Goal: Task Accomplishment & Management: Complete application form

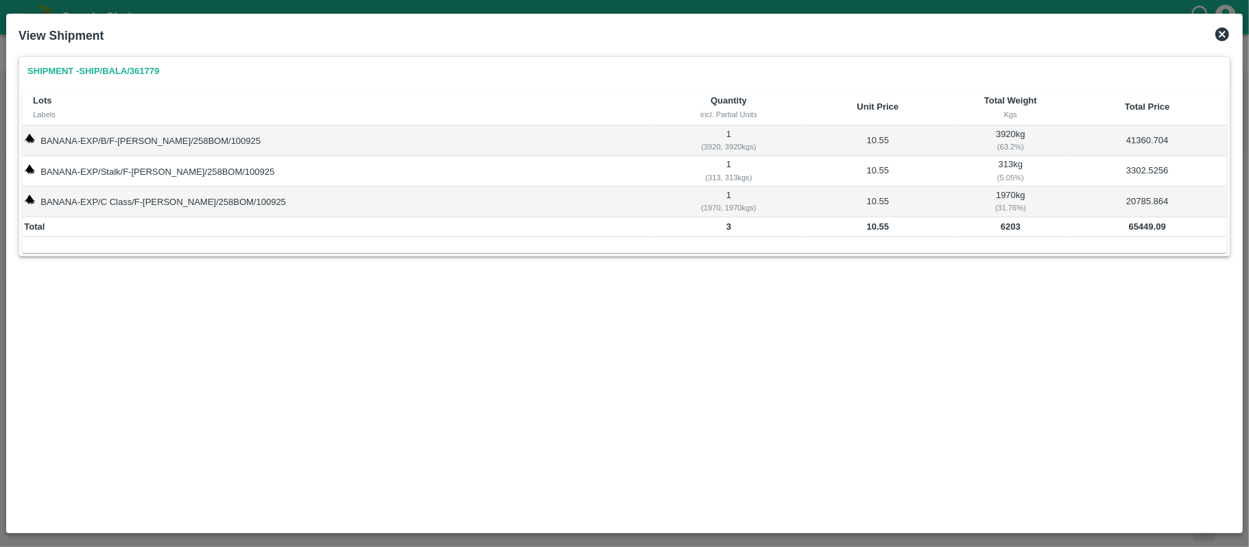
click at [1219, 32] on icon at bounding box center [1222, 34] width 14 height 14
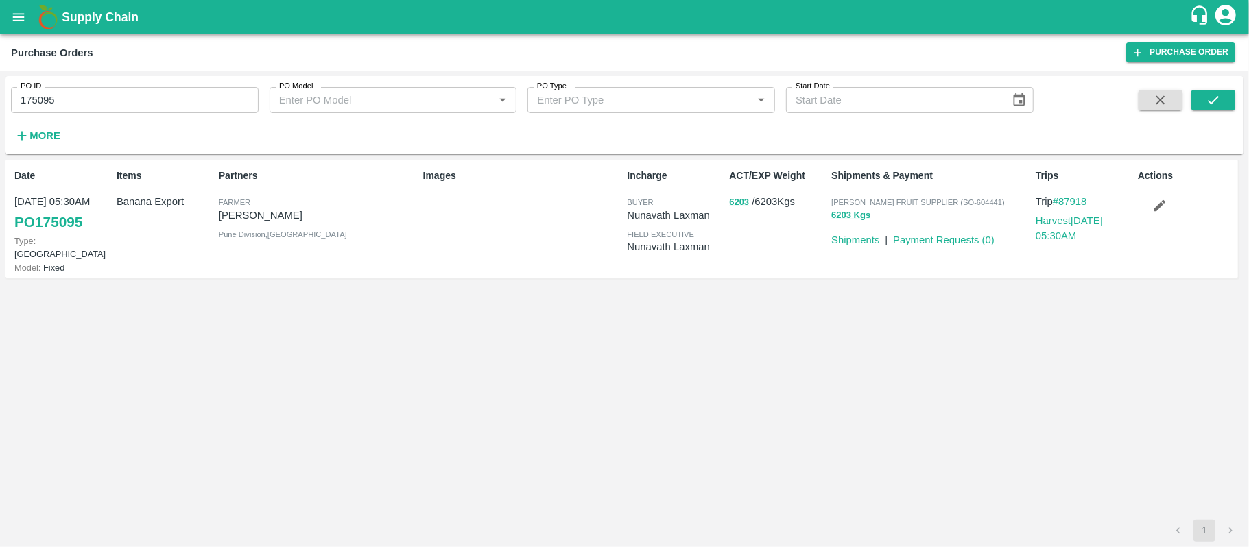
click at [119, 95] on input "175095" at bounding box center [135, 100] width 248 height 26
paste input "text"
type input "175310"
click at [1221, 112] on span at bounding box center [1213, 118] width 44 height 56
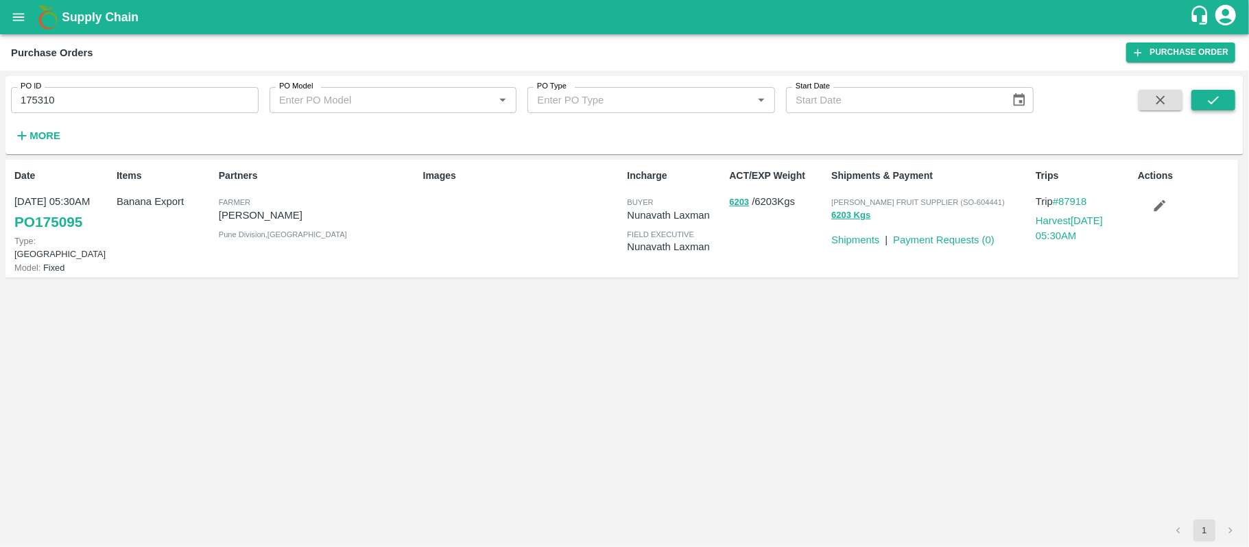
click at [1222, 97] on button "submit" at bounding box center [1213, 100] width 44 height 21
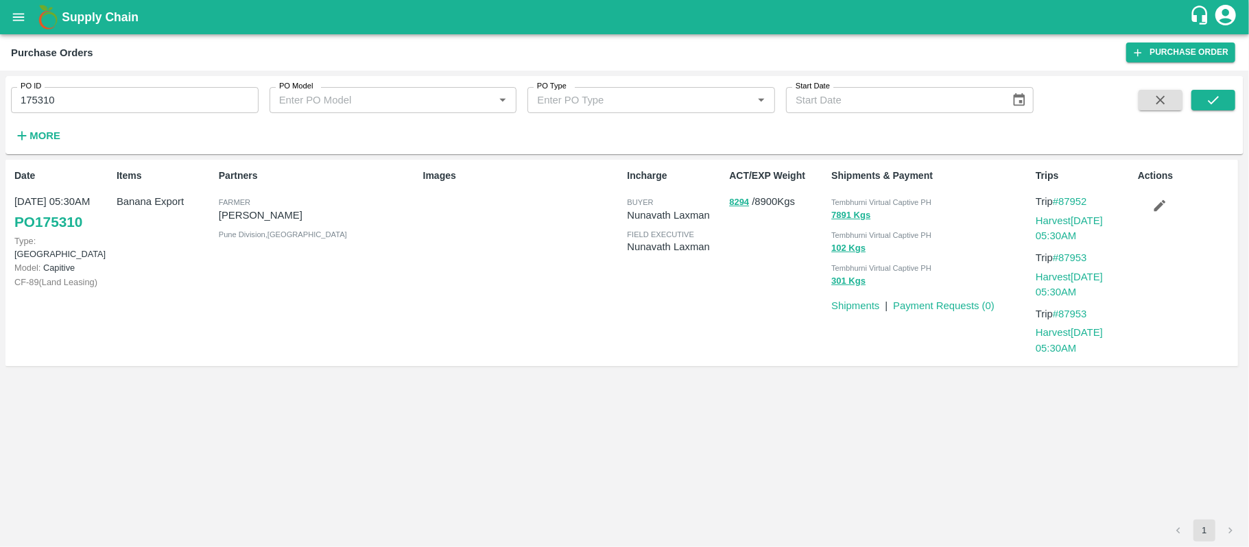
click at [269, 211] on p "[PERSON_NAME]" at bounding box center [318, 215] width 199 height 15
copy p "[PERSON_NAME]"
click at [481, 258] on div "Images" at bounding box center [520, 263] width 204 height 200
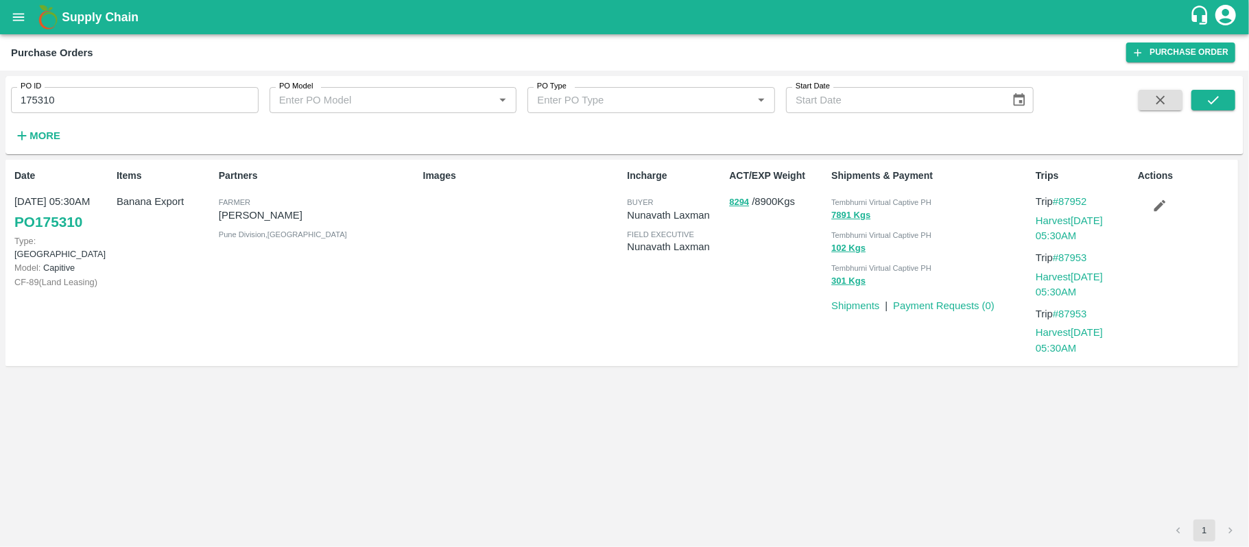
click at [887, 209] on div "7891 Kgs" at bounding box center [930, 216] width 199 height 16
copy div "Tembhurni Virtual Captive PH 102 Kgs"
click at [91, 108] on input "175310" at bounding box center [135, 100] width 248 height 26
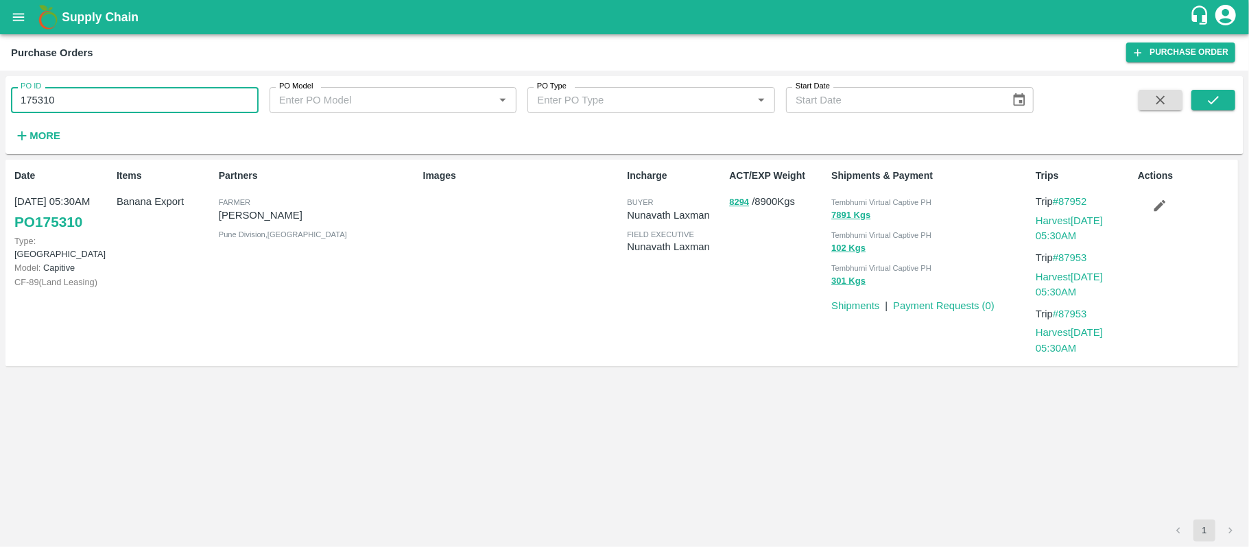
click at [91, 108] on input "175310" at bounding box center [135, 100] width 248 height 26
click at [127, 222] on div "Items Banana Export" at bounding box center [162, 263] width 102 height 200
click at [137, 103] on input "175310" at bounding box center [135, 100] width 248 height 26
click at [575, 318] on div "Images" at bounding box center [520, 263] width 204 height 200
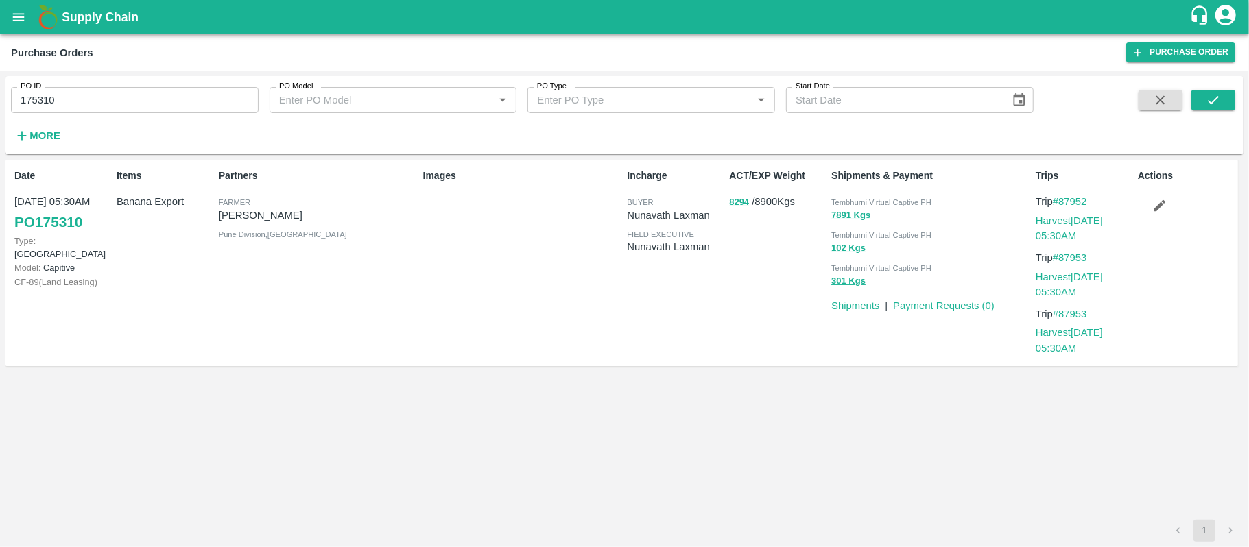
click at [165, 202] on p "Banana Export" at bounding box center [165, 201] width 97 height 15
copy p "Banana Export"
click at [620, 321] on div "Images" at bounding box center [520, 263] width 204 height 200
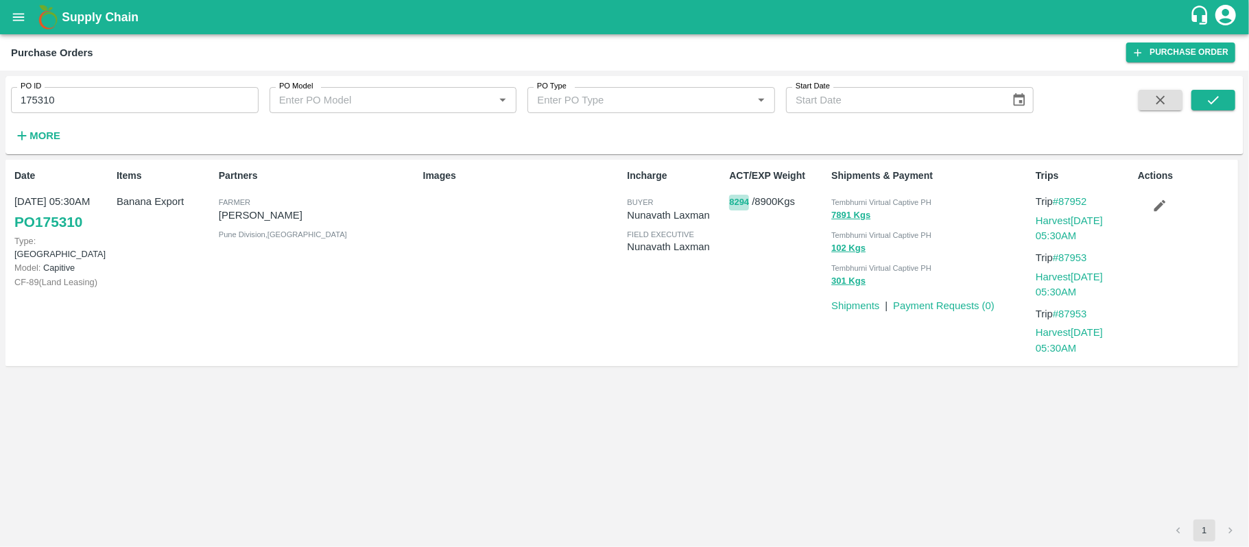
click at [738, 206] on button "8294" at bounding box center [739, 203] width 20 height 16
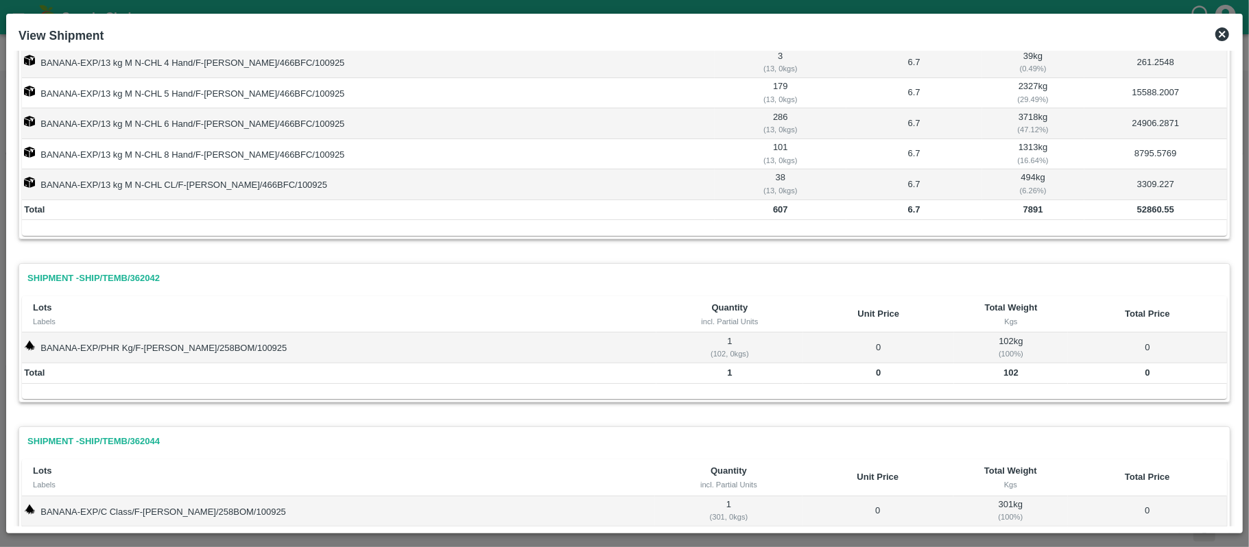
scroll to position [151, 0]
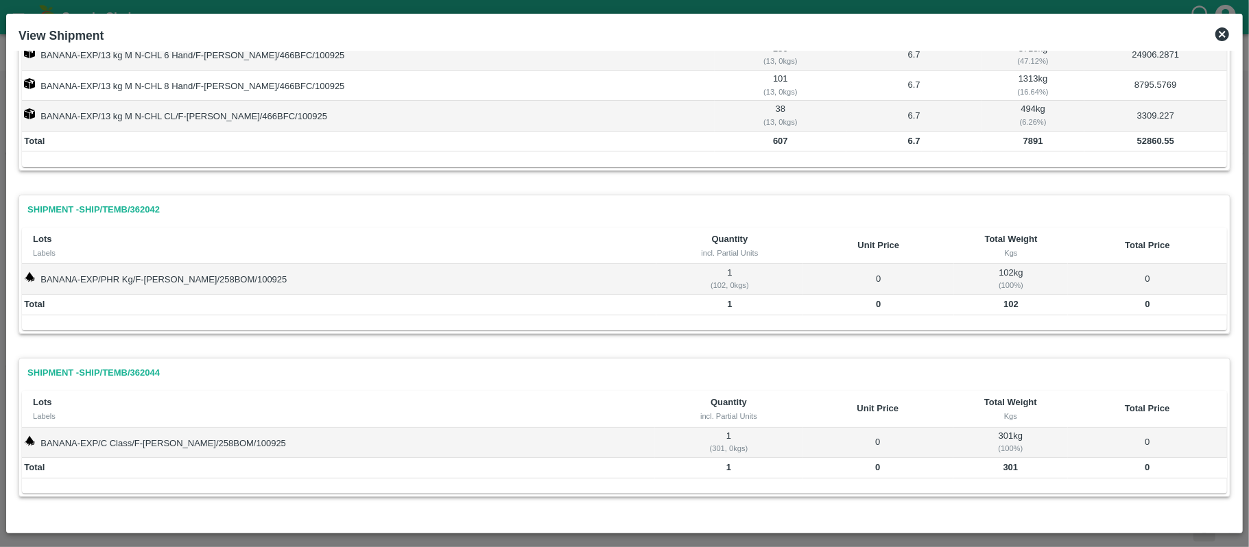
click at [1013, 144] on td "7891" at bounding box center [1033, 142] width 102 height 21
copy b "7891"
click at [1003, 302] on b "102" at bounding box center [1010, 304] width 15 height 10
click at [1003, 303] on b "102" at bounding box center [1010, 304] width 15 height 10
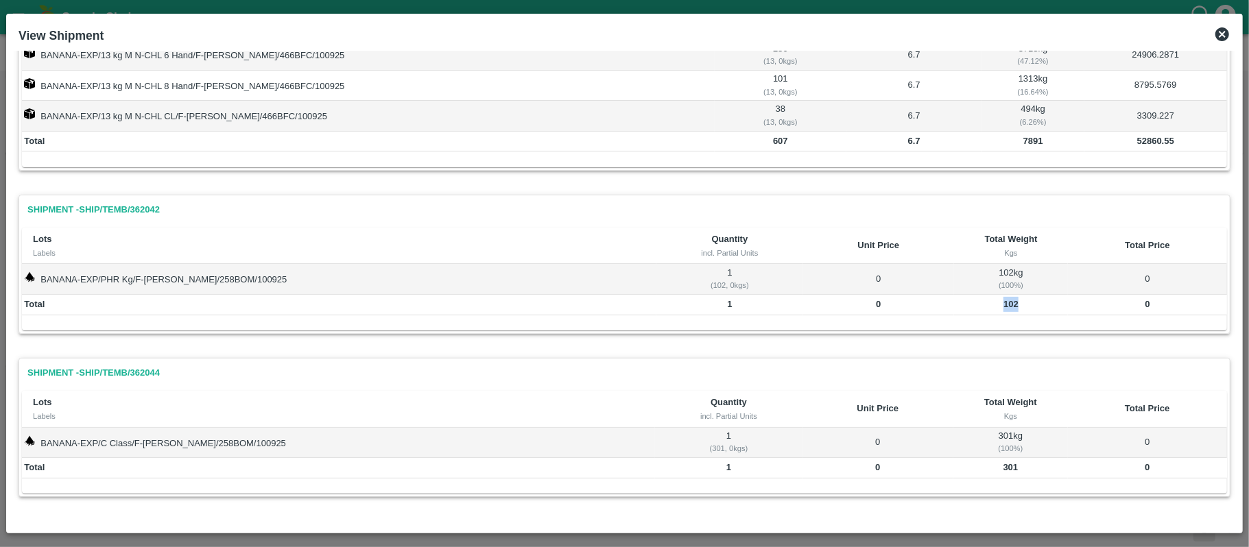
copy b "102"
click at [988, 459] on td "301" at bounding box center [1010, 468] width 115 height 21
copy b "301"
click at [1216, 34] on icon at bounding box center [1222, 34] width 14 height 14
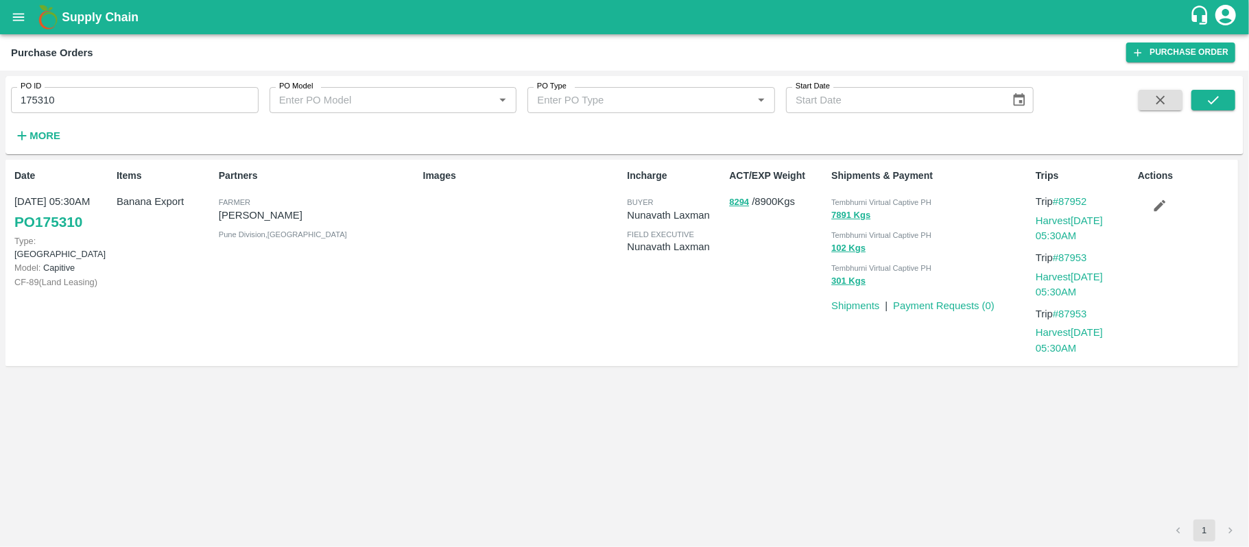
click at [588, 319] on div "Images" at bounding box center [520, 263] width 204 height 200
click at [841, 217] on button "7891 Kgs" at bounding box center [850, 216] width 39 height 16
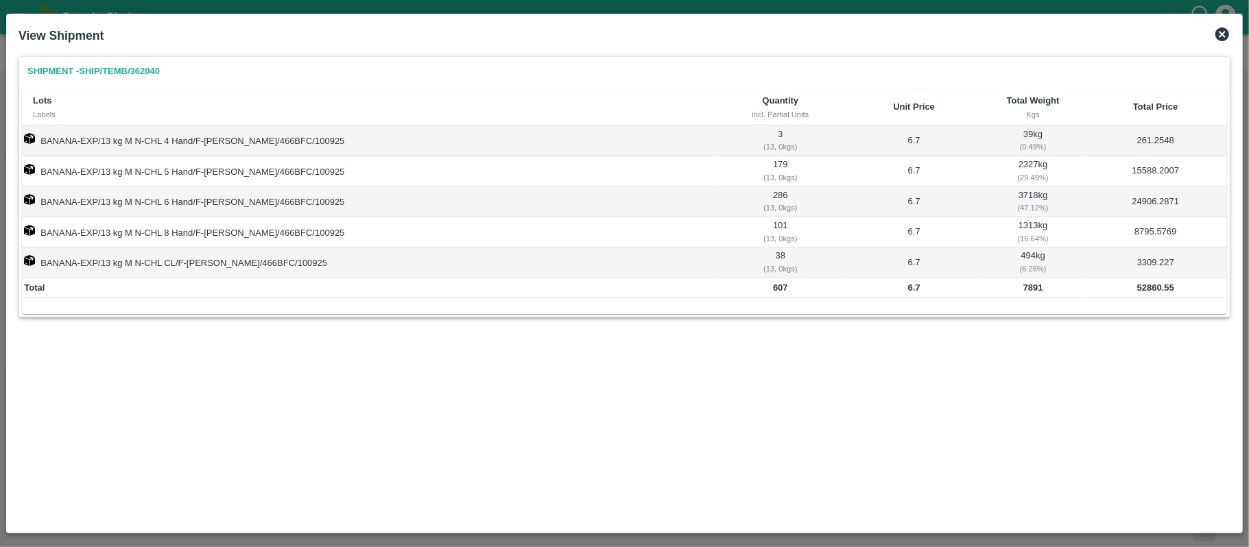
click at [1160, 292] on b "52860.55" at bounding box center [1155, 288] width 37 height 10
copy b "52860.55"
drag, startPoint x: 1221, startPoint y: 34, endPoint x: 1219, endPoint y: 45, distance: 11.2
click at [1221, 34] on icon at bounding box center [1222, 34] width 14 height 14
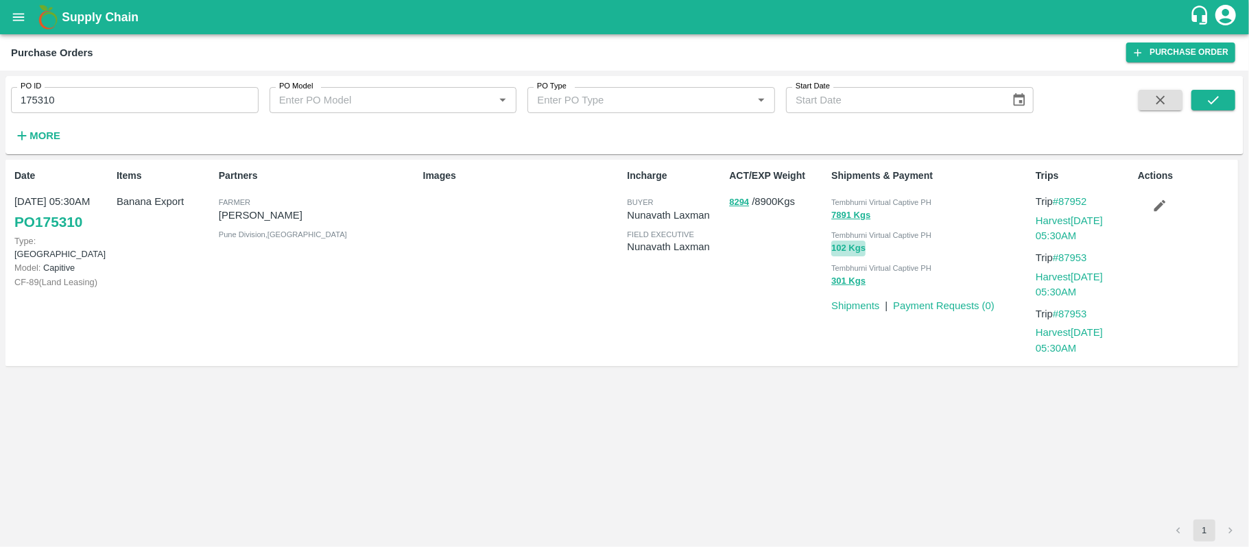
click at [850, 248] on button "102 Kgs" at bounding box center [848, 249] width 34 height 16
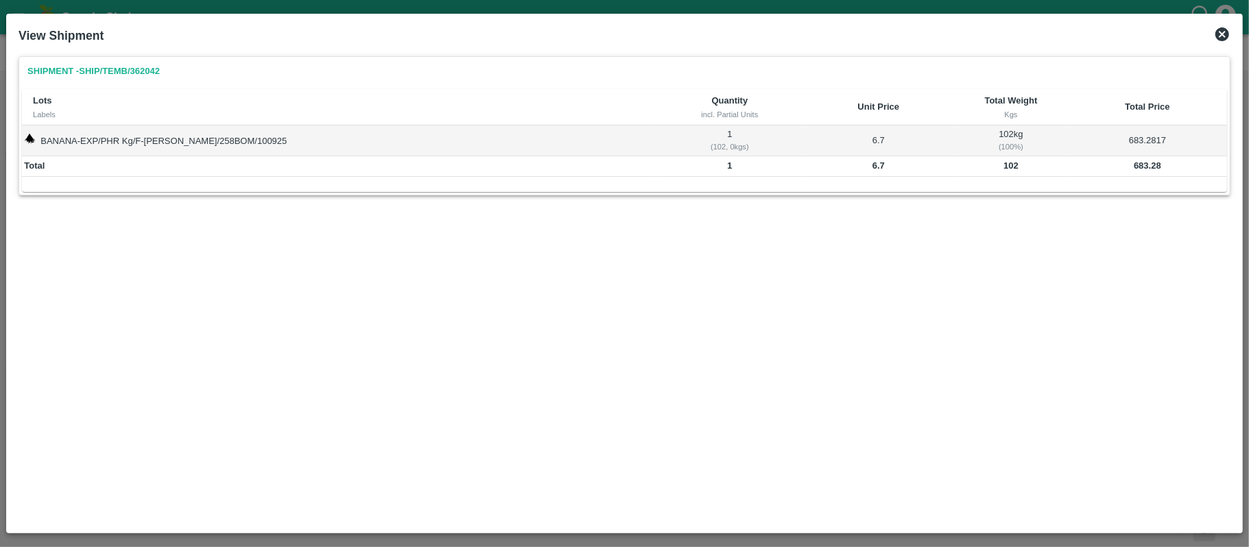
click at [1136, 171] on b "683.28" at bounding box center [1147, 165] width 27 height 10
copy b "683.28"
drag, startPoint x: 1226, startPoint y: 31, endPoint x: 1205, endPoint y: 77, distance: 50.6
click at [1226, 31] on icon at bounding box center [1222, 34] width 14 height 14
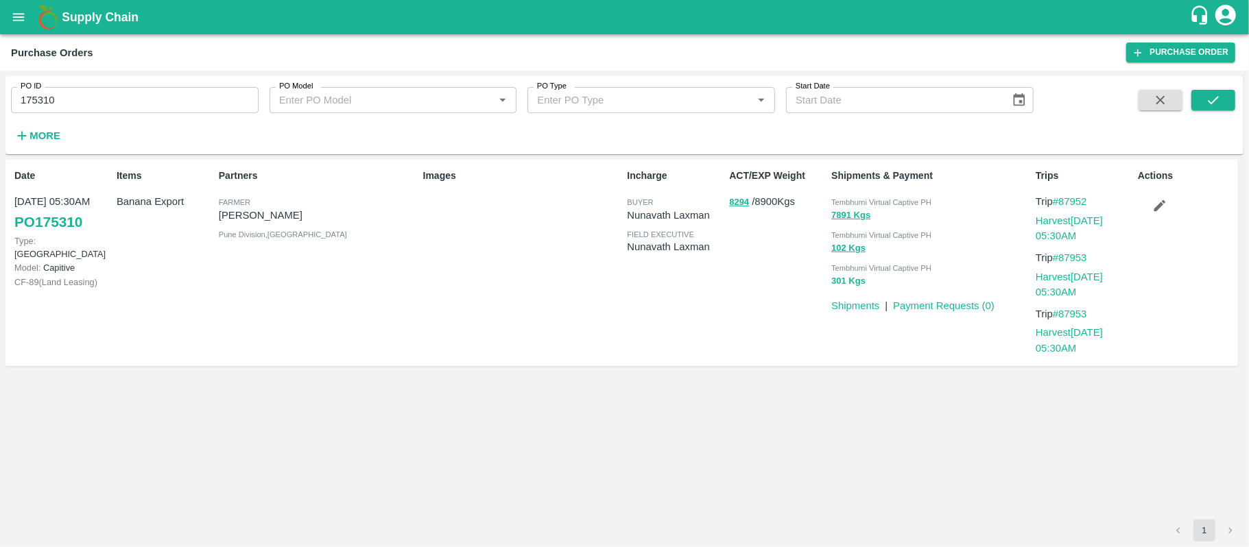
click at [848, 286] on button "301 Kgs" at bounding box center [848, 282] width 34 height 16
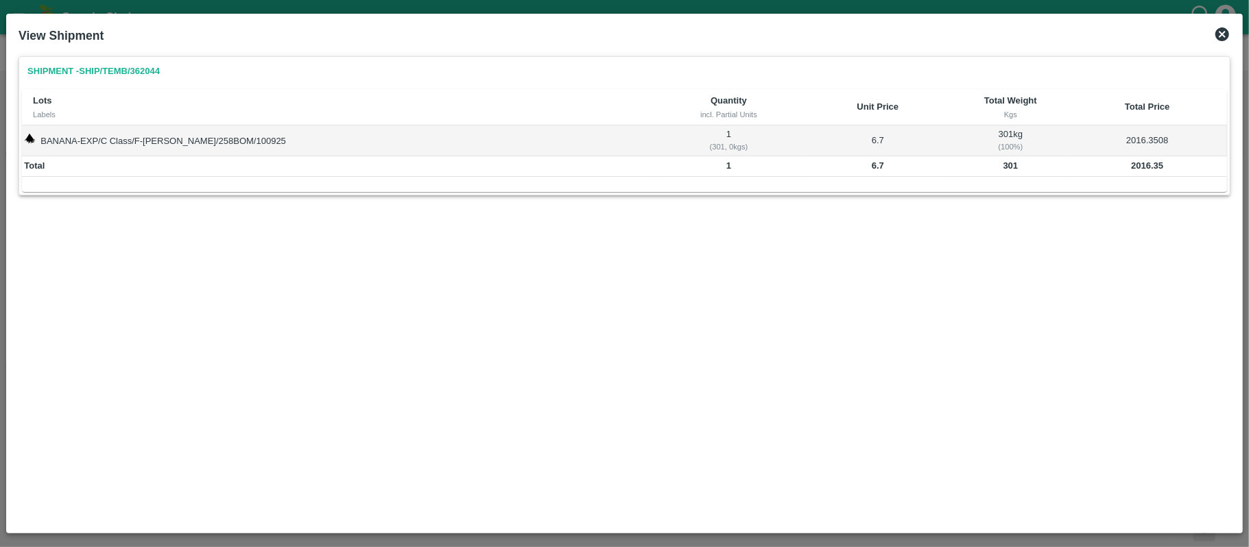
click at [1134, 157] on td "2016.35" at bounding box center [1147, 166] width 159 height 21
copy b "2016.35"
click at [735, 297] on div "Shipment - SHIP/TEMB/362044 Lots Labels Quantity incl. Partial Units Unit Price…" at bounding box center [624, 289] width 1223 height 476
click at [1221, 33] on icon at bounding box center [1222, 34] width 16 height 16
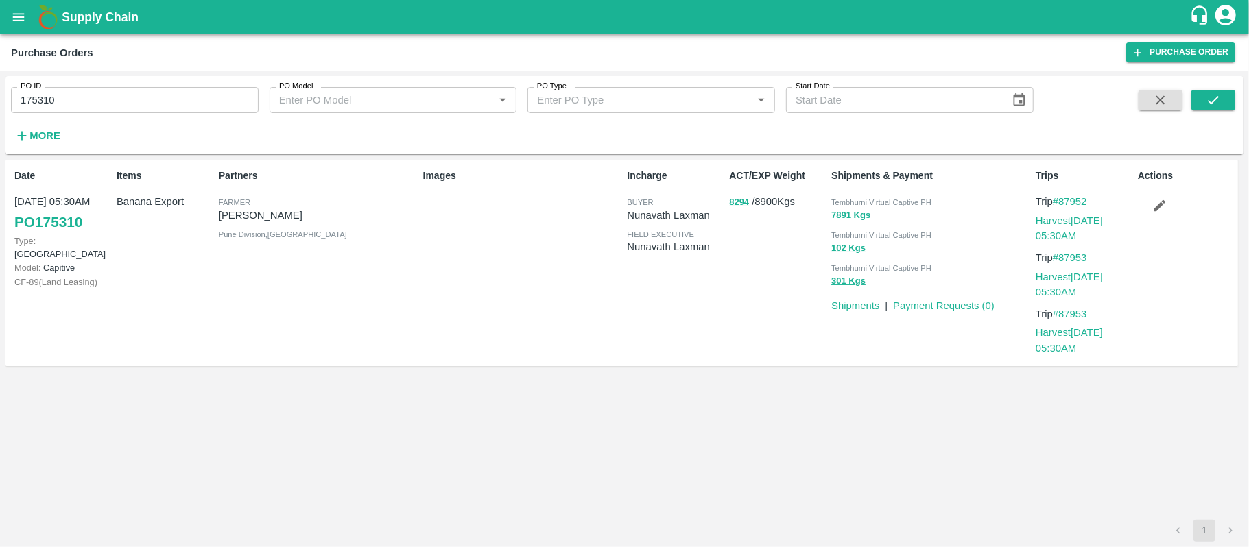
click at [837, 212] on button "7891 Kgs" at bounding box center [850, 216] width 39 height 16
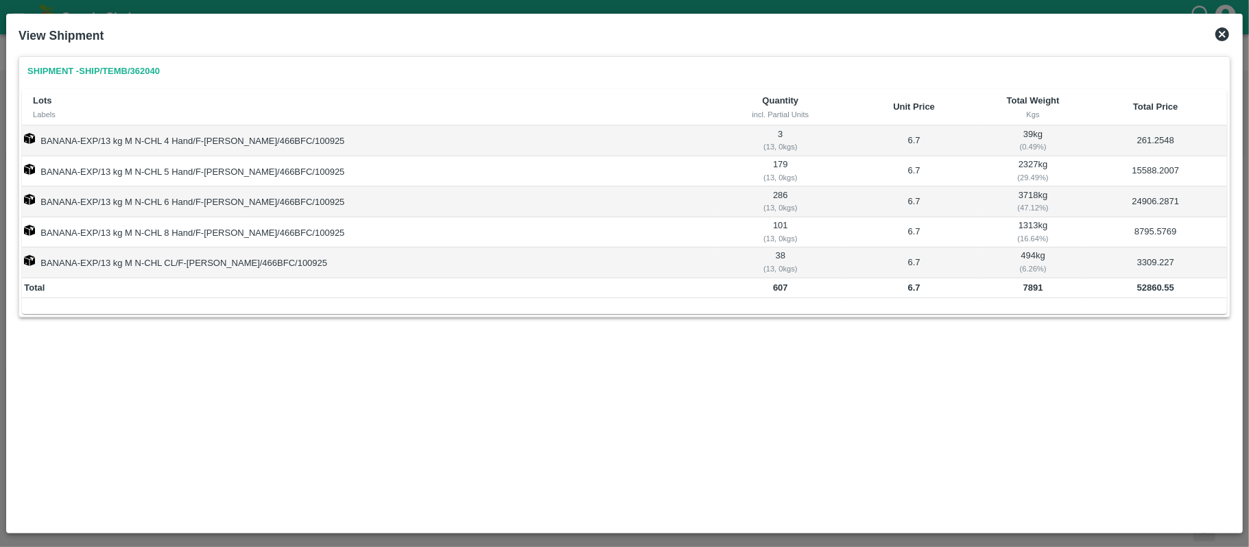
click at [1149, 292] on b "52860.55" at bounding box center [1155, 288] width 37 height 10
copy b "52860.55"
click at [1221, 34] on icon at bounding box center [1222, 34] width 14 height 14
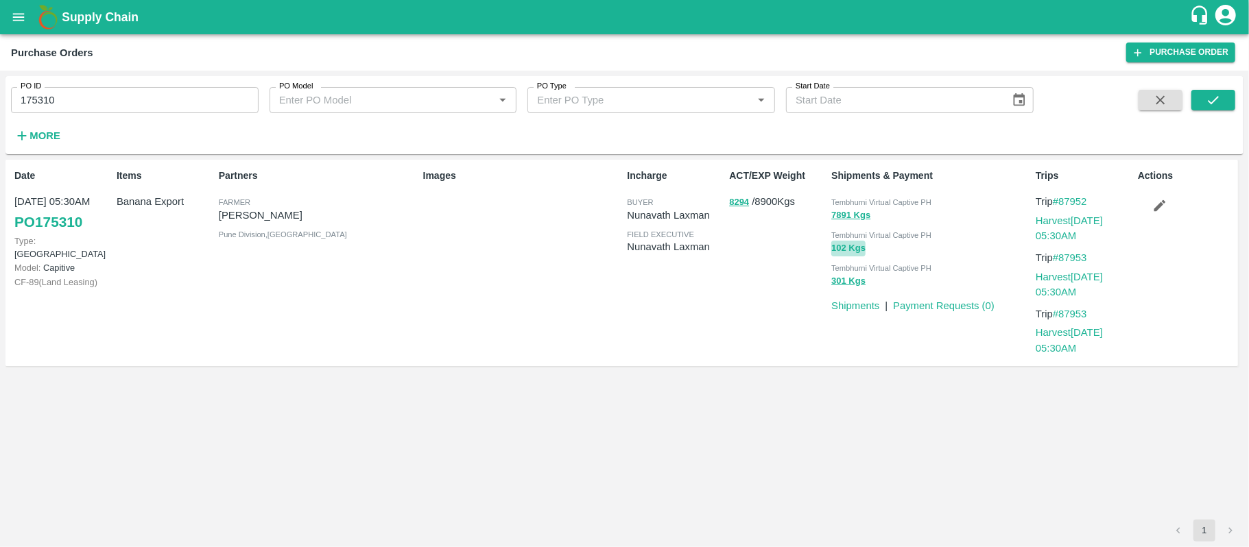
click at [853, 252] on button "102 Kgs" at bounding box center [848, 249] width 34 height 16
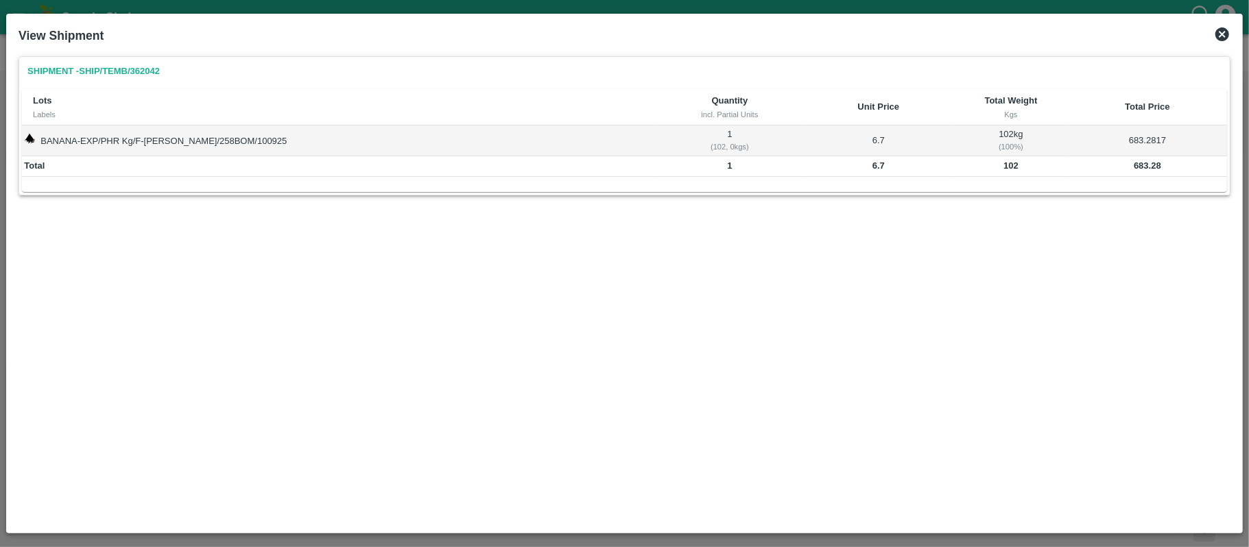
click at [1160, 167] on td "683.28" at bounding box center [1147, 166] width 159 height 21
click at [1134, 168] on b "683.28" at bounding box center [1147, 165] width 27 height 10
click at [1224, 33] on icon at bounding box center [1222, 34] width 16 height 16
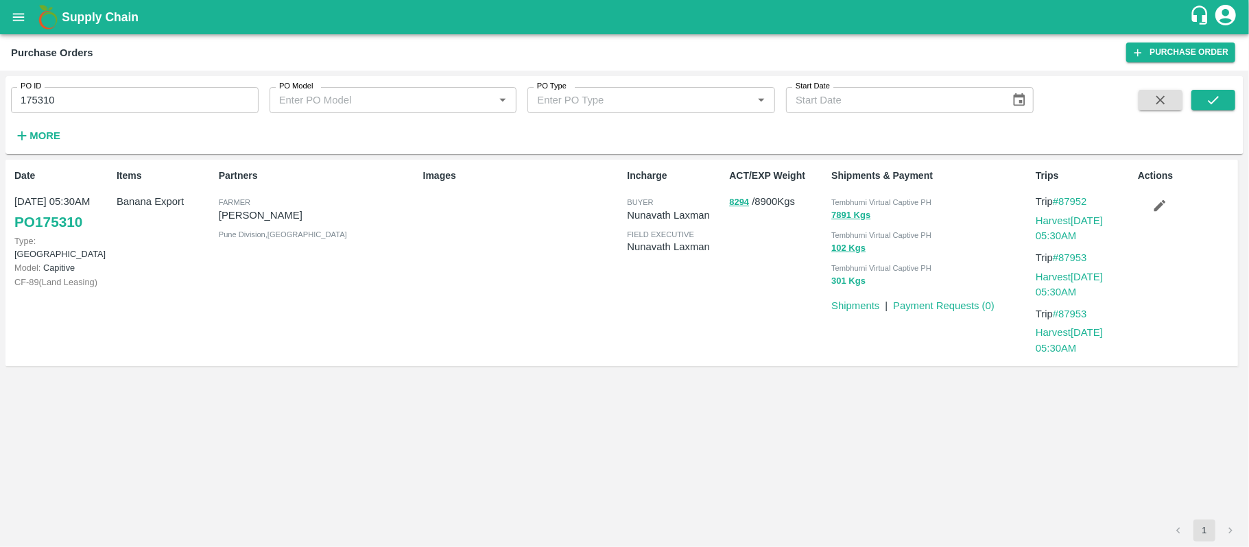
click at [848, 286] on button "301 Kgs" at bounding box center [848, 282] width 34 height 16
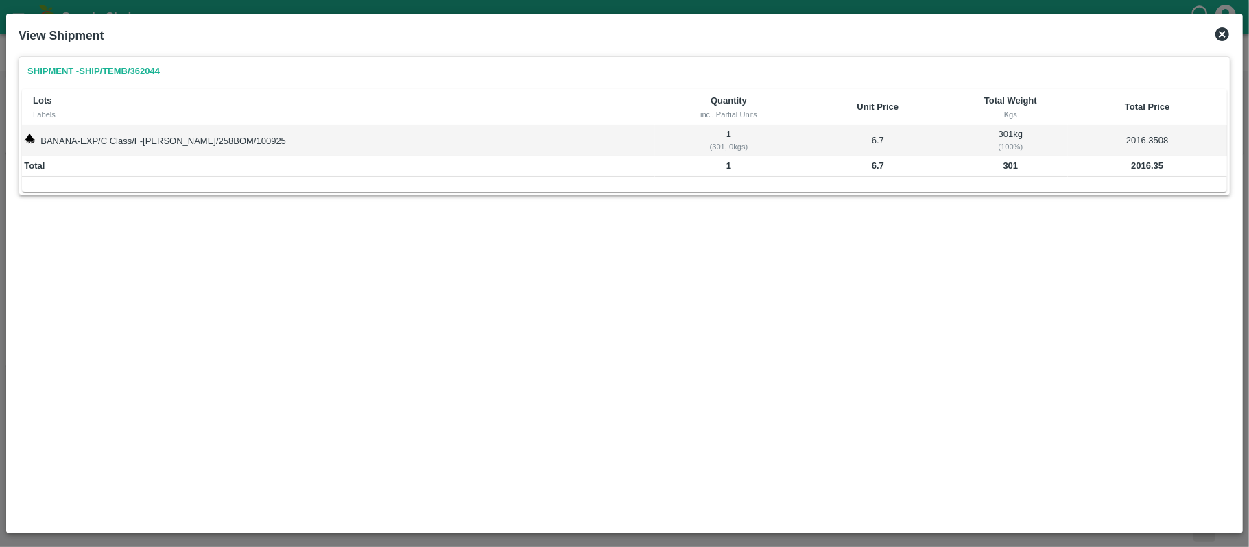
click at [1155, 162] on b "2016.35" at bounding box center [1147, 165] width 32 height 10
click at [586, 313] on div "Shipment - SHIP/TEMB/362044 Lots Labels Quantity incl. Partial Units Unit Price…" at bounding box center [624, 289] width 1223 height 476
click at [1219, 34] on icon at bounding box center [1222, 34] width 14 height 14
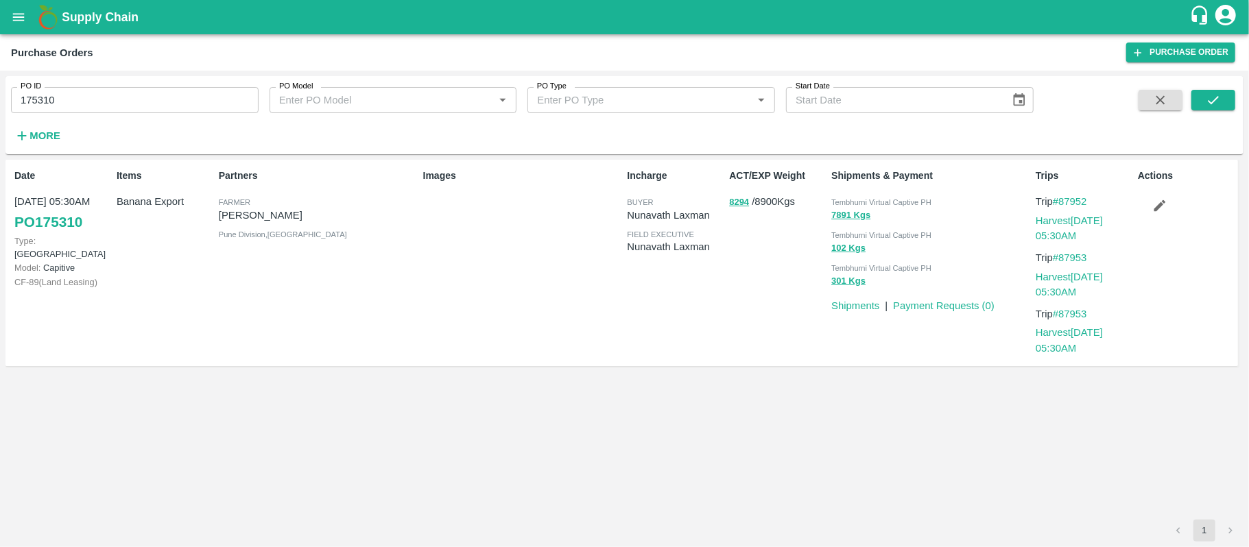
drag, startPoint x: 800, startPoint y: 335, endPoint x: 772, endPoint y: 340, distance: 28.6
click at [798, 335] on div "ACT/EXP Weight 8294 / 8900 Kgs" at bounding box center [775, 263] width 102 height 200
click at [41, 88] on label "PO ID" at bounding box center [31, 86] width 21 height 11
click at [41, 88] on input "175310" at bounding box center [135, 100] width 248 height 26
click at [41, 88] on label "PO ID" at bounding box center [31, 86] width 21 height 11
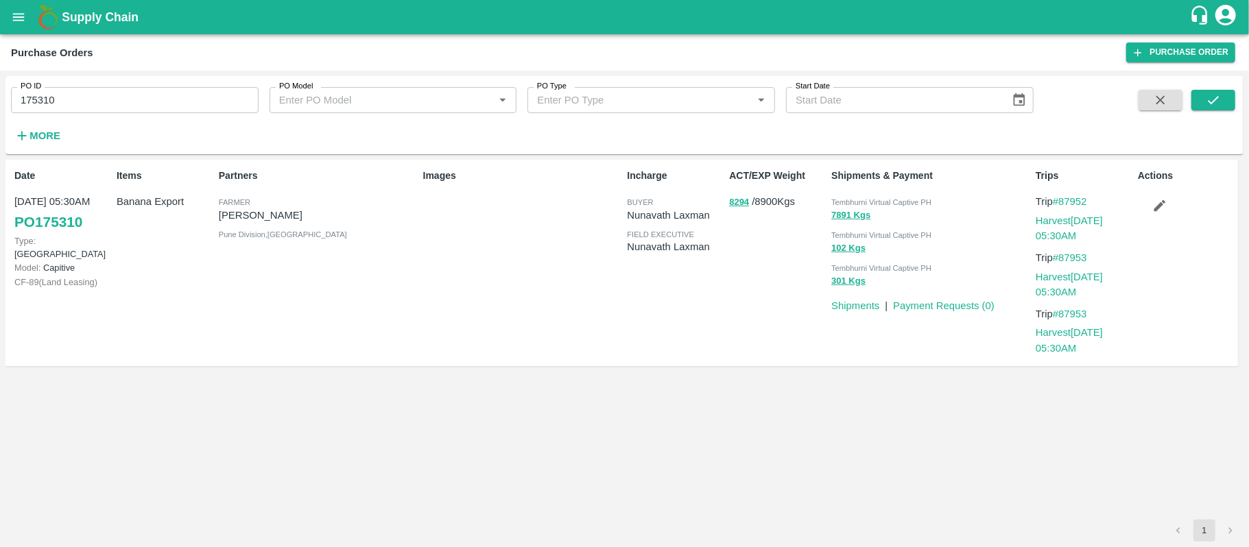
click at [41, 88] on input "175310" at bounding box center [135, 100] width 248 height 26
paste input "text"
type input "175288"
click at [1221, 94] on icon "submit" at bounding box center [1213, 100] width 15 height 15
click at [739, 203] on button "9854" at bounding box center [739, 203] width 20 height 16
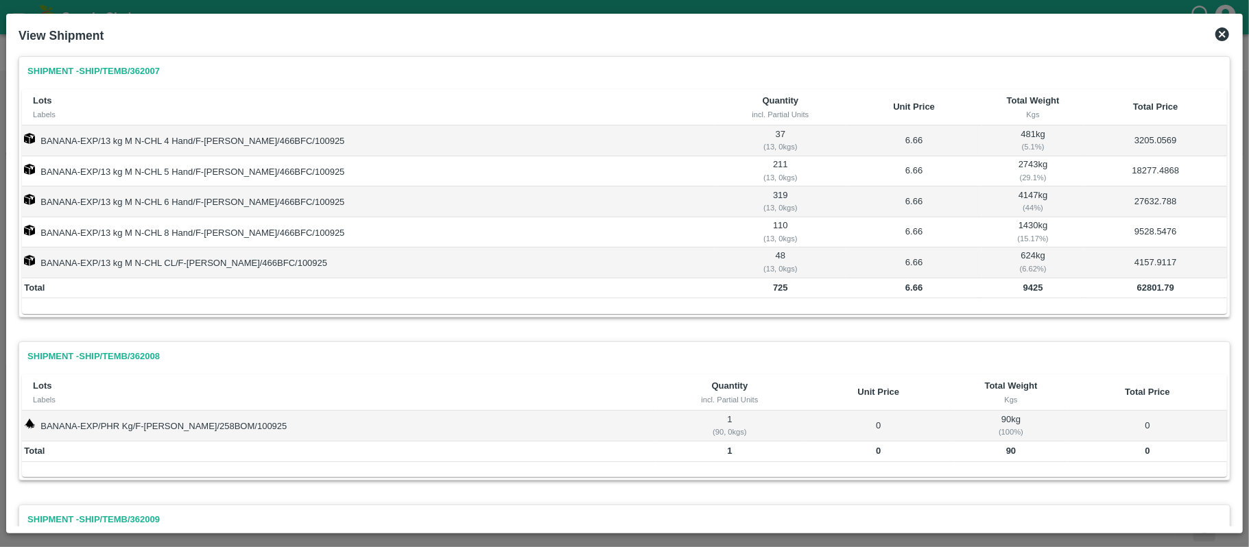
scroll to position [151, 0]
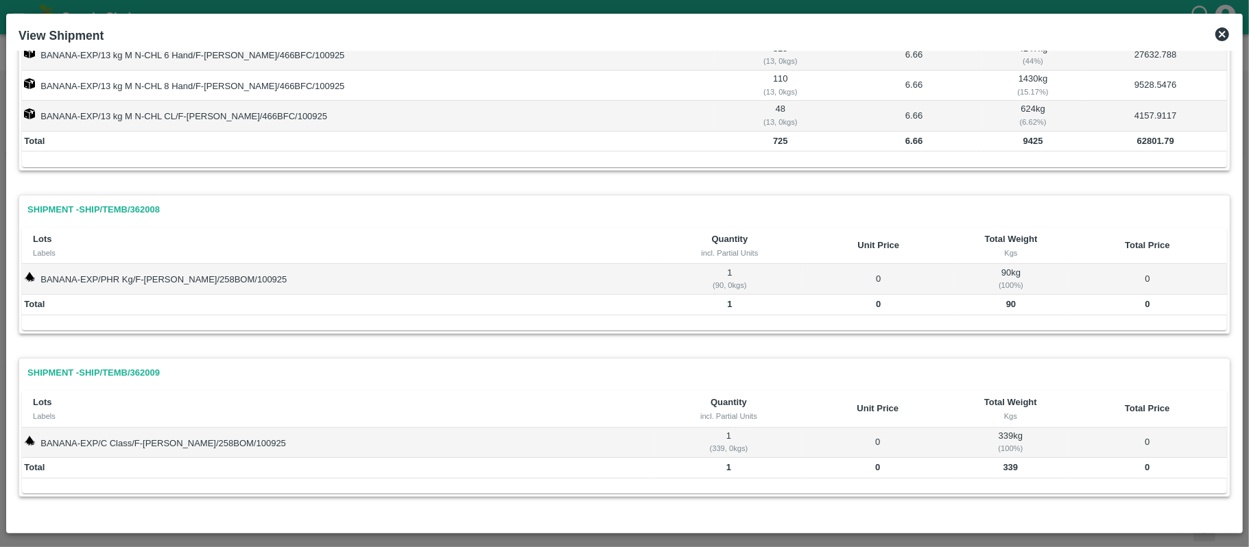
click at [1023, 136] on b "9425" at bounding box center [1033, 141] width 20 height 10
click at [1006, 302] on b "90" at bounding box center [1011, 304] width 10 height 10
click at [1003, 470] on b "339" at bounding box center [1010, 467] width 15 height 10
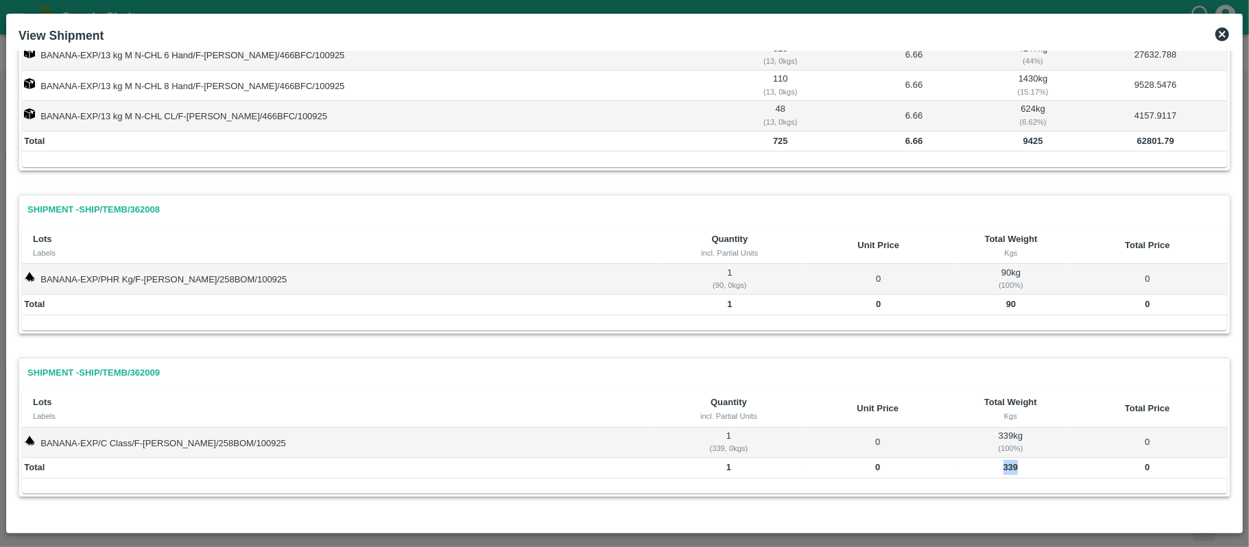
click at [1003, 470] on b "339" at bounding box center [1010, 467] width 15 height 10
click at [1222, 29] on icon at bounding box center [1222, 34] width 14 height 14
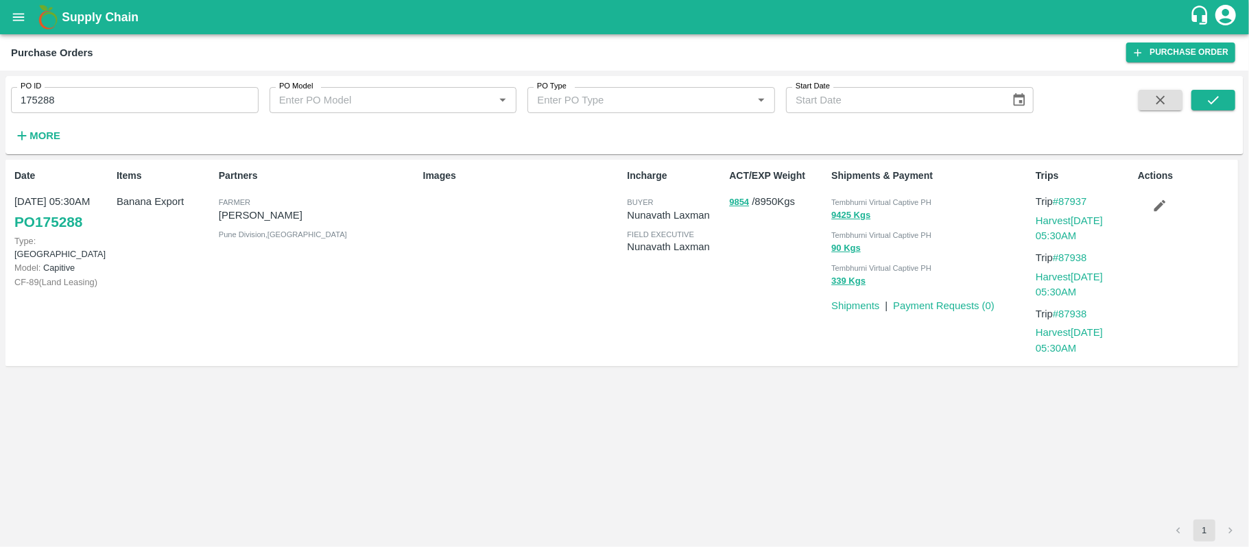
click at [777, 247] on div "ACT/EXP Weight 9854 / 8950 Kgs" at bounding box center [775, 263] width 102 height 200
click at [353, 291] on div "Partners [PERSON_NAME] [PERSON_NAME] Pune Division , [GEOGRAPHIC_DATA]" at bounding box center [315, 263] width 204 height 200
click at [901, 203] on span "Tembhurni Virtual Captive PH" at bounding box center [881, 202] width 100 height 8
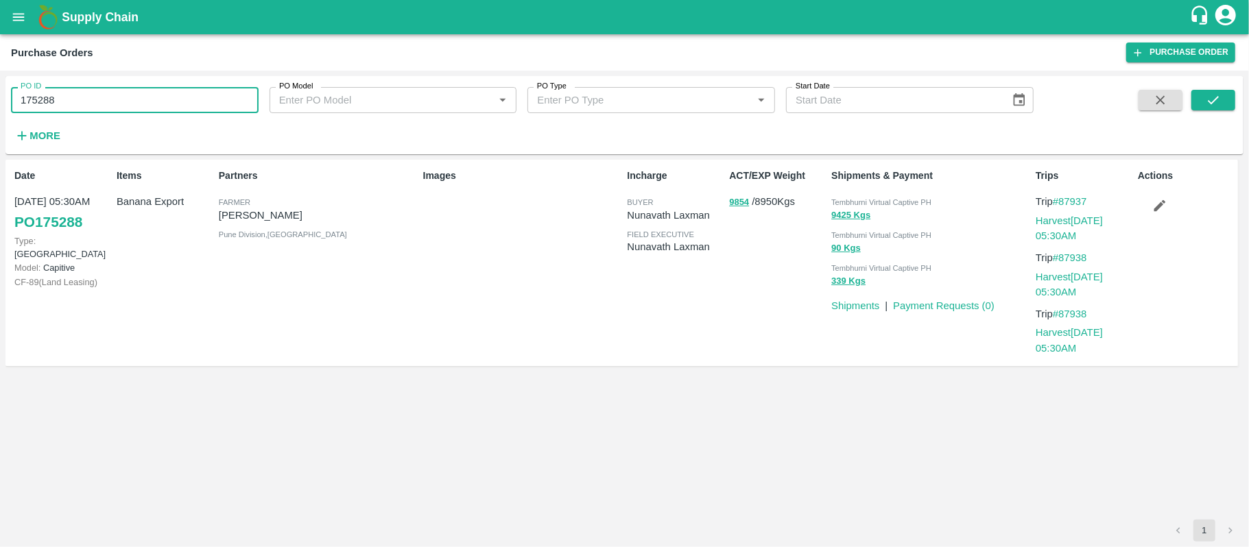
click at [110, 105] on input "175288" at bounding box center [135, 100] width 248 height 26
drag, startPoint x: 357, startPoint y: 296, endPoint x: 366, endPoint y: 292, distance: 10.4
click at [357, 296] on div "Partners [PERSON_NAME] [PERSON_NAME] Pune Division , [GEOGRAPHIC_DATA]" at bounding box center [315, 263] width 204 height 200
click at [289, 215] on p "[PERSON_NAME]" at bounding box center [318, 215] width 199 height 15
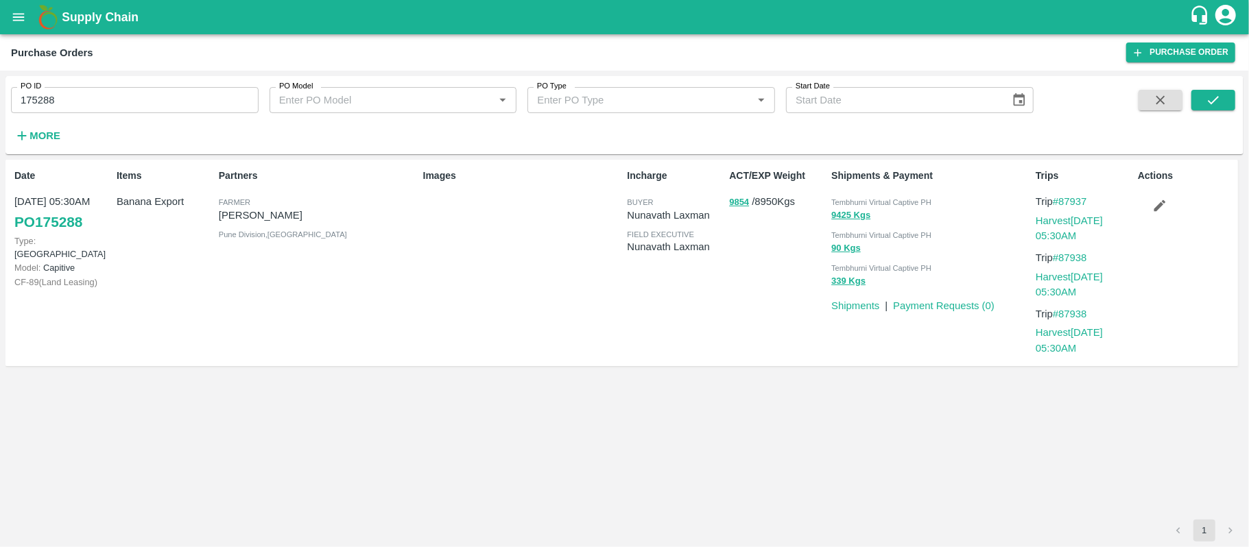
click at [168, 203] on p "Banana Export" at bounding box center [165, 201] width 97 height 15
click at [842, 220] on button "9425 Kgs" at bounding box center [850, 216] width 39 height 16
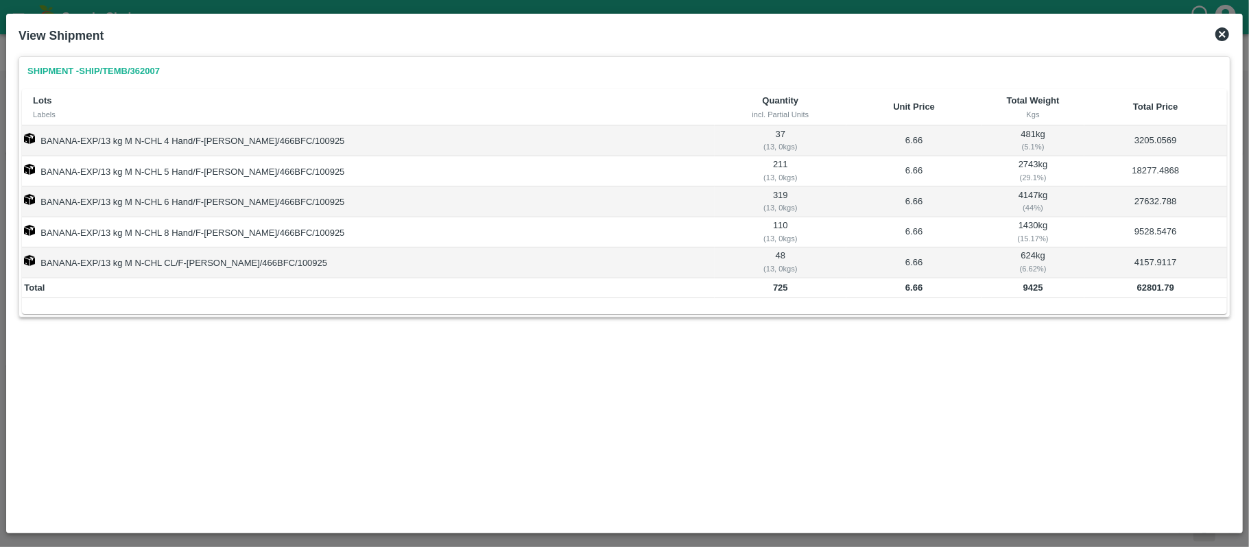
click at [1142, 297] on td "62801.79" at bounding box center [1155, 288] width 143 height 21
click at [1230, 34] on div "View Shipment" at bounding box center [624, 36] width 1223 height 30
click at [1221, 32] on icon at bounding box center [1222, 34] width 14 height 14
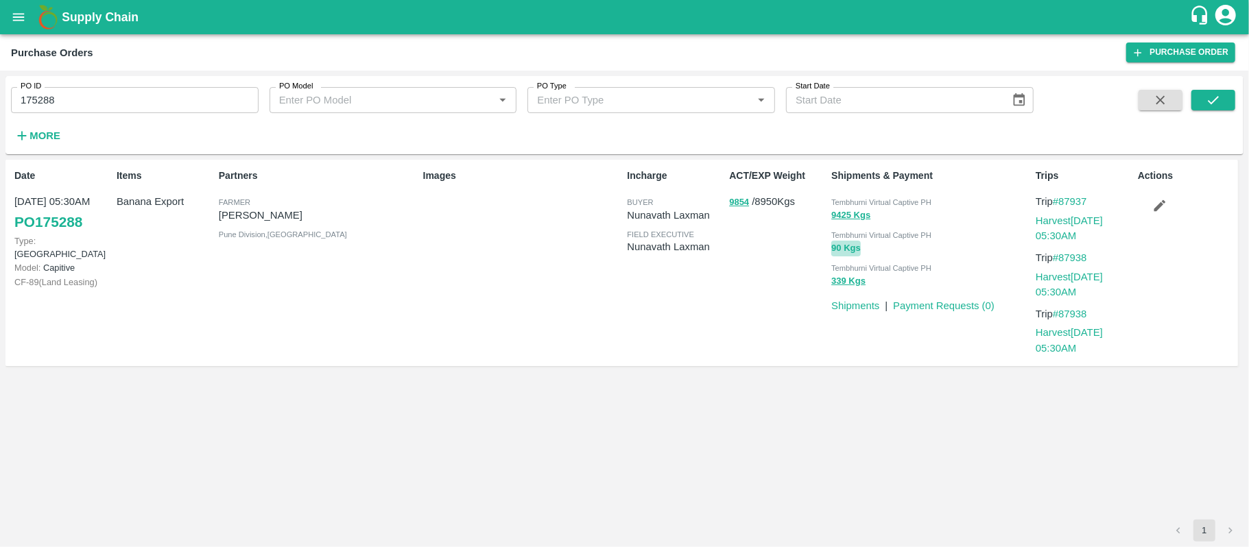
click at [844, 251] on button "90 Kgs" at bounding box center [845, 249] width 29 height 16
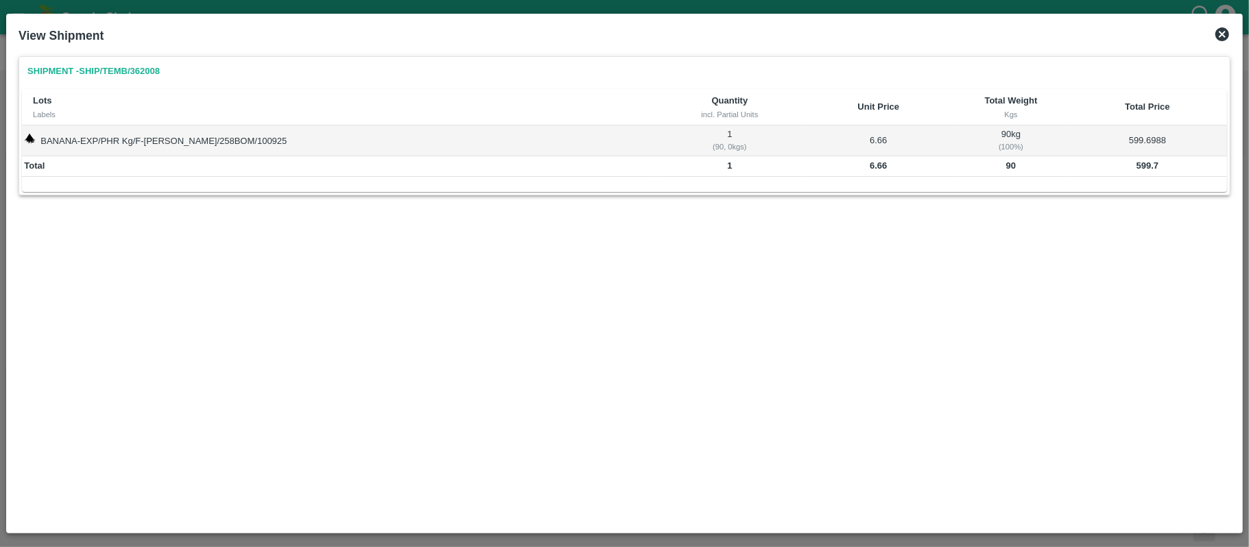
click at [1141, 165] on b "599.7" at bounding box center [1147, 165] width 23 height 10
drag, startPoint x: 1219, startPoint y: 27, endPoint x: 1222, endPoint y: 40, distance: 12.6
click at [1219, 27] on icon at bounding box center [1222, 34] width 16 height 16
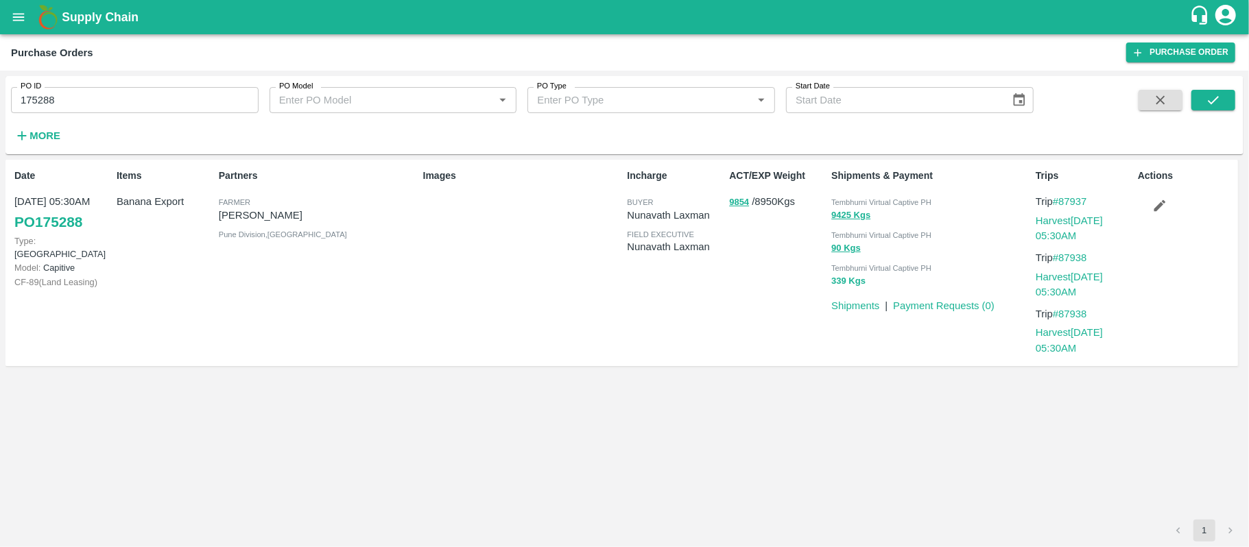
click at [846, 283] on button "339 Kgs" at bounding box center [848, 282] width 34 height 16
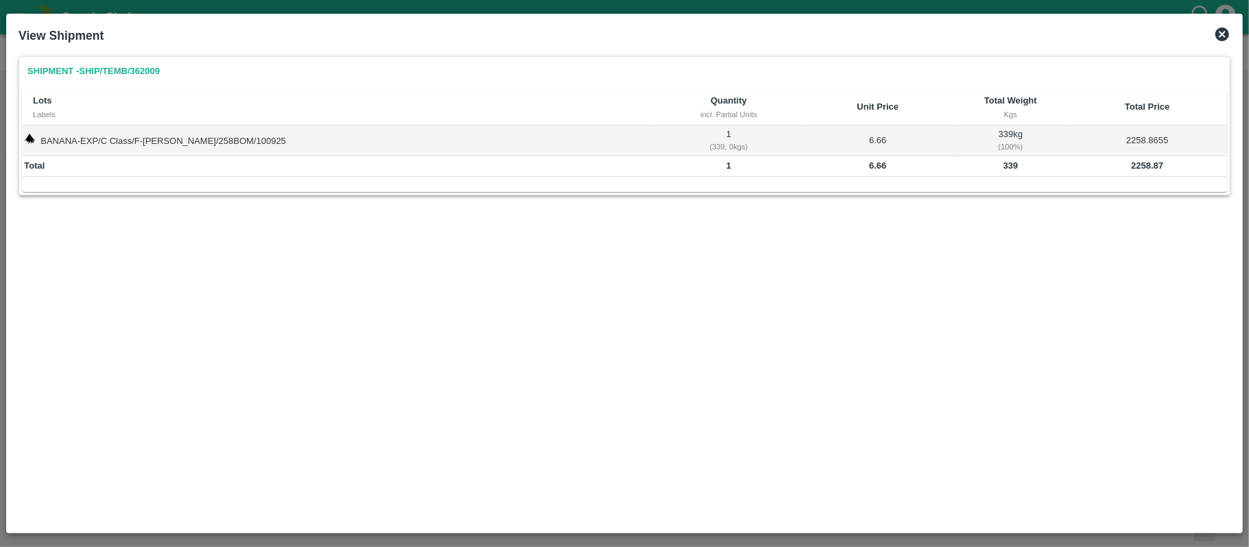
click at [1141, 152] on td "2258.8655" at bounding box center [1147, 141] width 159 height 30
click at [1142, 165] on b "2258.87" at bounding box center [1147, 165] width 32 height 10
click at [1141, 165] on b "2258.87" at bounding box center [1147, 165] width 32 height 10
drag, startPoint x: 593, startPoint y: 296, endPoint x: 1062, endPoint y: 180, distance: 484.0
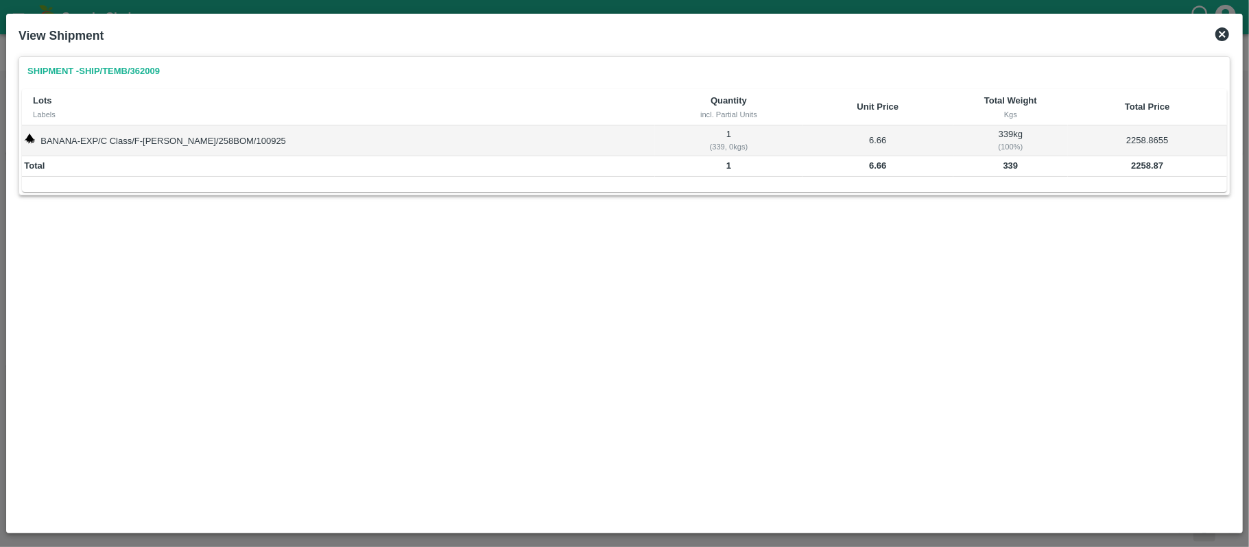
click at [594, 296] on div "Shipment - SHIP/TEMB/362009 Lots Labels Quantity incl. Partial Units Unit Price…" at bounding box center [624, 289] width 1223 height 476
click at [1228, 32] on icon at bounding box center [1222, 34] width 14 height 14
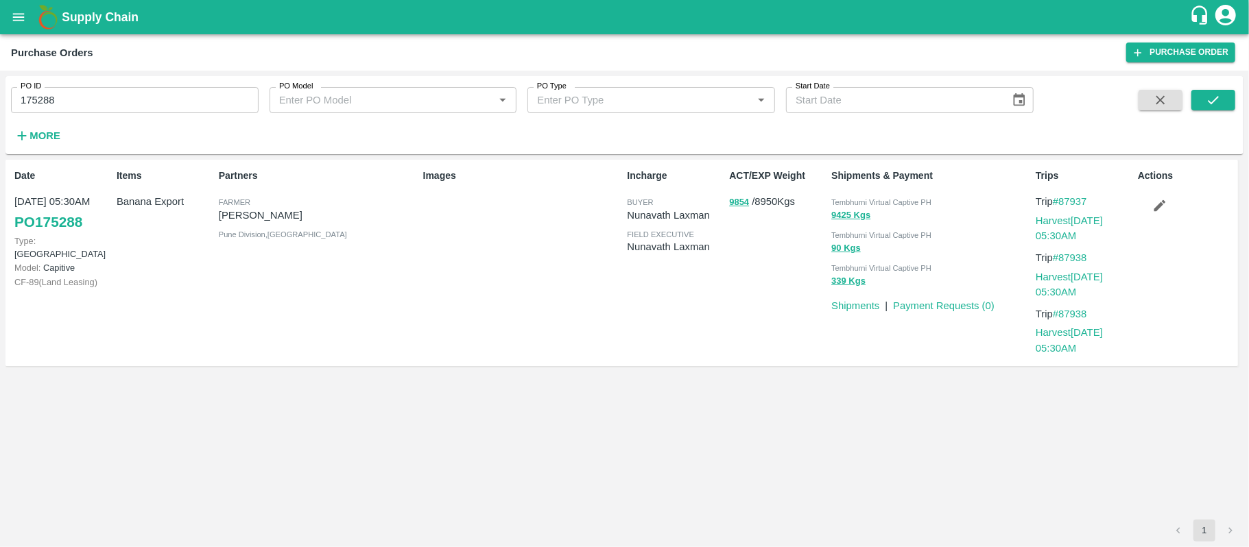
drag, startPoint x: 780, startPoint y: 363, endPoint x: 698, endPoint y: 385, distance: 84.7
click at [778, 363] on div "Date 10 Sep, 05:30AM PO 175288 Type: Farm Gate Model: Capitive CF- 89 ( Land Le…" at bounding box center [621, 263] width 1232 height 207
click at [889, 200] on span "Tembhurni Virtual Captive PH" at bounding box center [881, 202] width 100 height 8
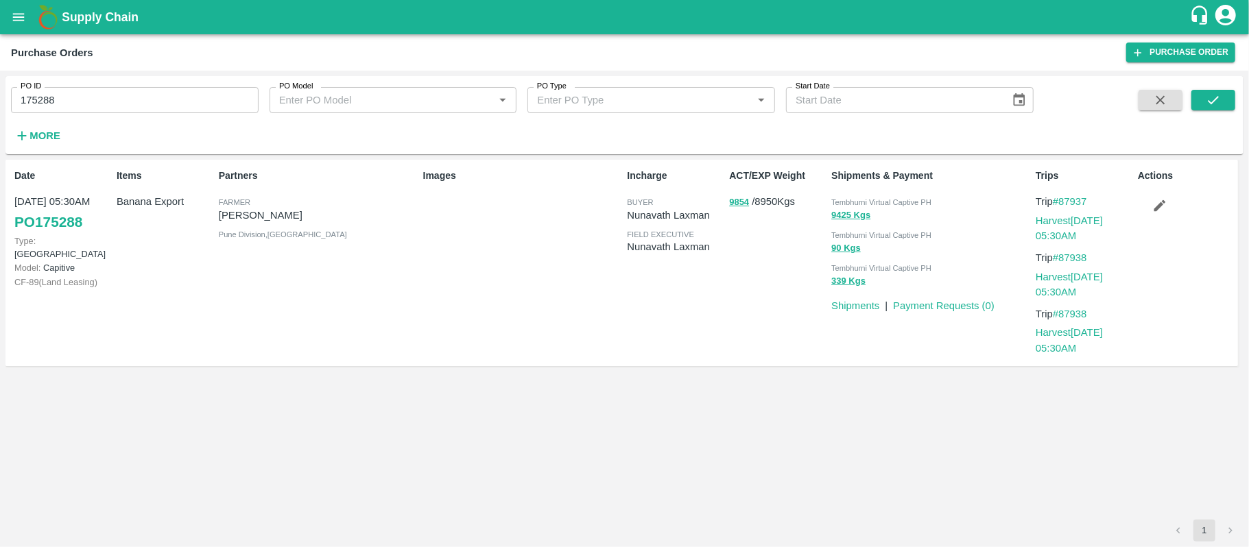
click at [614, 276] on div "Images" at bounding box center [520, 263] width 204 height 200
click at [97, 106] on input "175288" at bounding box center [135, 100] width 248 height 26
click at [171, 110] on input "175288" at bounding box center [135, 100] width 248 height 26
click at [171, 108] on input "175288" at bounding box center [135, 100] width 248 height 26
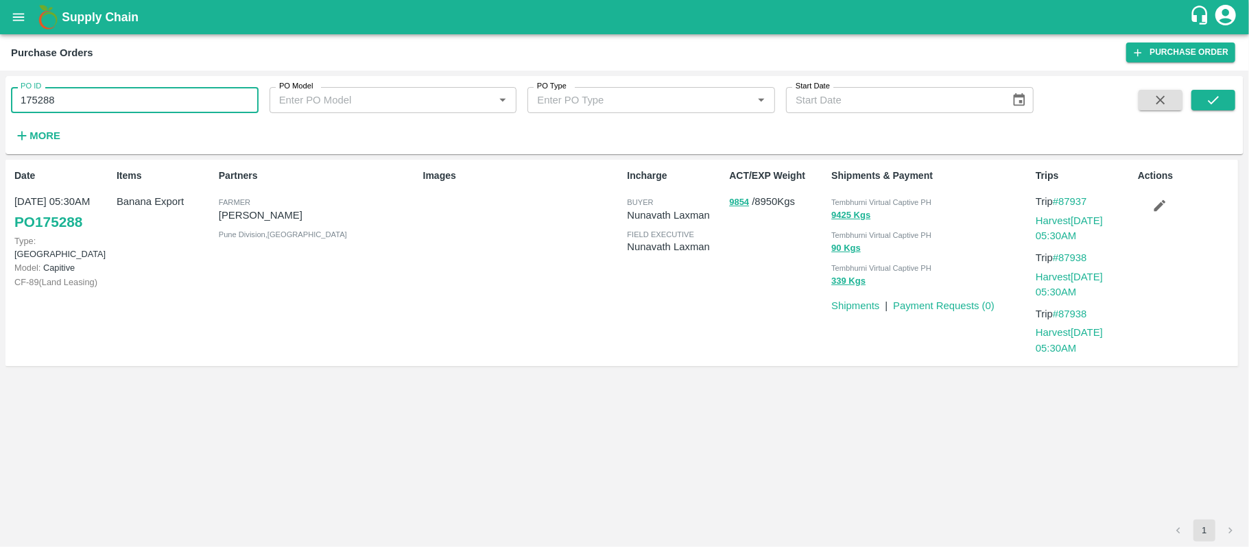
paste input "text"
type input "175289"
click at [1210, 97] on icon "submit" at bounding box center [1213, 100] width 15 height 15
click at [139, 80] on div "PO ID 175289 PO ID" at bounding box center [129, 94] width 259 height 37
click at [150, 103] on input "175289" at bounding box center [135, 100] width 248 height 26
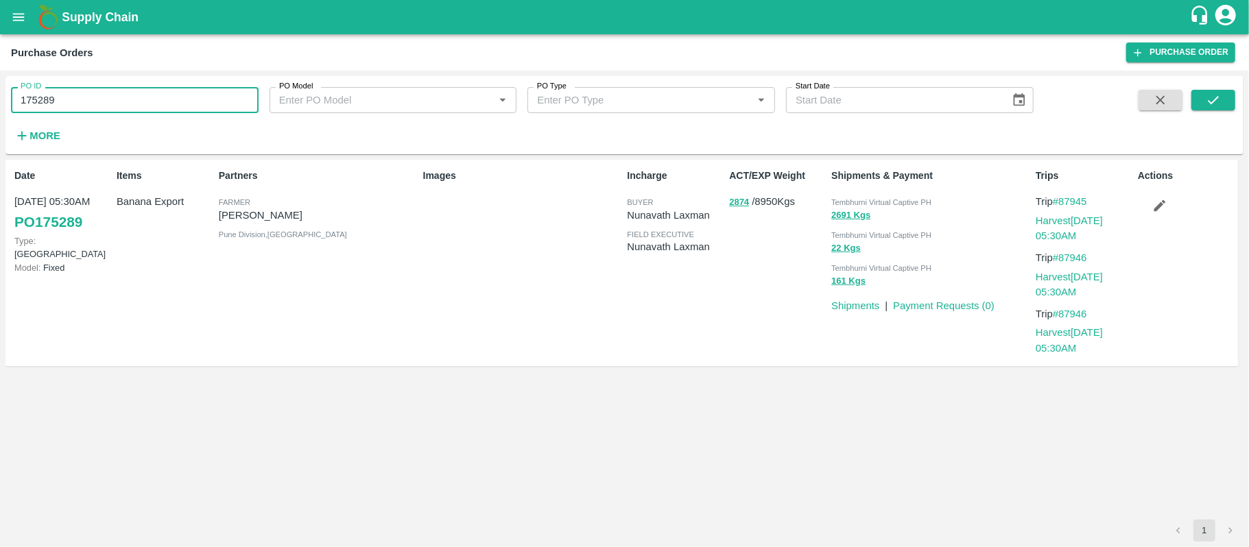
click at [150, 103] on input "175289" at bounding box center [135, 100] width 248 height 26
click at [308, 311] on div "Partners Farmer Nikhil Bhagvat Patil Pune Division , Maharashtra" at bounding box center [315, 263] width 204 height 200
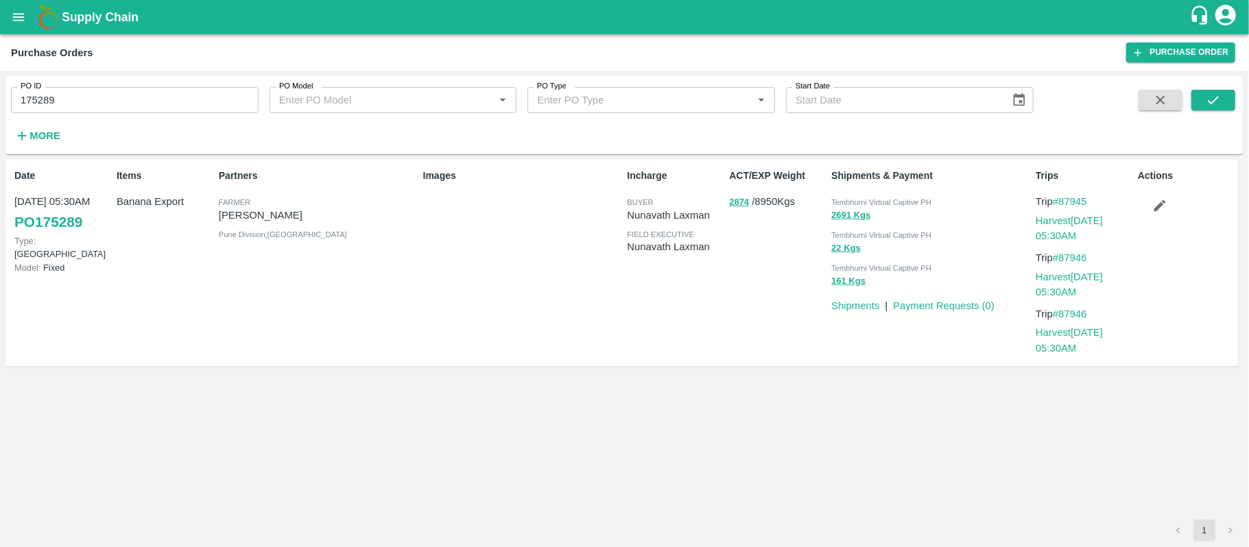
click at [152, 222] on div "Items Banana Export" at bounding box center [162, 263] width 102 height 200
click at [556, 291] on div "Images" at bounding box center [520, 263] width 204 height 200
click at [739, 204] on button "2874" at bounding box center [739, 203] width 20 height 16
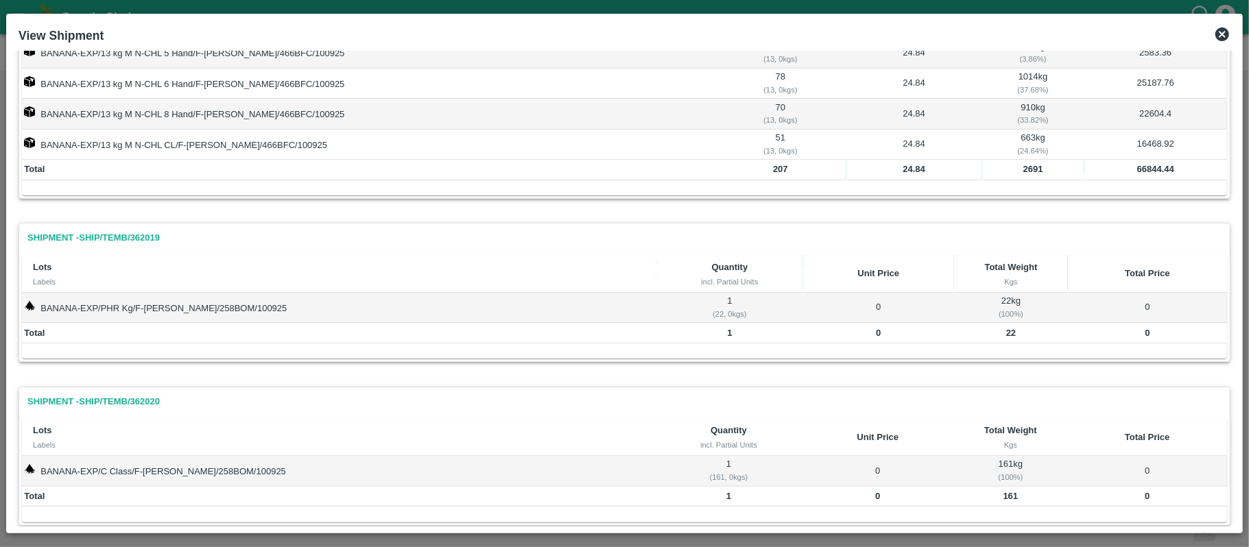
scroll to position [119, 0]
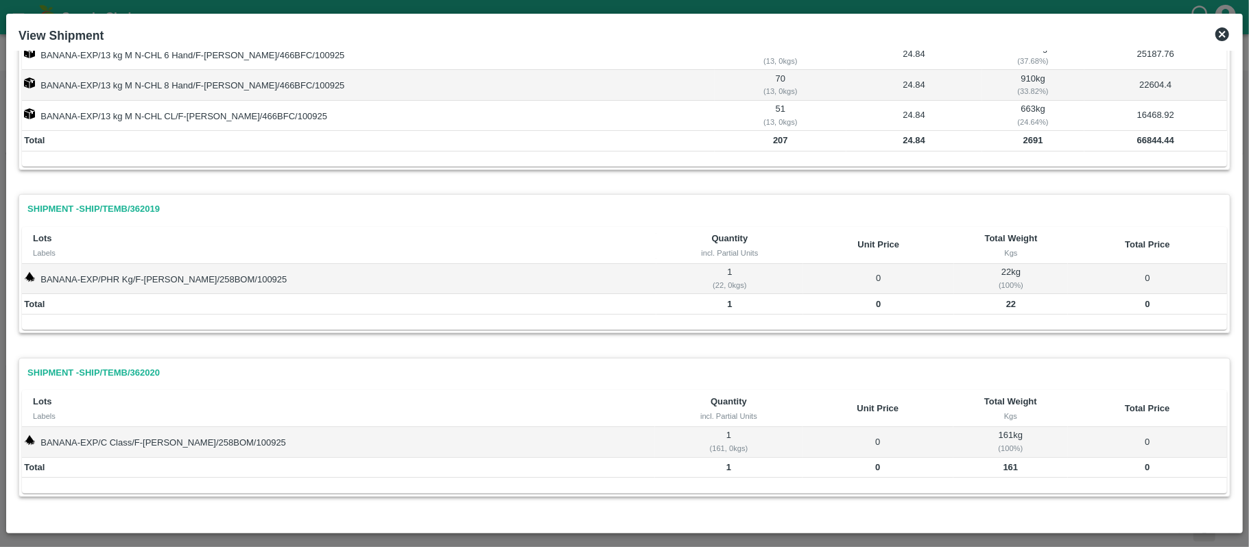
click at [1023, 138] on b "2691" at bounding box center [1033, 140] width 20 height 10
click at [1229, 30] on icon at bounding box center [1222, 34] width 16 height 16
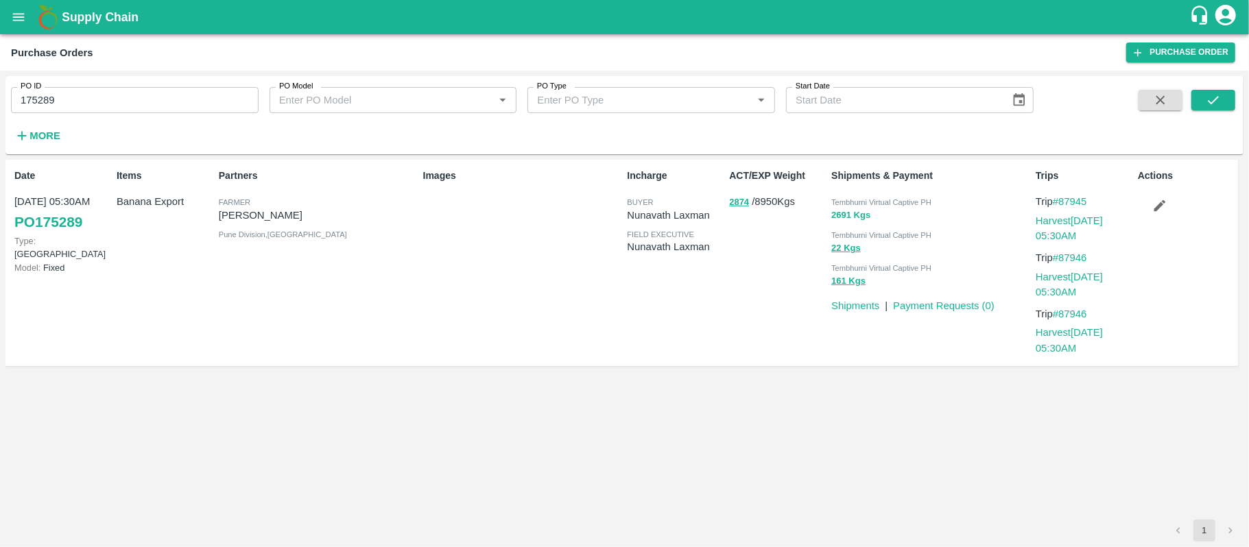
click at [839, 217] on button "2691 Kgs" at bounding box center [850, 216] width 39 height 16
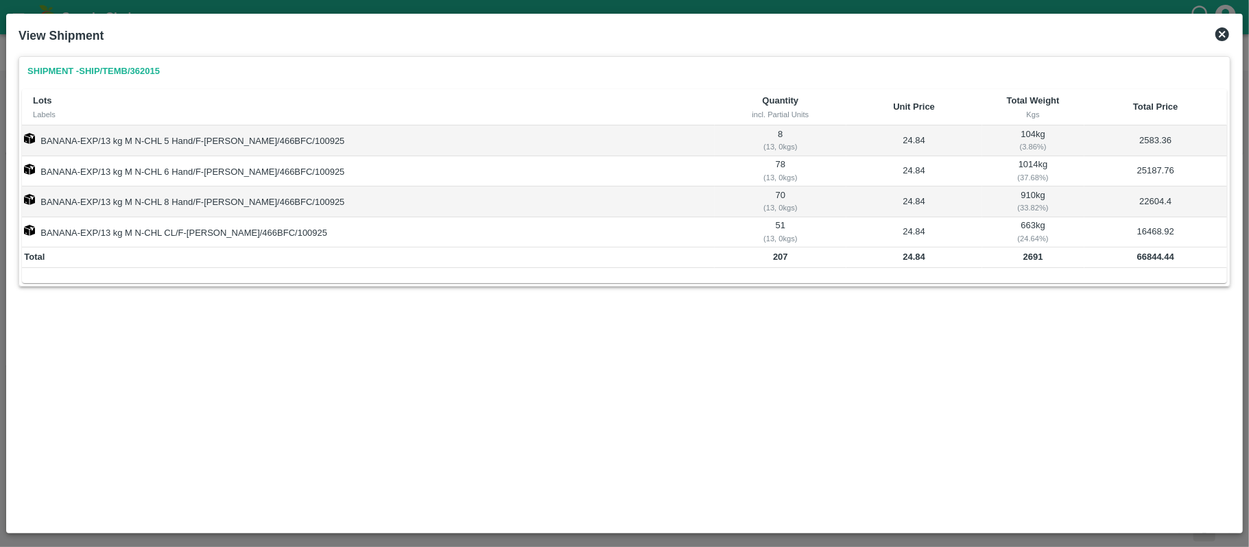
click at [1153, 264] on td "66844.44" at bounding box center [1155, 258] width 143 height 21
click at [1219, 32] on icon at bounding box center [1222, 34] width 16 height 16
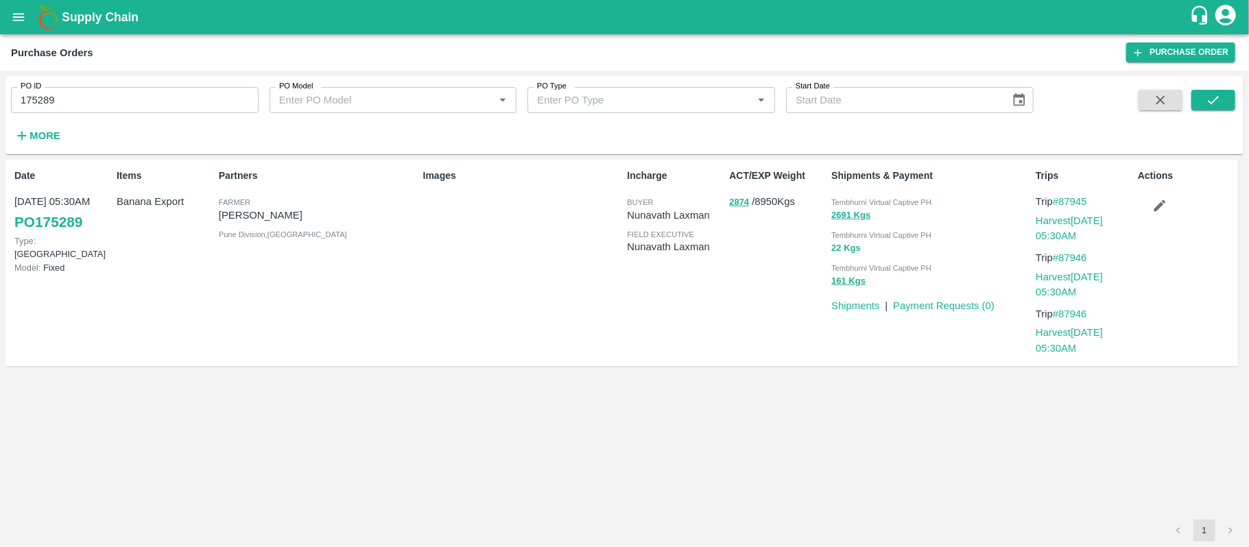
click at [842, 251] on button "22 Kgs" at bounding box center [845, 249] width 29 height 16
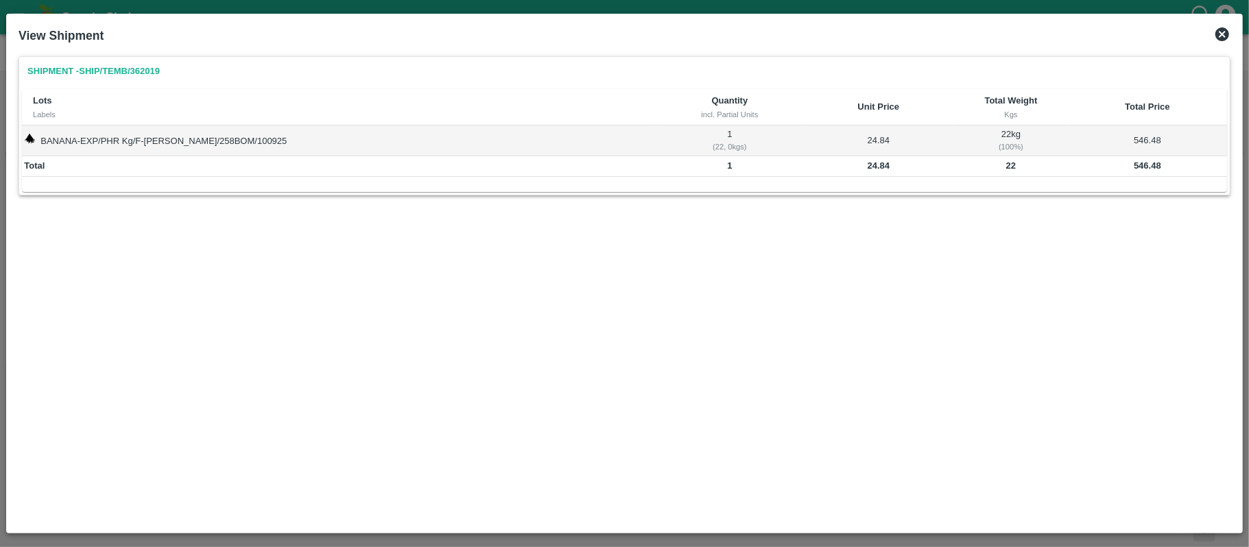
click at [1123, 170] on td "546.48" at bounding box center [1147, 166] width 159 height 21
click at [1226, 33] on icon at bounding box center [1222, 34] width 14 height 14
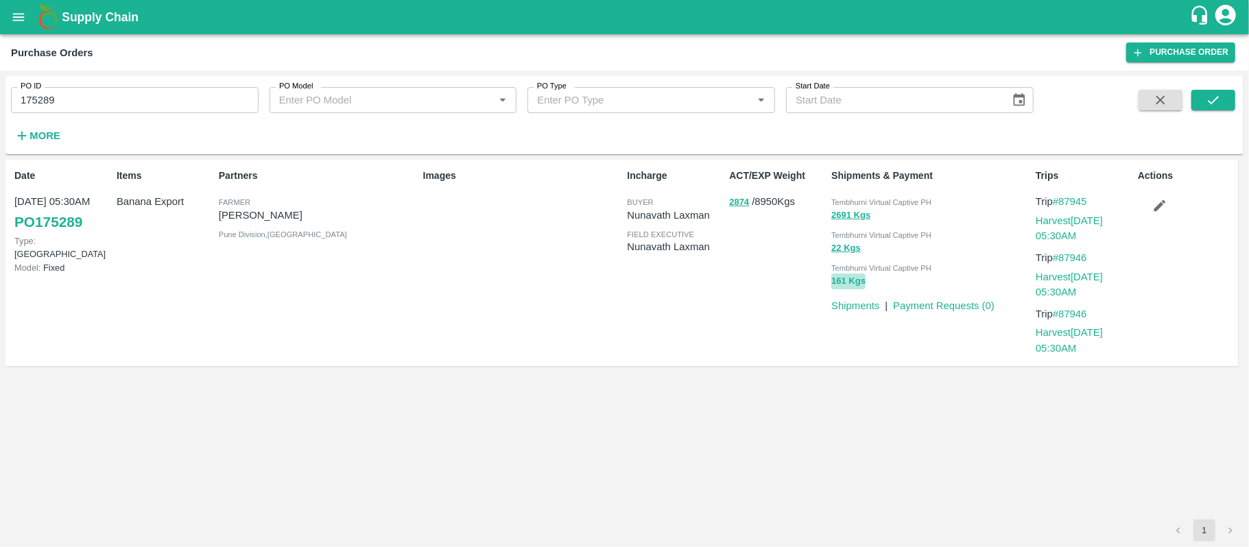
click at [846, 280] on button "161 Kgs" at bounding box center [848, 282] width 34 height 16
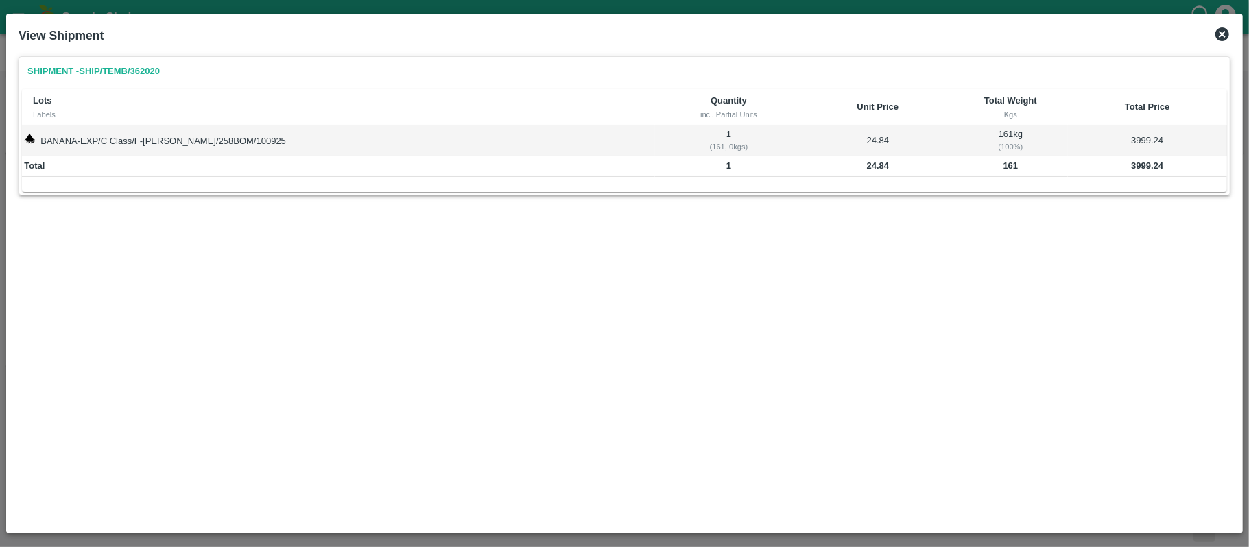
click at [1132, 163] on b "3999.24" at bounding box center [1147, 165] width 32 height 10
click at [528, 285] on div "Shipment - SHIP/TEMB/362020 Lots Labels Quantity incl. Partial Units Unit Price…" at bounding box center [624, 289] width 1223 height 476
click at [1223, 31] on icon at bounding box center [1222, 34] width 14 height 14
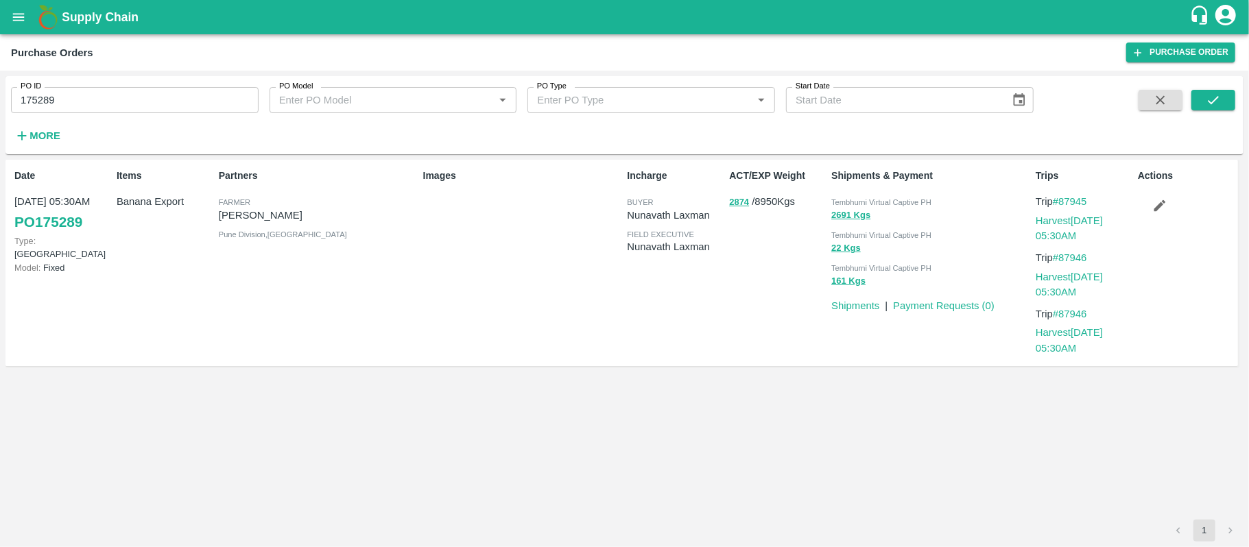
click at [81, 103] on input "175289" at bounding box center [135, 100] width 248 height 26
paste input "text"
type input "175306"
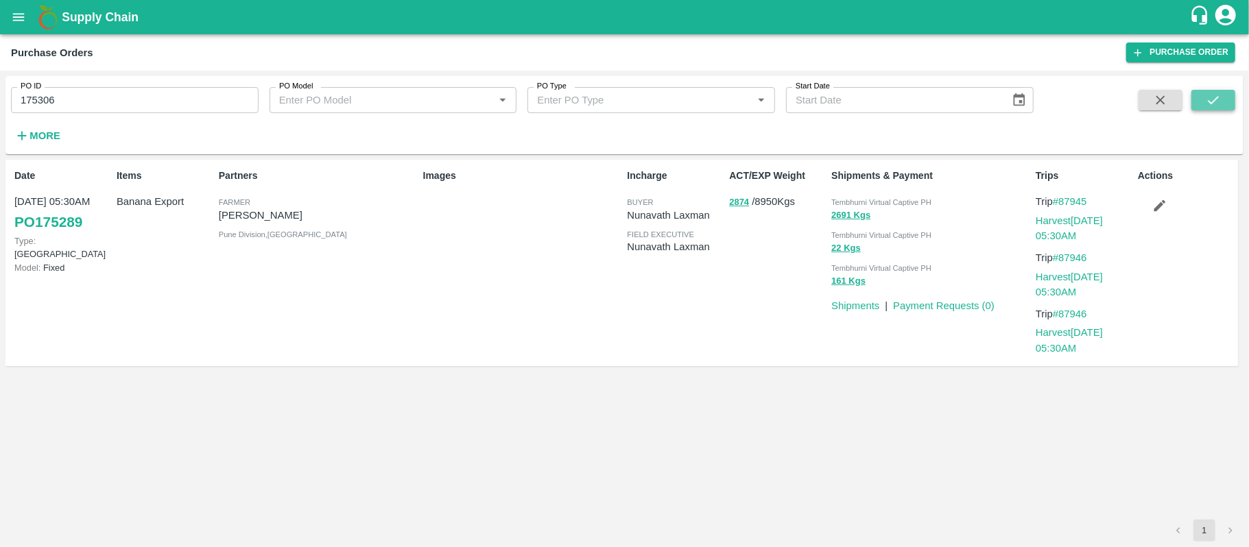
click at [1203, 103] on button "submit" at bounding box center [1213, 100] width 44 height 21
click at [311, 220] on p "[PERSON_NAME]" at bounding box center [318, 215] width 199 height 15
click at [393, 256] on div "Partners Farmer Sharada Ramesh Shinde Solapur , Maharashtra" at bounding box center [315, 263] width 204 height 200
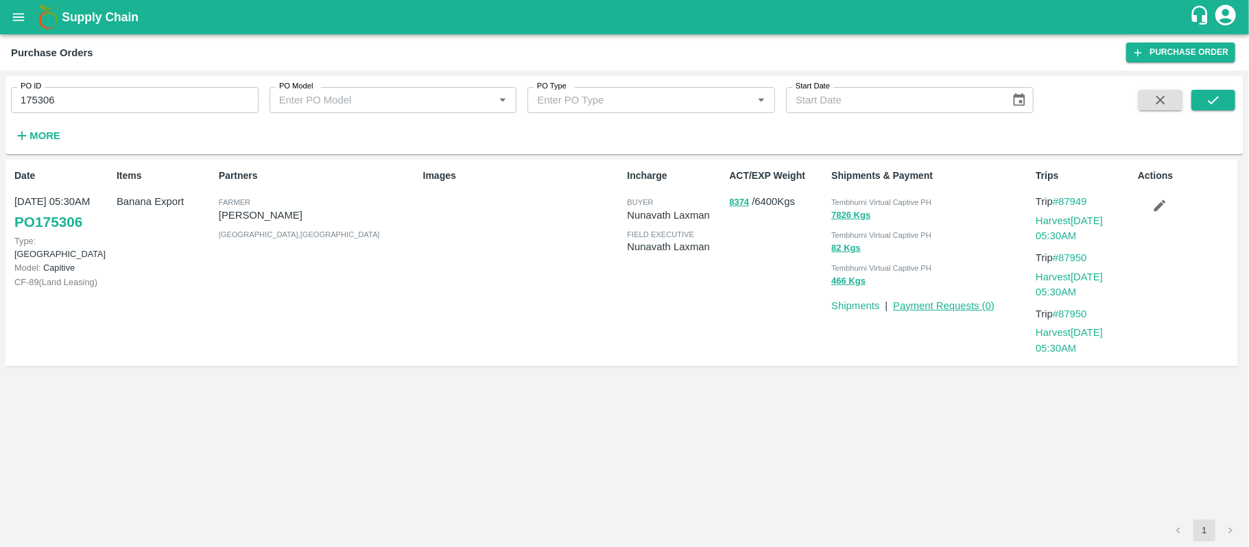
click at [948, 307] on link "Payment Requests ( 0 )" at bounding box center [944, 305] width 102 height 11
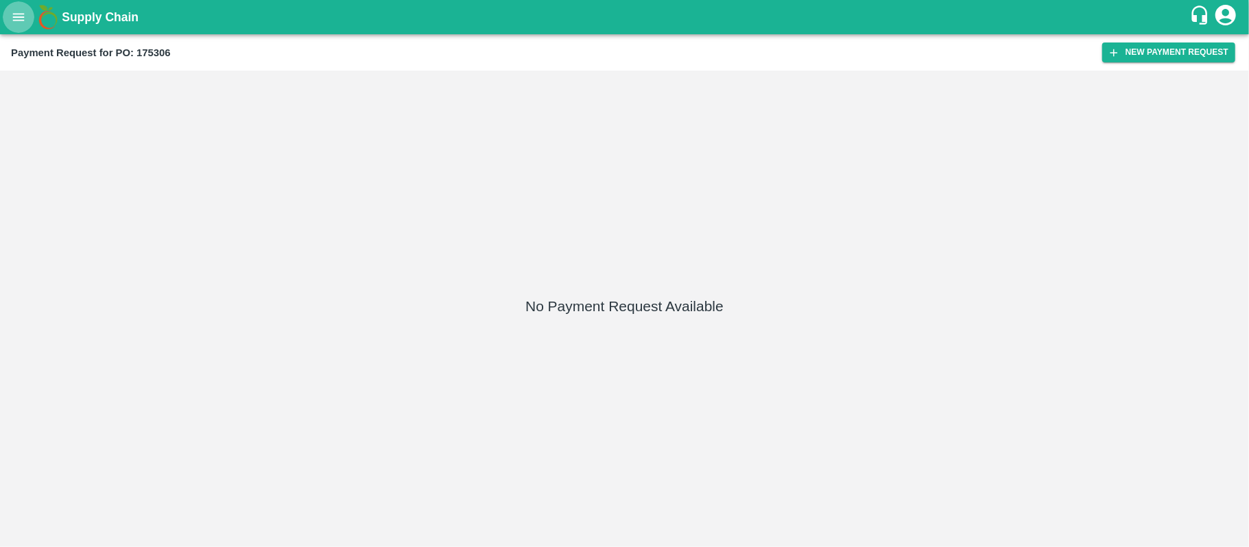
click at [5, 12] on button "open drawer" at bounding box center [19, 17] width 32 height 32
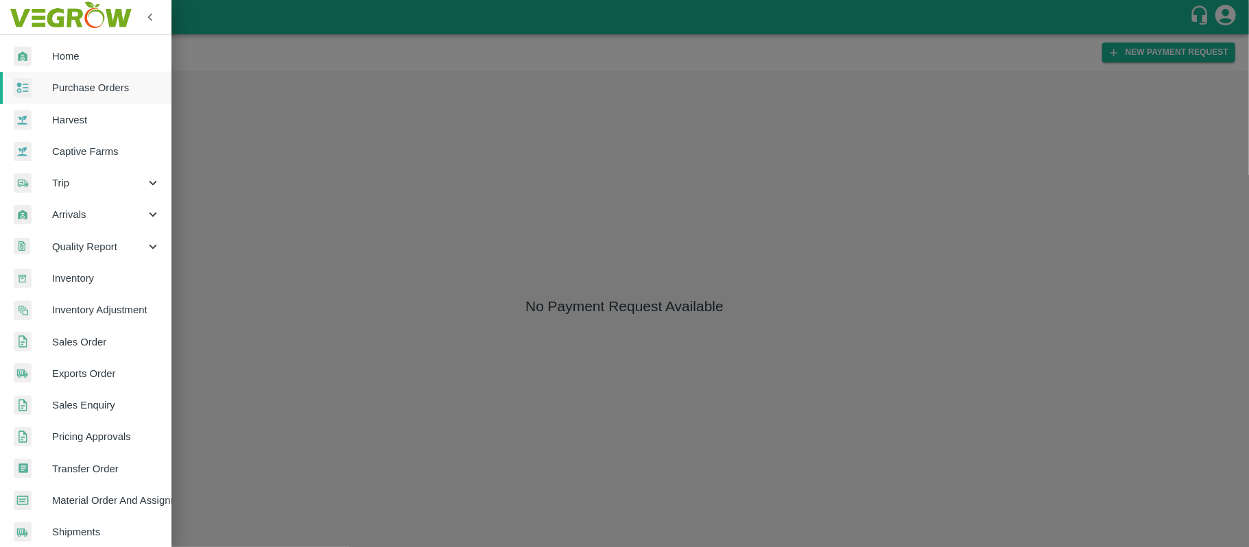
click at [350, 163] on div at bounding box center [624, 273] width 1249 height 547
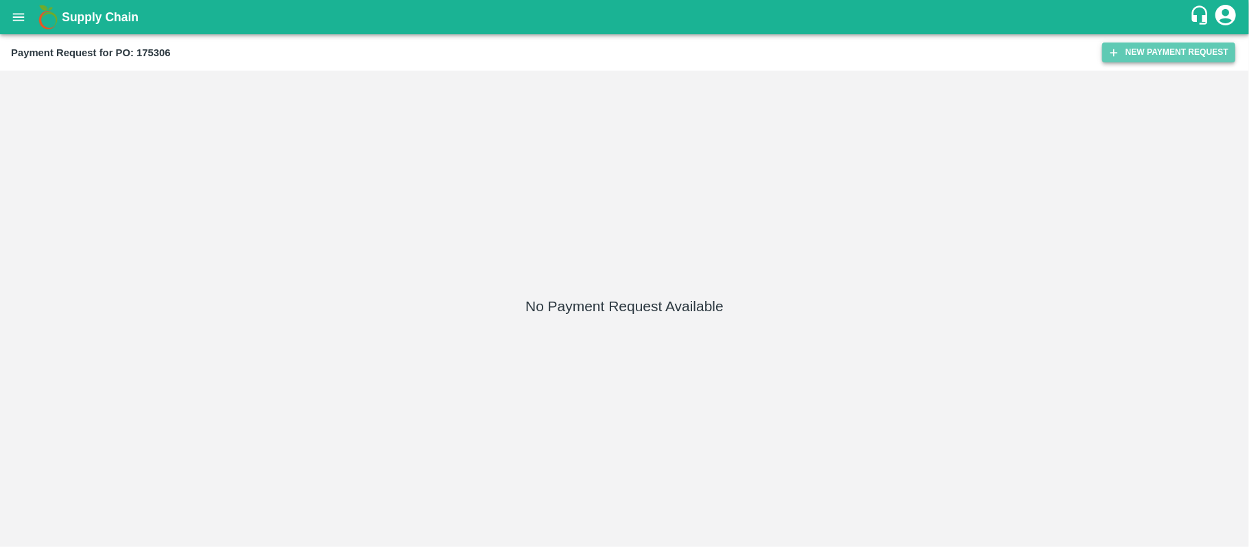
click at [1160, 51] on button "New Payment Request" at bounding box center [1168, 53] width 133 height 20
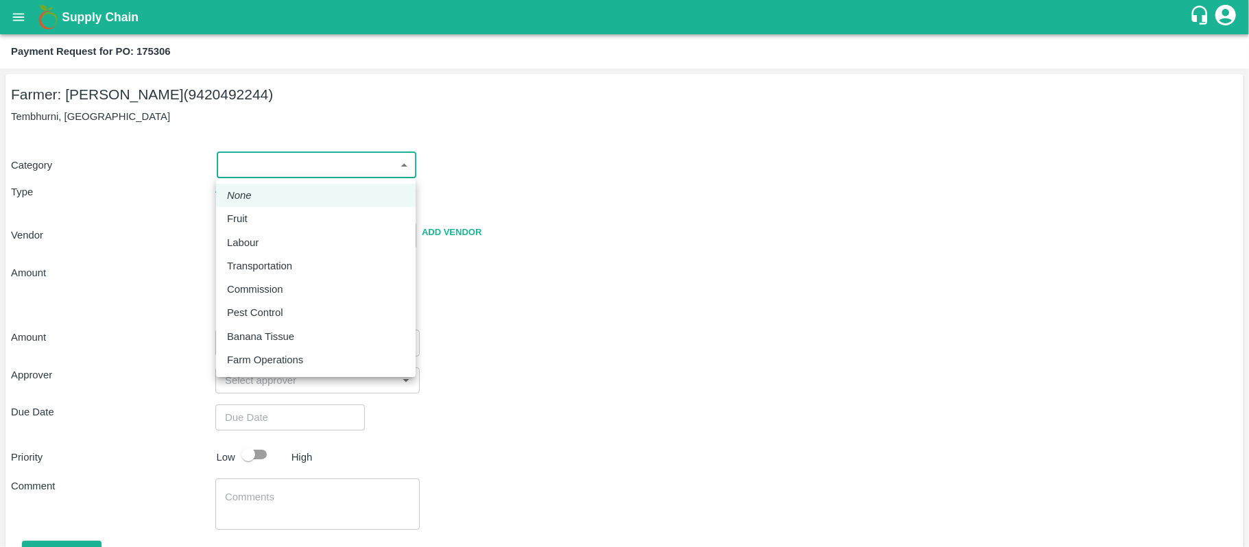
click at [248, 160] on body "Supply Chain Payment Request for PO: 175306 Farmer: [PERSON_NAME] (9420492244) …" at bounding box center [624, 273] width 1249 height 547
click at [245, 215] on p "Fruit" at bounding box center [237, 218] width 21 height 15
type input "1"
radio input "true"
type input "[PERSON_NAME] - 9420492244([PERSON_NAME])"
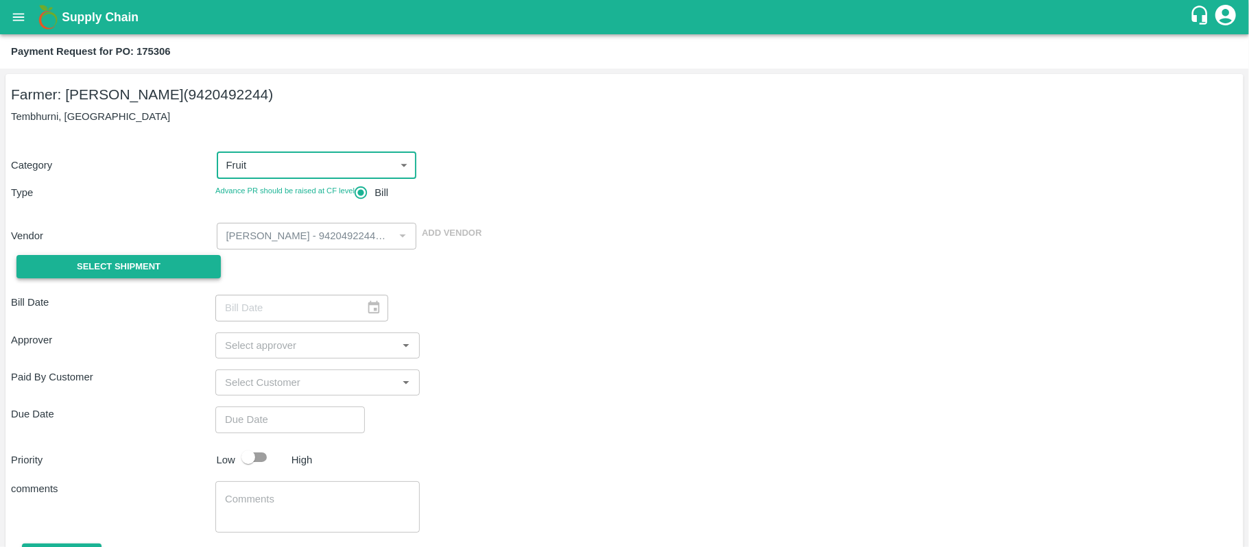
click at [145, 263] on span "Select Shipment" at bounding box center [119, 267] width 84 height 16
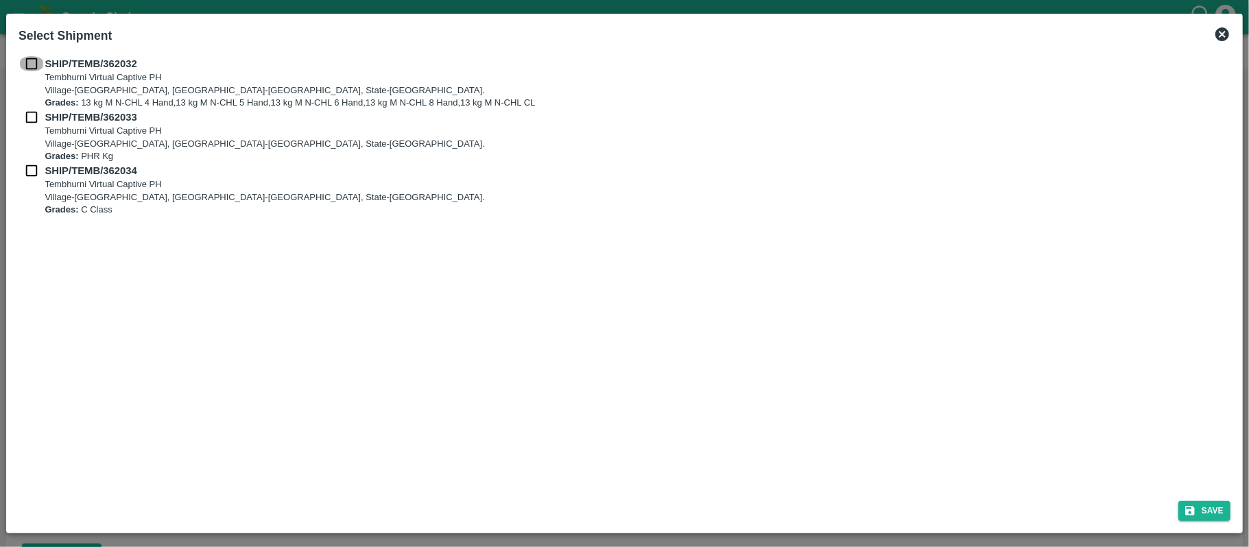
click at [30, 63] on input "checkbox" at bounding box center [32, 63] width 26 height 15
checkbox input "true"
click at [25, 118] on input "checkbox" at bounding box center [32, 117] width 26 height 15
checkbox input "true"
click at [23, 171] on input "checkbox" at bounding box center [32, 170] width 26 height 15
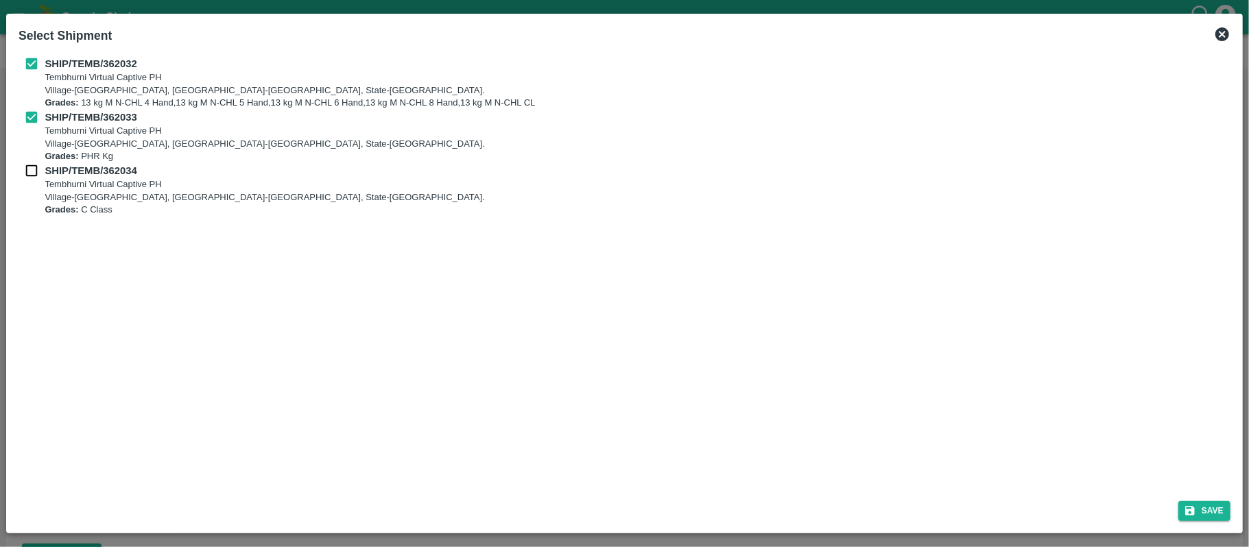
checkbox input "true"
click at [1200, 511] on button "Save" at bounding box center [1204, 511] width 52 height 20
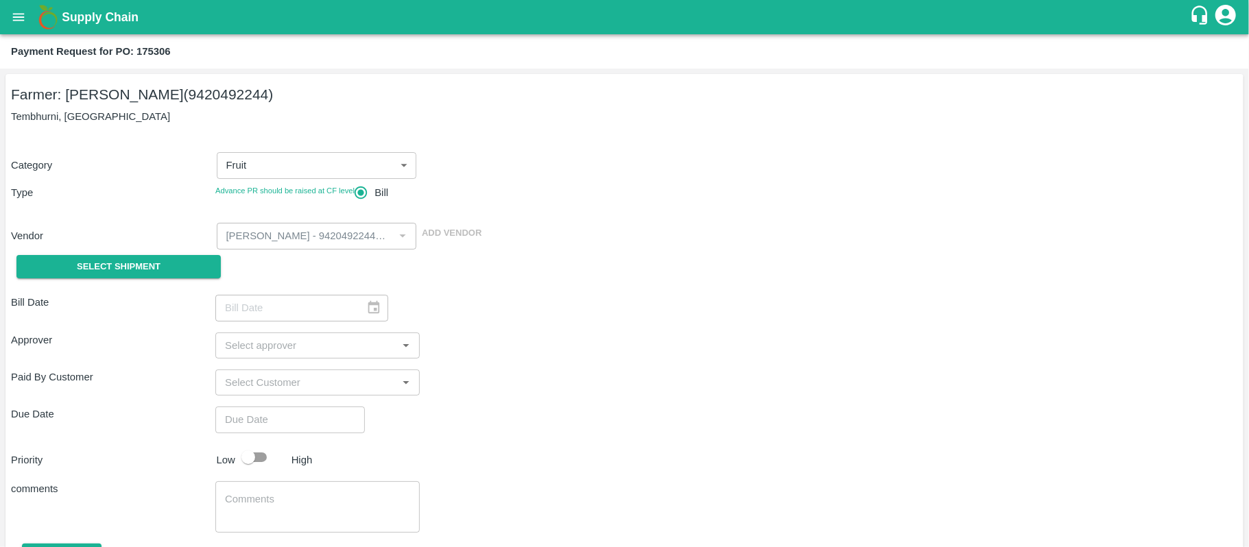
type input "[DATE]"
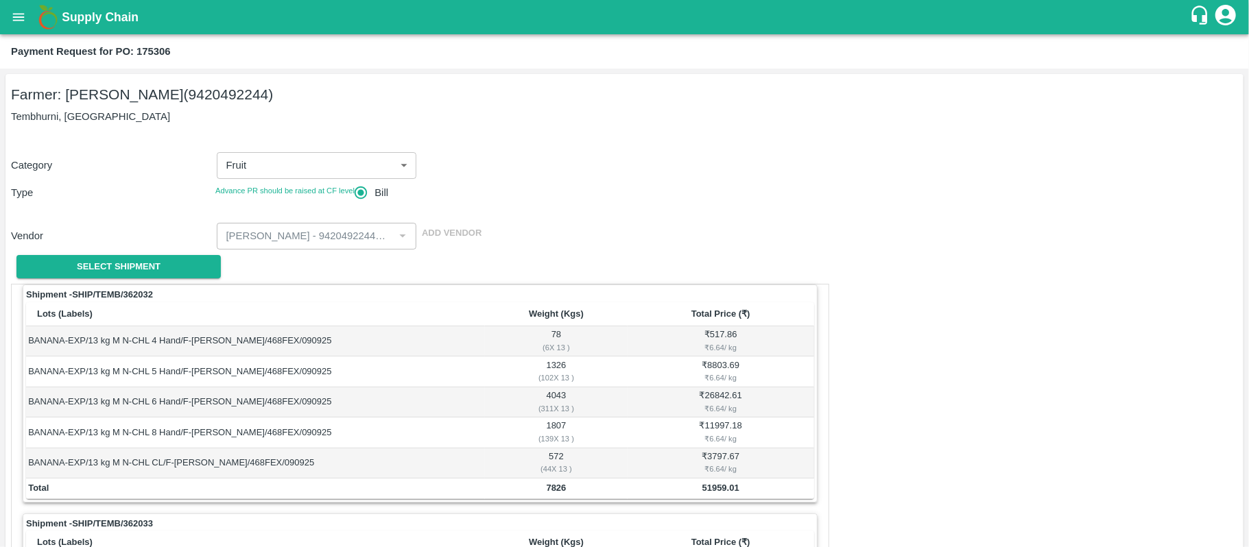
click at [22, 27] on button "open drawer" at bounding box center [19, 17] width 32 height 32
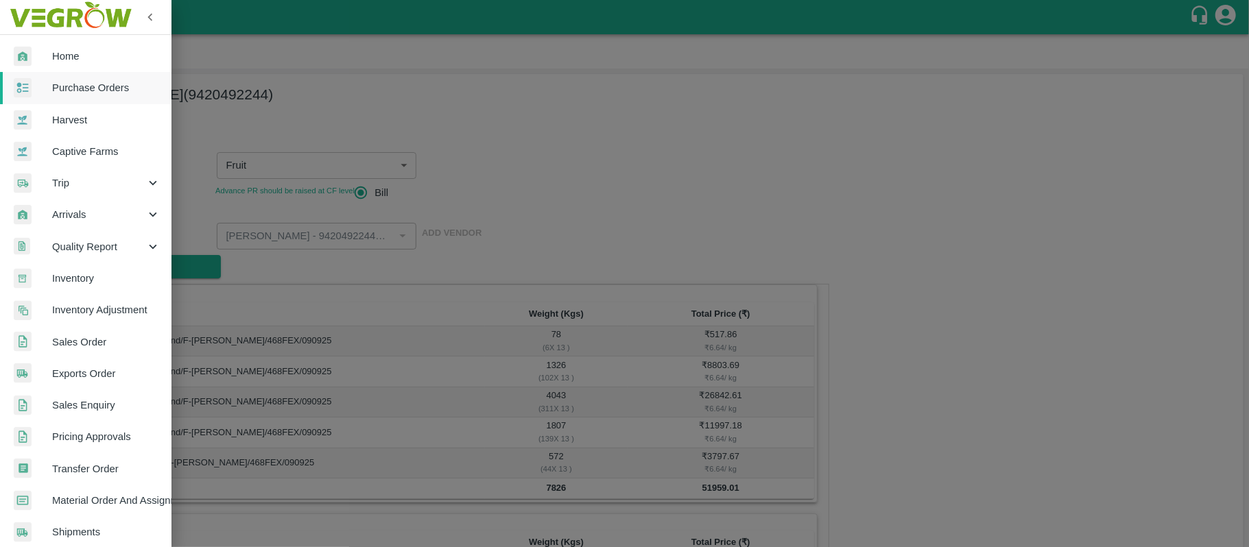
click at [100, 102] on link "Purchase Orders" at bounding box center [85, 88] width 171 height 32
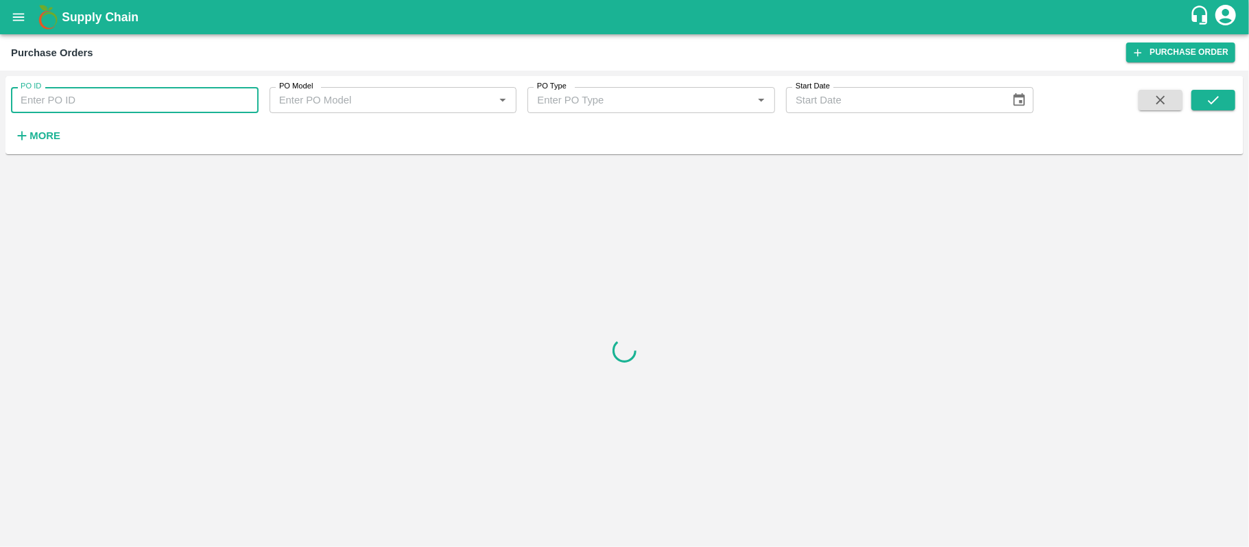
click at [94, 110] on input "PO ID" at bounding box center [135, 100] width 248 height 26
paste input "[PERSON_NAME]"
click at [94, 110] on input "[PERSON_NAME]" at bounding box center [135, 100] width 248 height 26
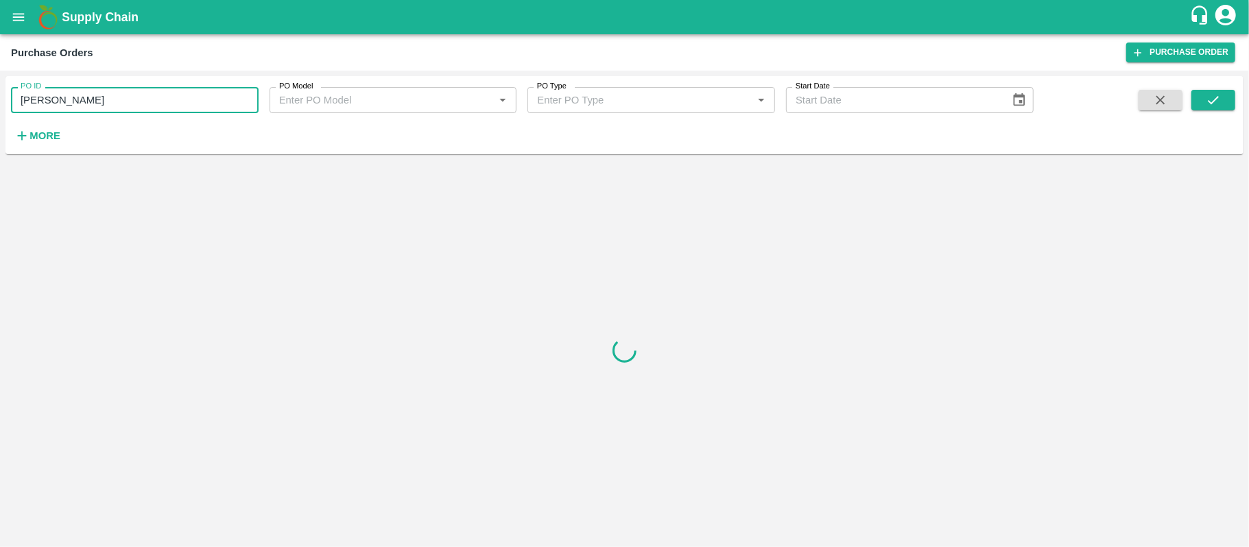
click at [139, 106] on input "[PERSON_NAME]" at bounding box center [135, 100] width 248 height 26
paste input "175306"
click at [139, 106] on input "Sharada Ramesh 175306" at bounding box center [135, 100] width 248 height 26
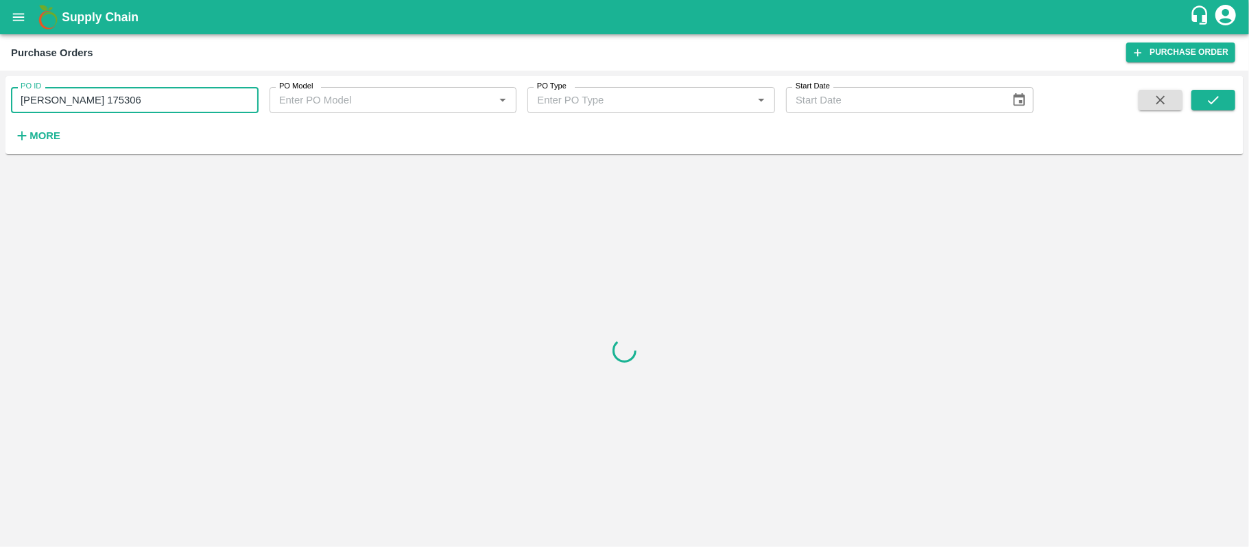
click at [139, 106] on input "Sharada Ramesh 175306" at bounding box center [135, 100] width 248 height 26
paste input "text"
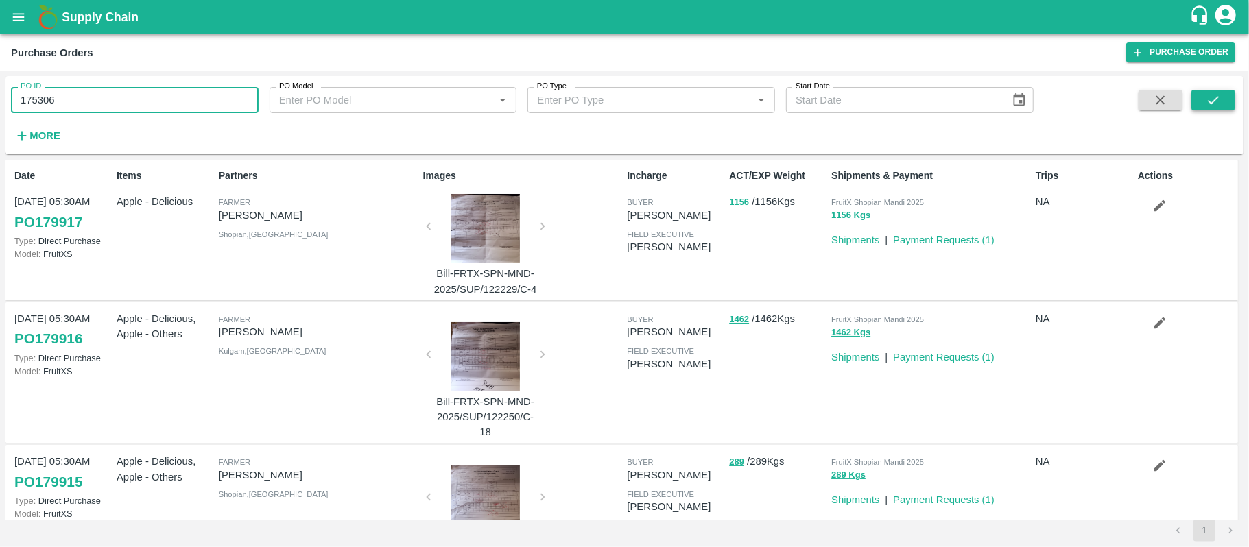
type input "175306"
click at [1219, 90] on button "submit" at bounding box center [1213, 100] width 44 height 21
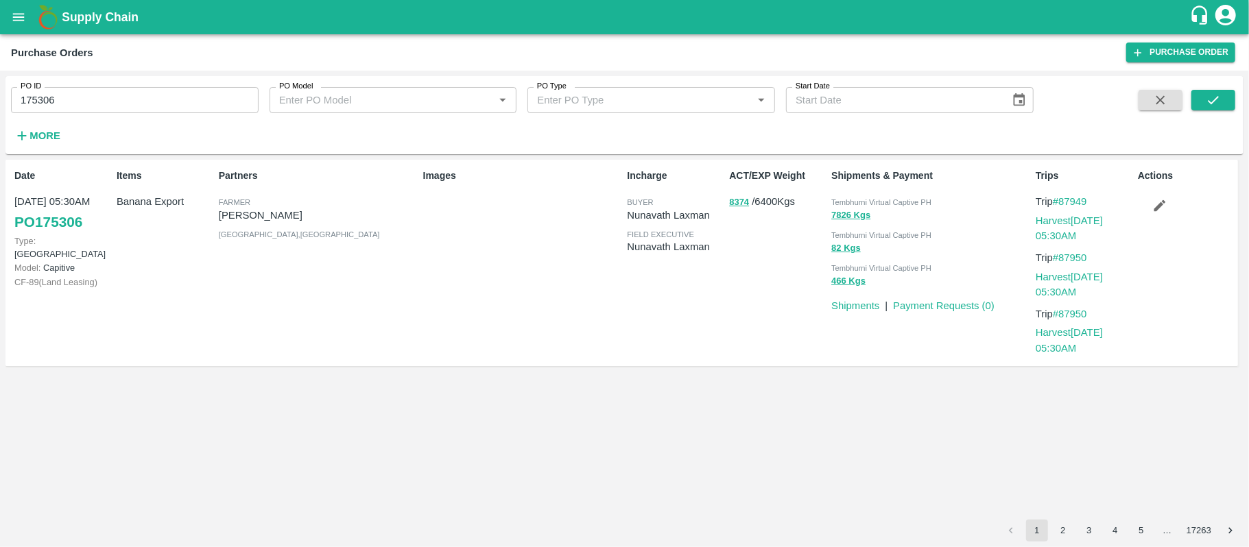
click at [97, 103] on input "175306" at bounding box center [135, 100] width 248 height 26
click at [898, 202] on span "Tembhurni Virtual Captive PH" at bounding box center [881, 202] width 100 height 8
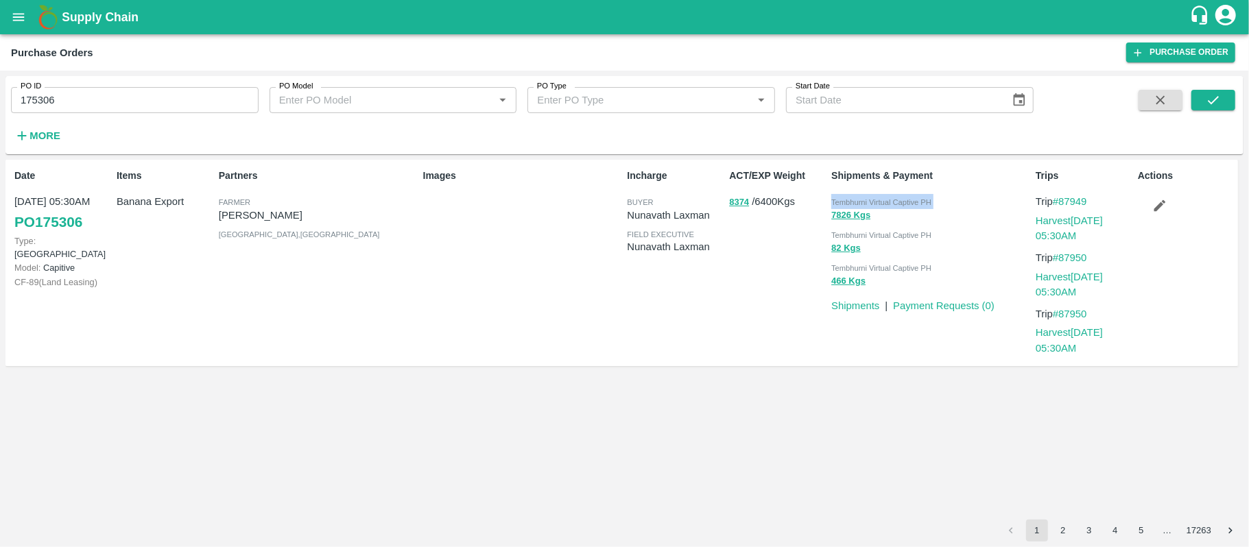
click at [898, 202] on span "Tembhurni Virtual Captive PH" at bounding box center [881, 202] width 100 height 8
copy div "Tembhurni Virtual Captive PH 7826 Kgs"
click at [83, 97] on input "175306" at bounding box center [135, 100] width 248 height 26
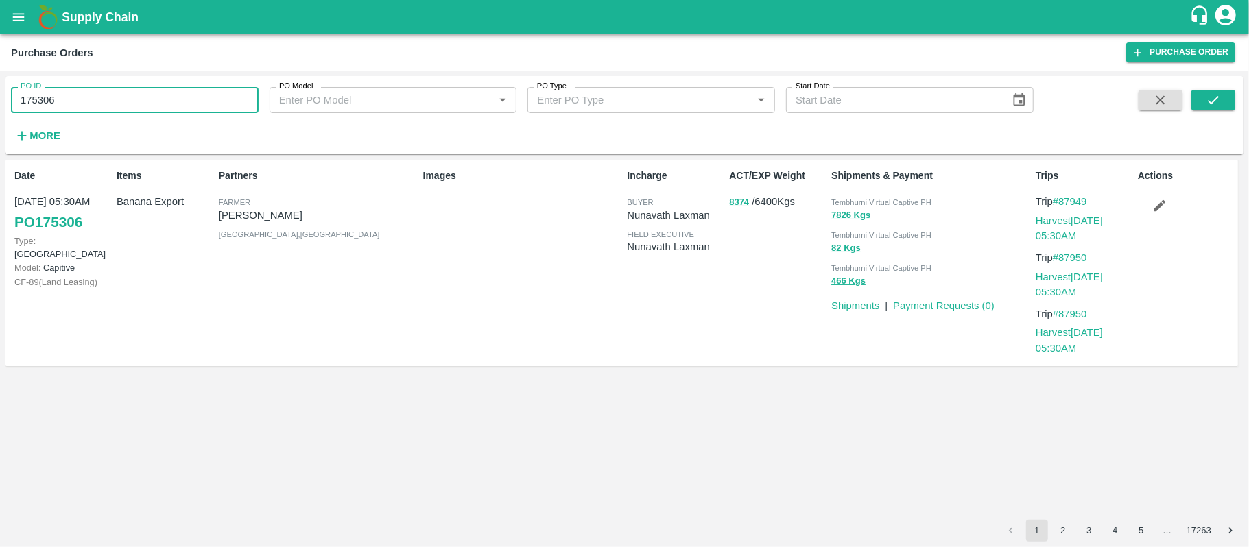
click at [83, 97] on input "175306" at bounding box center [135, 100] width 248 height 26
click at [308, 261] on div "Partners Farmer Sharada Ramesh Shinde Solapur , Maharashtra" at bounding box center [315, 263] width 204 height 200
click at [169, 229] on div "Items Banana Export" at bounding box center [162, 263] width 102 height 200
click at [169, 200] on p "Banana Export" at bounding box center [165, 201] width 97 height 15
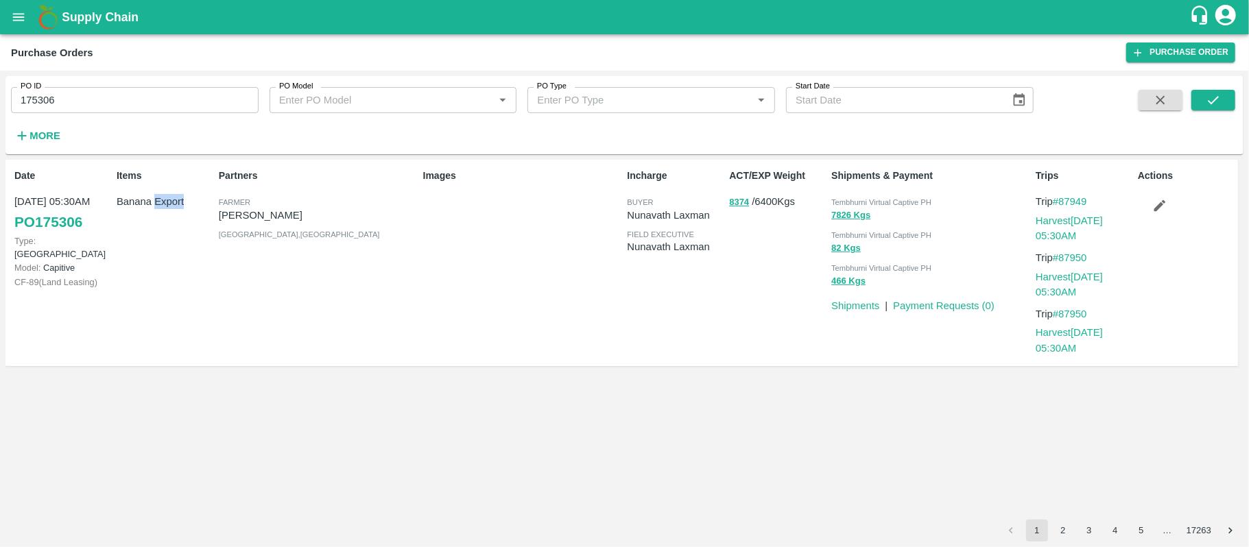
click at [169, 200] on p "Banana Export" at bounding box center [165, 201] width 97 height 15
copy p "Banana Export"
click at [513, 313] on div "Images" at bounding box center [520, 263] width 204 height 200
click at [946, 307] on link "Payment Requests ( 0 )" at bounding box center [944, 305] width 102 height 11
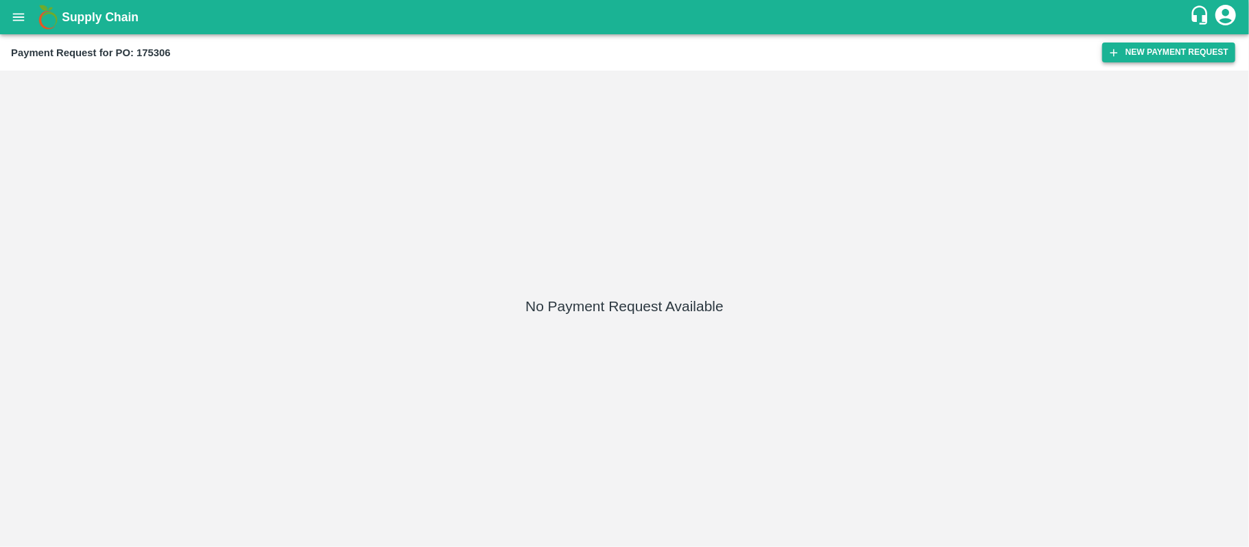
click at [1150, 61] on button "New Payment Request" at bounding box center [1168, 53] width 133 height 20
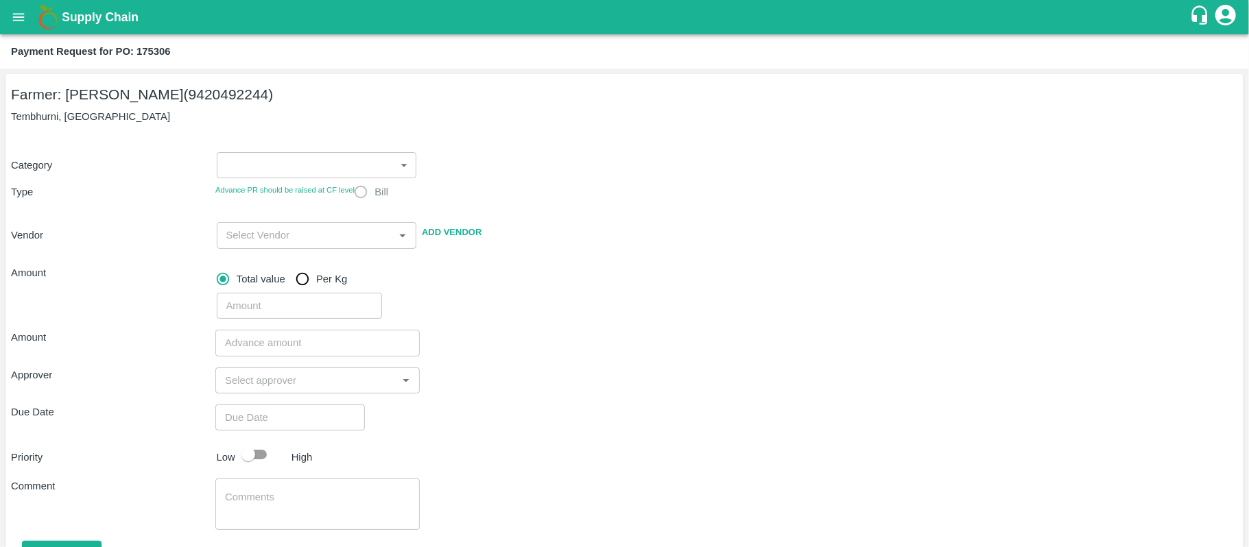
click at [362, 193] on label "Bill" at bounding box center [367, 191] width 41 height 27
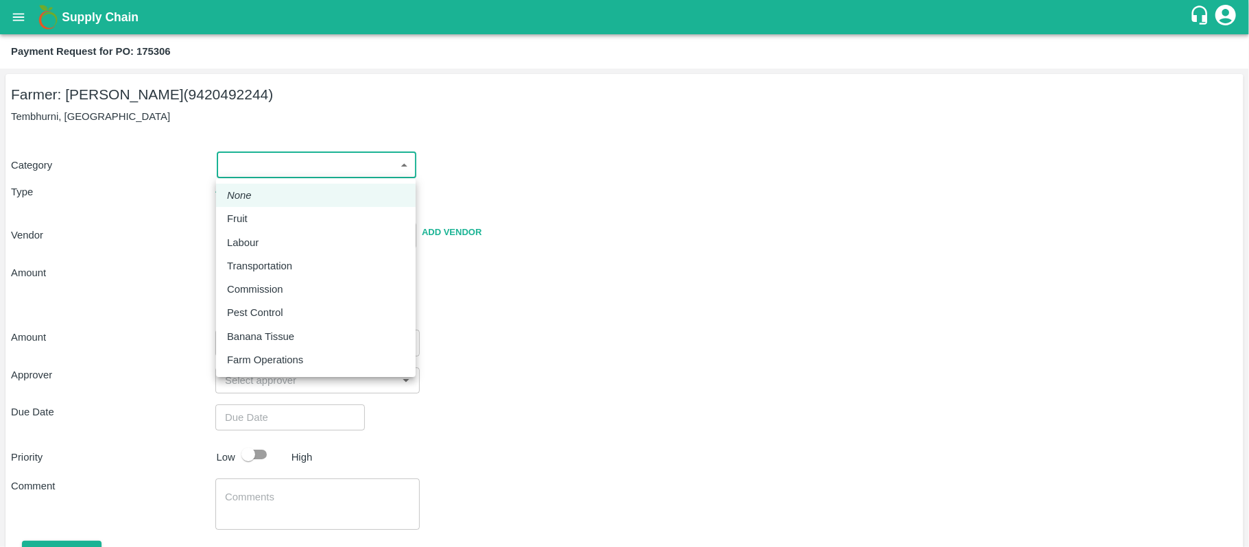
click at [305, 169] on body "Supply Chain Payment Request for PO: 175306 Farmer: [PERSON_NAME] (9420492244) …" at bounding box center [624, 273] width 1249 height 547
click at [253, 222] on div "Fruit" at bounding box center [240, 218] width 27 height 15
type input "1"
radio input "true"
type input "[PERSON_NAME] - 9420492244([PERSON_NAME])"
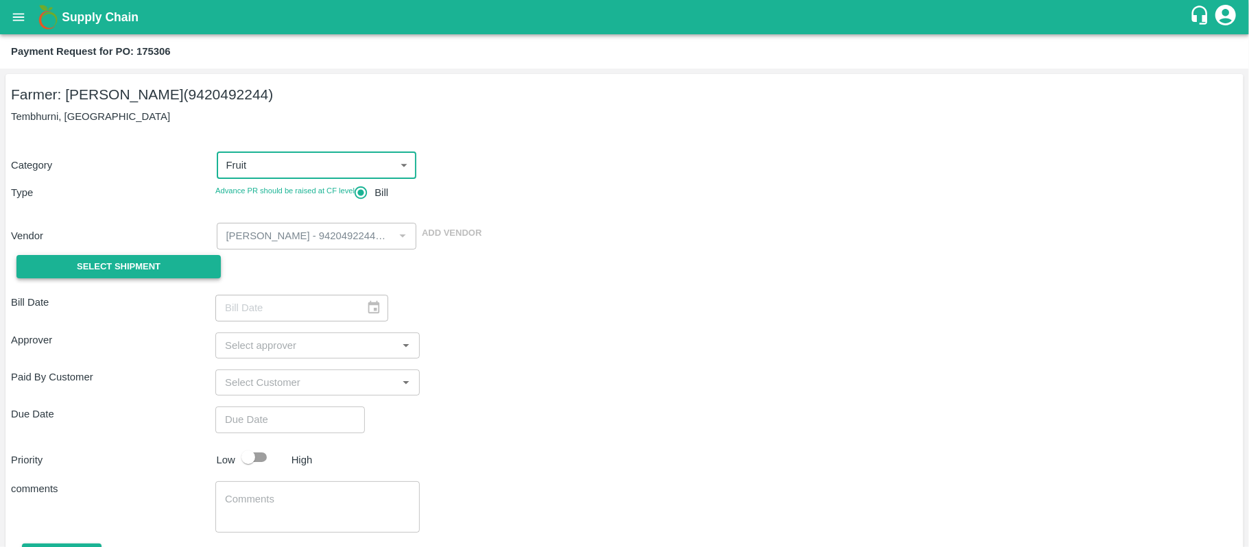
click at [151, 266] on span "Select Shipment" at bounding box center [119, 267] width 84 height 16
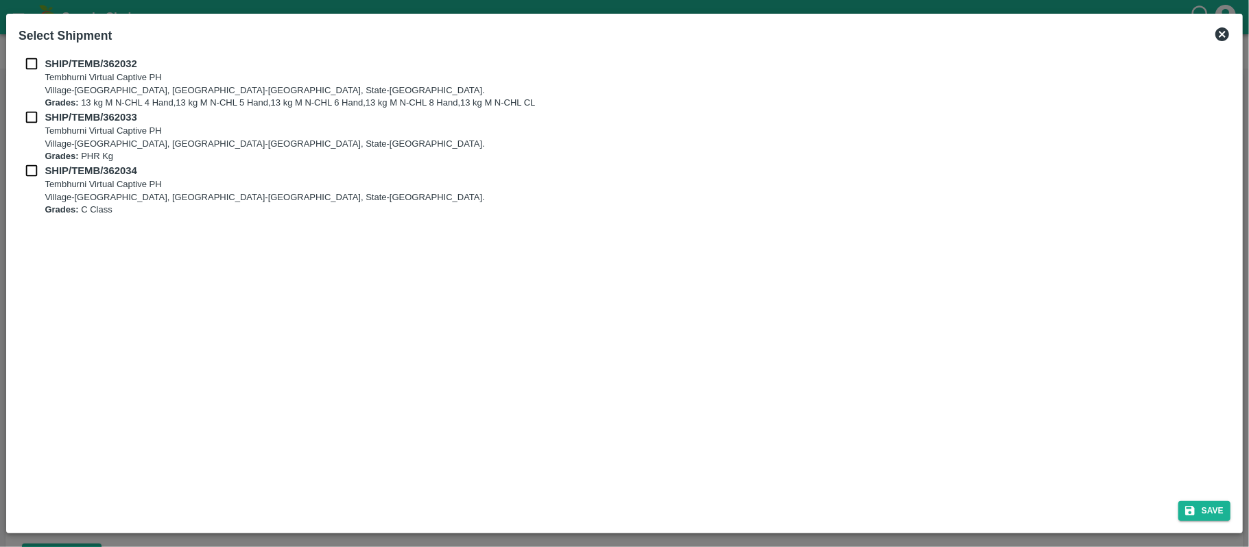
click at [28, 58] on input "checkbox" at bounding box center [32, 63] width 26 height 15
checkbox input "true"
click at [32, 115] on input "checkbox" at bounding box center [32, 117] width 26 height 15
checkbox input "true"
click at [31, 170] on input "checkbox" at bounding box center [32, 170] width 26 height 15
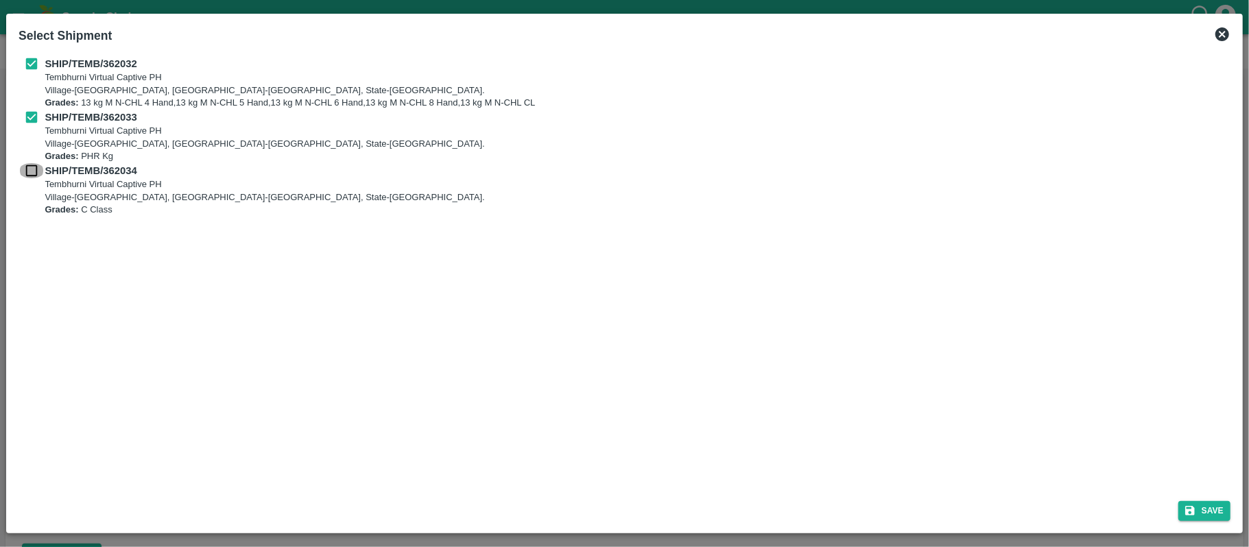
checkbox input "true"
click at [1213, 518] on button "Save" at bounding box center [1204, 511] width 52 height 20
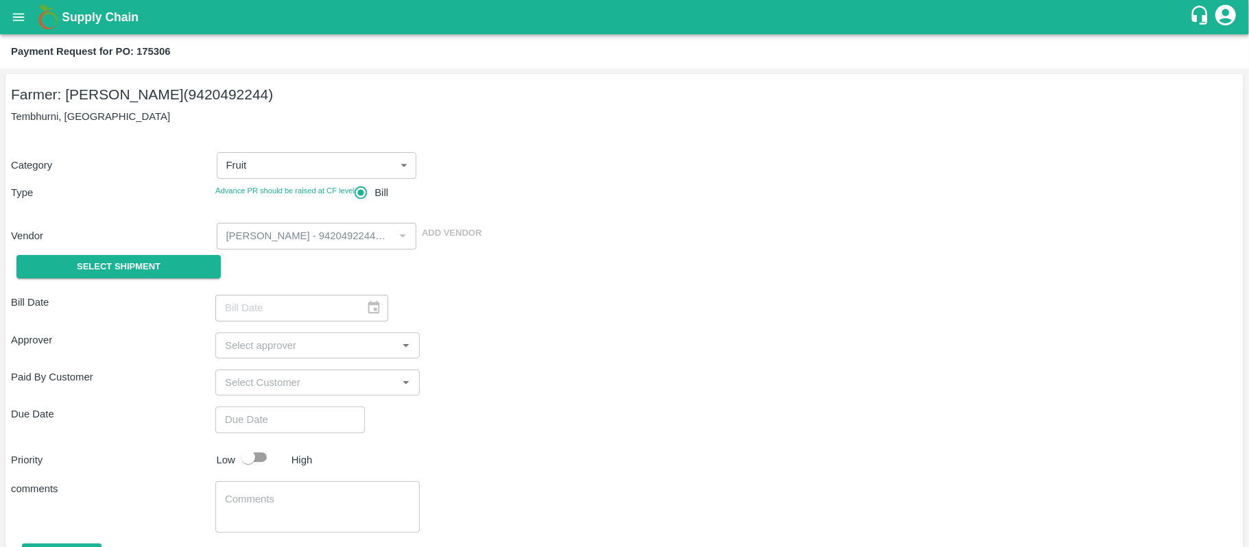
type input "[DATE]"
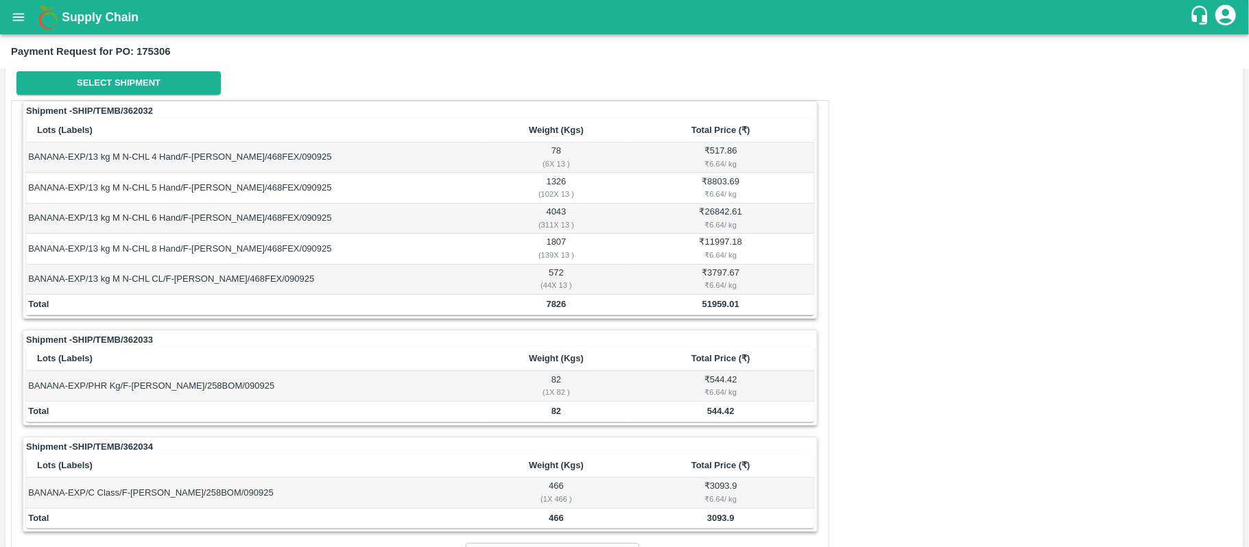
scroll to position [182, 0]
click at [554, 307] on b "7826" at bounding box center [557, 305] width 20 height 10
copy b "7826"
click at [554, 412] on b "82" at bounding box center [556, 412] width 10 height 10
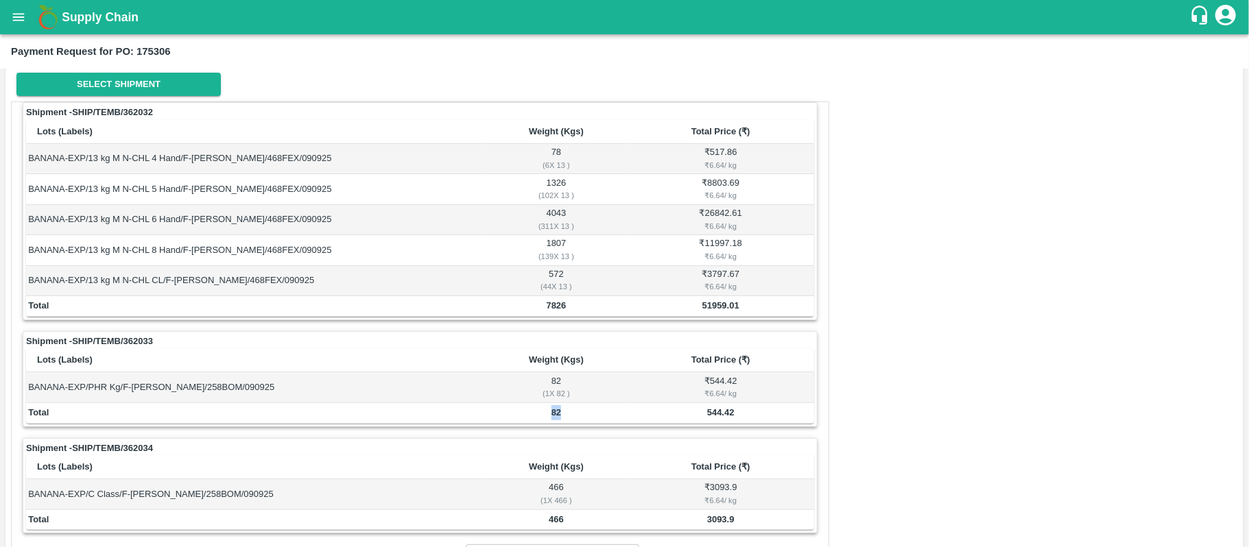
click at [554, 412] on b "82" at bounding box center [556, 412] width 10 height 10
copy b "82"
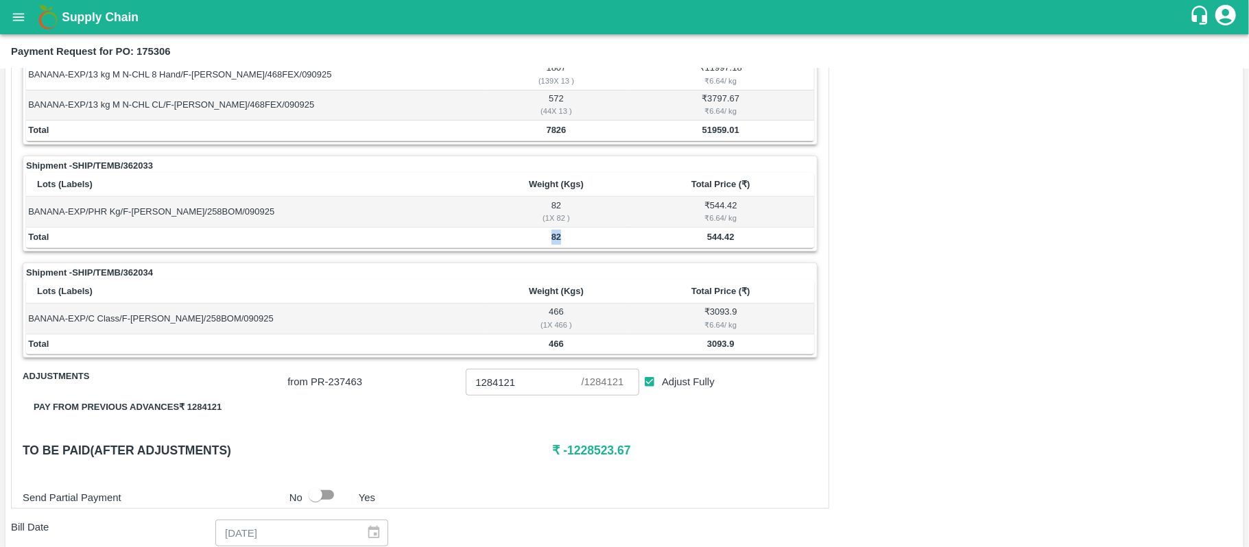
scroll to position [366, 0]
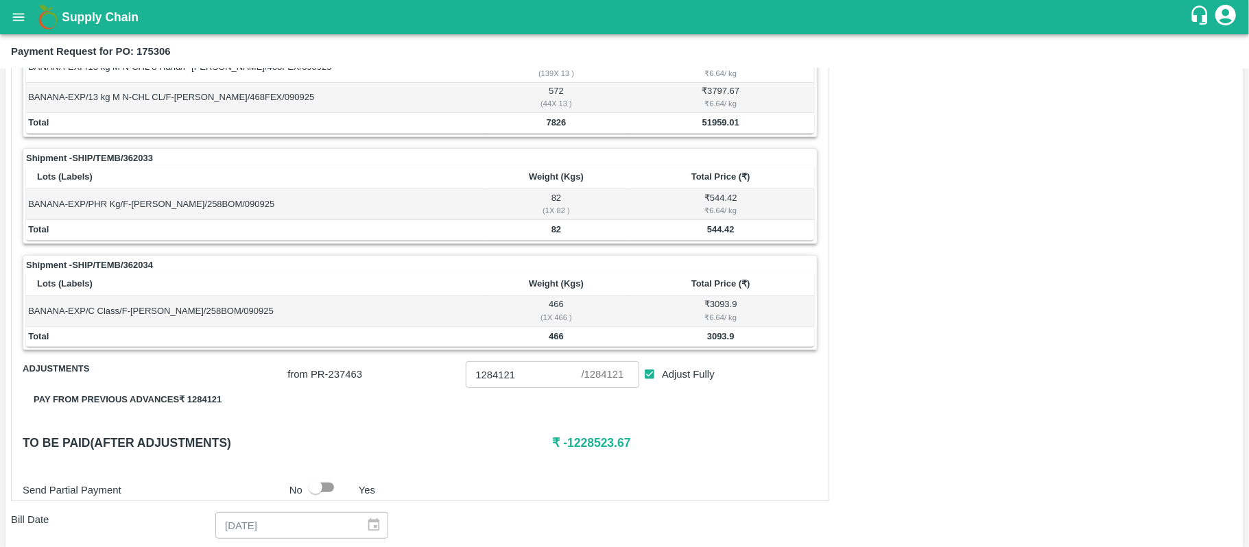
click at [555, 342] on b "466" at bounding box center [556, 336] width 15 height 10
copy b "466"
click at [787, 316] on div "₹ 6.64 / kg" at bounding box center [721, 317] width 182 height 12
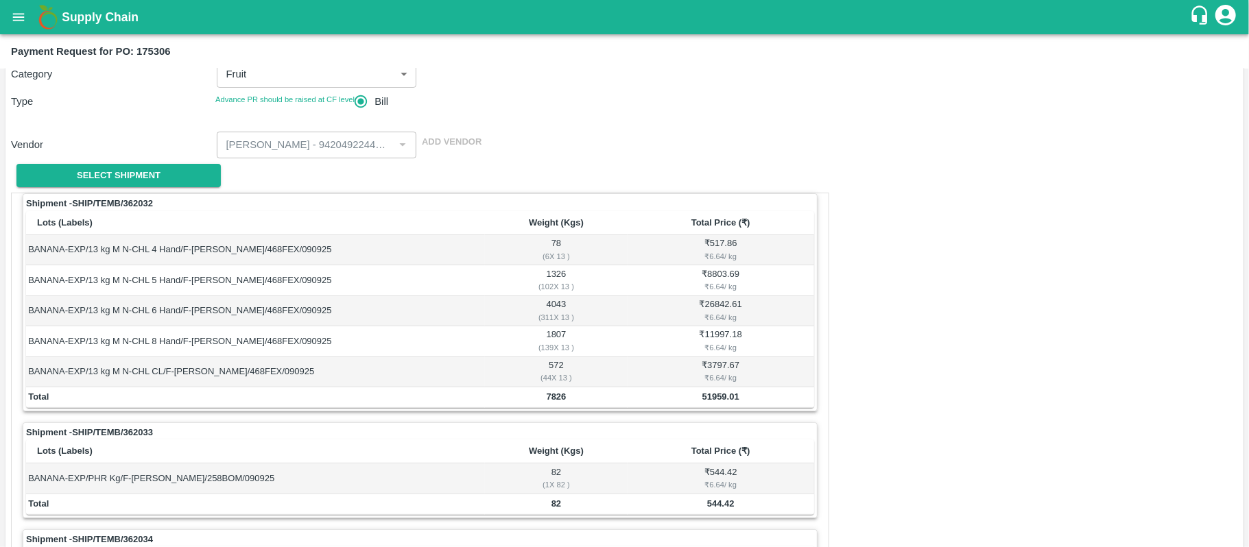
scroll to position [182, 0]
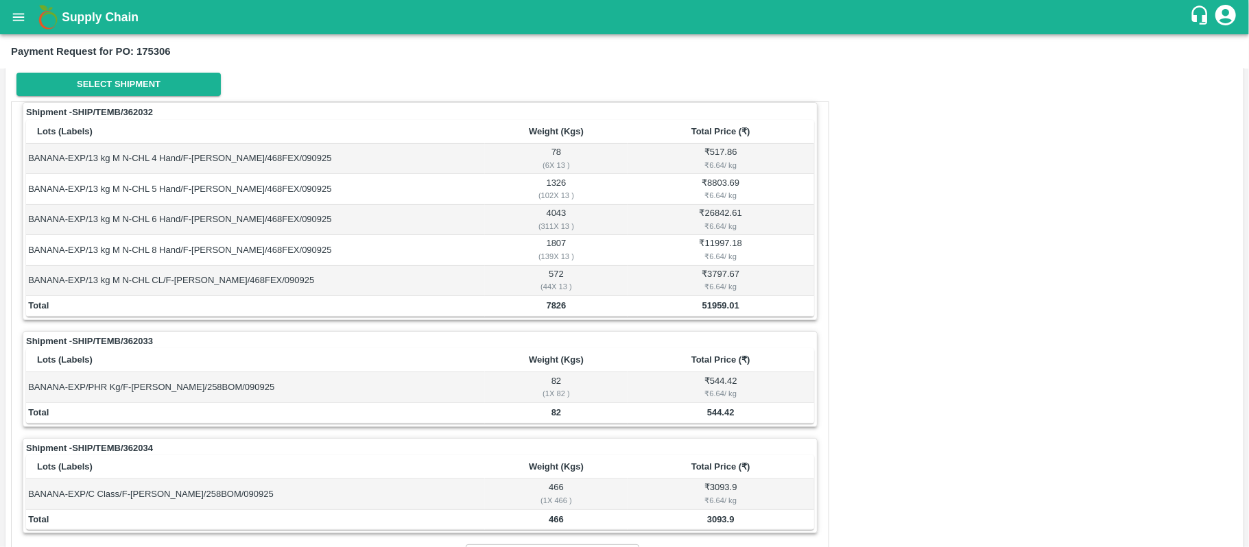
click at [715, 307] on b "51959.01" at bounding box center [720, 305] width 37 height 10
copy b "51959.01"
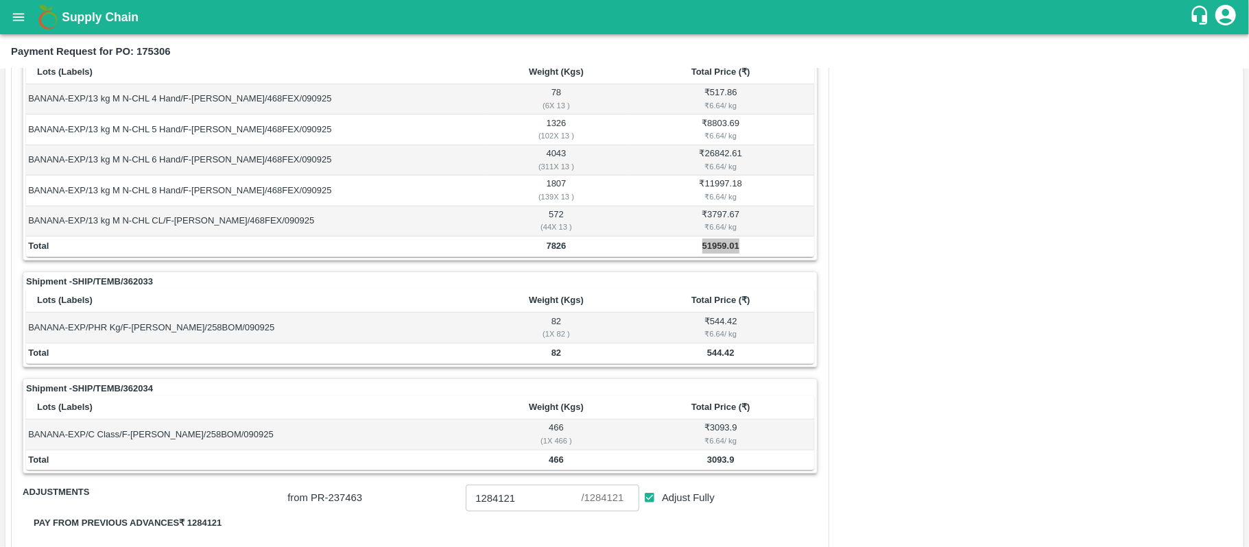
scroll to position [274, 0]
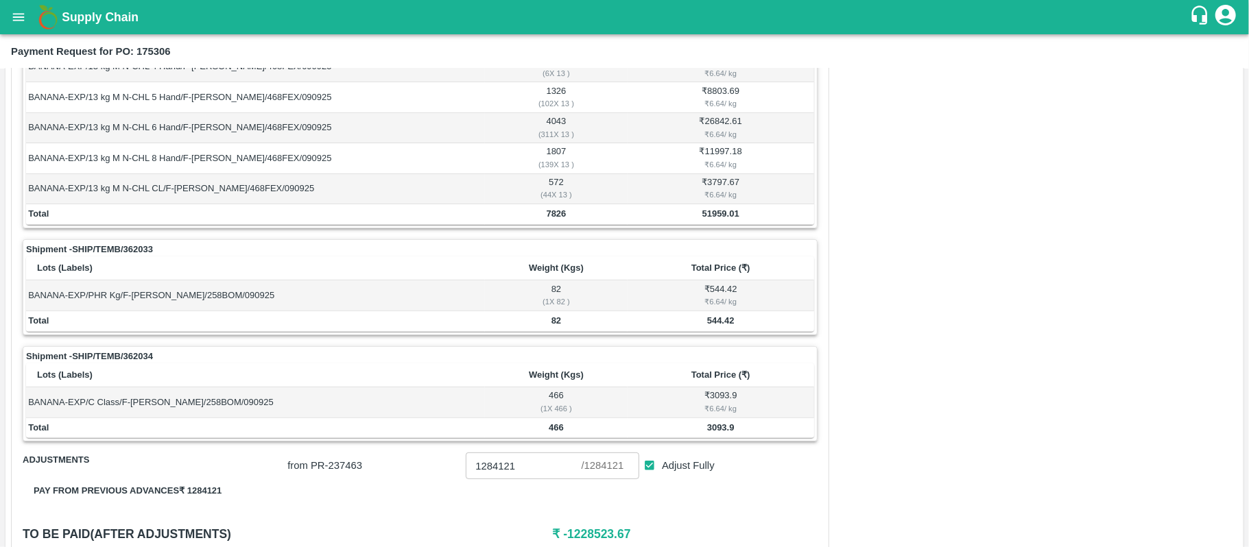
click at [717, 330] on td "544.42" at bounding box center [721, 321] width 187 height 21
copy b "544.42"
click at [717, 429] on b "3093.9" at bounding box center [720, 427] width 27 height 10
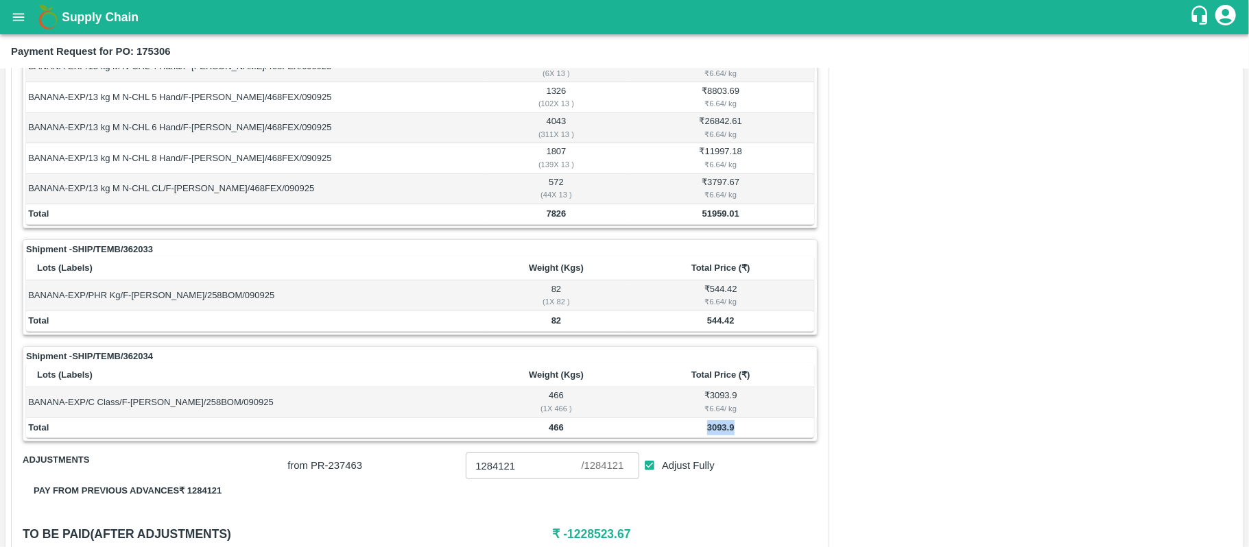
copy b "3093.9"
click at [569, 294] on td "82 ( 1 X 82 )" at bounding box center [556, 295] width 143 height 30
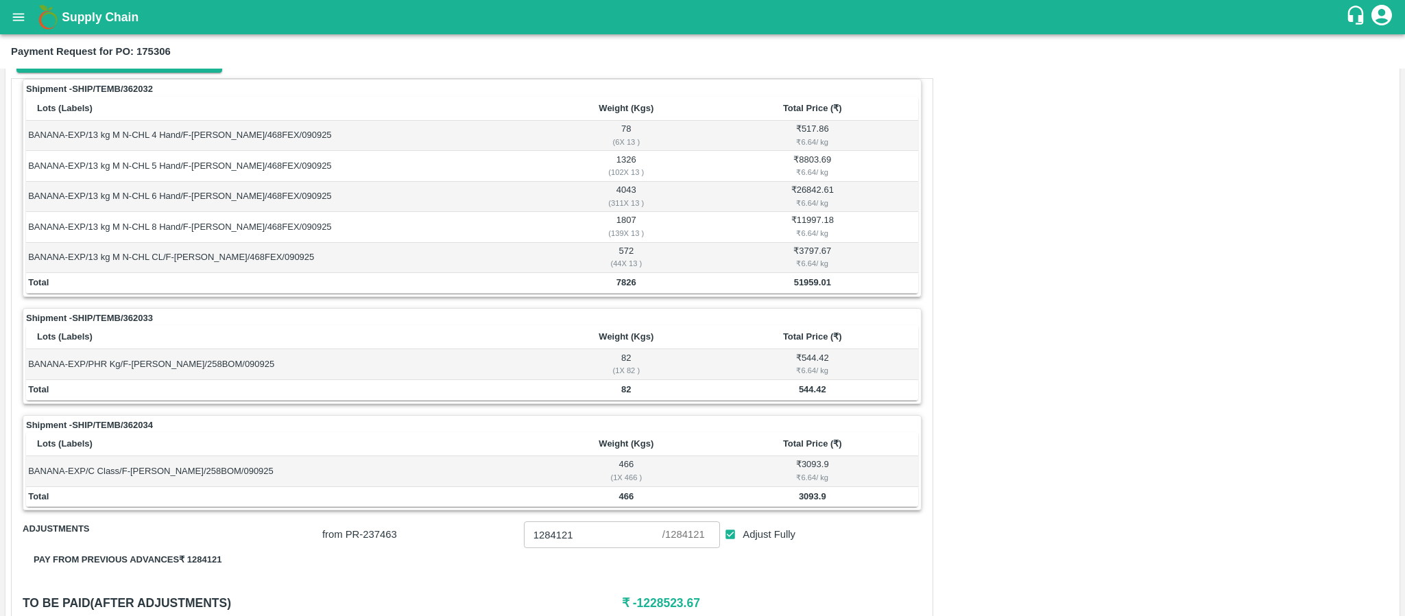
scroll to position [0, 0]
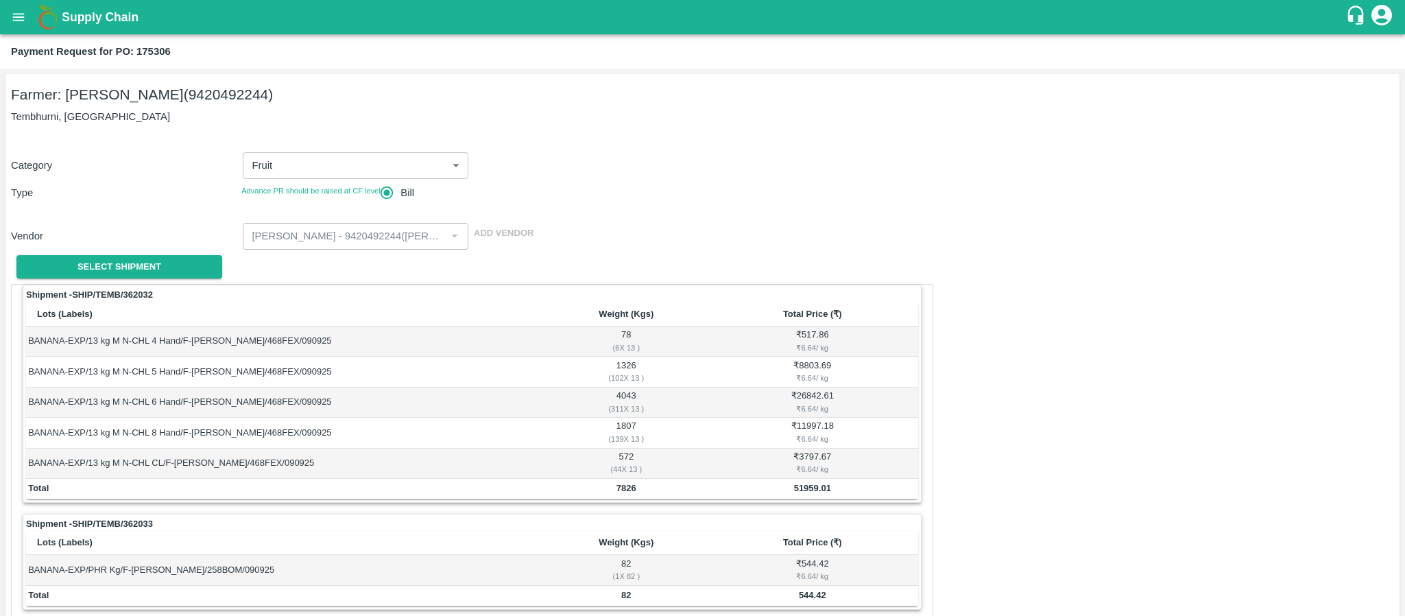
click at [27, 19] on button "open drawer" at bounding box center [19, 17] width 32 height 32
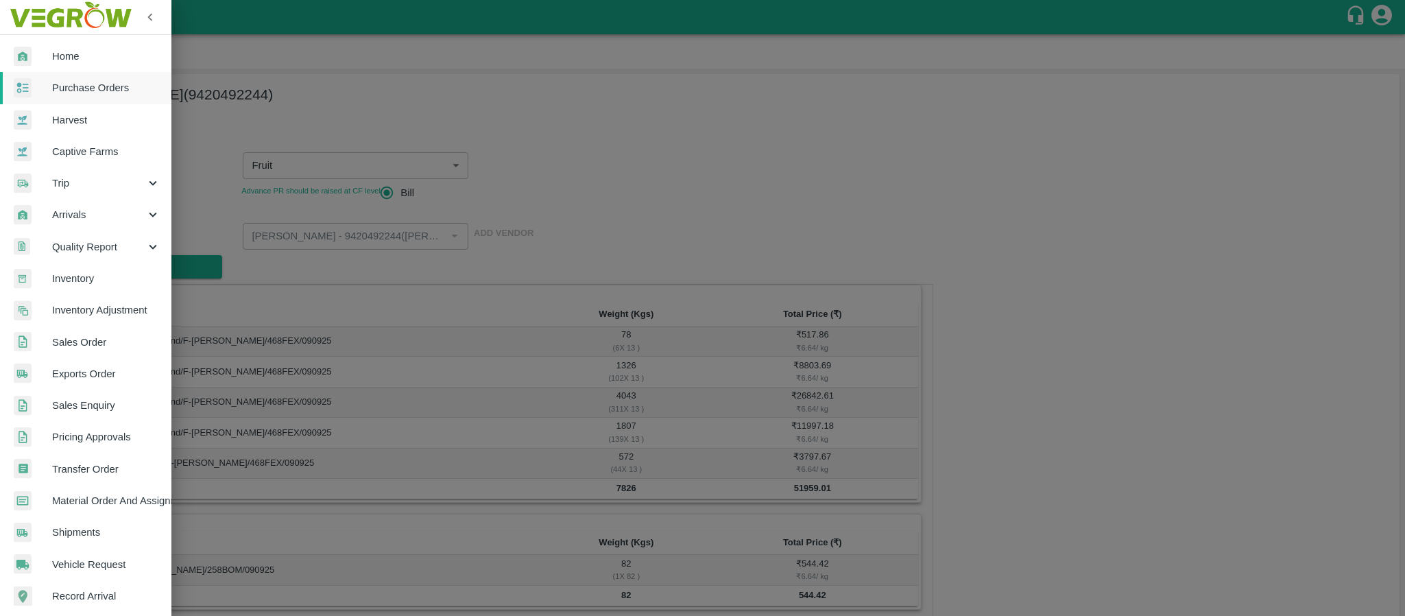
click at [74, 144] on span "Captive Farms" at bounding box center [106, 151] width 108 height 15
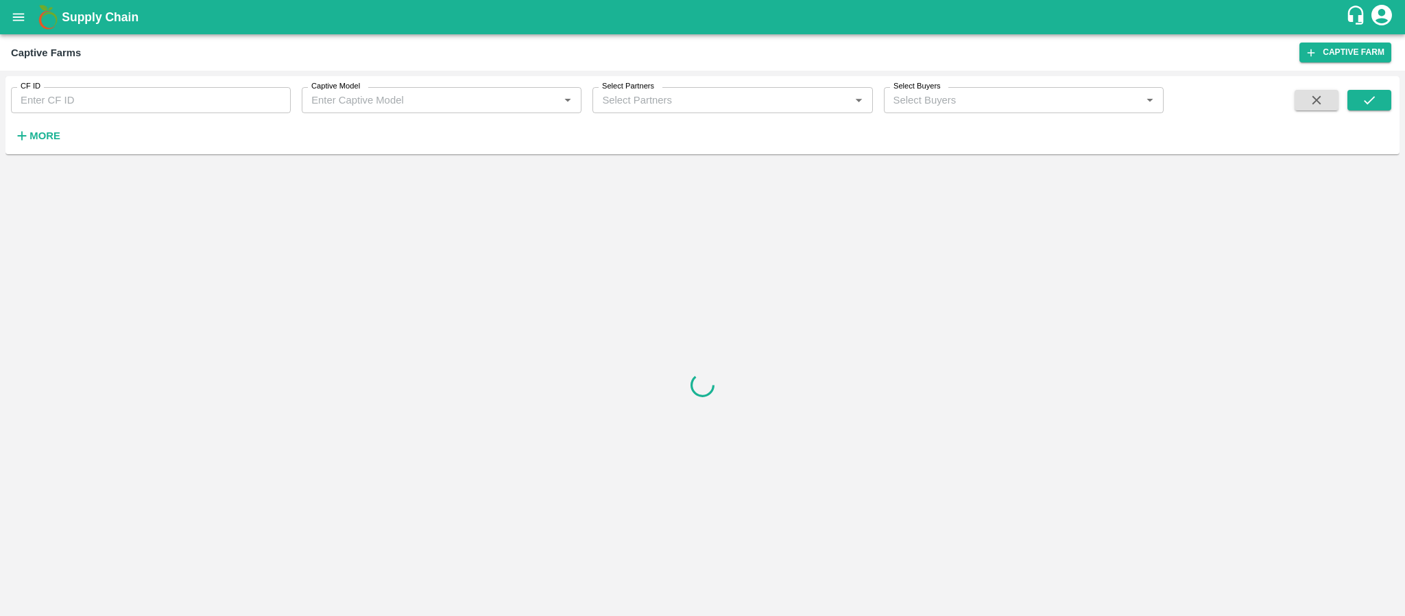
click at [15, 10] on icon "open drawer" at bounding box center [18, 17] width 15 height 15
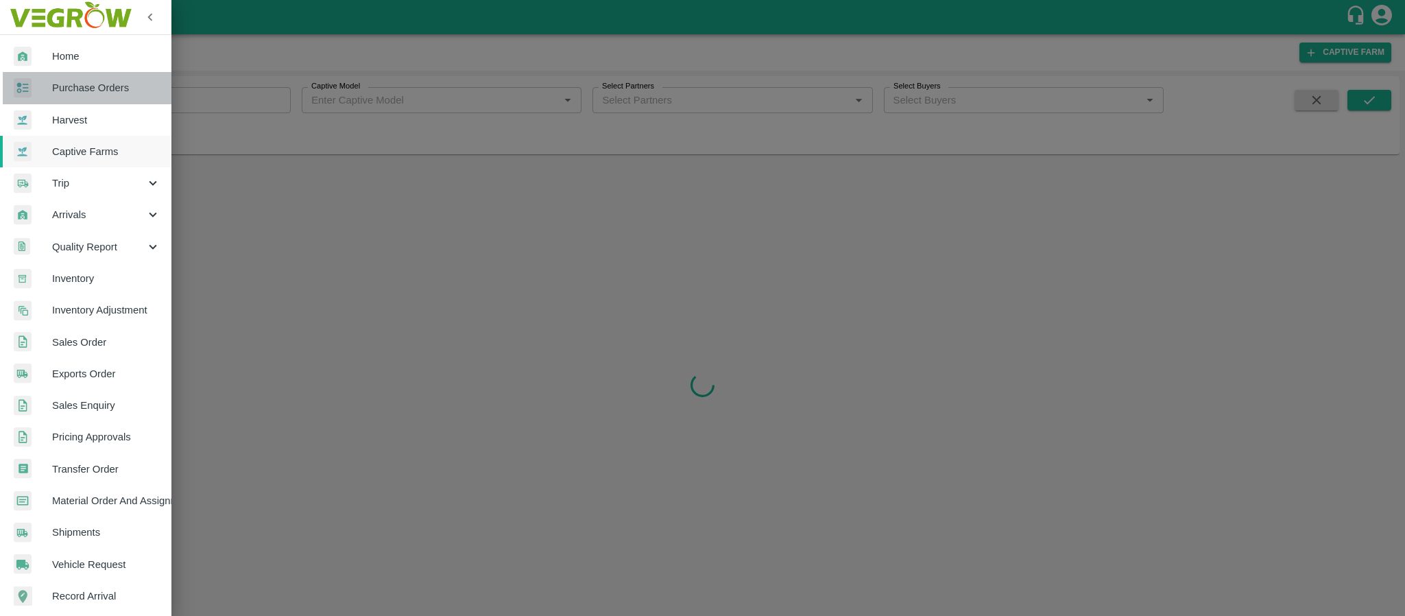
click at [97, 78] on link "Purchase Orders" at bounding box center [85, 88] width 171 height 32
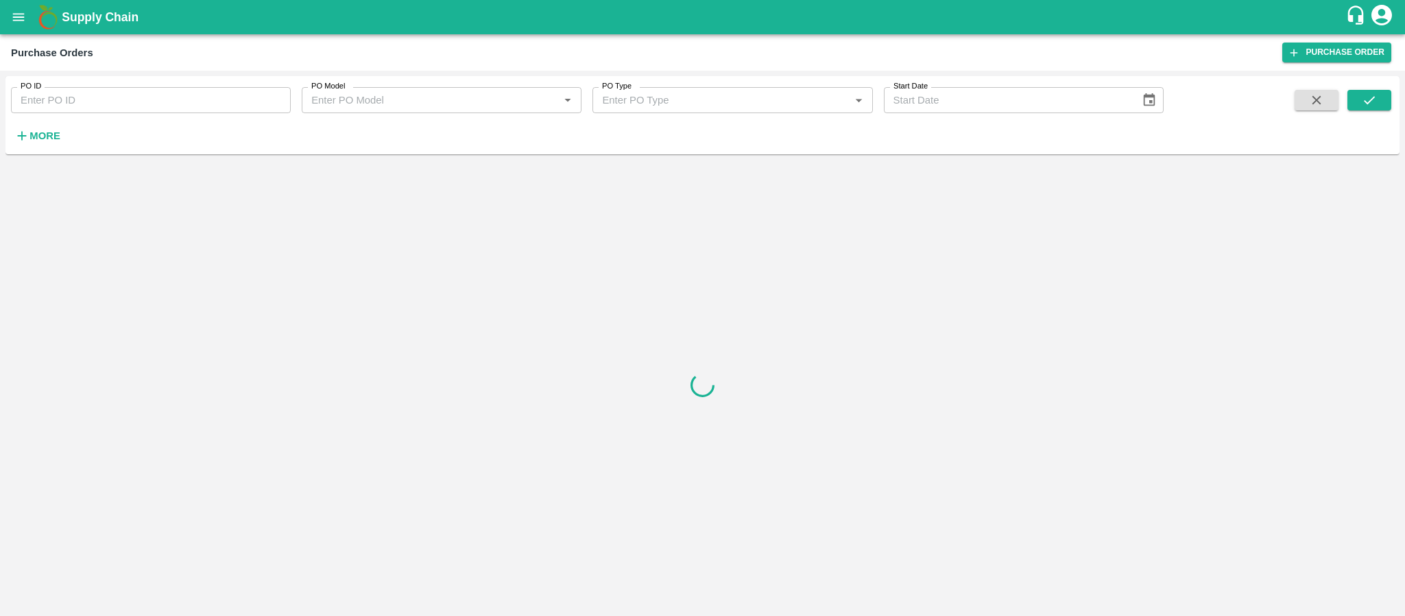
click at [111, 103] on input "PO ID" at bounding box center [151, 100] width 280 height 26
click at [99, 102] on input "PO ID" at bounding box center [151, 100] width 280 height 26
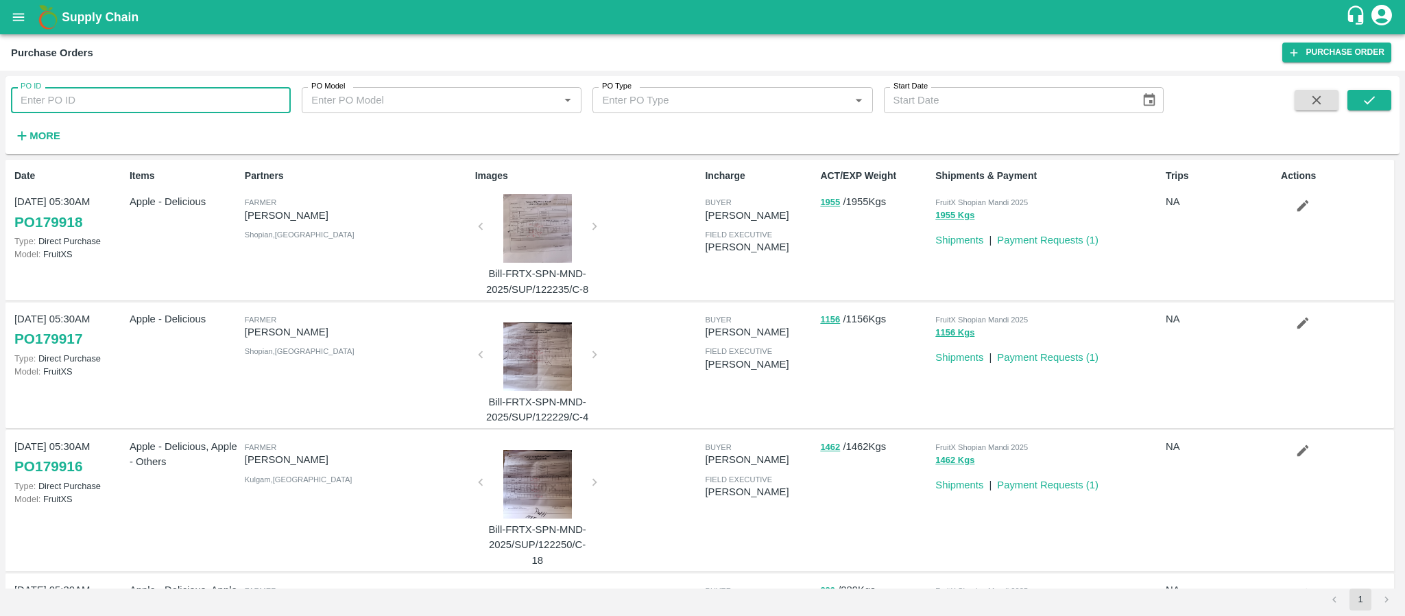
paste input "175318"
type input "175318"
click at [1248, 101] on div "PO ID 175318 PO ID PO Model PO Model   * PO Type PO Type   * Start Date Start D…" at bounding box center [702, 343] width 1405 height 545
click at [1248, 101] on button "submit" at bounding box center [1370, 100] width 44 height 21
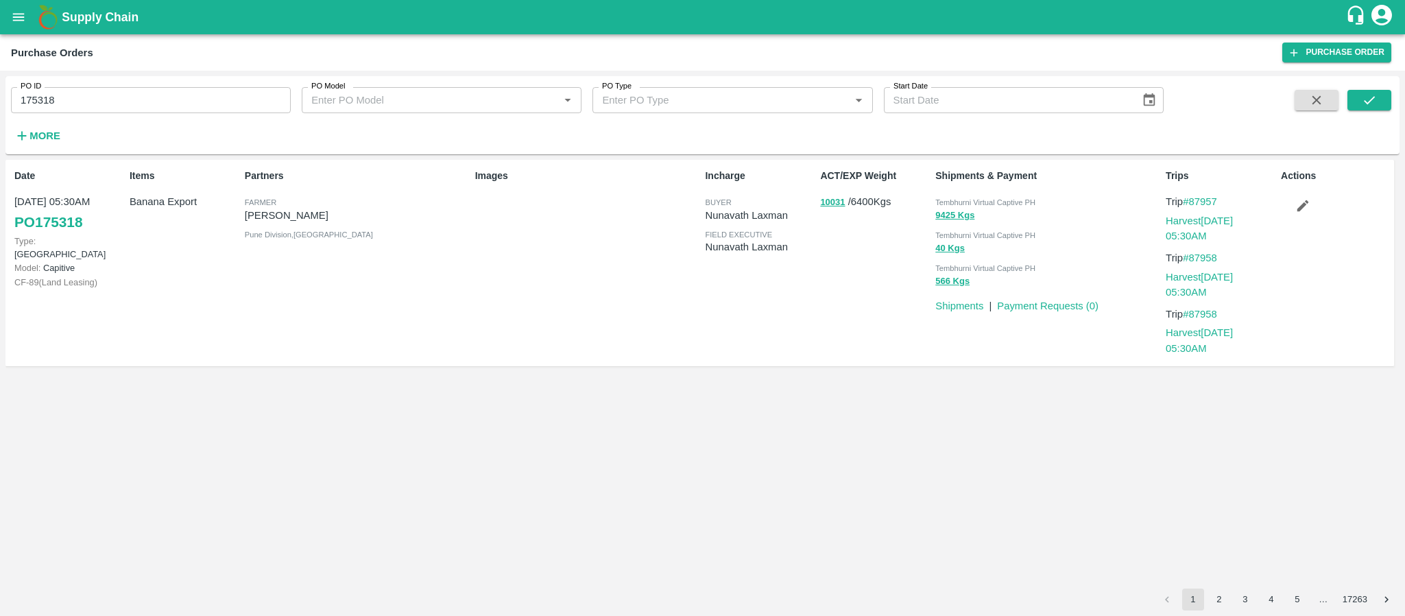
click at [333, 215] on p "Sharada Ramesh Shinde" at bounding box center [357, 215] width 225 height 15
copy p "[PERSON_NAME]"
click at [333, 215] on p "[PERSON_NAME]" at bounding box center [357, 215] width 225 height 15
copy p "[PERSON_NAME]"
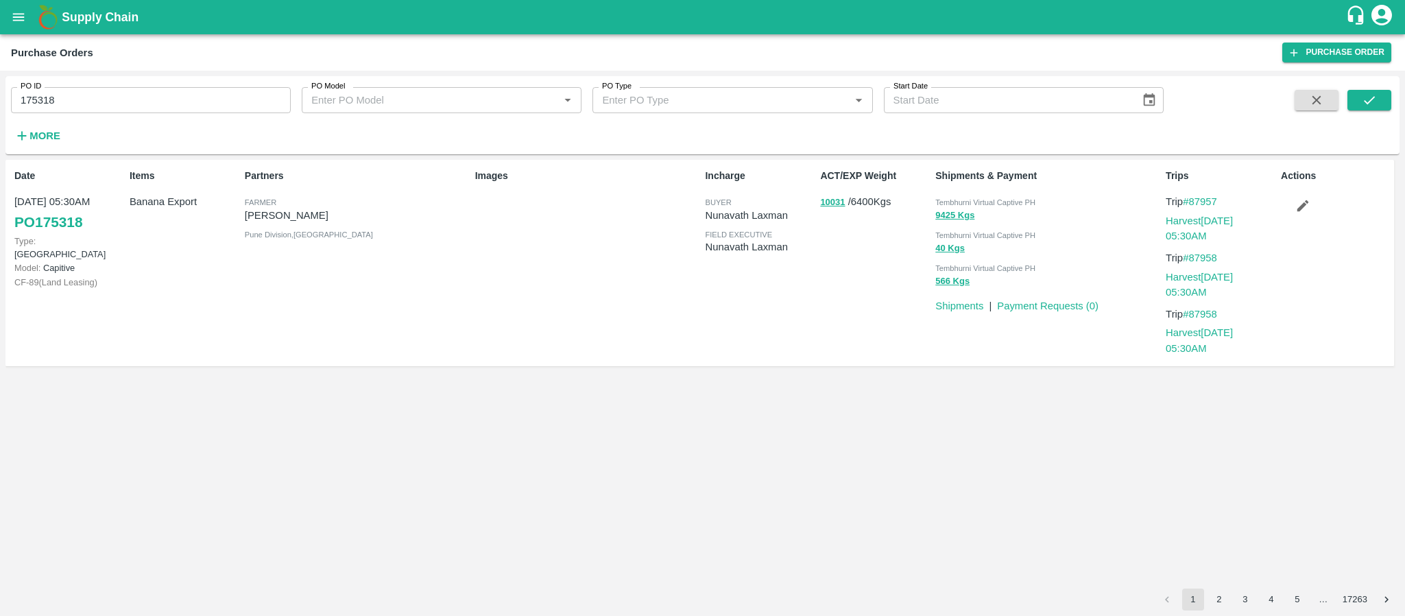
click at [992, 204] on span "Tembhurni Virtual Captive PH" at bounding box center [985, 202] width 100 height 8
copy div "Tembhurni Virtual Captive PH 9425 Kgs"
click at [992, 204] on span "Tembhurni Virtual Captive PH" at bounding box center [985, 202] width 100 height 8
click at [126, 111] on input "175318" at bounding box center [151, 100] width 280 height 26
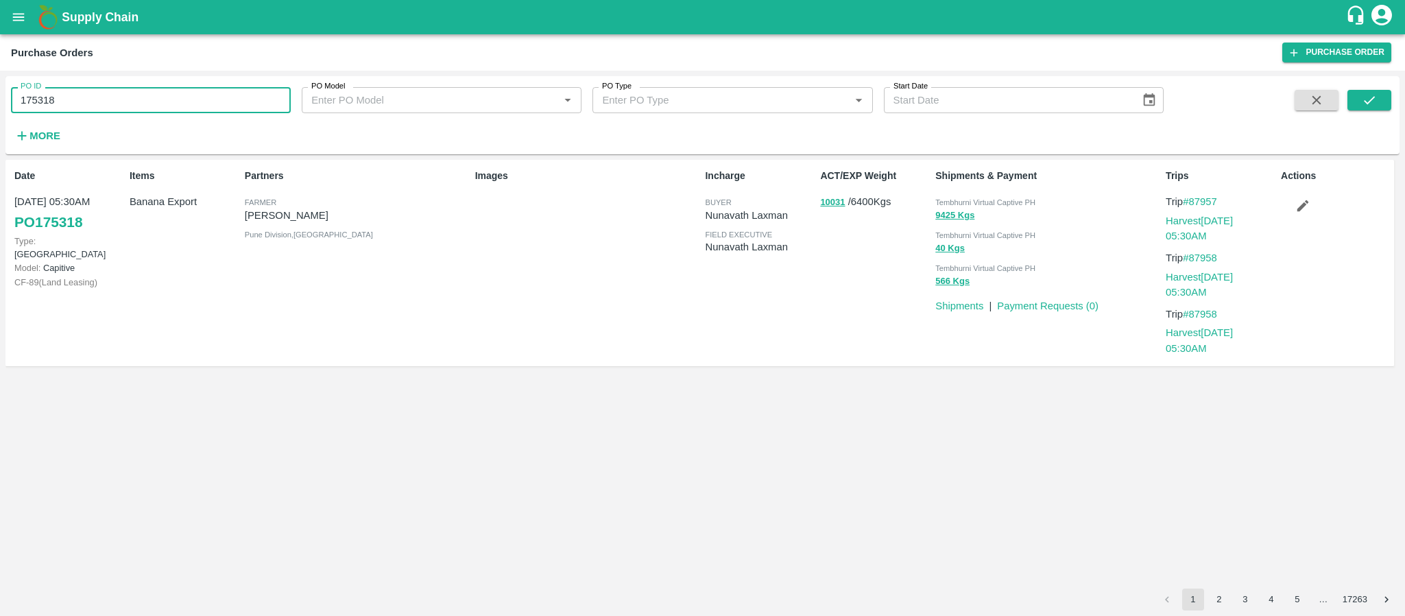
click at [126, 111] on input "175318" at bounding box center [151, 100] width 280 height 26
click at [348, 320] on div "Partners Farmer Sharada Ramesh Shinde Pune Division , Maharashtra" at bounding box center [354, 263] width 230 height 200
click at [169, 235] on div "Items Banana Export" at bounding box center [181, 263] width 115 height 200
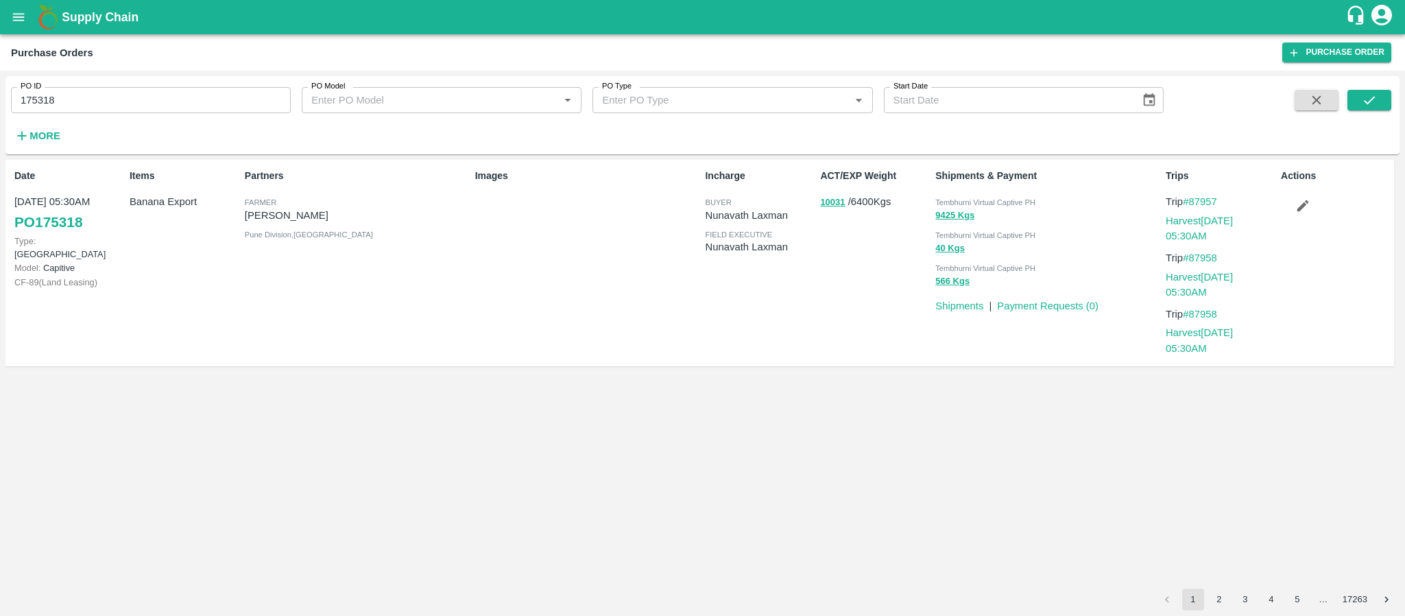
click at [551, 321] on div "Images" at bounding box center [585, 263] width 230 height 200
click at [828, 200] on button "10031" at bounding box center [832, 203] width 25 height 16
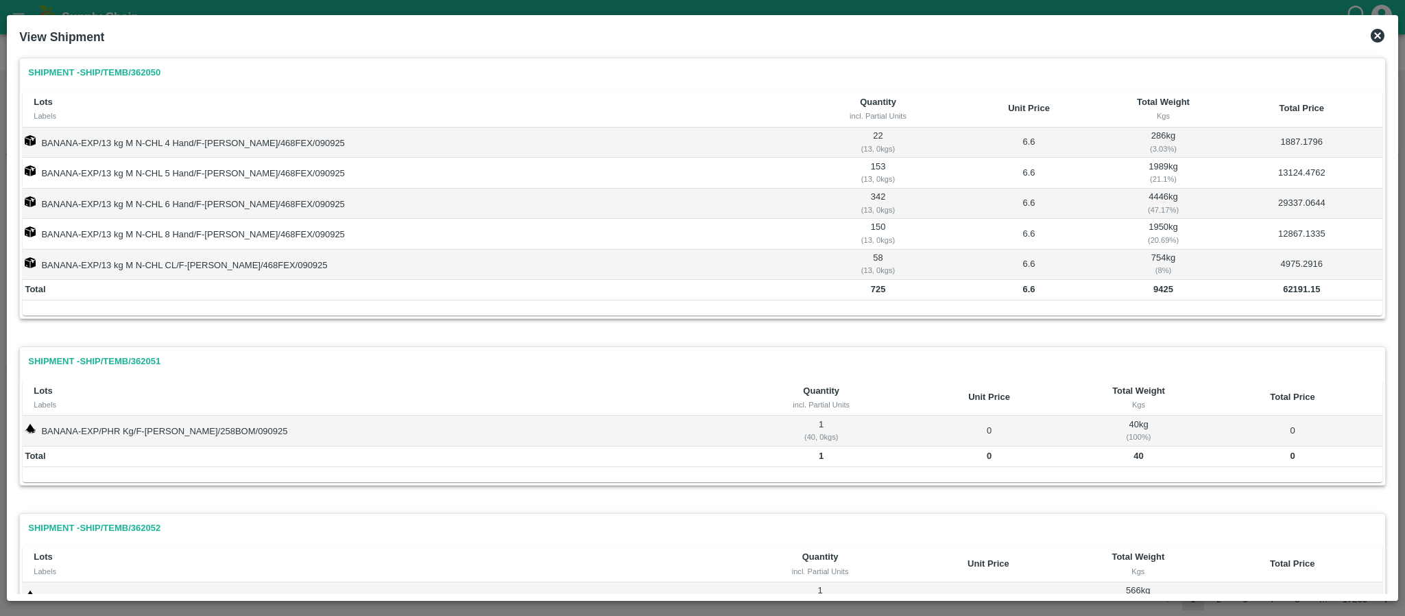
click at [1248, 38] on icon at bounding box center [1378, 36] width 14 height 14
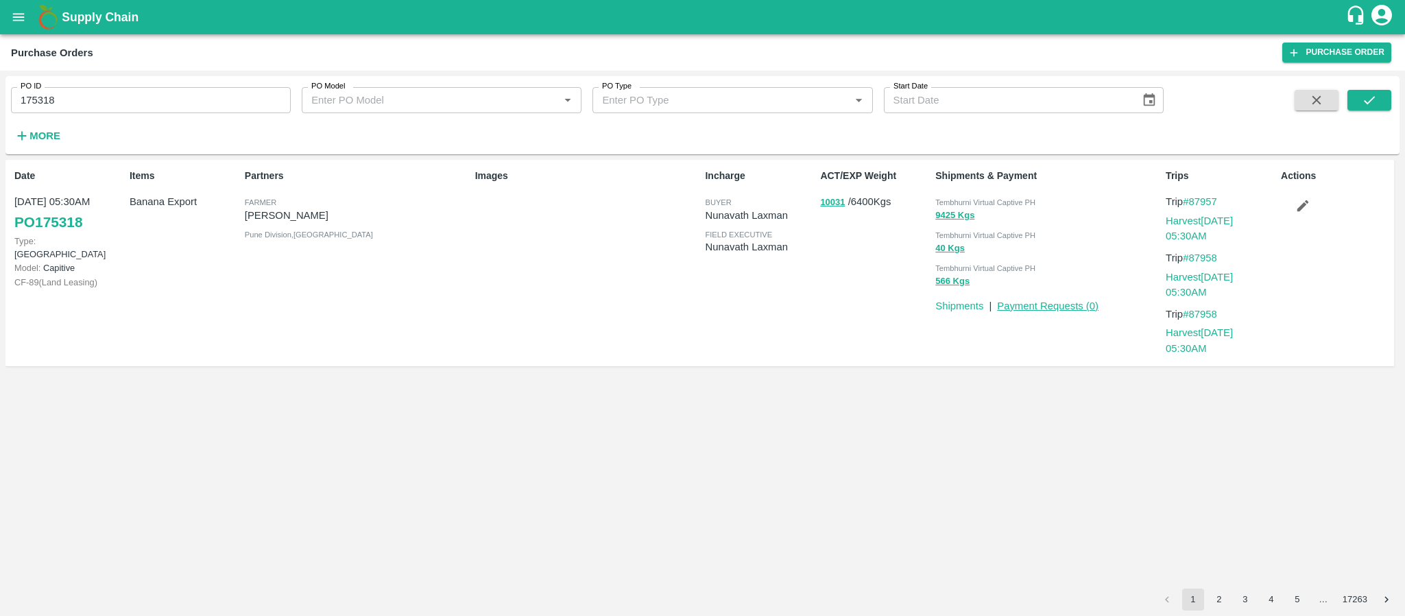
click at [1044, 303] on link "Payment Requests ( 0 )" at bounding box center [1048, 305] width 102 height 11
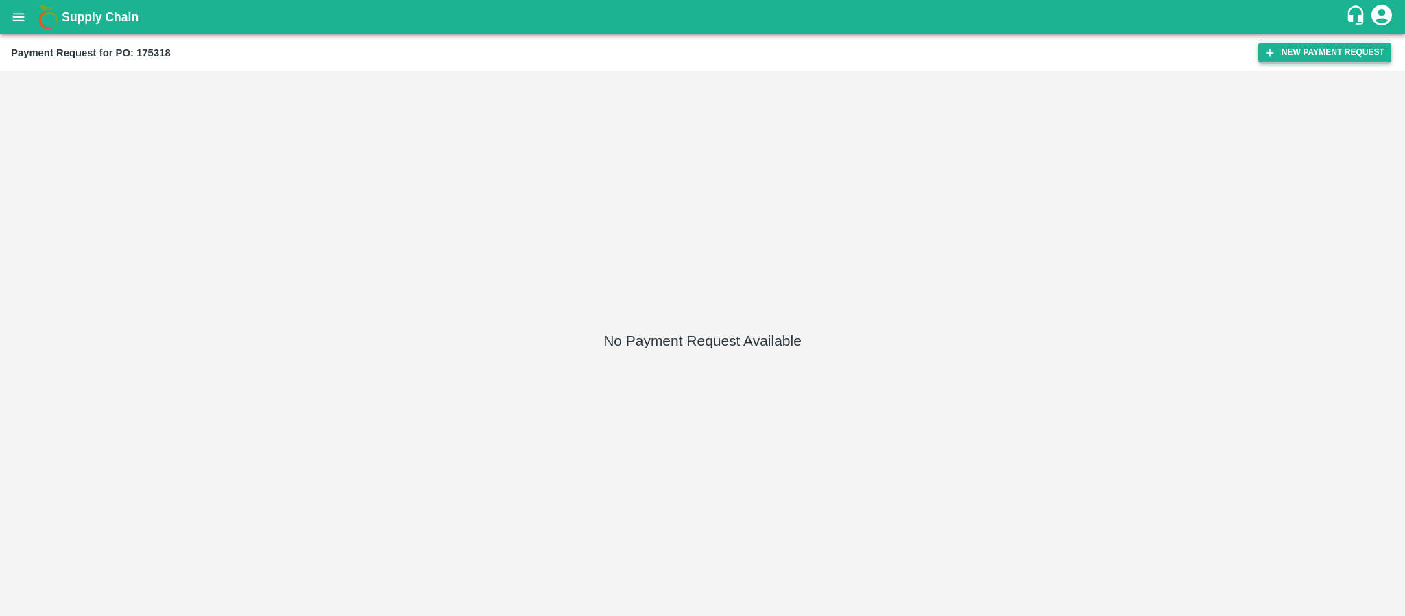
click at [1311, 47] on button "New Payment Request" at bounding box center [1324, 53] width 133 height 20
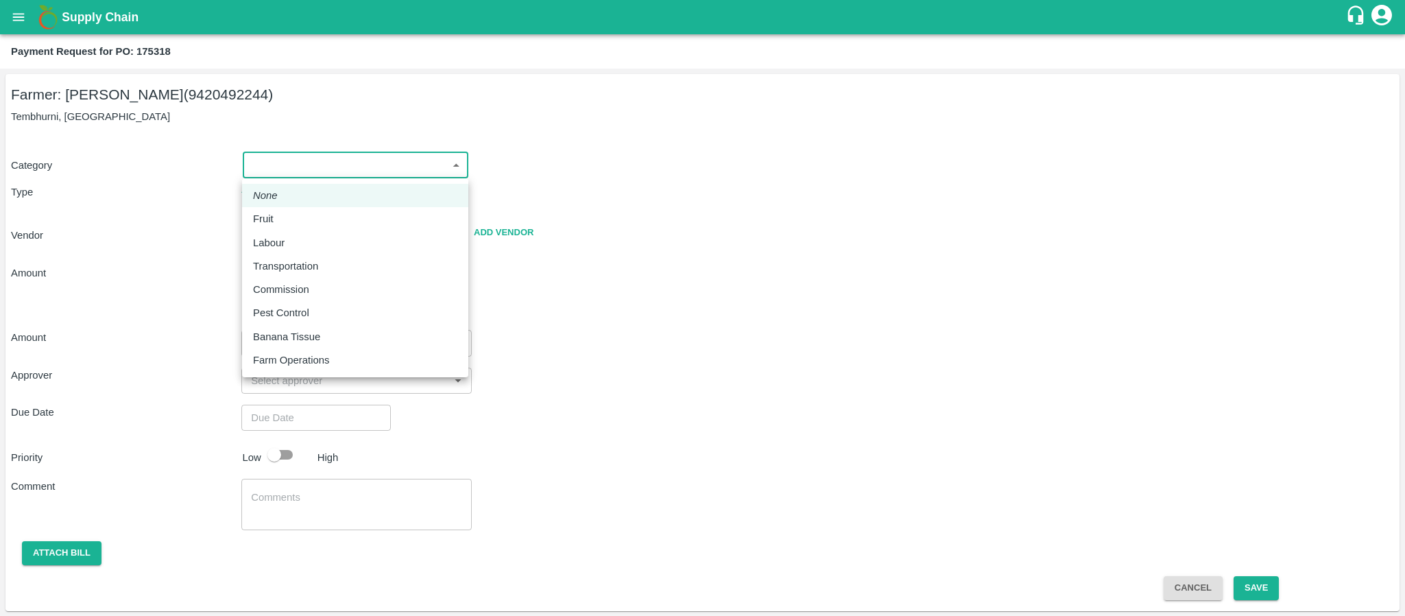
click at [335, 165] on body "Supply Chain Payment Request for PO: 175318 Farmer: Sharada Ramesh Shinde (9420…" at bounding box center [702, 308] width 1405 height 616
click at [282, 223] on div "Fruit" at bounding box center [355, 218] width 204 height 15
type input "1"
radio input "true"
type input "[PERSON_NAME] - 9420492244([PERSON_NAME])"
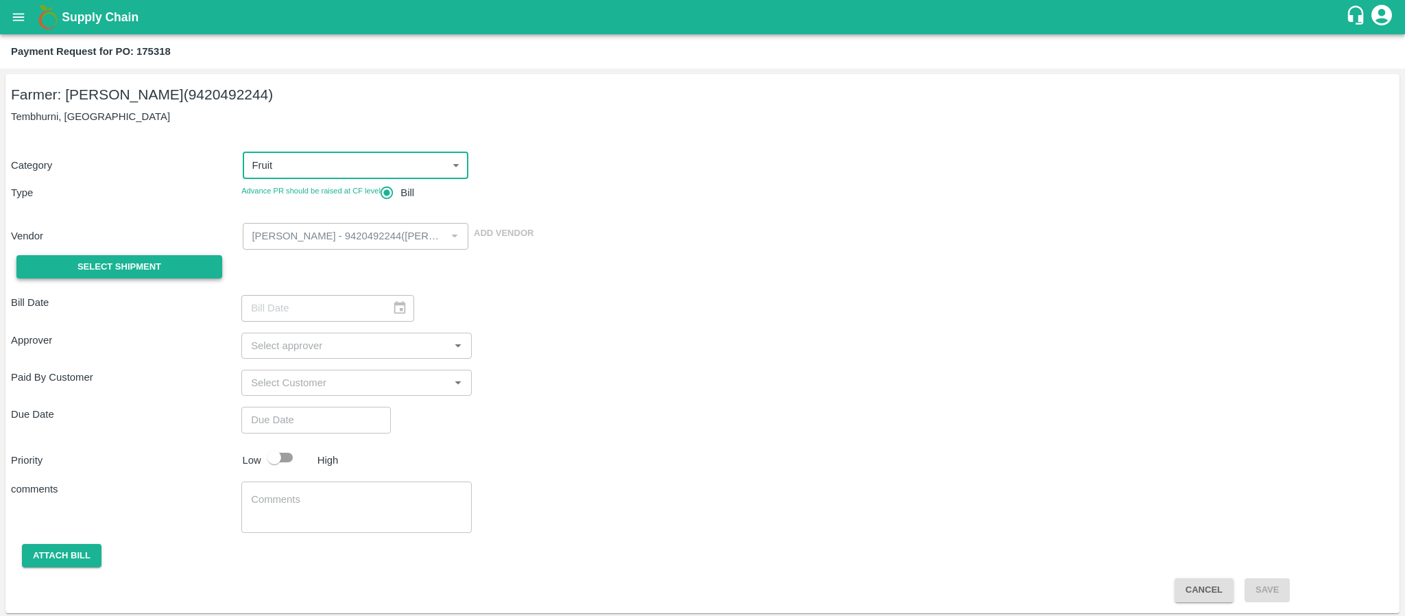
click at [181, 259] on button "Select Shipment" at bounding box center [119, 267] width 206 height 24
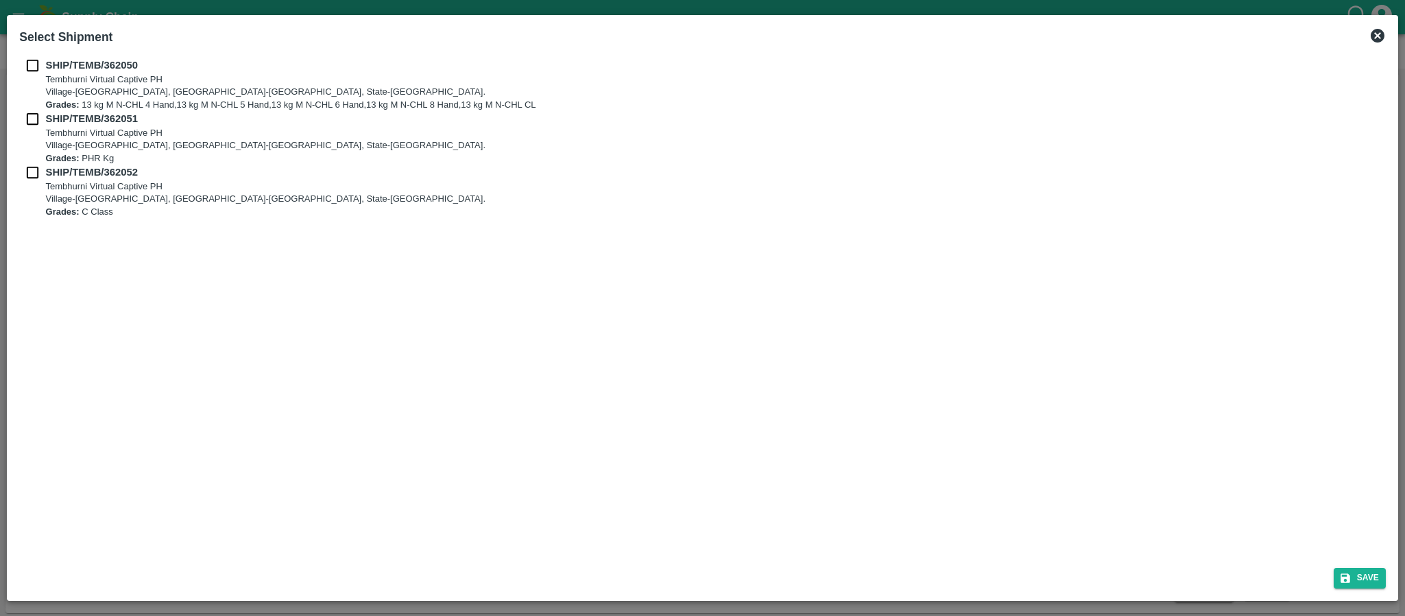
click at [32, 67] on input "checkbox" at bounding box center [32, 65] width 26 height 15
checkbox input "true"
click at [31, 115] on input "checkbox" at bounding box center [32, 118] width 26 height 15
checkbox input "true"
click at [33, 169] on input "checkbox" at bounding box center [32, 172] width 26 height 15
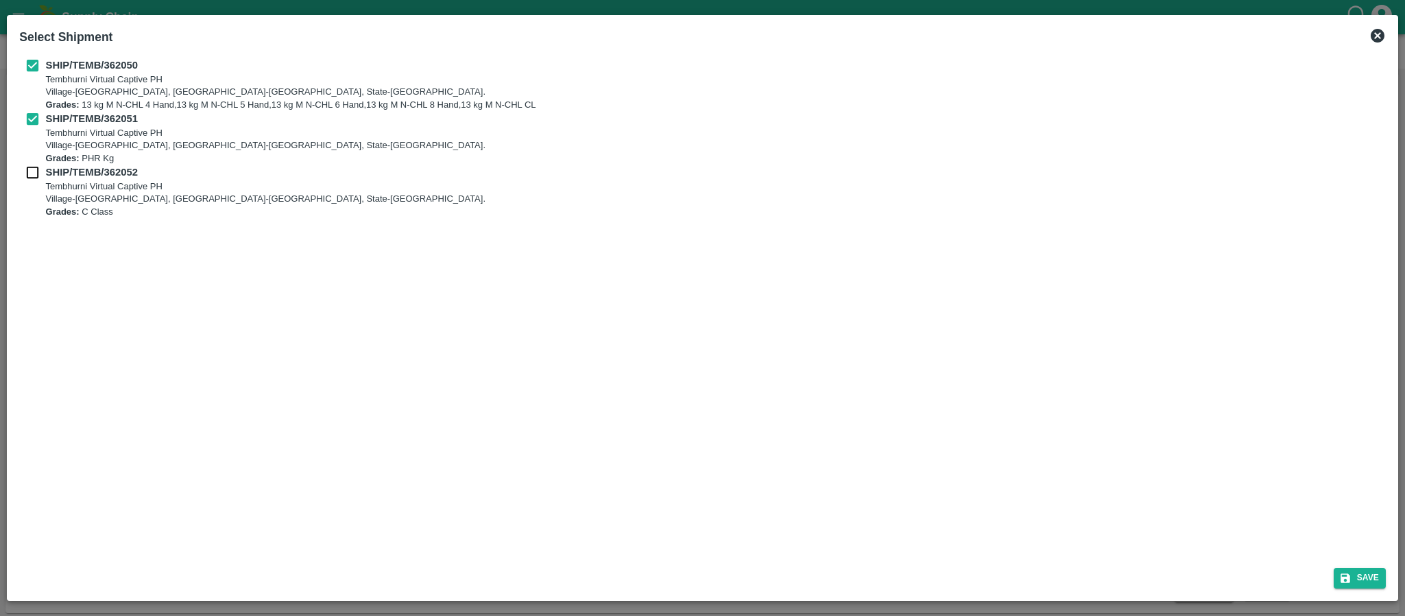
checkbox input "true"
click at [1352, 577] on button "Save" at bounding box center [1360, 578] width 52 height 20
type input "[DATE]"
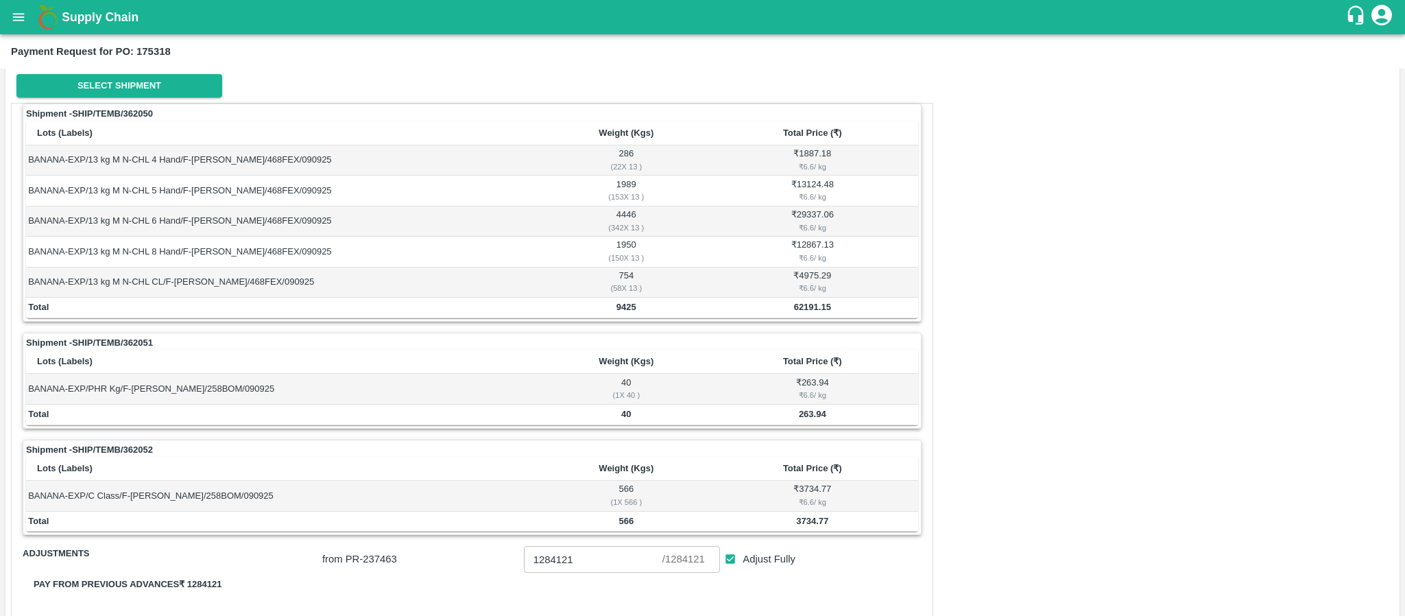
scroll to position [206, 0]
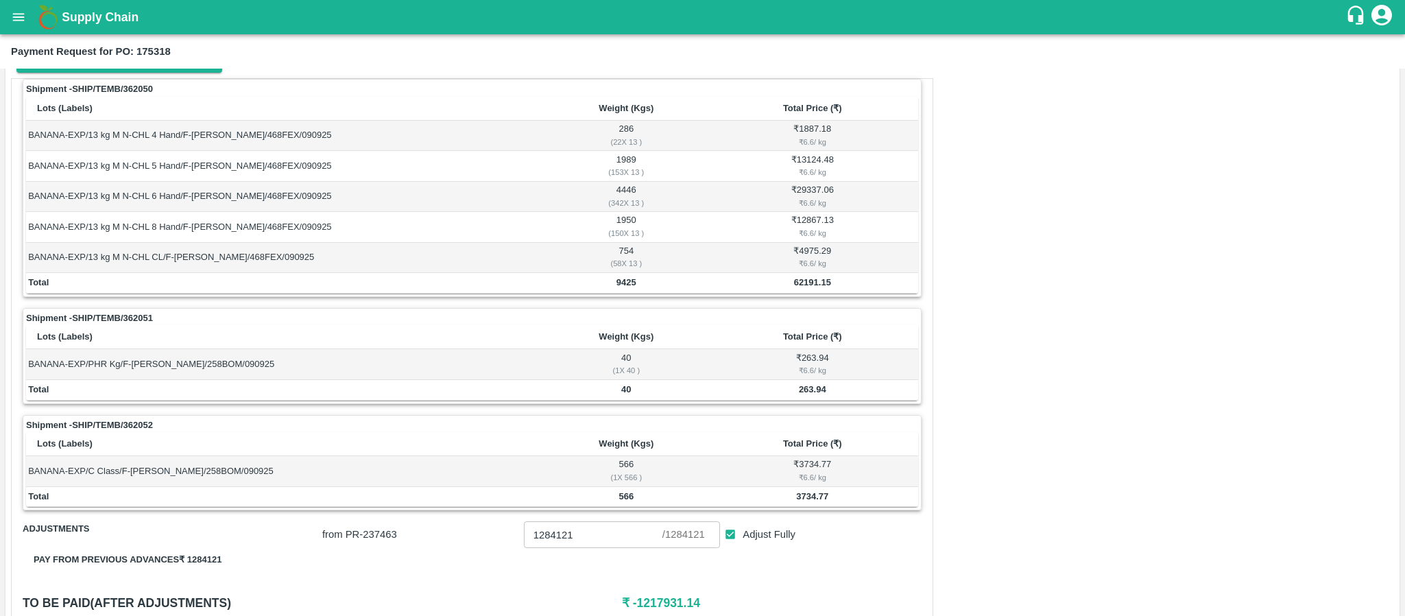
click at [630, 280] on b "9425" at bounding box center [627, 282] width 20 height 10
copy b "9425"
click at [796, 349] on th "Total Price (₹)" at bounding box center [812, 337] width 211 height 24
click at [630, 400] on td "40" at bounding box center [626, 390] width 161 height 21
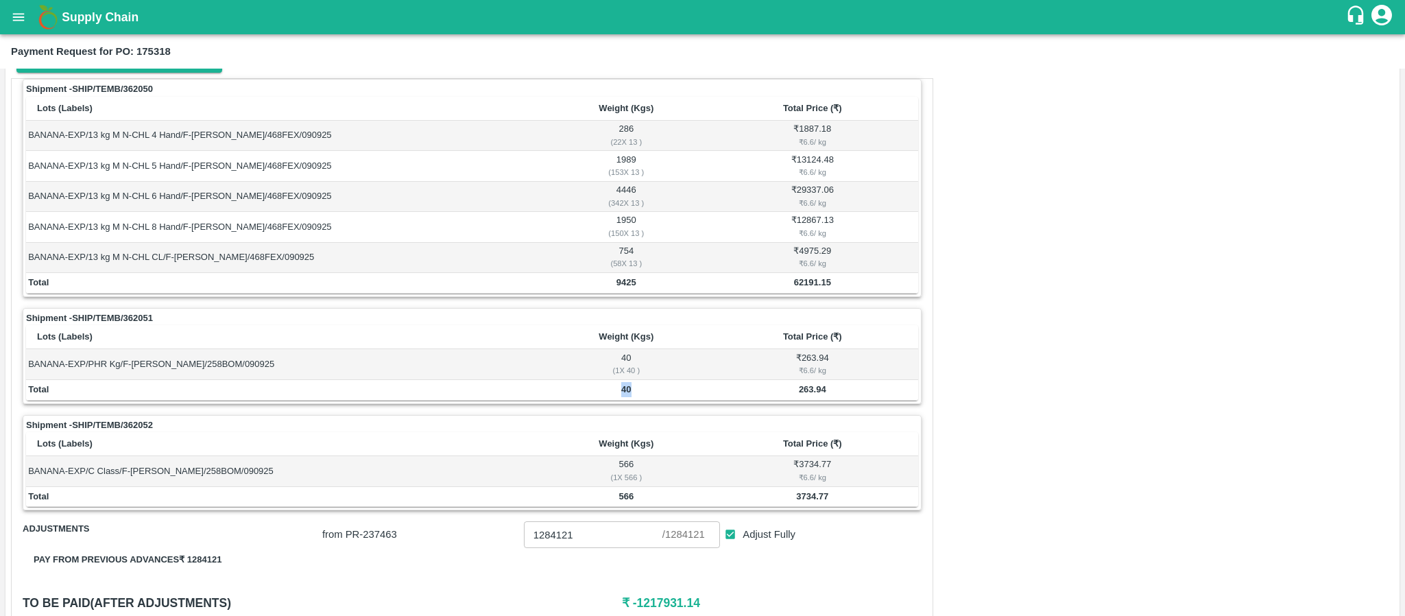
click at [628, 400] on td "40" at bounding box center [626, 390] width 161 height 21
copy b "40"
click at [625, 501] on b "566" at bounding box center [626, 496] width 15 height 10
copy b "566"
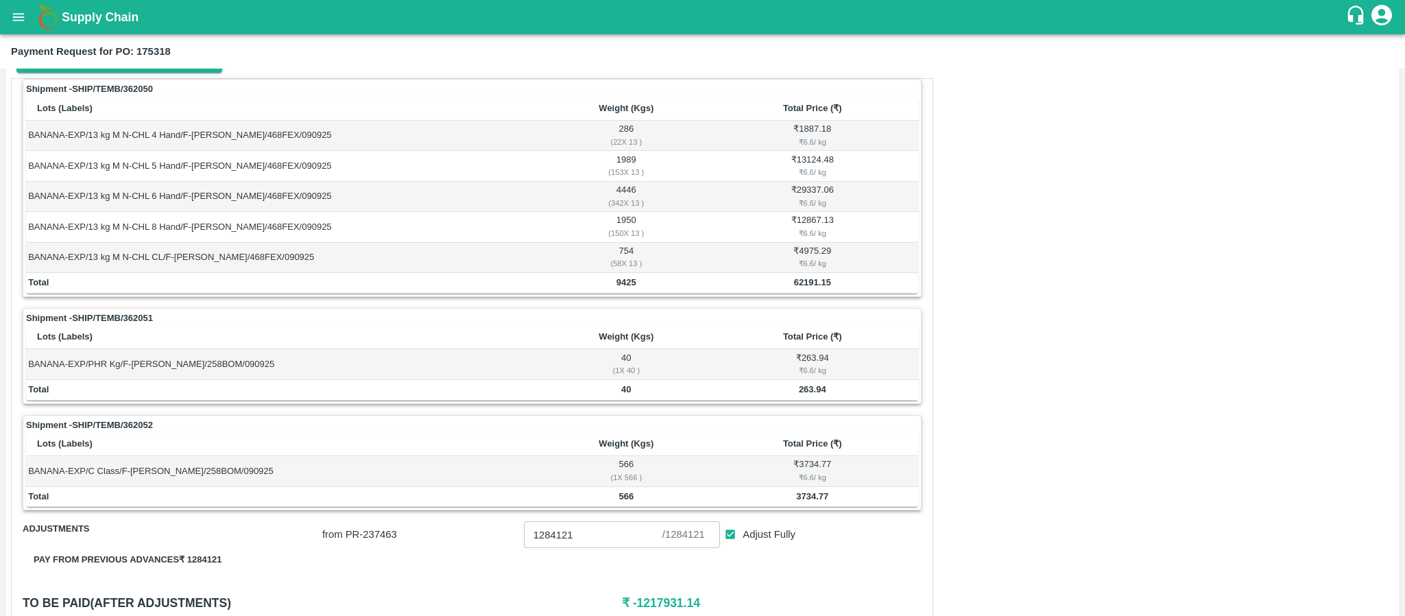
click at [934, 300] on div "Shipment - SHIP/TEMB/362050 Lots (Labels) Weight (Kgs) Total Price (₹) BANANA-E…" at bounding box center [702, 528] width 1383 height 901
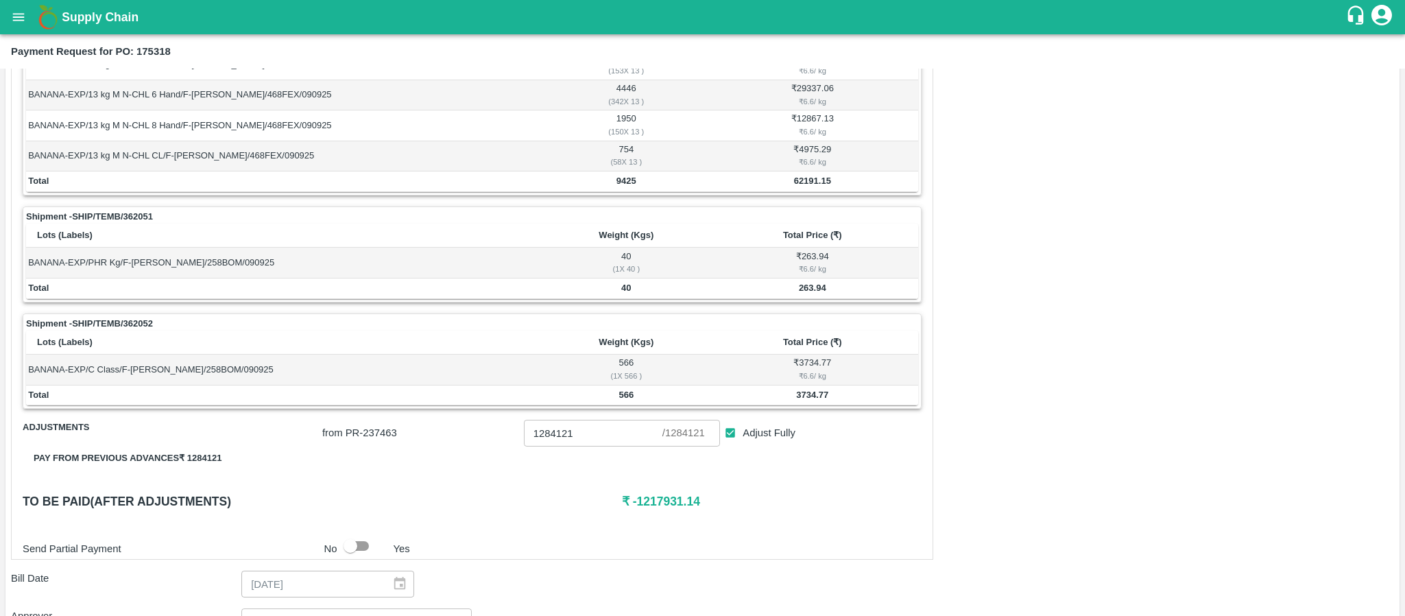
scroll to position [309, 0]
click at [809, 184] on b "62191.15" at bounding box center [812, 179] width 37 height 10
copy b "62191.15"
click at [813, 291] on b "263.94" at bounding box center [812, 286] width 27 height 10
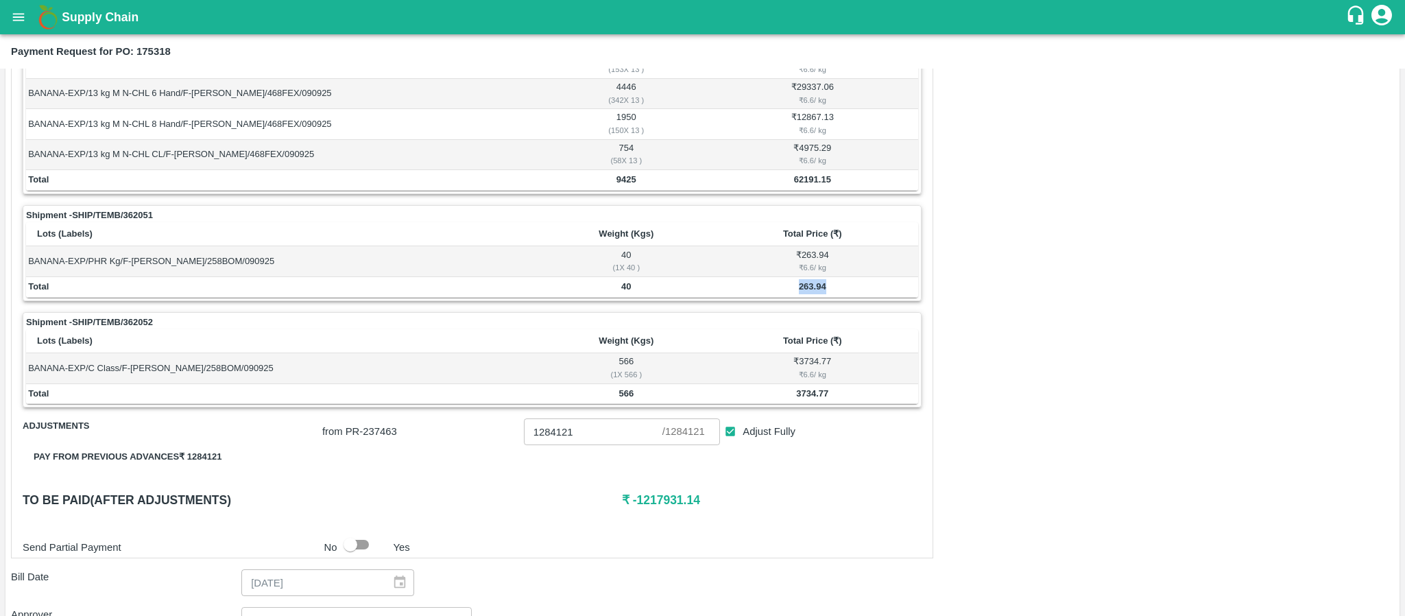
click at [813, 291] on b "263.94" at bounding box center [812, 286] width 27 height 10
copy b "263.94"
click at [817, 405] on td "3734.77" at bounding box center [812, 394] width 211 height 21
click at [817, 398] on b "3734.77" at bounding box center [812, 393] width 32 height 10
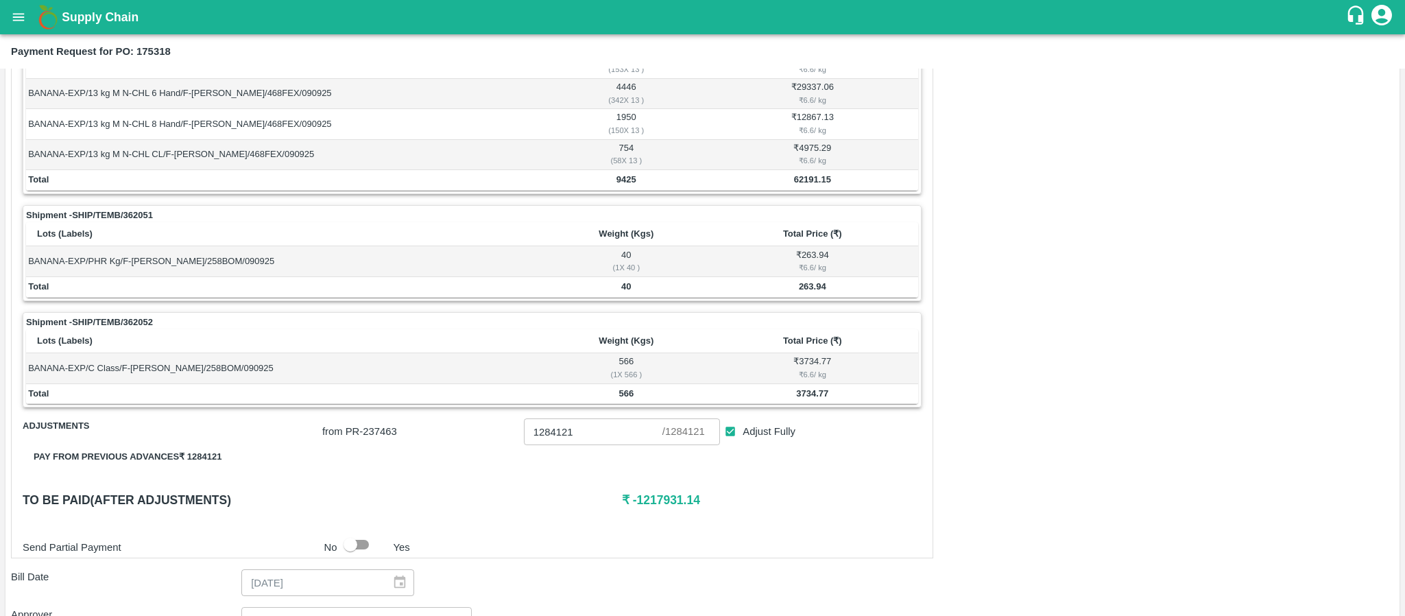
click at [805, 397] on b "3734.77" at bounding box center [812, 393] width 32 height 10
copy b "3734.77"
click at [881, 325] on div "Shipment - SHIP/TEMB/362052" at bounding box center [472, 322] width 892 height 14
click at [803, 174] on td "62191.15" at bounding box center [812, 180] width 211 height 21
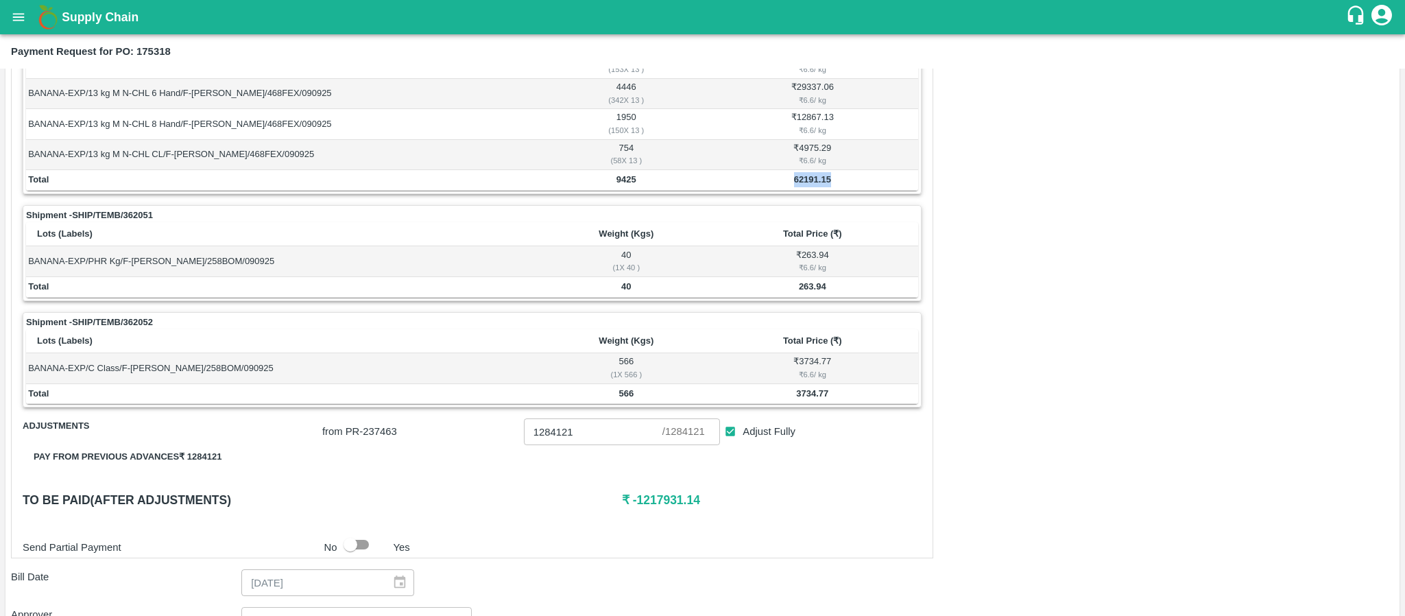
click at [803, 174] on td "62191.15" at bounding box center [812, 180] width 211 height 21
copy b "62191.15"
click at [803, 291] on b "263.94" at bounding box center [812, 286] width 27 height 10
copy b "263.94"
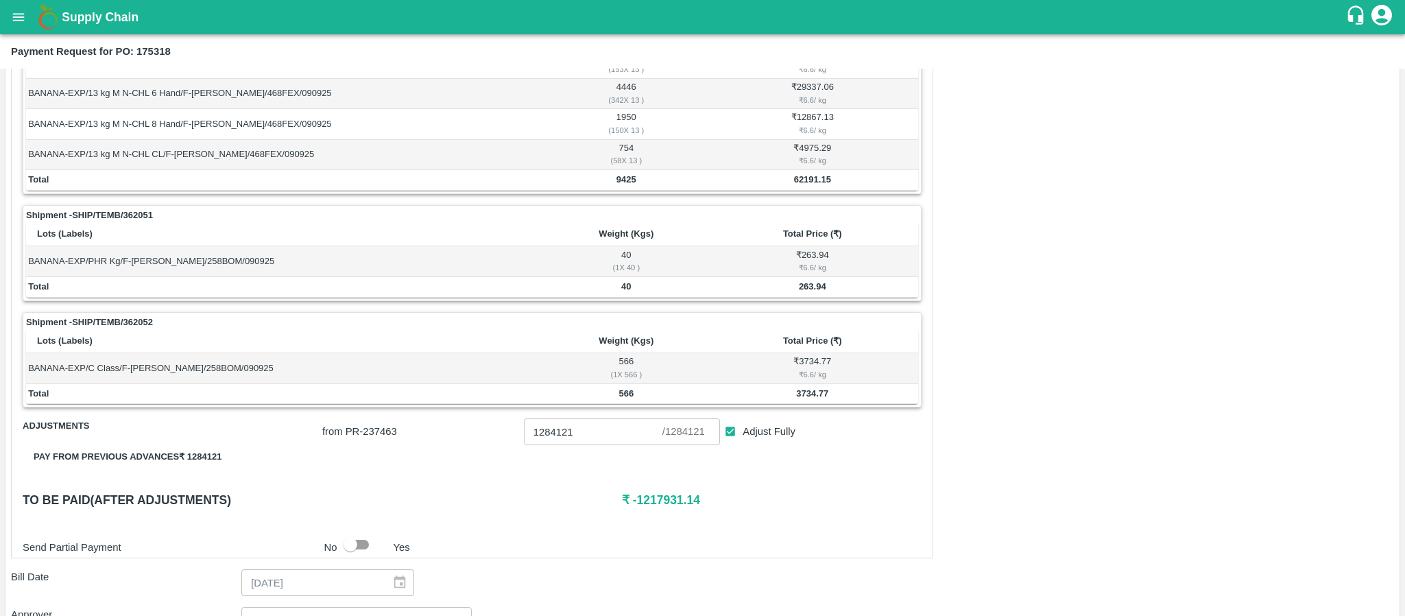
click at [809, 405] on td "3734.77" at bounding box center [812, 394] width 211 height 21
copy b "3734.77"
click at [688, 324] on div "Shipment - SHIP/TEMB/362052" at bounding box center [472, 322] width 892 height 14
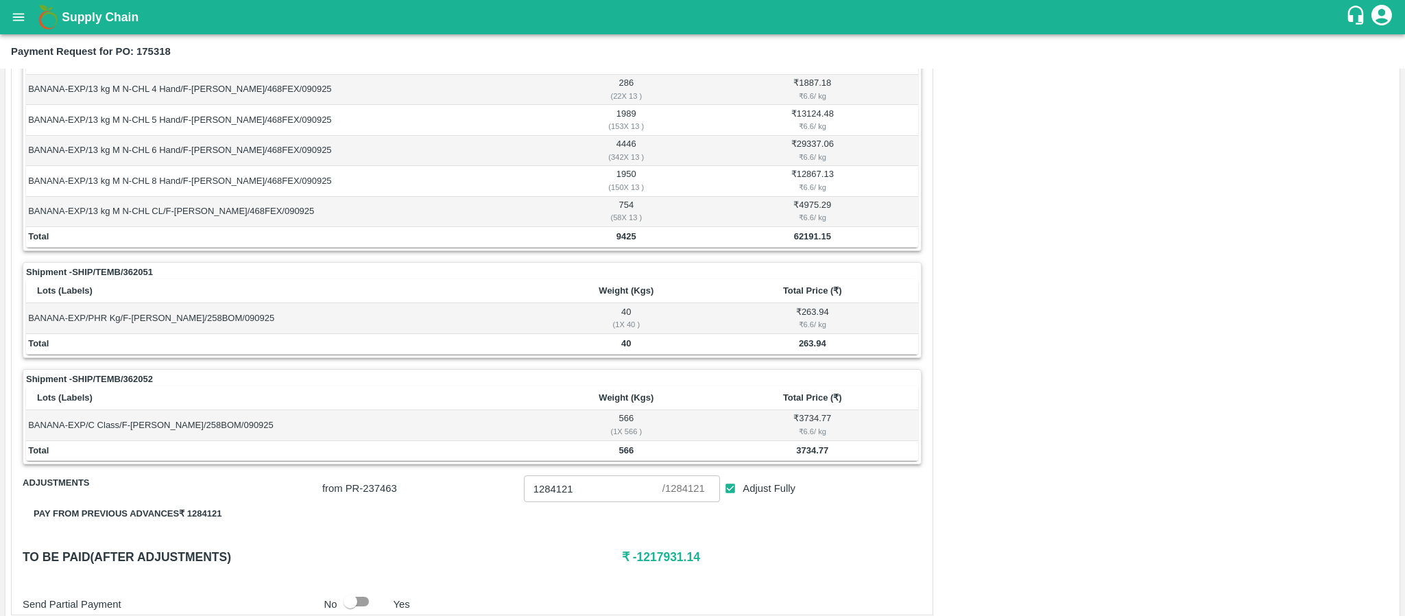
scroll to position [206, 0]
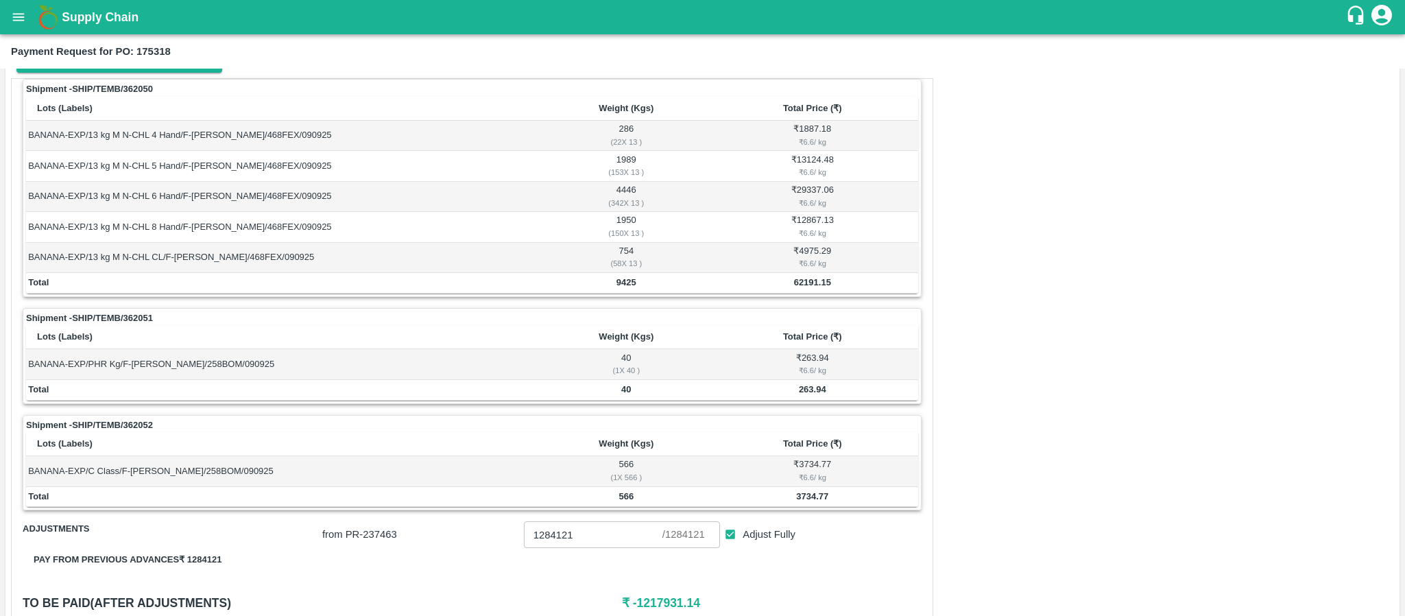
click at [474, 337] on th "Lots (Labels)" at bounding box center [286, 337] width 520 height 24
click at [27, 19] on button "open drawer" at bounding box center [19, 17] width 32 height 32
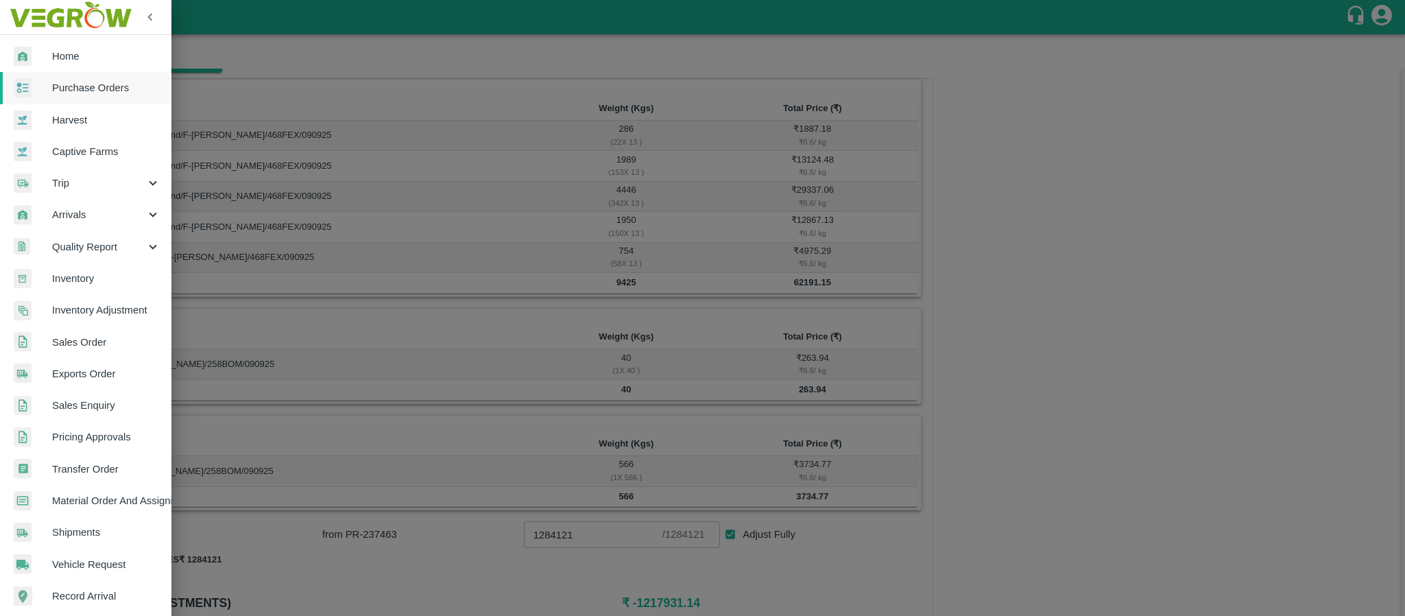
click at [105, 85] on span "Purchase Orders" at bounding box center [106, 87] width 108 height 15
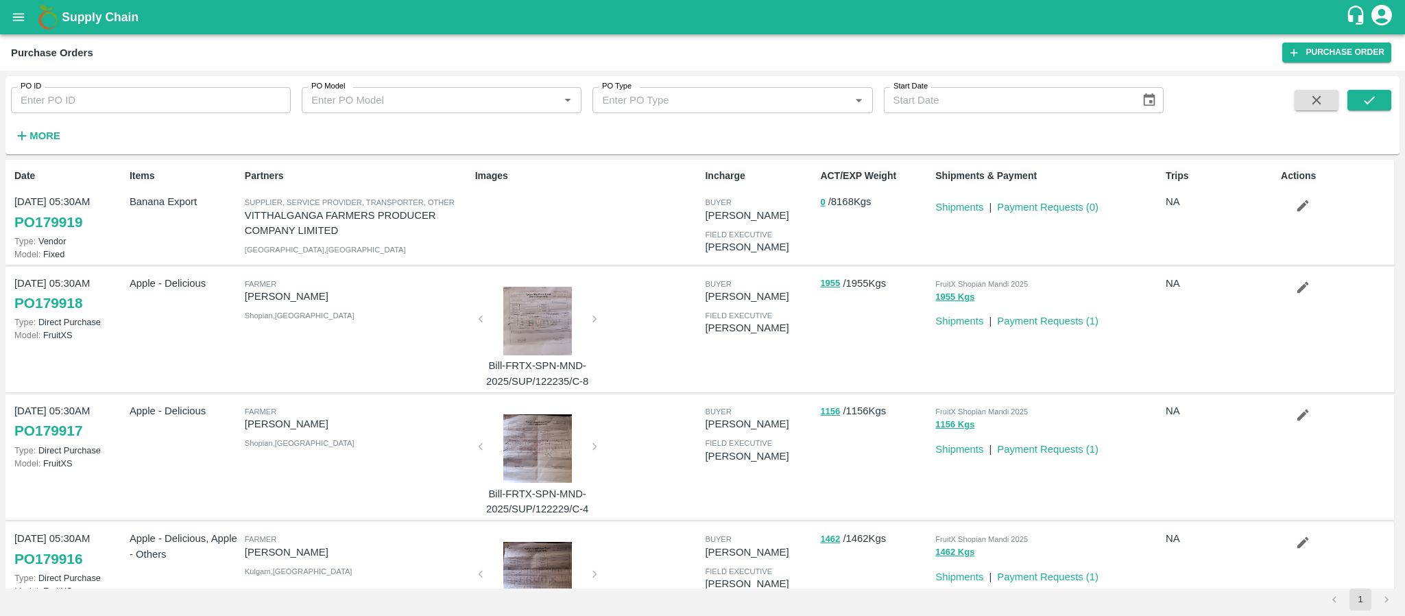
click at [143, 111] on input "PO ID" at bounding box center [151, 100] width 280 height 26
paste input "175306"
click at [1371, 104] on icon "submit" at bounding box center [1369, 100] width 15 height 15
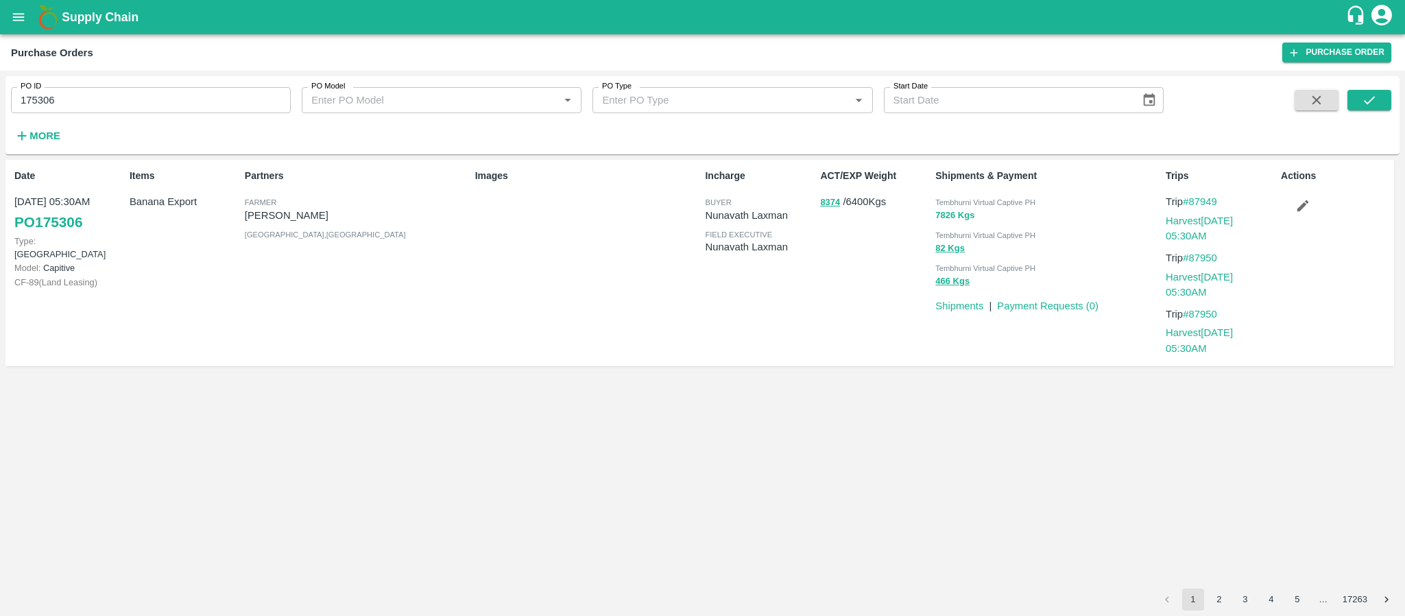
click at [955, 212] on button "7826 Kgs" at bounding box center [954, 216] width 39 height 16
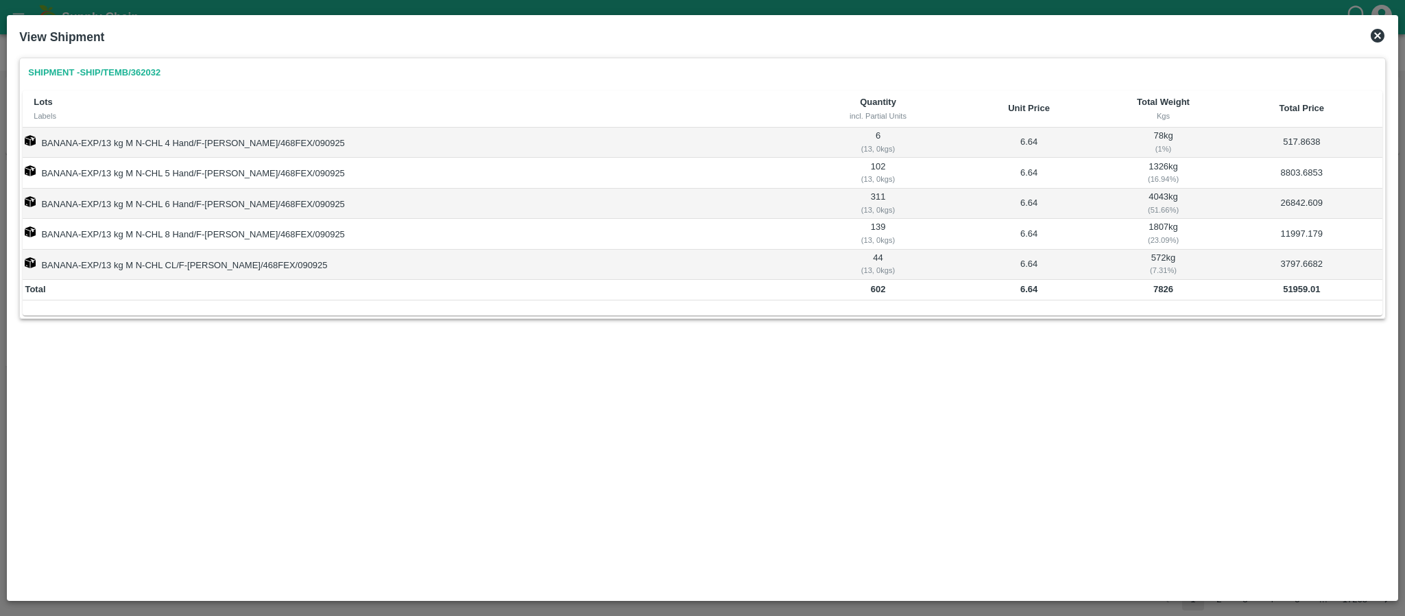
click at [1285, 293] on b "51959.01" at bounding box center [1301, 289] width 37 height 10
copy b "51959.01"
click at [1377, 33] on icon at bounding box center [1378, 36] width 14 height 14
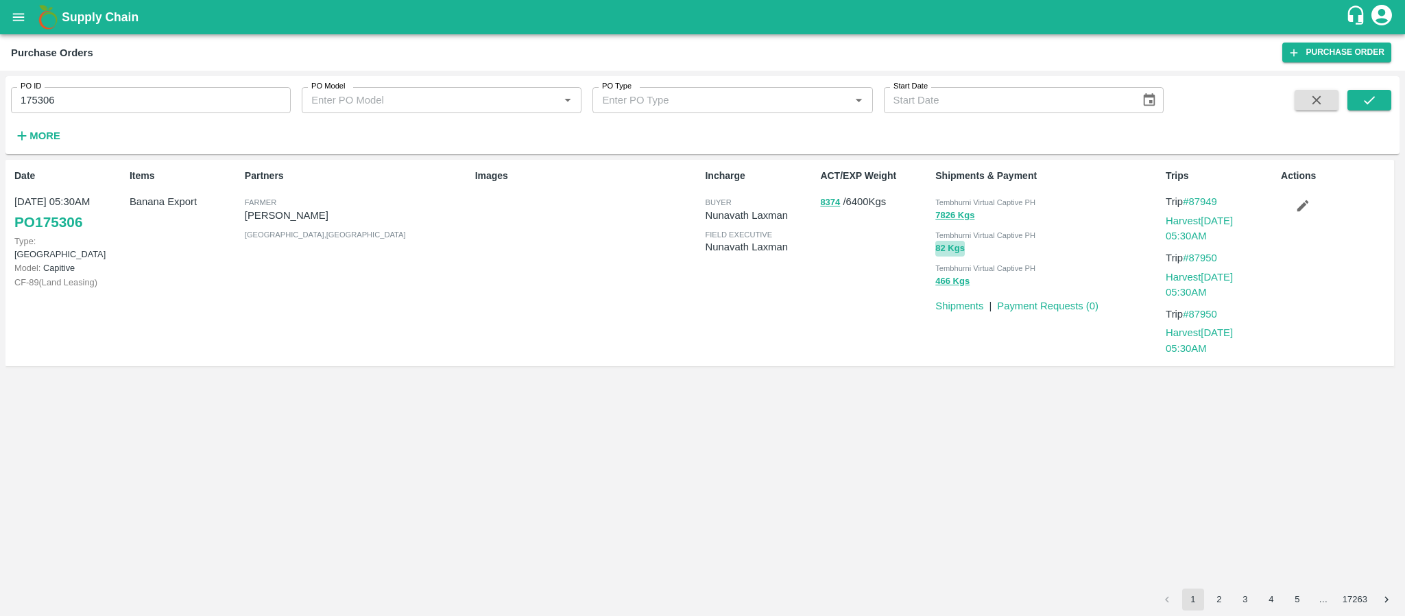
click at [942, 249] on button "82 Kgs" at bounding box center [949, 249] width 29 height 16
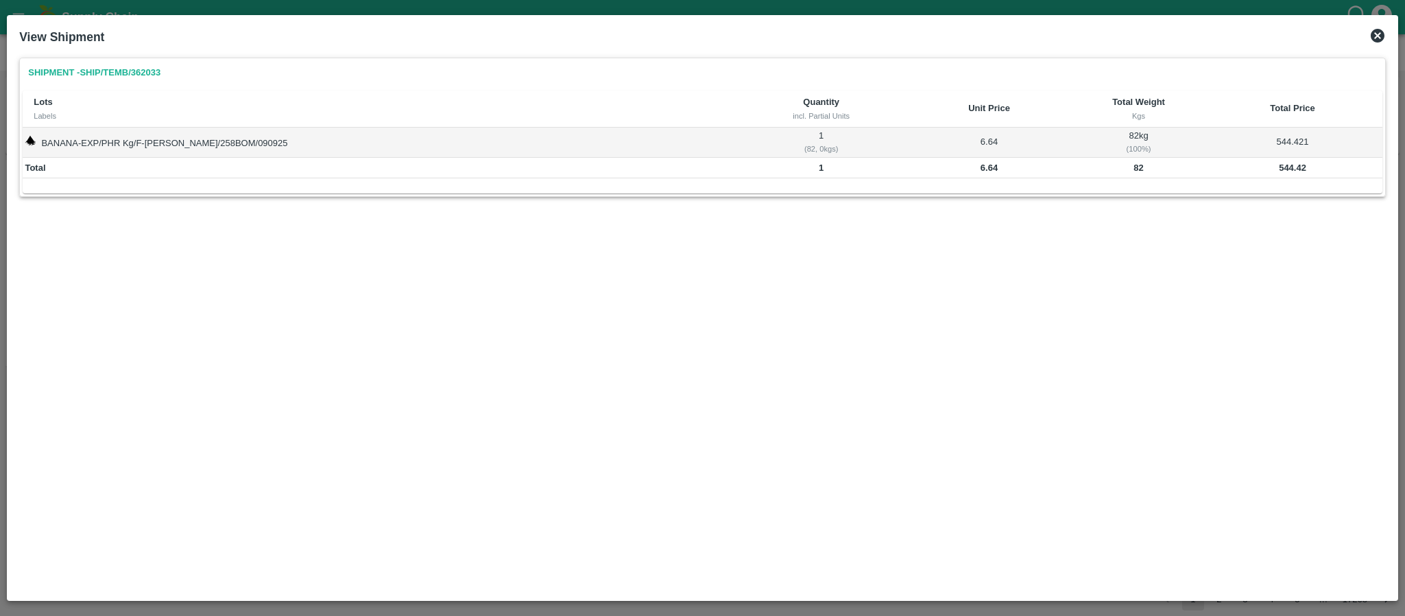
click at [1279, 167] on b "544.42" at bounding box center [1292, 168] width 27 height 10
click at [1387, 25] on div "View Shipment" at bounding box center [703, 37] width 1378 height 30
click at [1377, 29] on icon at bounding box center [1378, 35] width 16 height 16
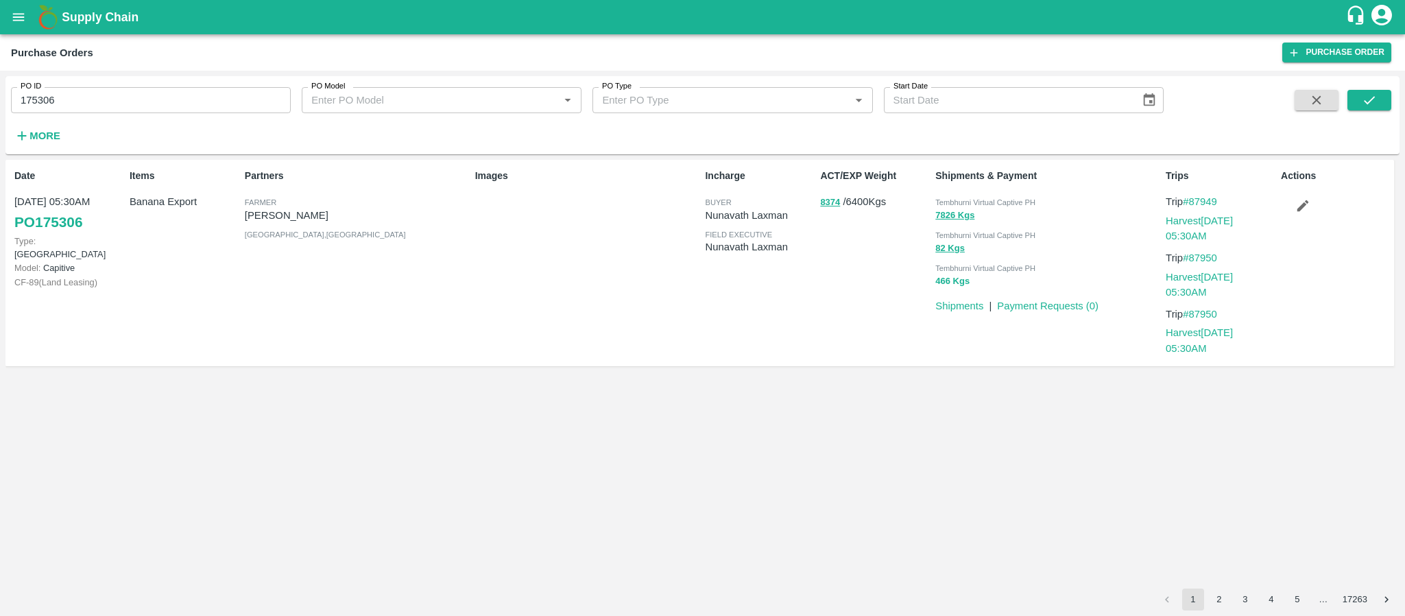
click at [951, 276] on button "466 Kgs" at bounding box center [952, 282] width 34 height 16
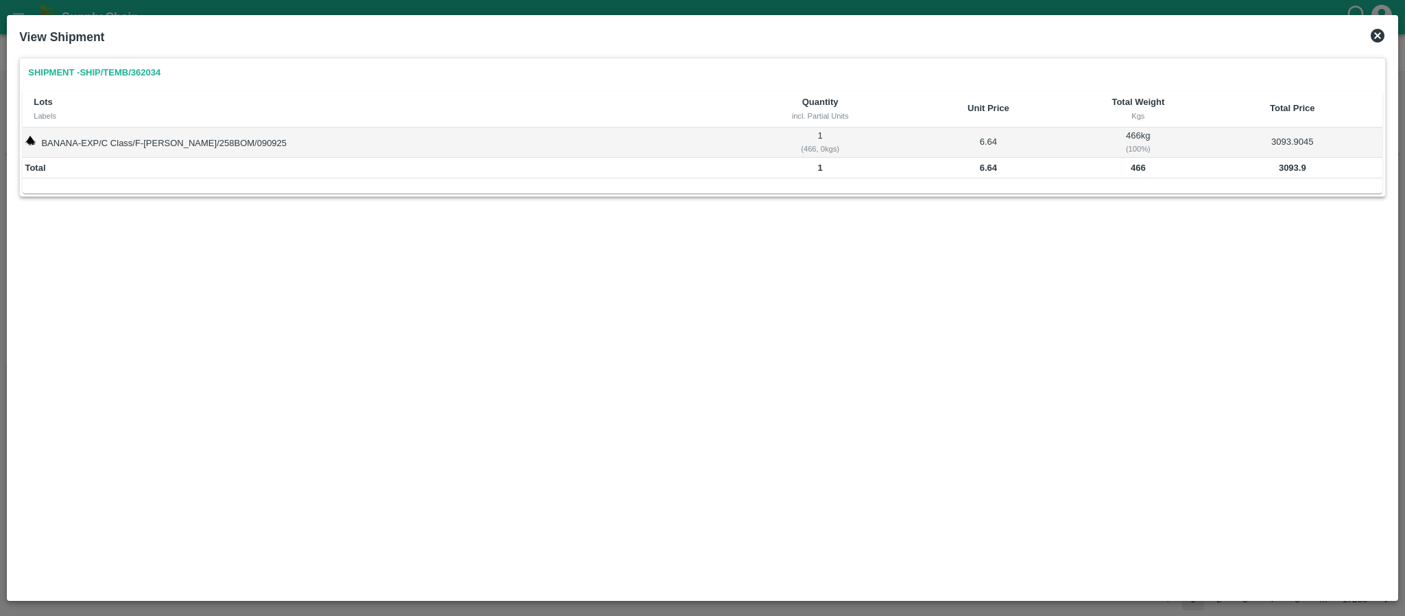
click at [1279, 169] on b "3093.9" at bounding box center [1292, 168] width 27 height 10
click at [850, 219] on div "Shipment - SHIP/TEMB/362034 Lots Labels Quantity incl. Partial Units Unit Price…" at bounding box center [702, 141] width 1367 height 167
click at [1365, 31] on div "View Shipment" at bounding box center [703, 37] width 1378 height 30
click at [1375, 35] on icon at bounding box center [1378, 36] width 14 height 14
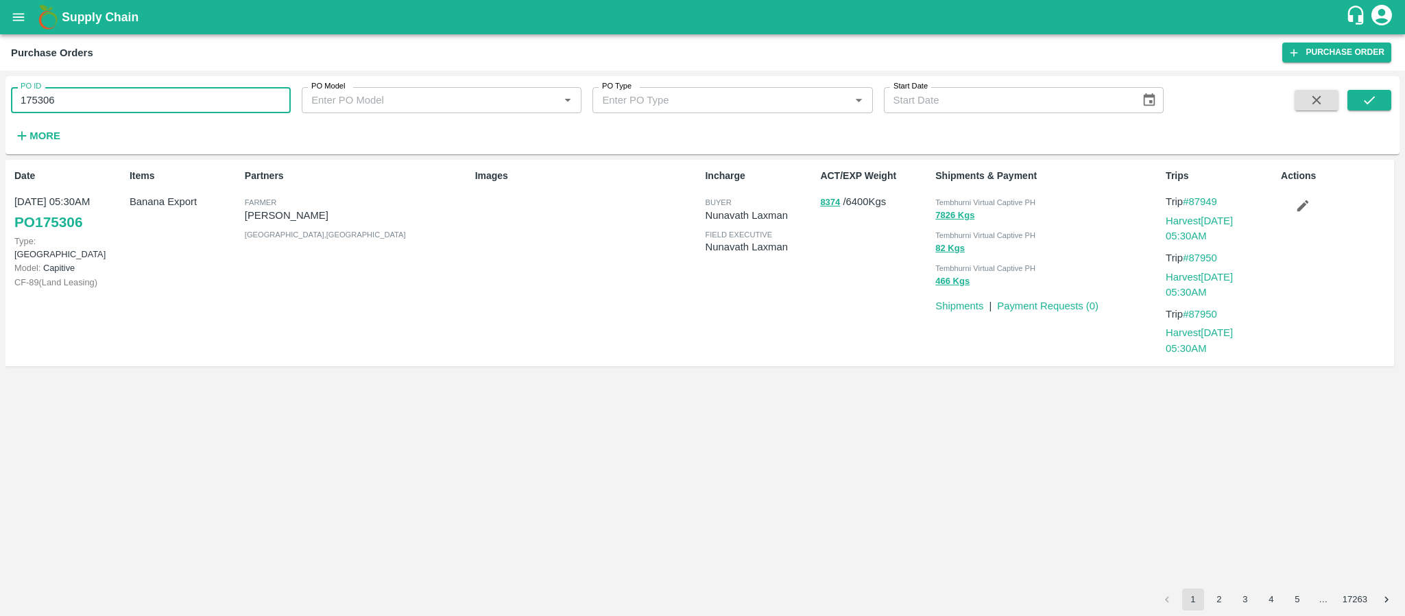
click at [99, 91] on input "175306" at bounding box center [151, 100] width 280 height 26
paste input "text"
type input "175285"
click at [1360, 105] on button "submit" at bounding box center [1370, 100] width 44 height 21
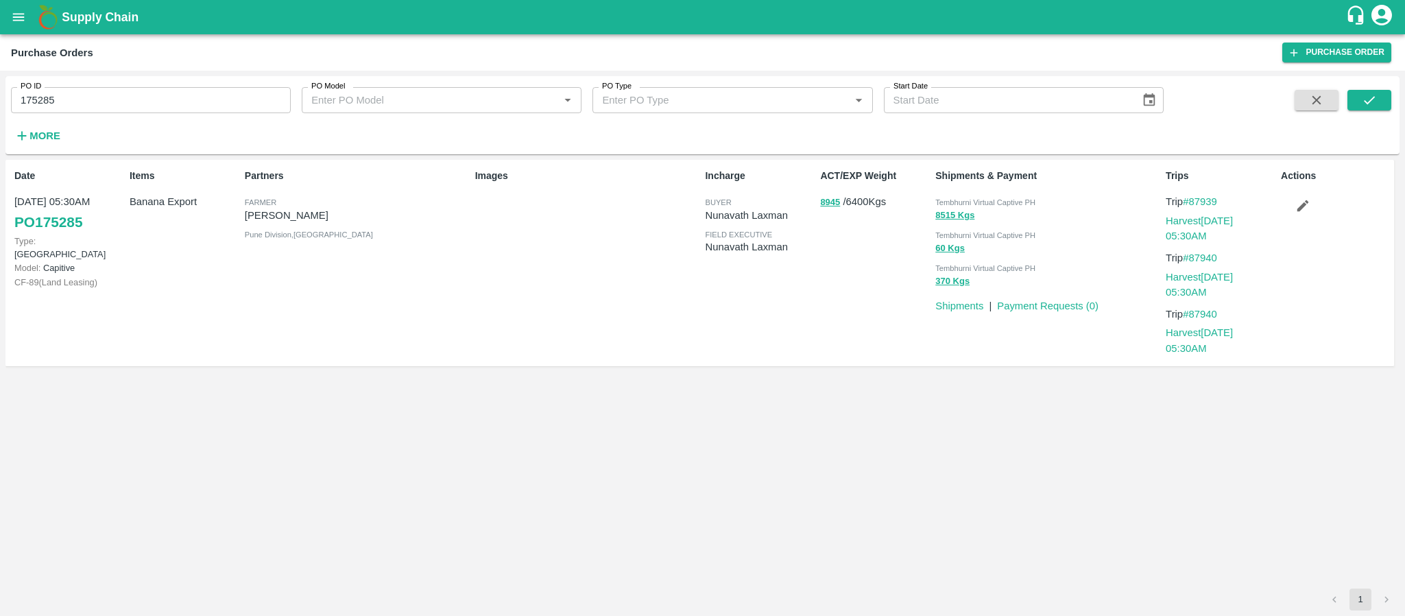
click at [167, 108] on input "175285" at bounding box center [151, 100] width 280 height 26
click at [167, 106] on input "175285" at bounding box center [151, 100] width 280 height 26
click at [399, 346] on div "Partners [PERSON_NAME] [PERSON_NAME] Pune Division , [GEOGRAPHIC_DATA]" at bounding box center [354, 263] width 230 height 200
drag, startPoint x: 804, startPoint y: 325, endPoint x: 903, endPoint y: 300, distance: 101.8
click at [809, 325] on div "Incharge buyer Nunavath Laxman field executive Nunavath Laxman" at bounding box center [757, 263] width 115 height 200
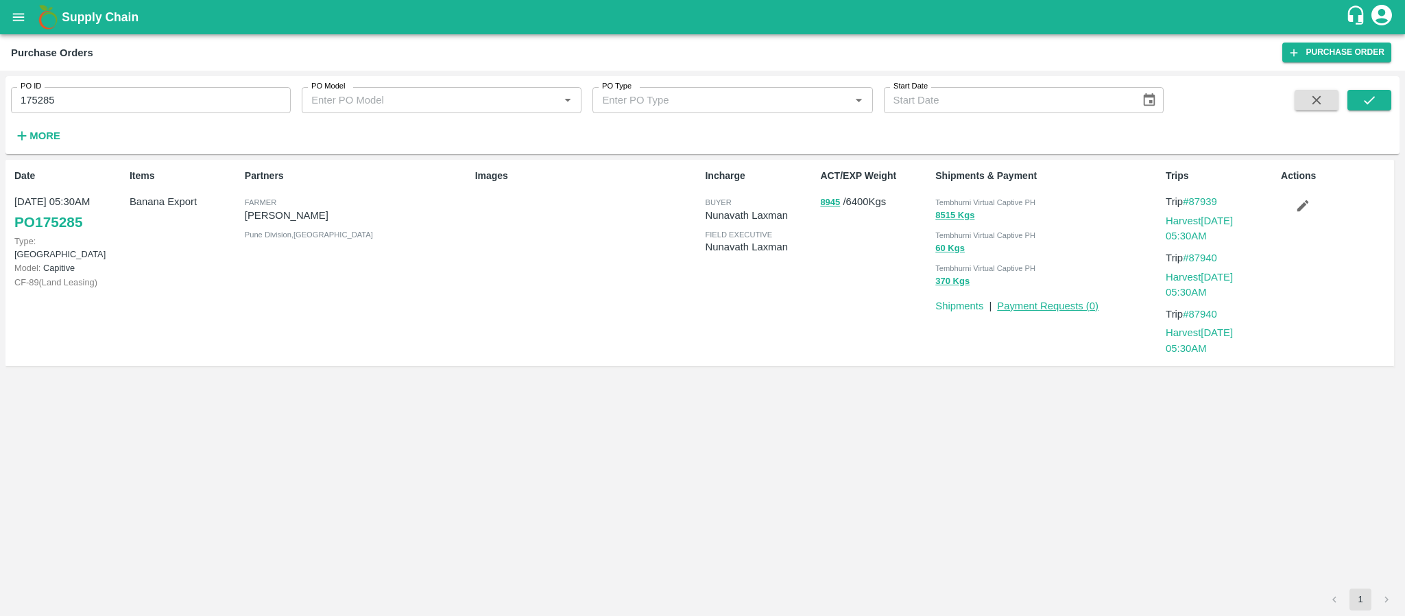
click at [1038, 307] on link "Payment Requests ( 0 )" at bounding box center [1048, 305] width 102 height 11
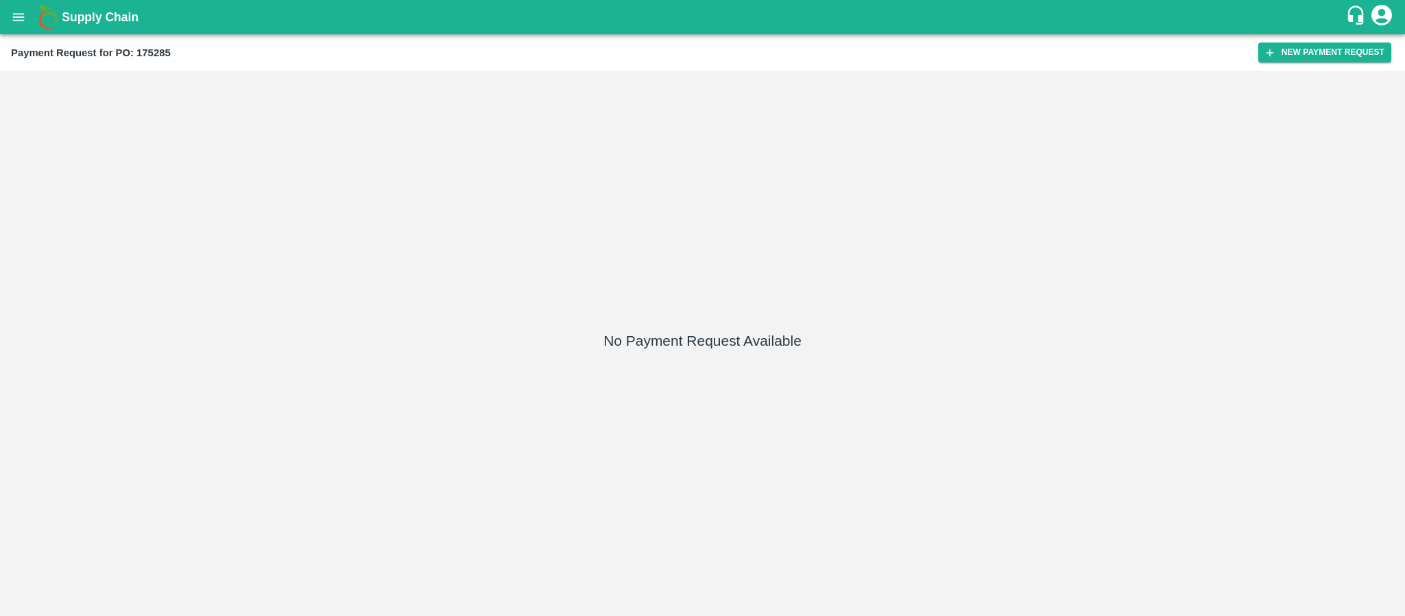
click at [1393, 56] on div "Payment Request for PO: 175285 New Payment Request" at bounding box center [702, 52] width 1405 height 36
click at [1368, 52] on button "New Payment Request" at bounding box center [1324, 53] width 133 height 20
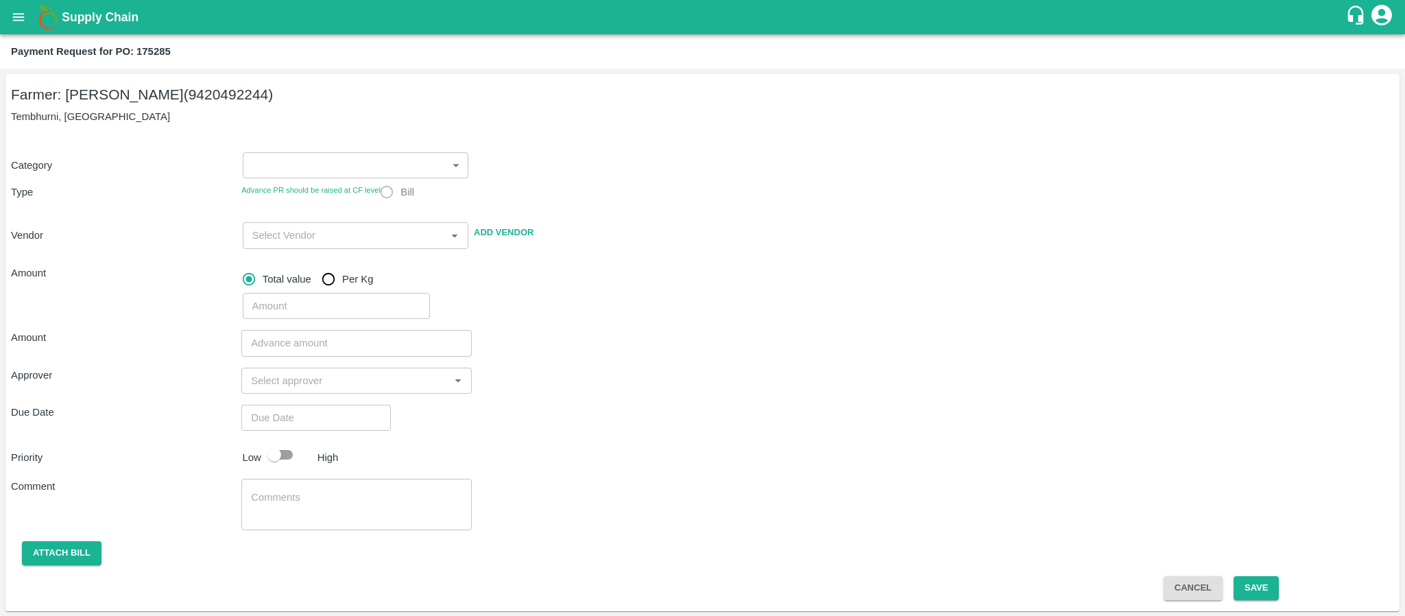
click at [326, 175] on body "Supply Chain Payment Request for PO: 175285 Farmer: [PERSON_NAME] (9420492244) …" at bounding box center [702, 308] width 1405 height 616
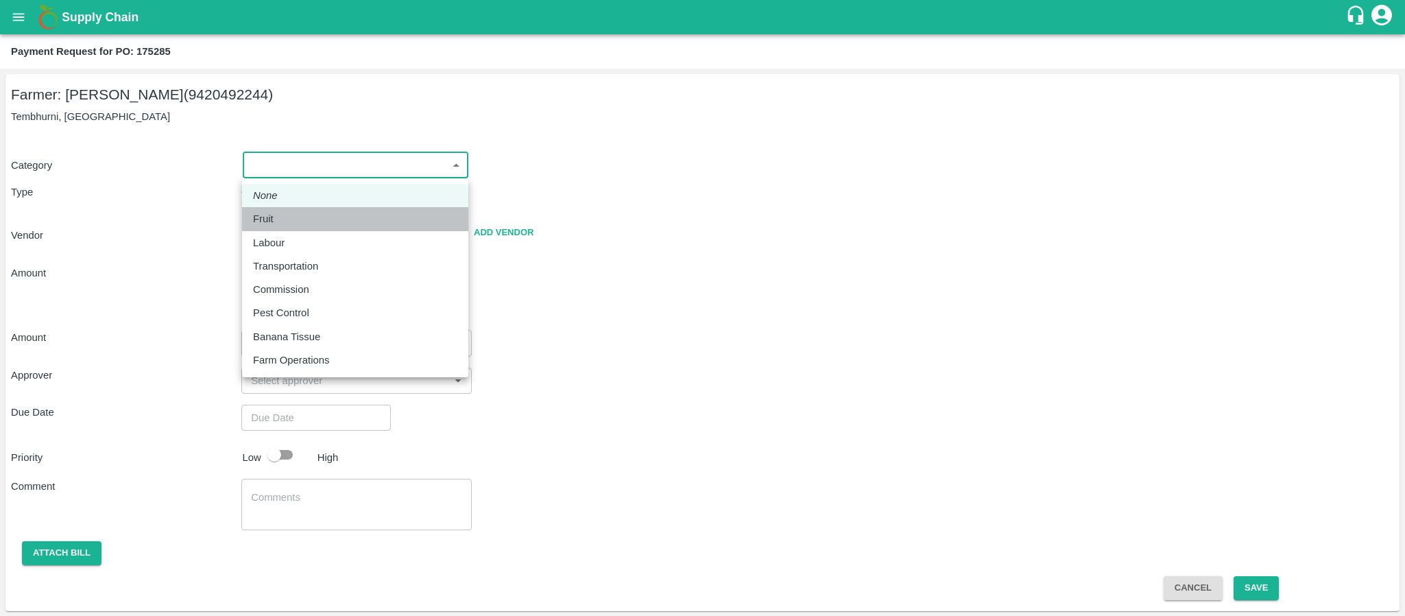
click at [302, 226] on div "Fruit" at bounding box center [355, 218] width 204 height 15
type input "1"
radio input "true"
type input "[PERSON_NAME] - 9420492244([PERSON_NAME])"
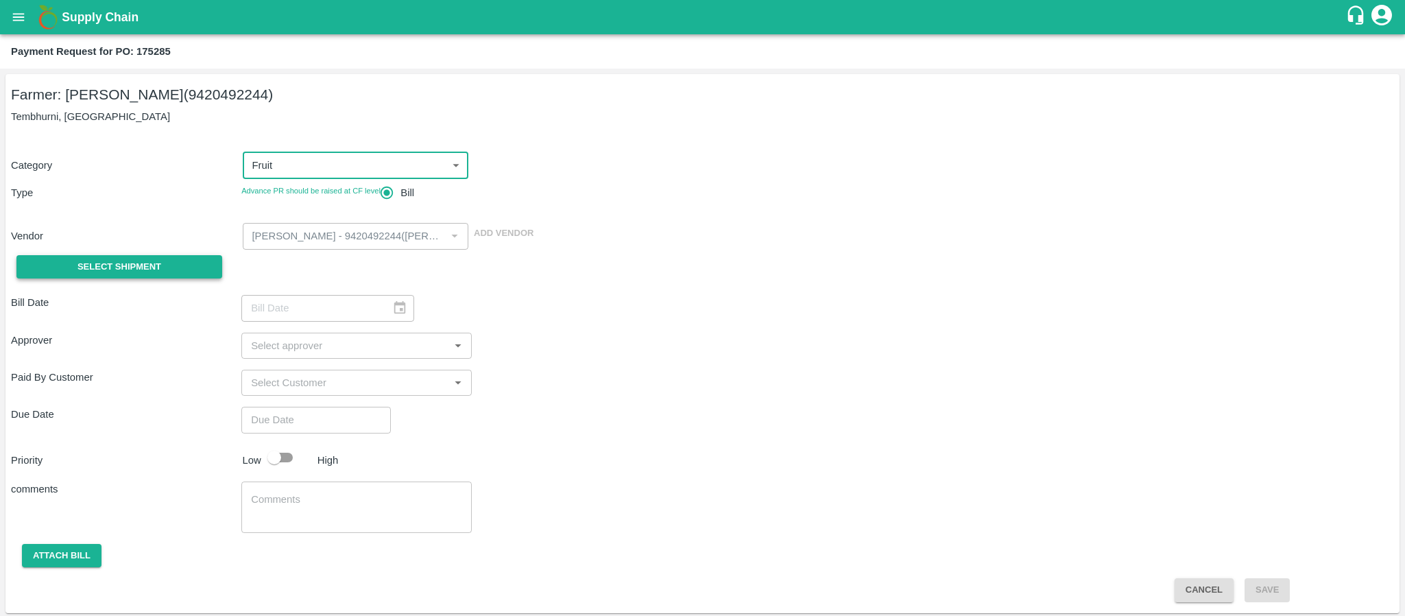
click at [126, 262] on span "Select Shipment" at bounding box center [119, 267] width 84 height 16
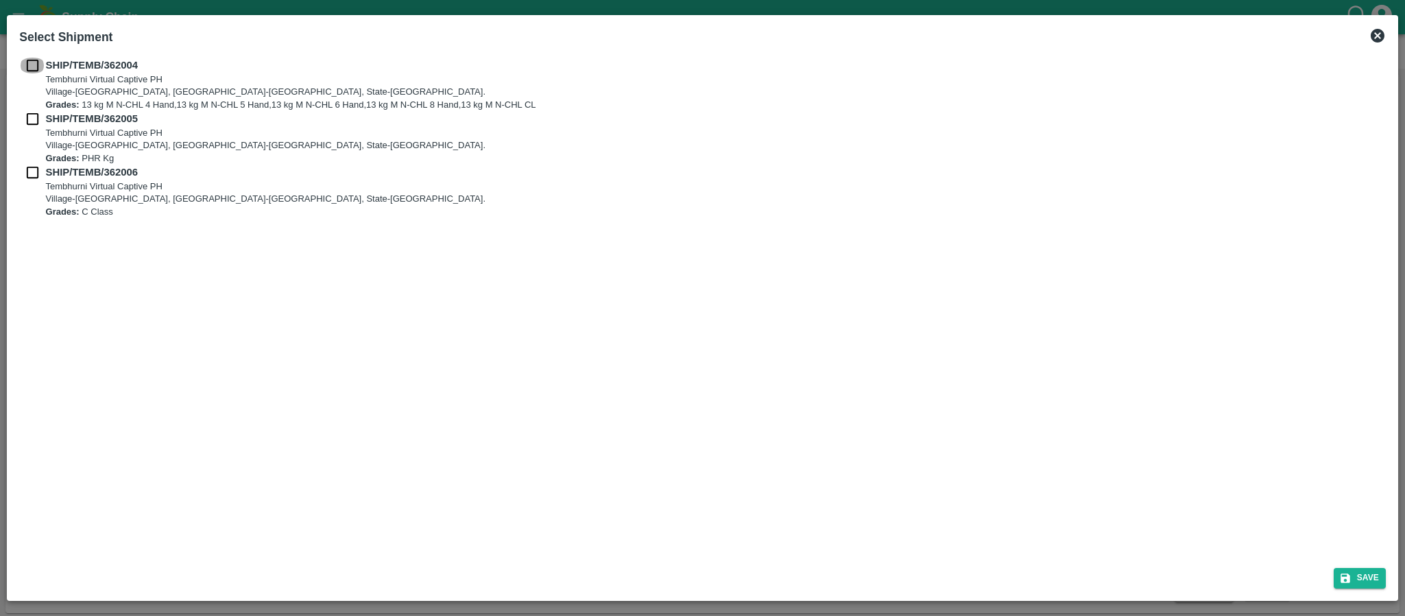
drag, startPoint x: 31, startPoint y: 68, endPoint x: 31, endPoint y: 105, distance: 37.0
click at [31, 71] on input "checkbox" at bounding box center [32, 65] width 26 height 15
checkbox input "true"
click at [29, 114] on input "checkbox" at bounding box center [32, 118] width 26 height 15
checkbox input "true"
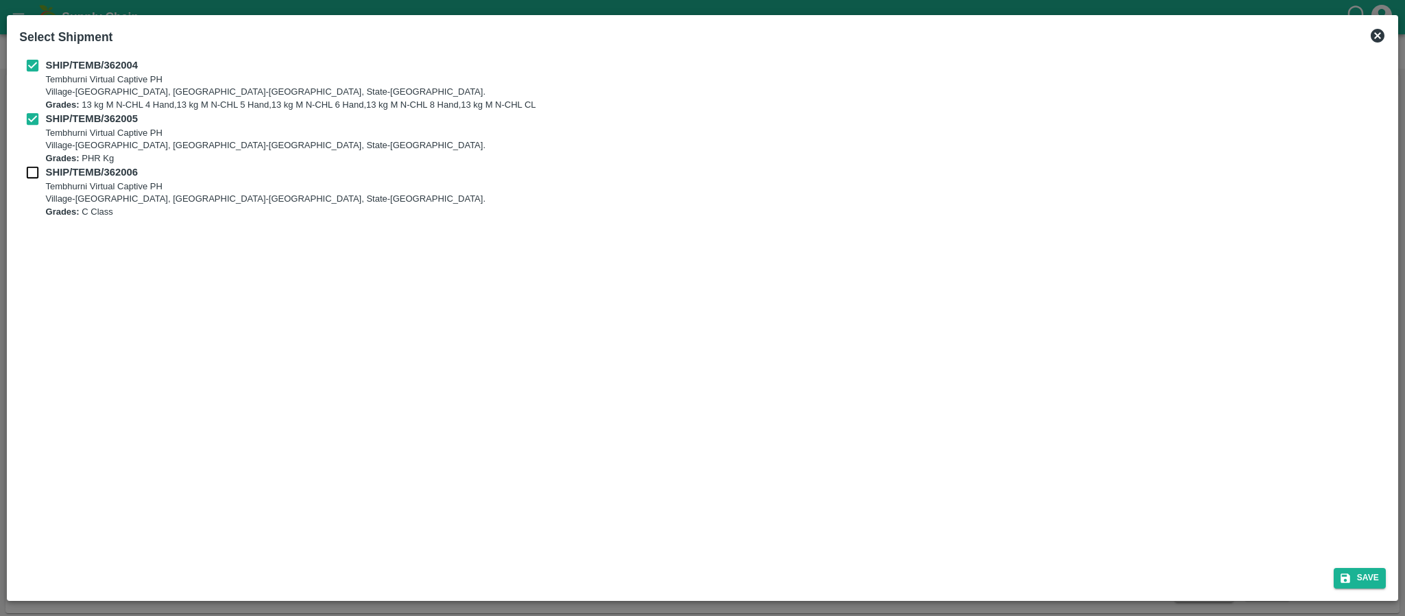
click at [27, 171] on input "checkbox" at bounding box center [32, 172] width 26 height 15
checkbox input "true"
click at [1378, 562] on div "Save" at bounding box center [703, 575] width 1378 height 36
click at [1374, 576] on button "Save" at bounding box center [1360, 578] width 52 height 20
type input "[DATE]"
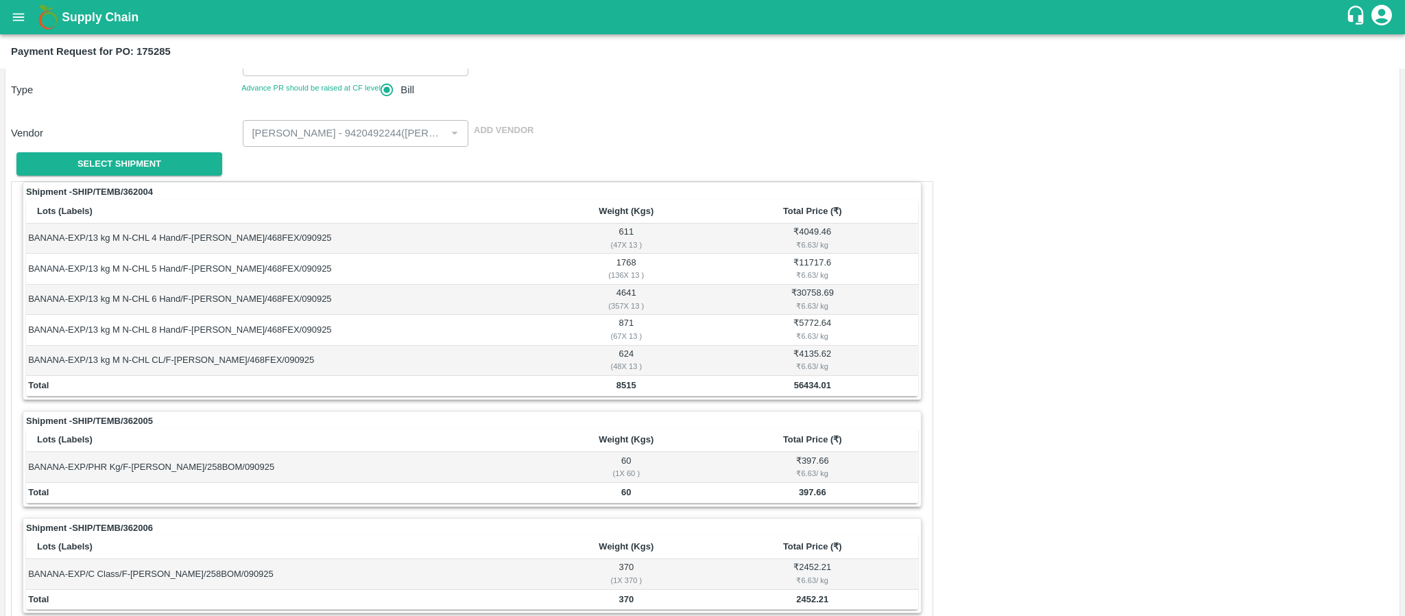
scroll to position [206, 0]
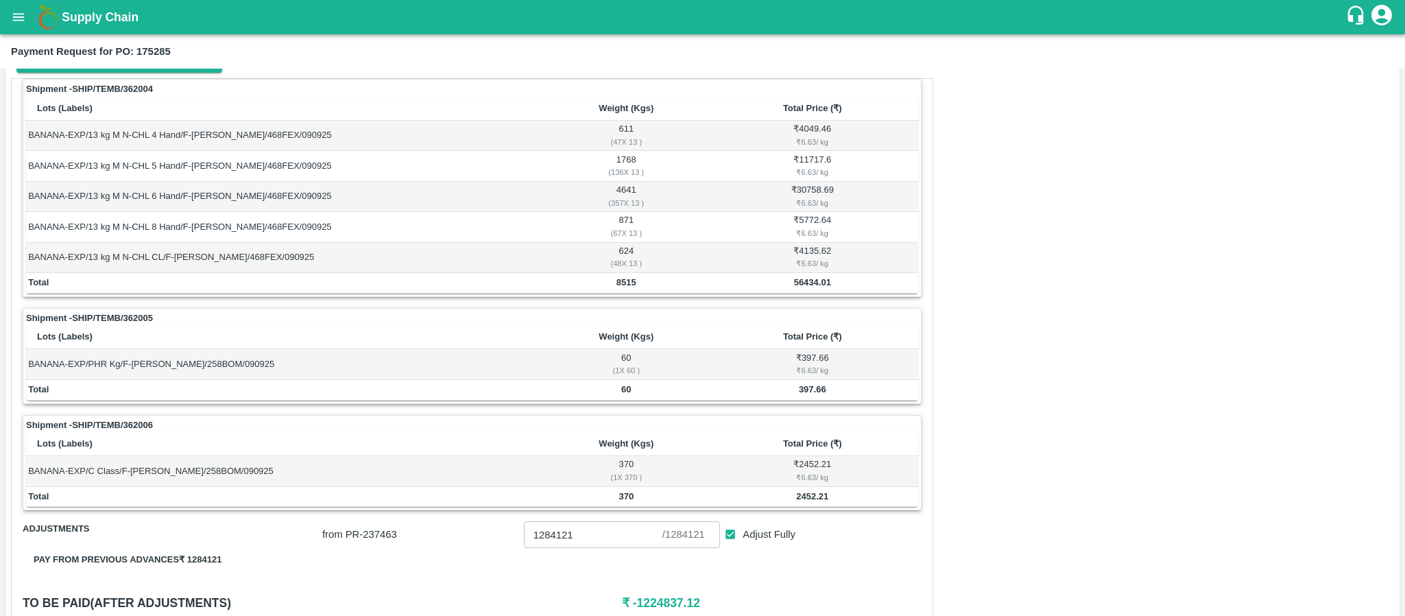
click at [614, 297] on div "Shipment - SHIP/TEMB/362004 Lots (Labels) Weight (Kgs) Total Price (₹) BANANA-E…" at bounding box center [472, 188] width 899 height 218
click at [614, 294] on td "8515" at bounding box center [626, 283] width 161 height 21
copy b "8515"
click at [791, 290] on td "56434.01" at bounding box center [812, 283] width 211 height 21
click at [622, 394] on b "60" at bounding box center [626, 389] width 10 height 10
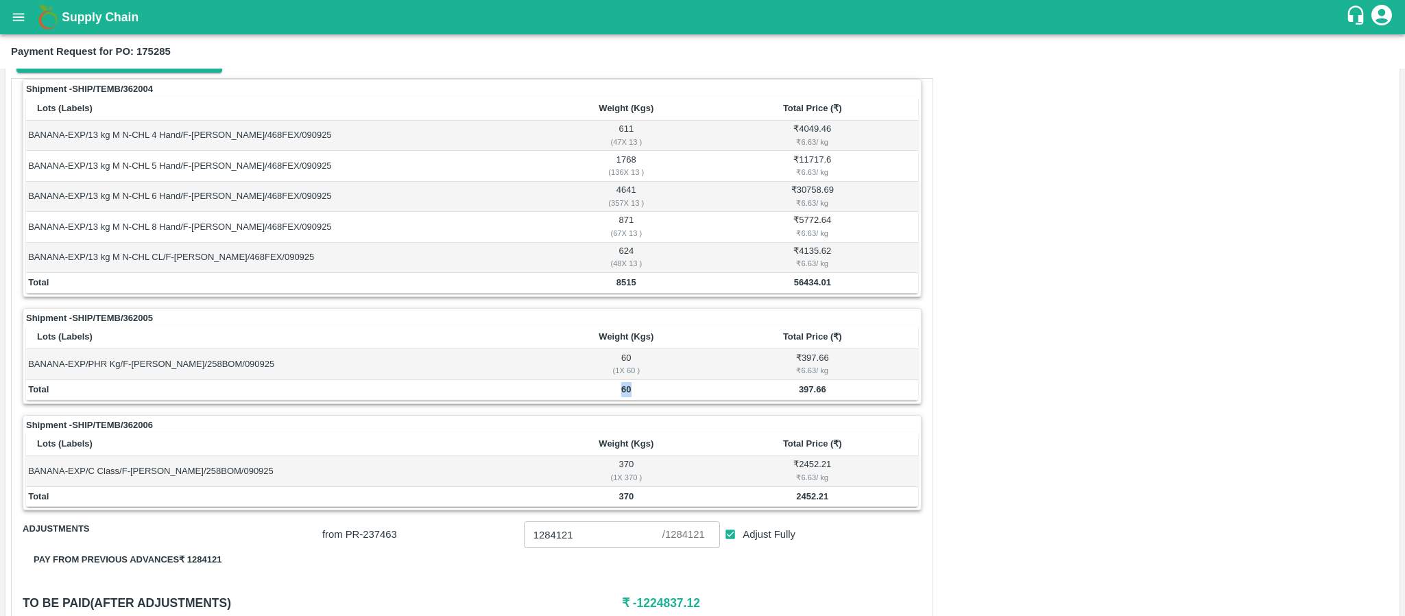
click at [622, 394] on b "60" at bounding box center [626, 389] width 10 height 10
copy b "60"
drag, startPoint x: 783, startPoint y: 457, endPoint x: 768, endPoint y: 453, distance: 14.8
click at [783, 456] on th "Total Price (₹)" at bounding box center [812, 444] width 211 height 24
click at [623, 496] on td "370" at bounding box center [626, 497] width 161 height 21
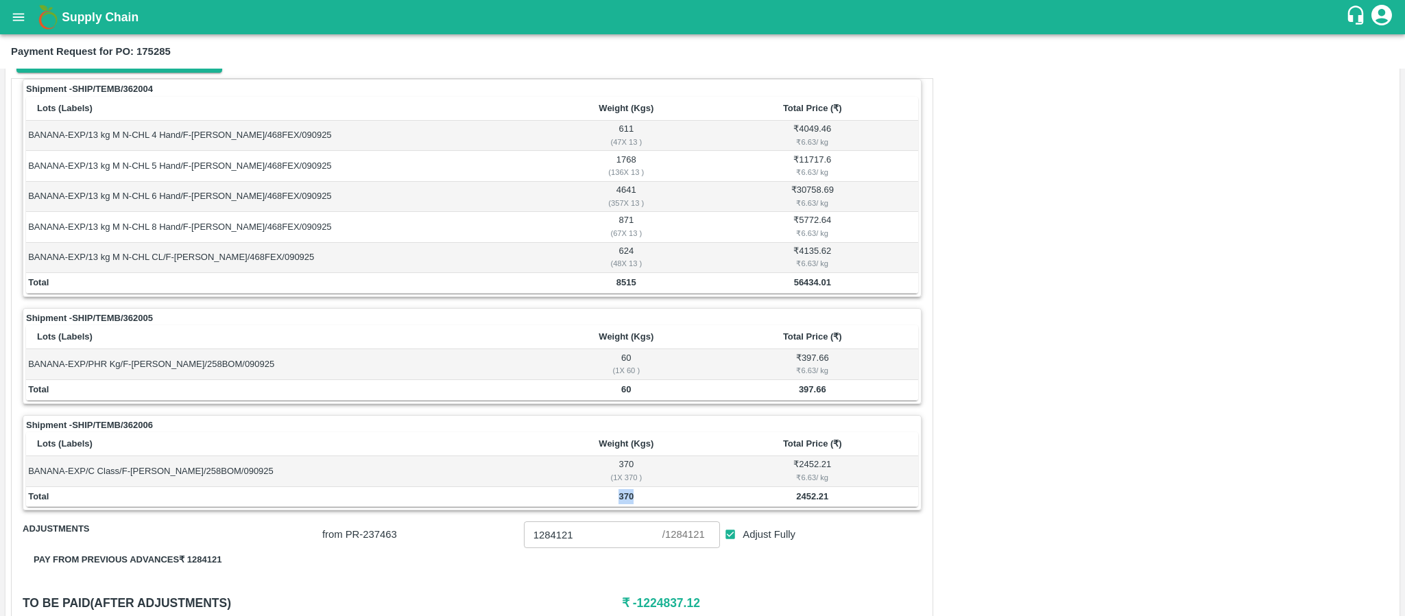
click at [623, 496] on td "370" at bounding box center [626, 497] width 161 height 21
copy b "370"
click at [898, 338] on th "Total Price (₹)" at bounding box center [812, 337] width 211 height 24
click at [803, 285] on b "56434.01" at bounding box center [812, 282] width 37 height 10
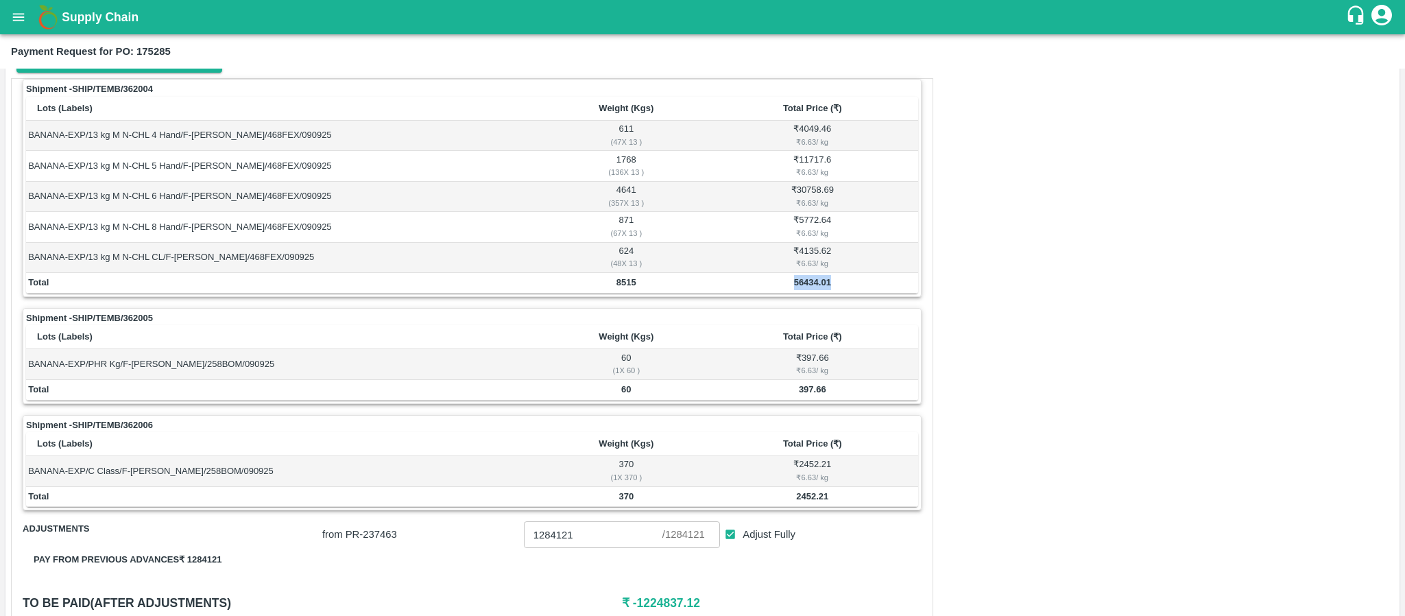
copy b "56434.01"
click at [803, 390] on b "397.66" at bounding box center [812, 389] width 27 height 10
copy b "397.66"
click at [804, 278] on td "56434.01" at bounding box center [812, 283] width 211 height 21
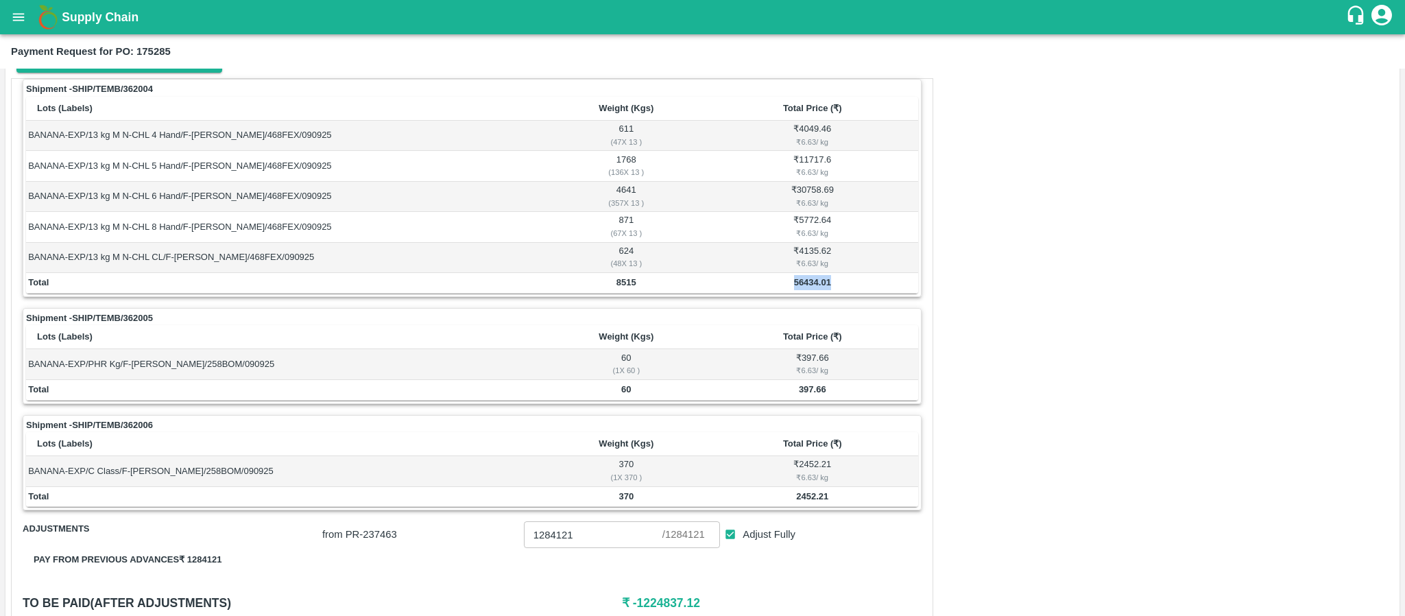
click at [804, 278] on td "56434.01" at bounding box center [812, 283] width 211 height 21
copy b "56434.01"
click at [811, 392] on b "397.66" at bounding box center [812, 389] width 27 height 10
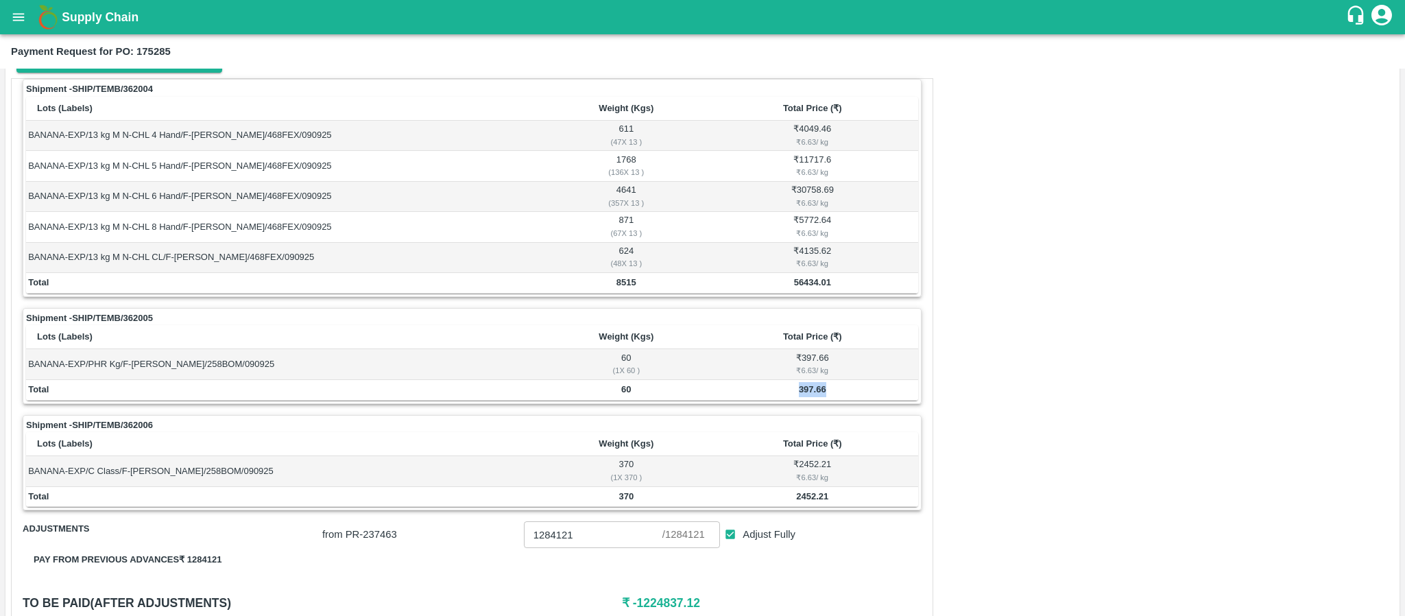
copy b "397.66"
click at [803, 498] on b "2452.21" at bounding box center [812, 496] width 32 height 10
copy b "2452.21"
click at [611, 336] on b "Weight (Kgs)" at bounding box center [626, 336] width 55 height 10
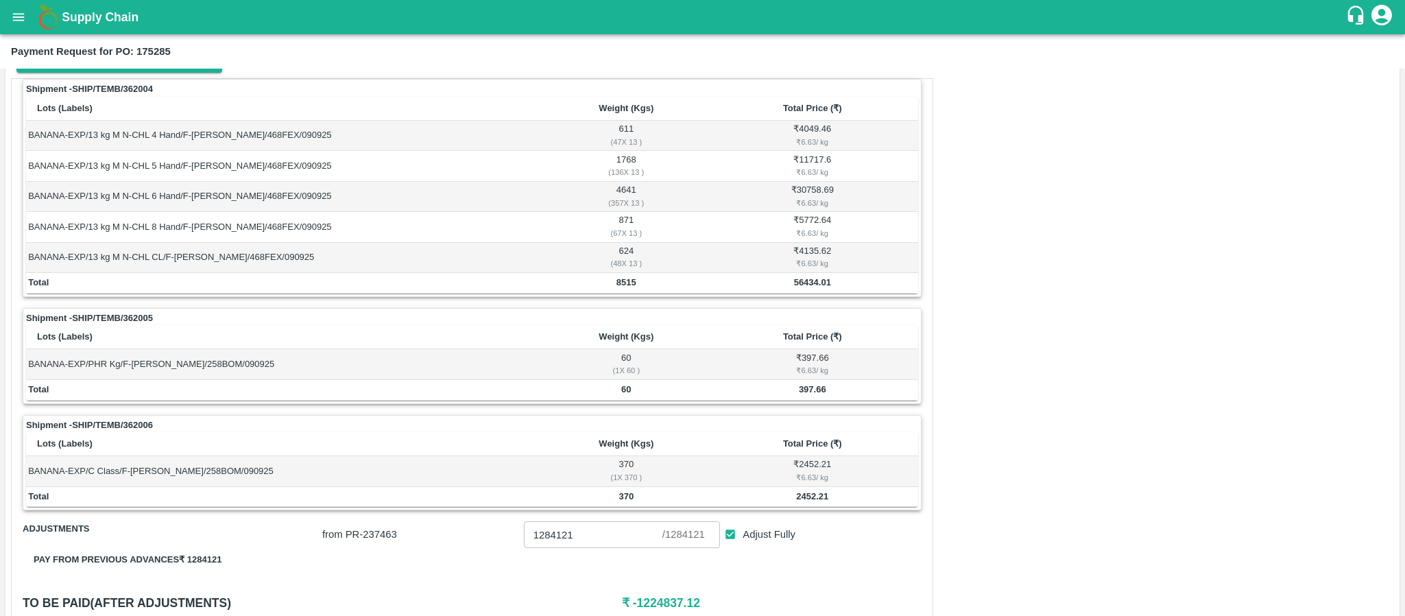
click at [924, 525] on div "Shipment - SHIP/TEMB/362004 Lots (Labels) Weight (Kgs) Total Price (₹) BANANA-E…" at bounding box center [472, 369] width 922 height 583
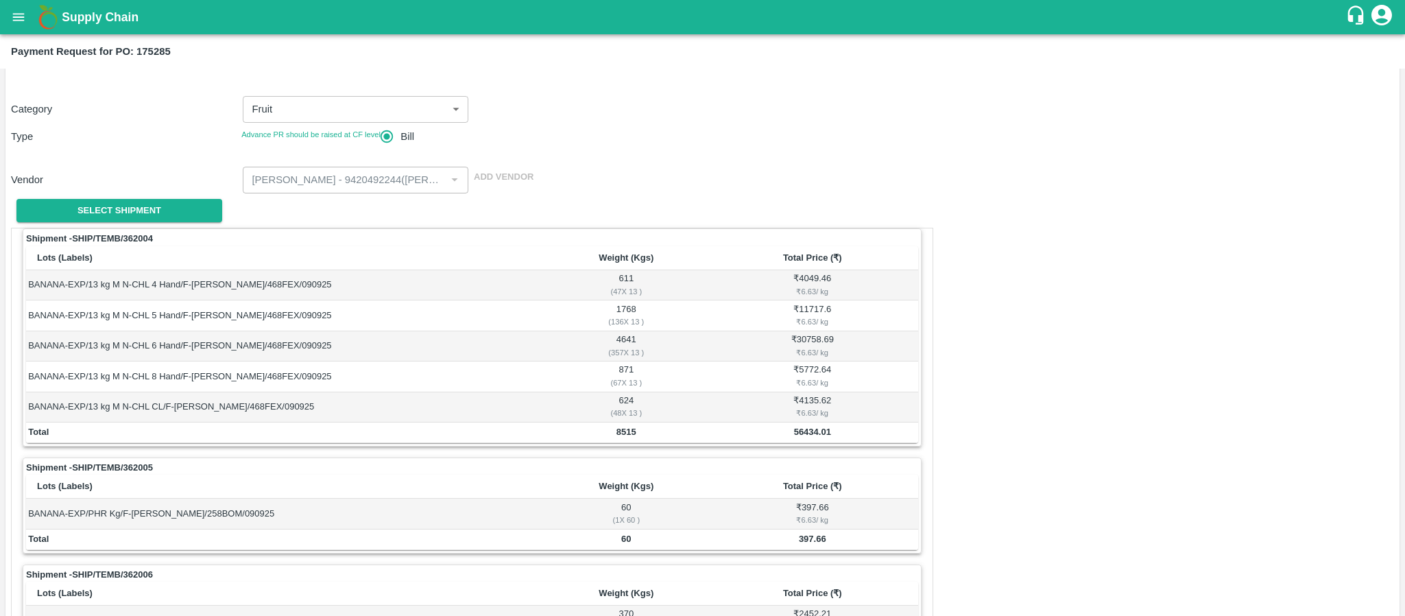
scroll to position [0, 0]
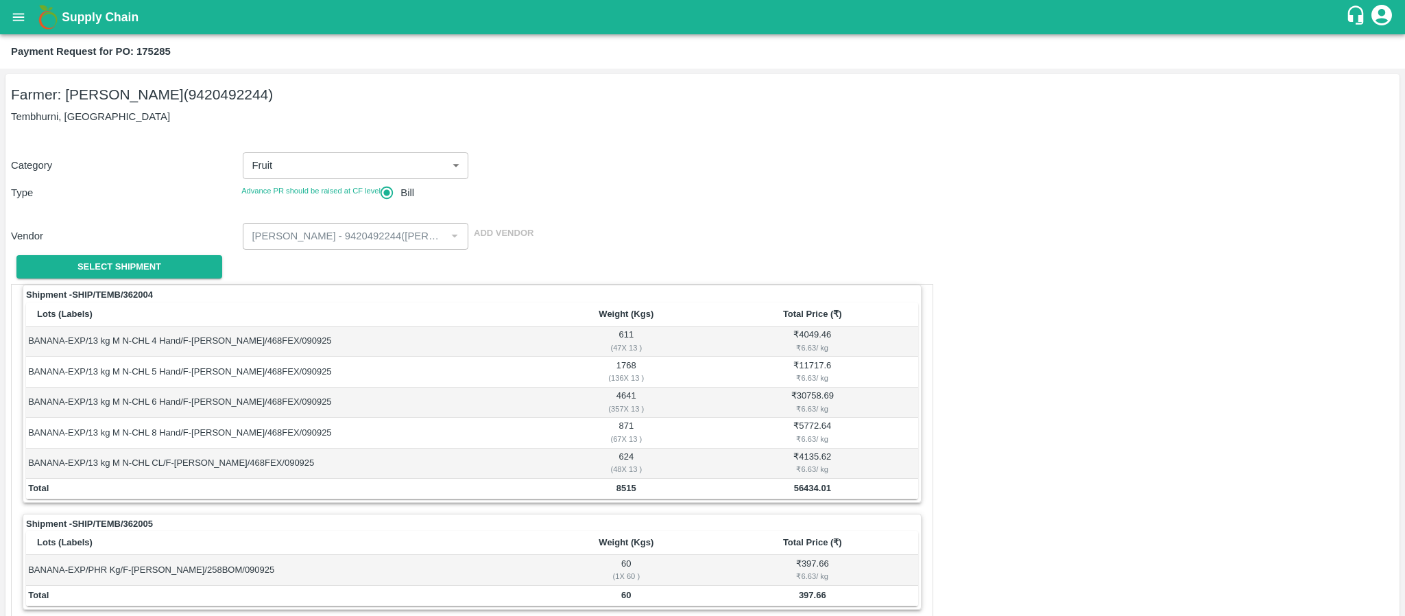
click at [23, 21] on icon "open drawer" at bounding box center [19, 17] width 12 height 8
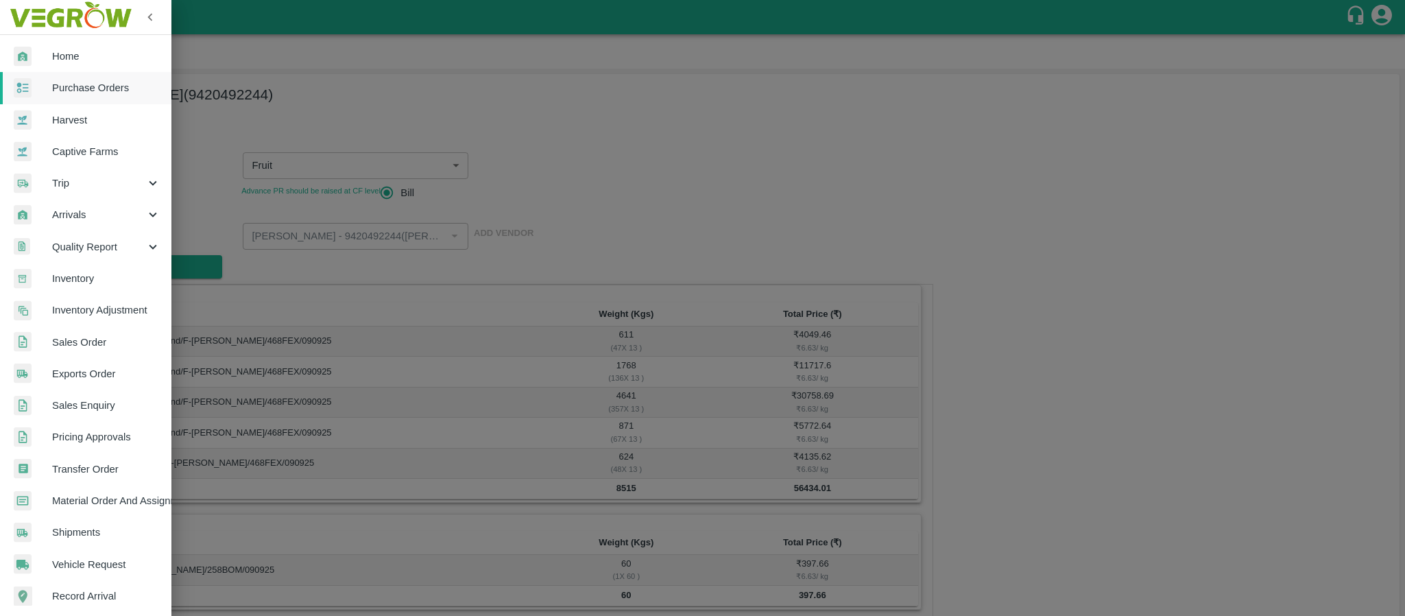
click at [385, 88] on div at bounding box center [702, 308] width 1405 height 616
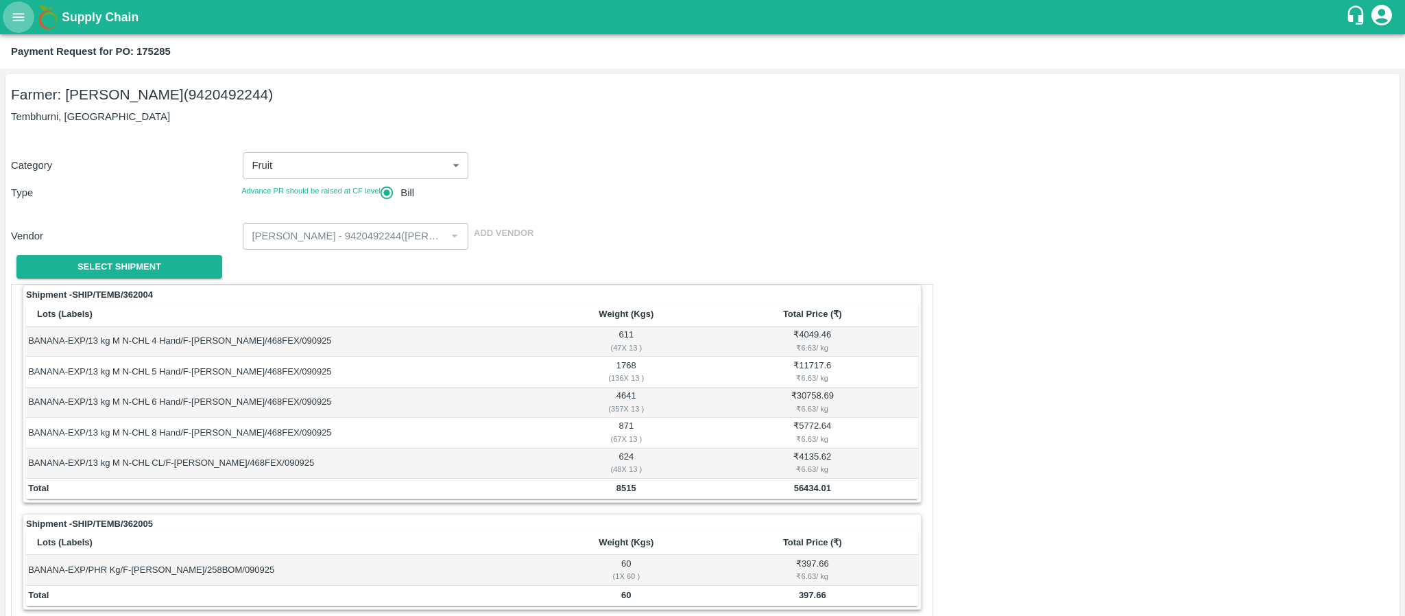
click at [23, 27] on button "open drawer" at bounding box center [19, 17] width 32 height 32
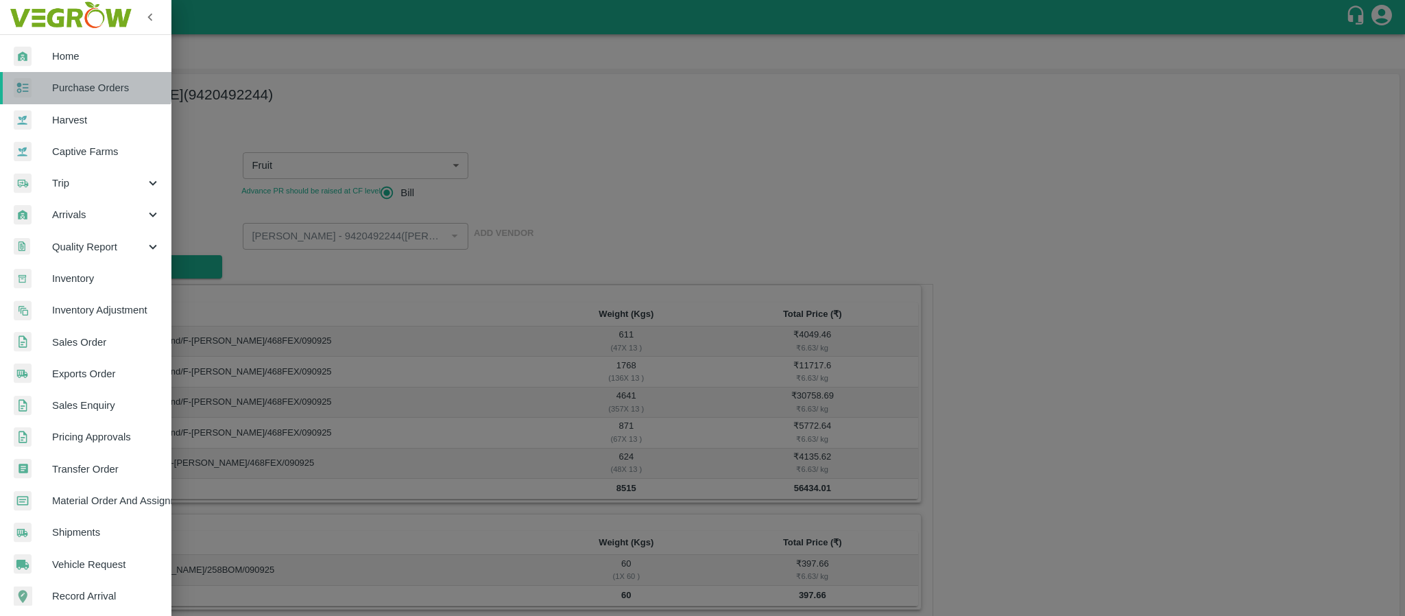
click at [62, 80] on span "Purchase Orders" at bounding box center [106, 87] width 108 height 15
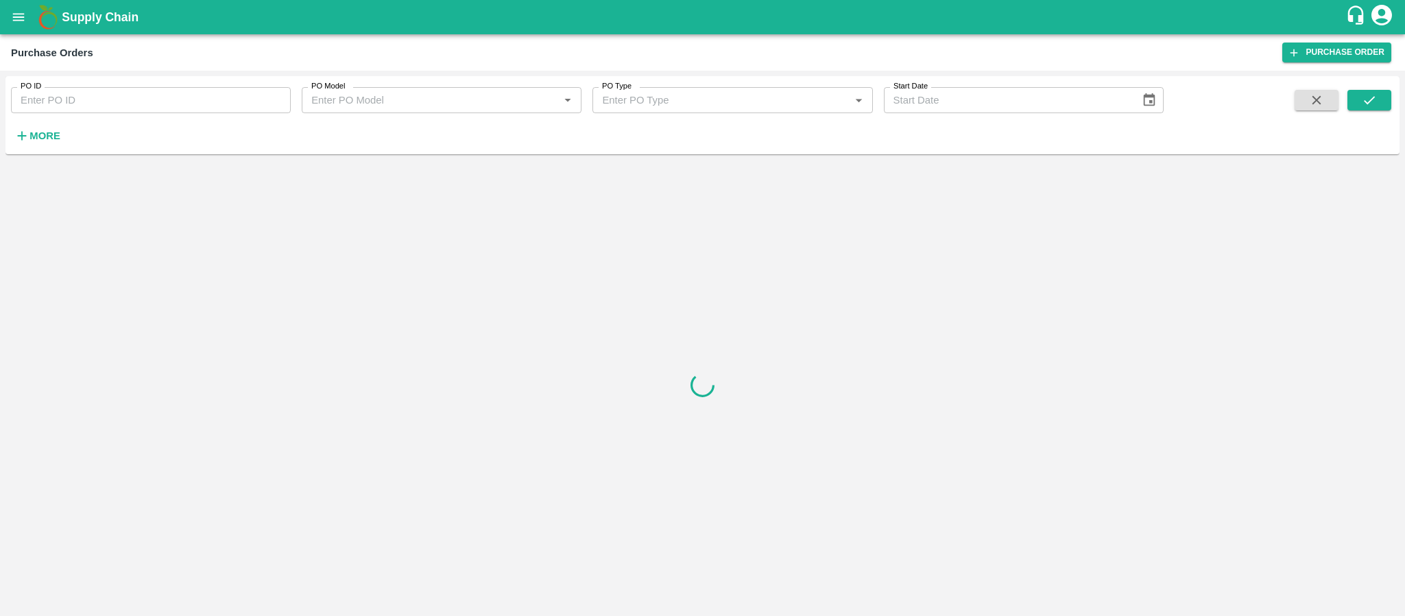
click at [107, 102] on input "PO ID" at bounding box center [151, 100] width 280 height 26
paste input "174689"
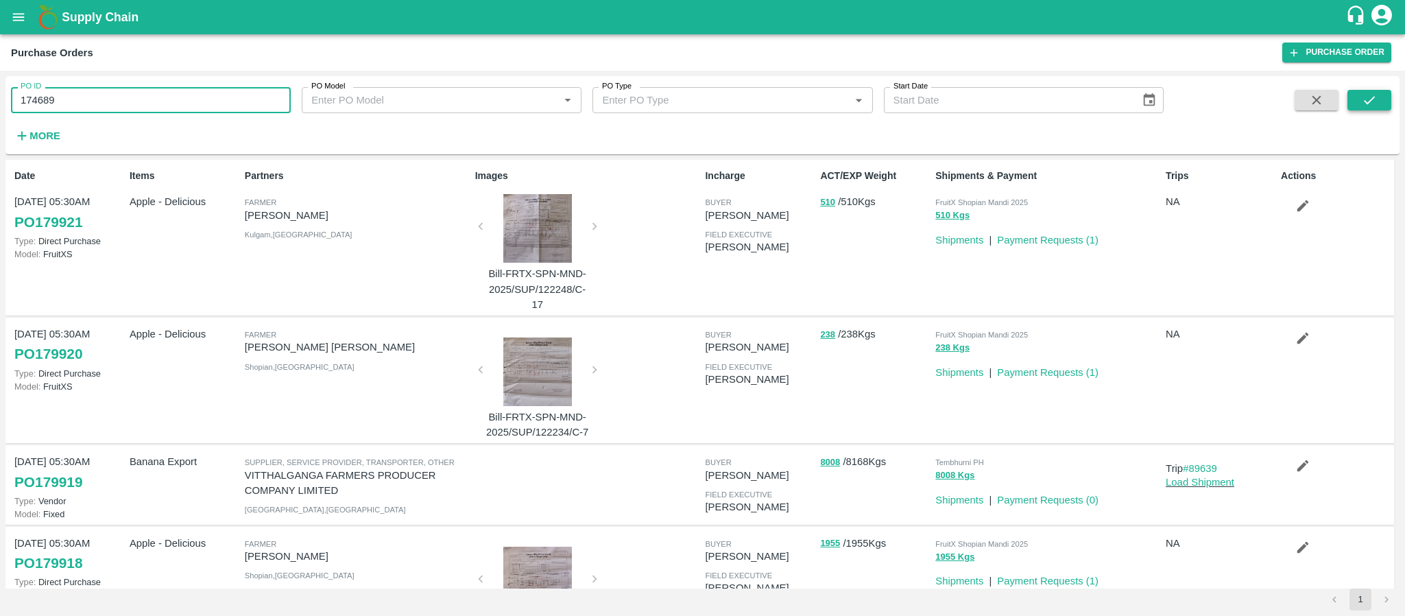
type input "174689"
click at [1373, 101] on icon "submit" at bounding box center [1369, 100] width 15 height 15
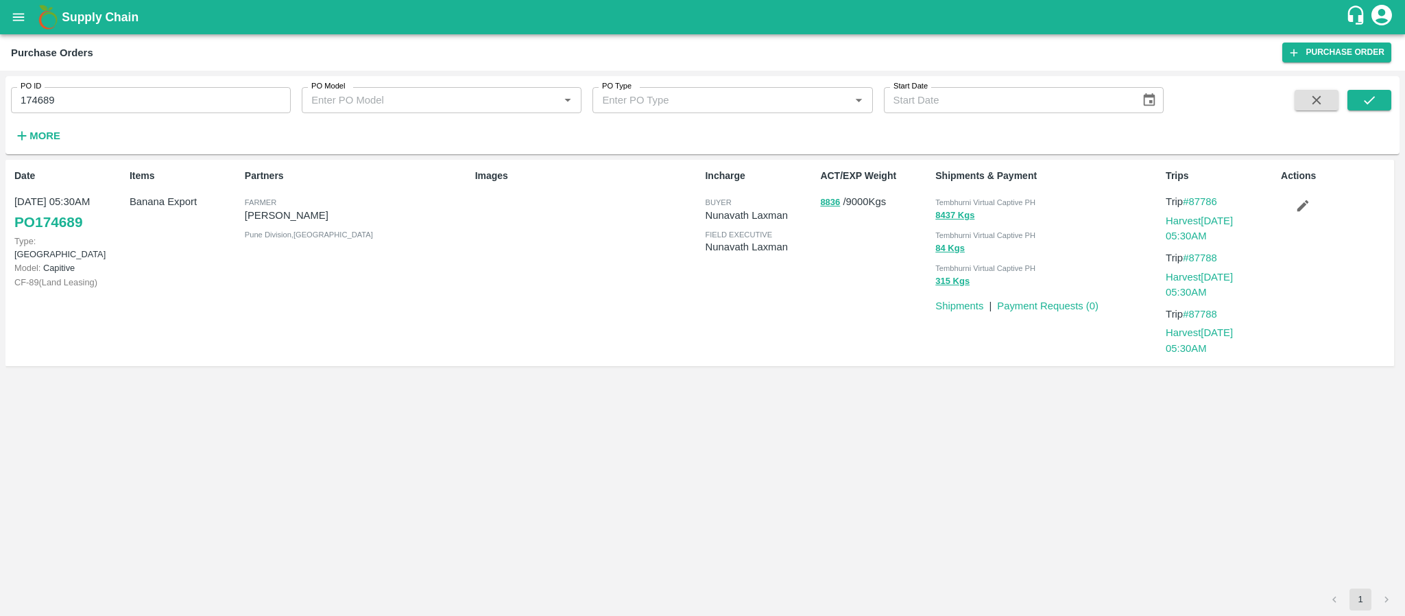
click at [1018, 198] on span "Tembhurni Virtual Captive PH" at bounding box center [985, 202] width 100 height 8
copy div "Tembhurni Virtual Captive PH 8437 Kgs"
click at [200, 102] on input "174689" at bounding box center [151, 100] width 280 height 26
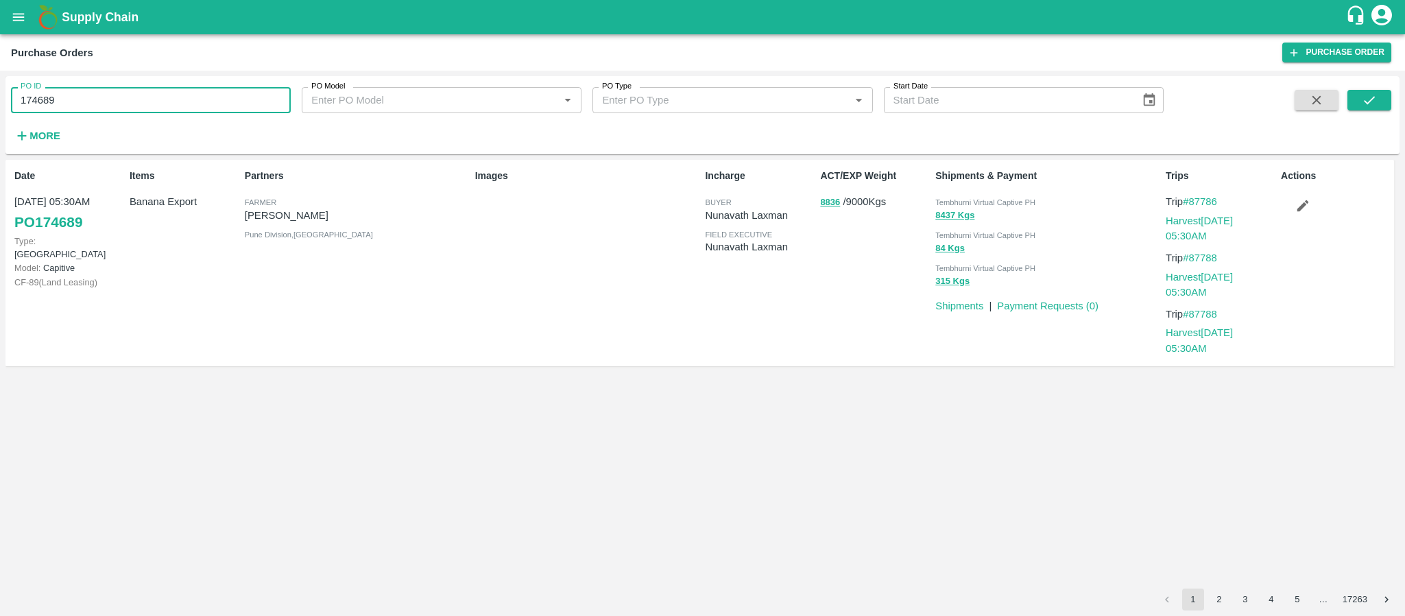
click at [200, 102] on input "174689" at bounding box center [151, 100] width 280 height 26
click at [334, 315] on div "Partners [PERSON_NAME] [PERSON_NAME] Pune Division , [GEOGRAPHIC_DATA]" at bounding box center [354, 263] width 230 height 200
click at [175, 241] on div "Items Banana Export" at bounding box center [181, 263] width 115 height 200
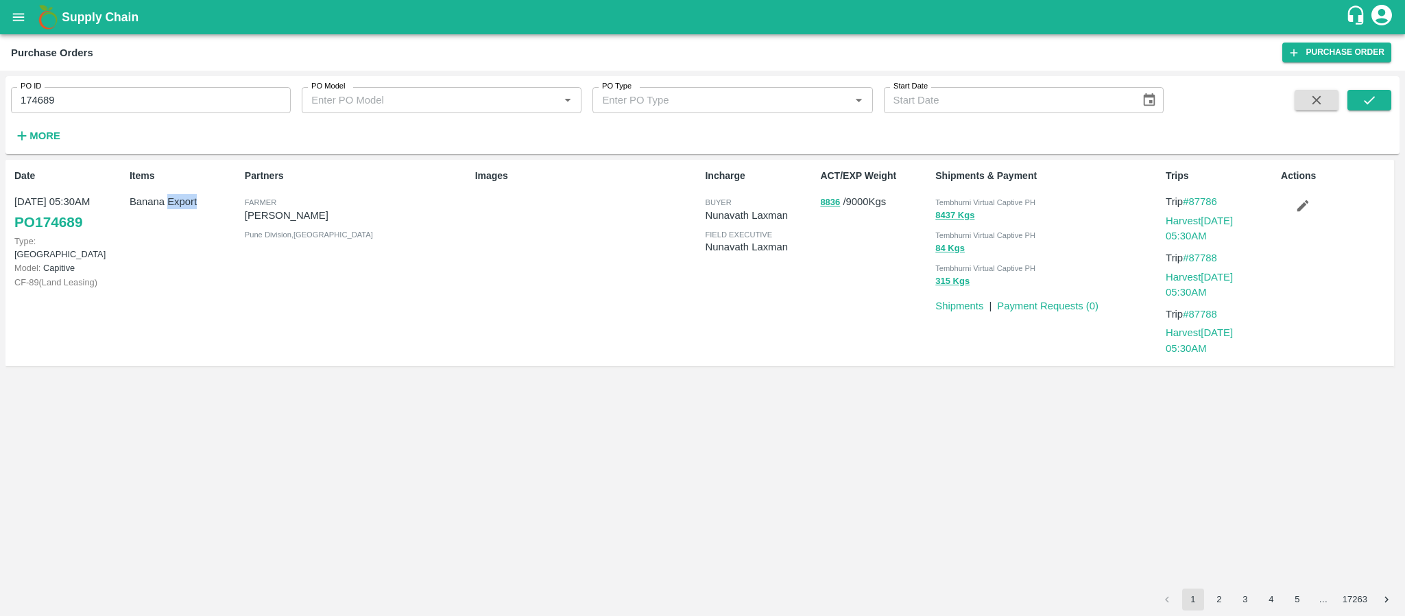
copy p "Export"
click at [175, 241] on div "Items Banana Export" at bounding box center [181, 263] width 115 height 200
click at [1052, 305] on link "Payment Requests ( 0 )" at bounding box center [1048, 305] width 102 height 11
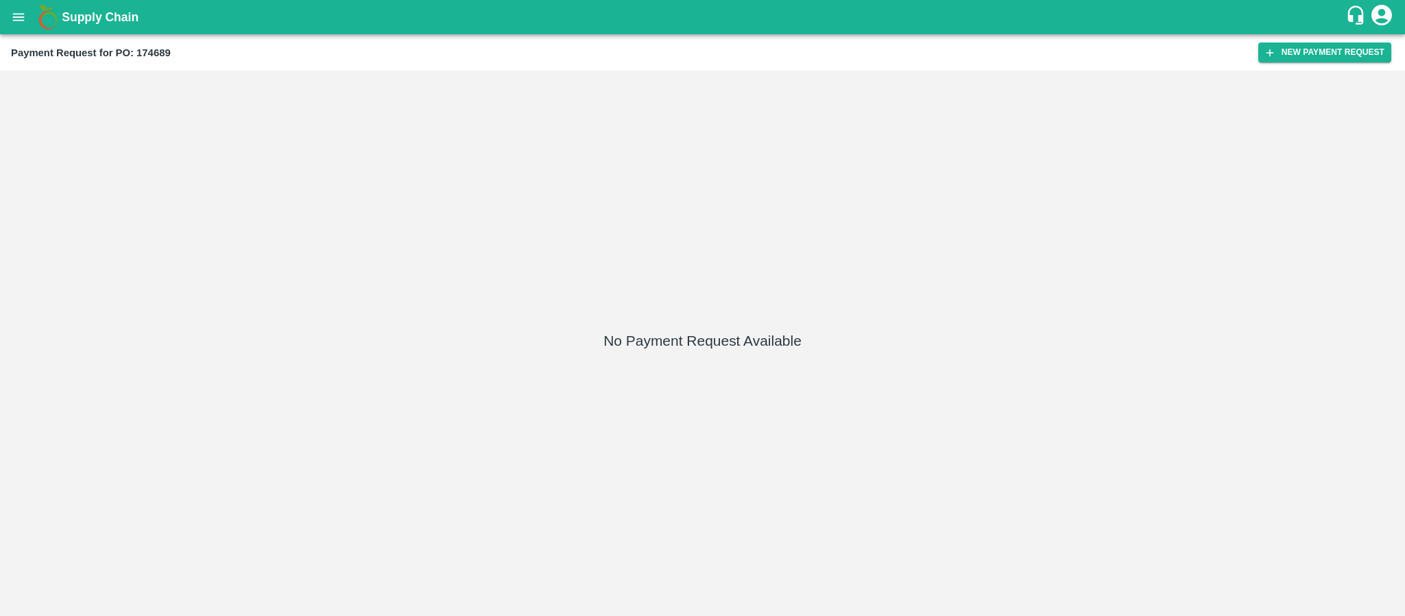
click at [1282, 41] on div "Payment Request for PO: 174689 New Payment Request" at bounding box center [702, 52] width 1405 height 36
click at [1299, 56] on button "New Payment Request" at bounding box center [1324, 53] width 133 height 20
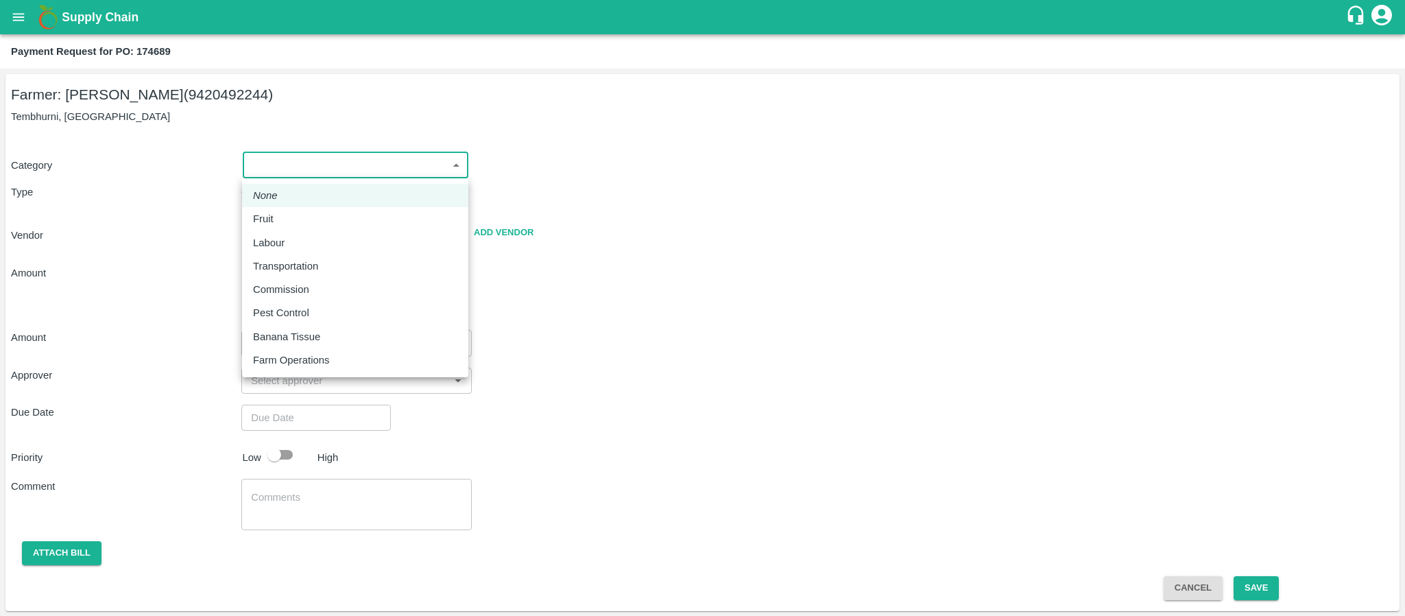
click at [344, 154] on body "Supply Chain Payment Request for PO: 174689 Farmer: [PERSON_NAME] (9420492244) …" at bounding box center [702, 308] width 1405 height 616
click at [290, 218] on div "Fruit" at bounding box center [355, 218] width 204 height 15
type input "1"
radio input "true"
type input "[PERSON_NAME] - 9420492244([PERSON_NAME])"
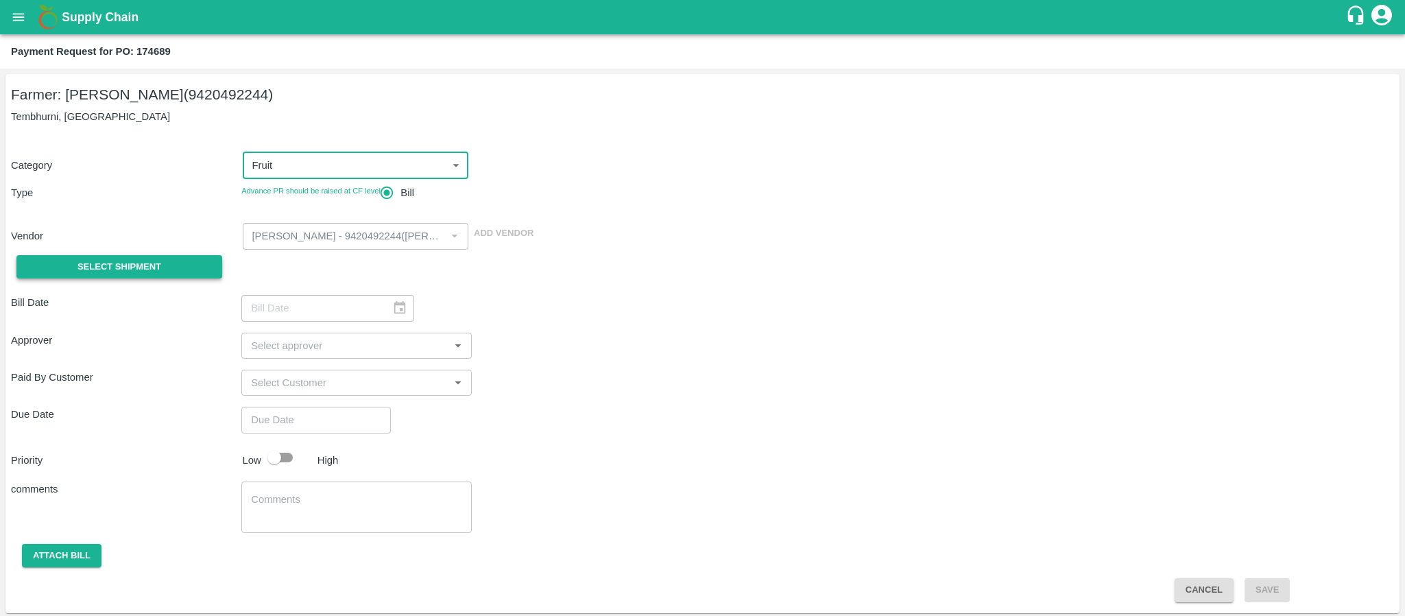
click at [89, 265] on span "Select Shipment" at bounding box center [119, 267] width 84 height 16
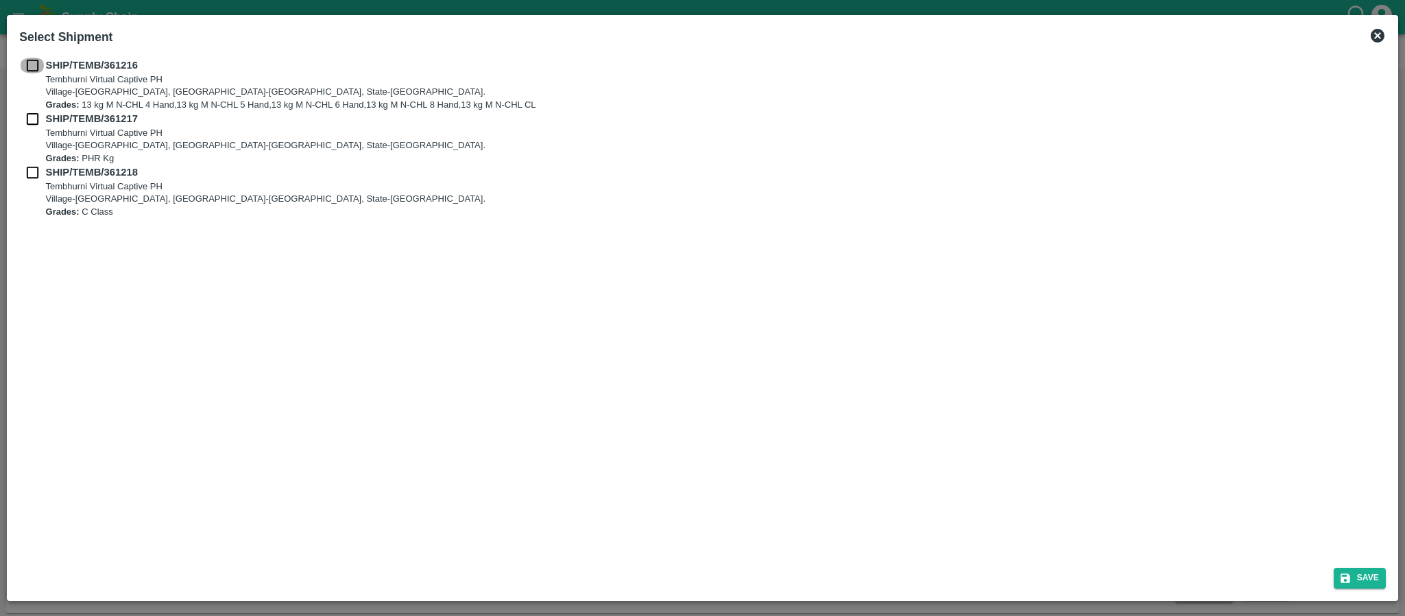
click at [39, 64] on input "checkbox" at bounding box center [32, 65] width 26 height 15
checkbox input "true"
click at [29, 119] on input "checkbox" at bounding box center [32, 118] width 26 height 15
checkbox input "true"
click at [29, 175] on input "checkbox" at bounding box center [32, 172] width 26 height 15
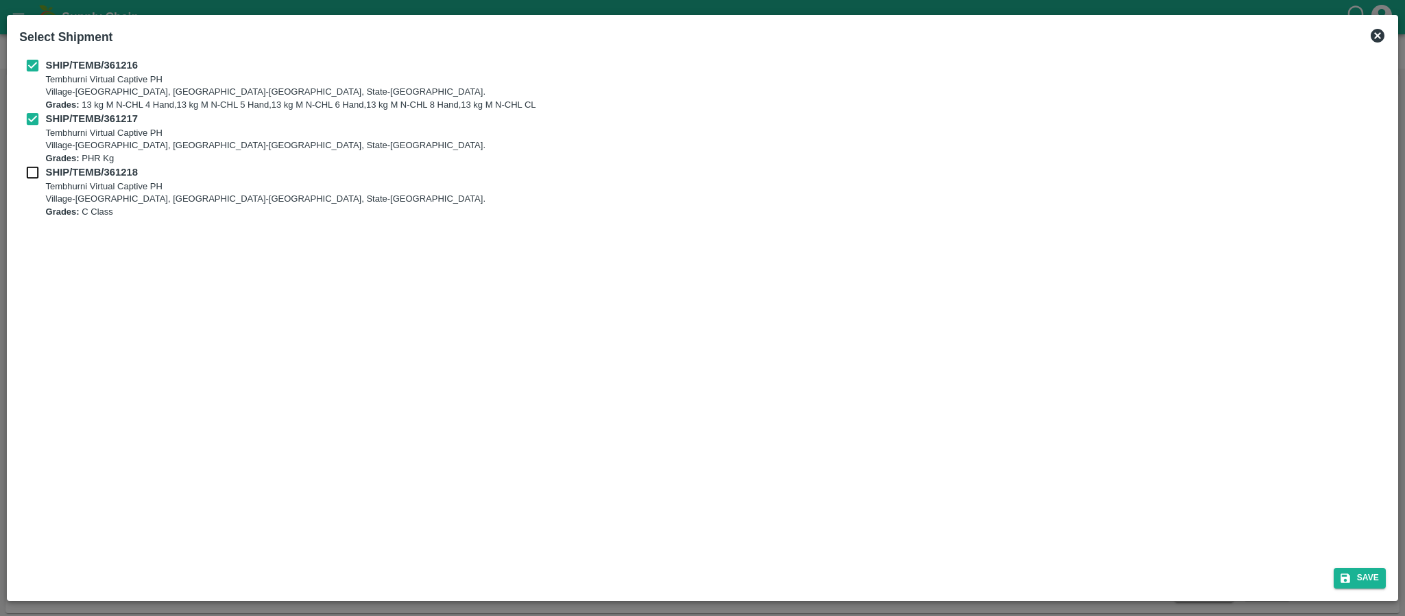
checkbox input "true"
click at [1354, 581] on button "Save" at bounding box center [1360, 578] width 52 height 20
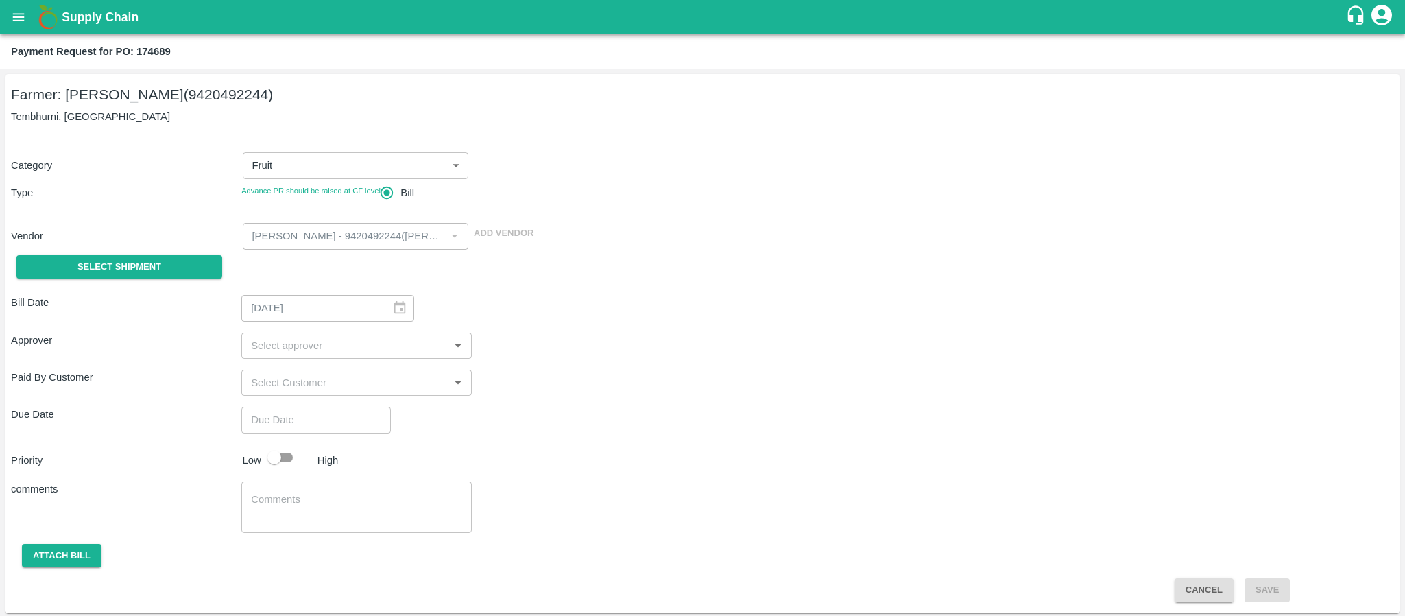
type input "[DATE]"
click at [150, 265] on span "Select Shipment" at bounding box center [119, 267] width 84 height 16
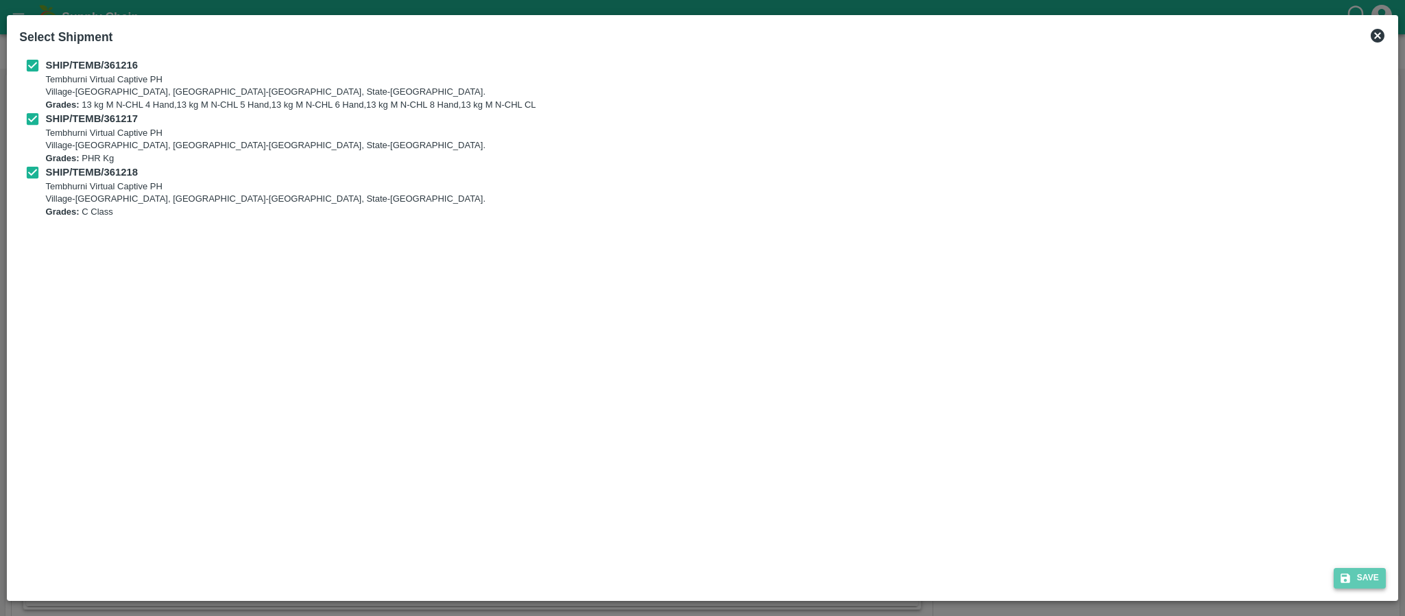
click at [1361, 581] on button "Save" at bounding box center [1360, 578] width 52 height 20
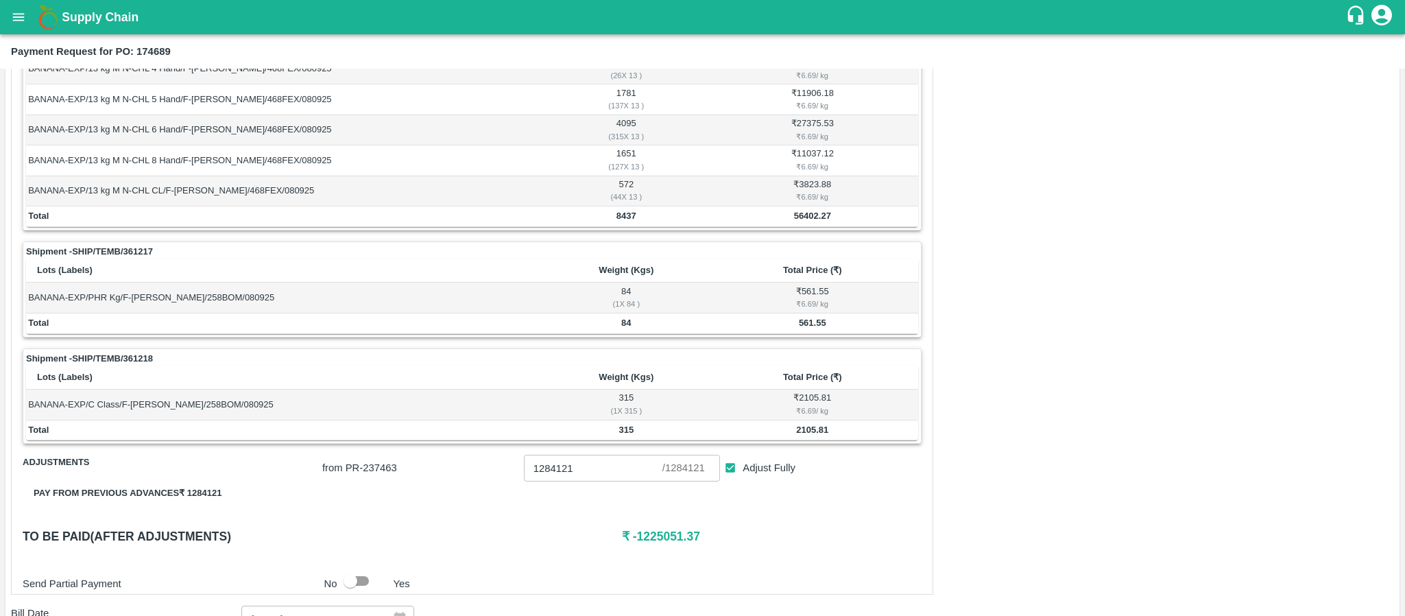
scroll to position [309, 0]
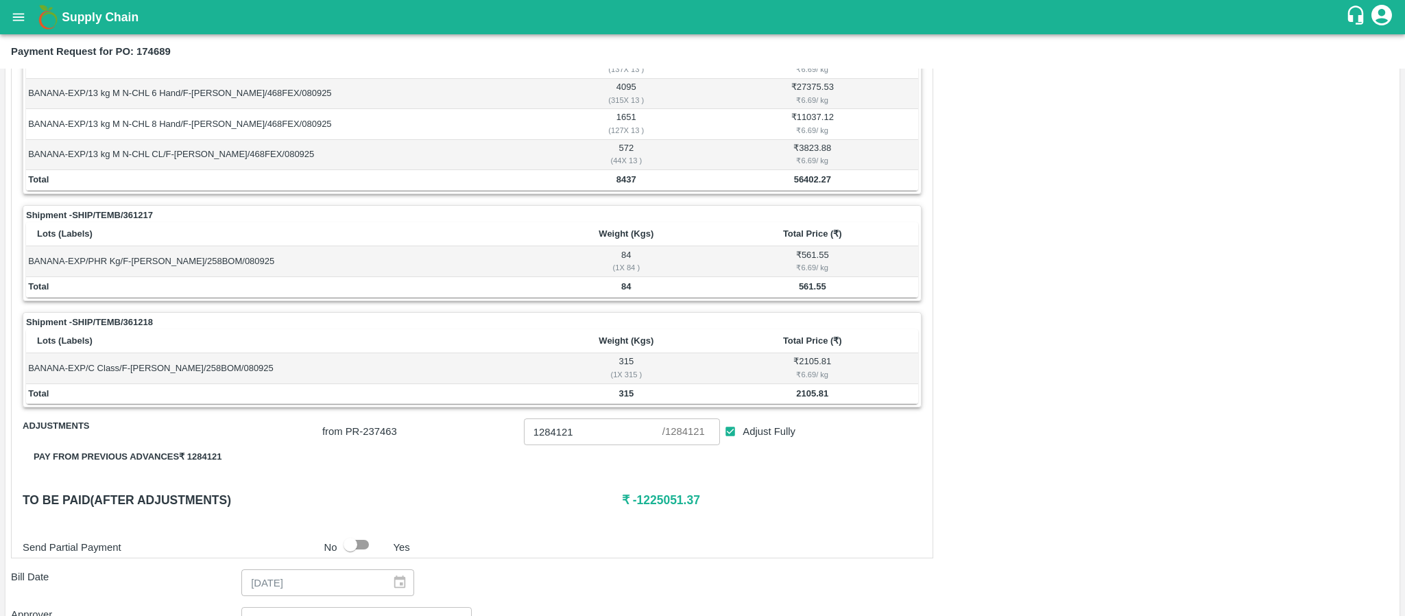
click at [618, 189] on td "8437" at bounding box center [626, 180] width 161 height 21
copy b "8437"
click at [776, 258] on td "₹ 561.55 ₹ 6.69 / kg" at bounding box center [812, 261] width 211 height 30
click at [628, 296] on td "84" at bounding box center [626, 287] width 161 height 21
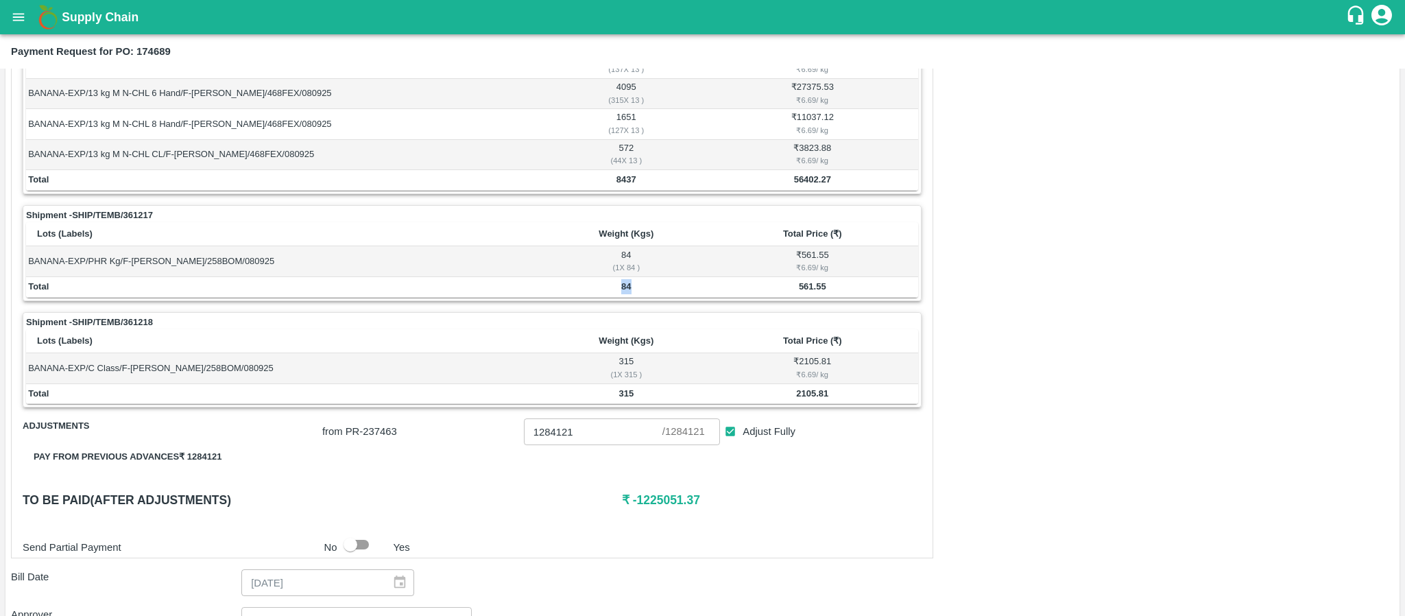
click at [628, 296] on td "84" at bounding box center [626, 287] width 161 height 21
copy b "84"
click at [785, 416] on div "Shipment - SHIP/TEMB/361216 Lots (Labels) Weight (Kgs) Total Price (₹) BANANA-E…" at bounding box center [472, 266] width 922 height 583
click at [620, 397] on b "315" at bounding box center [626, 393] width 15 height 10
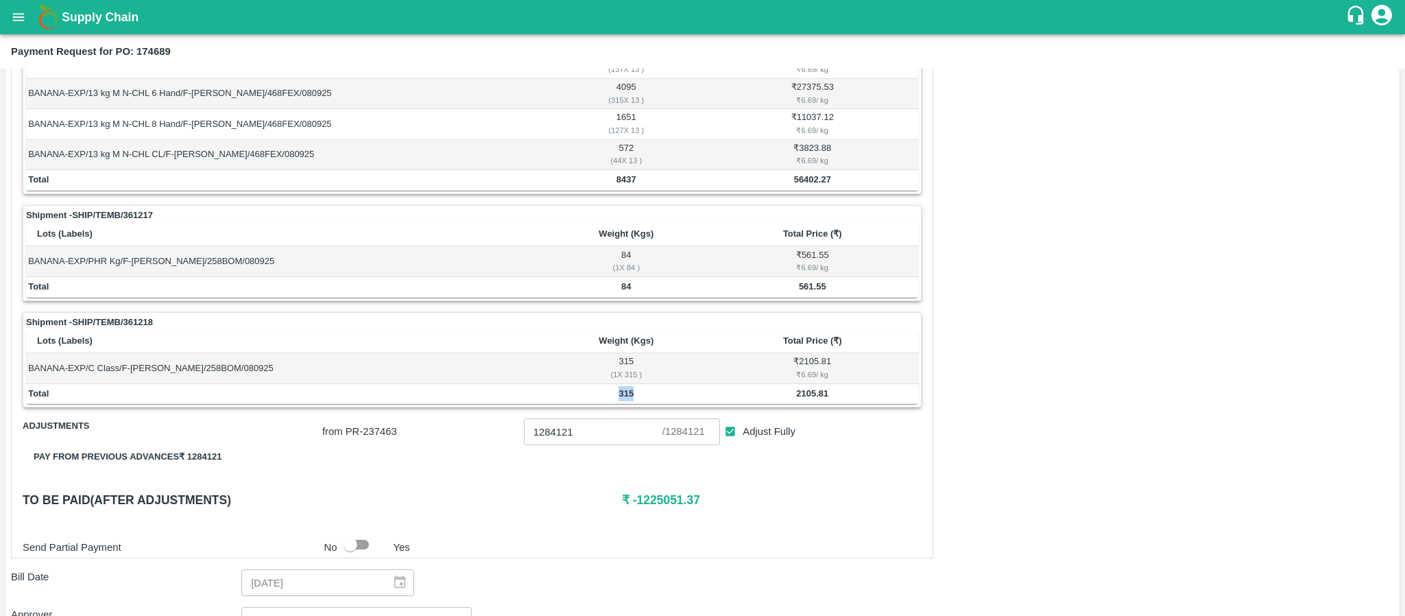
copy b "315"
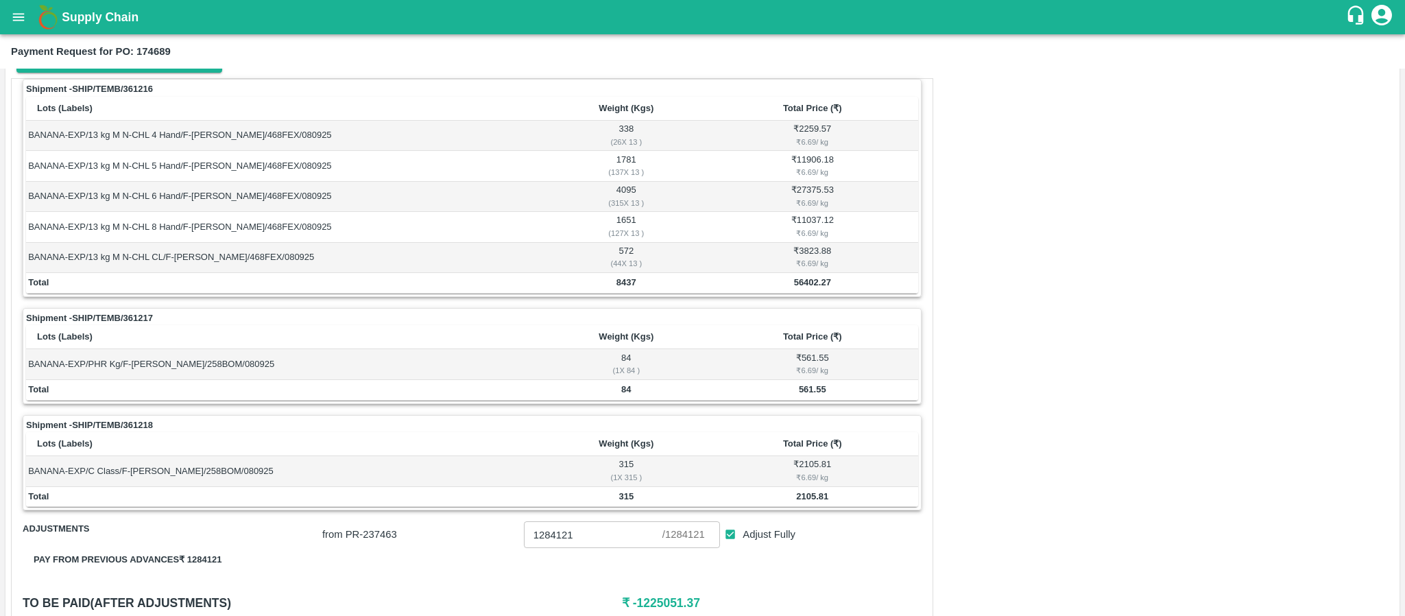
click at [803, 282] on b "56402.27" at bounding box center [812, 282] width 37 height 10
copy b "56402.27"
click at [809, 394] on b "561.55" at bounding box center [812, 389] width 27 height 10
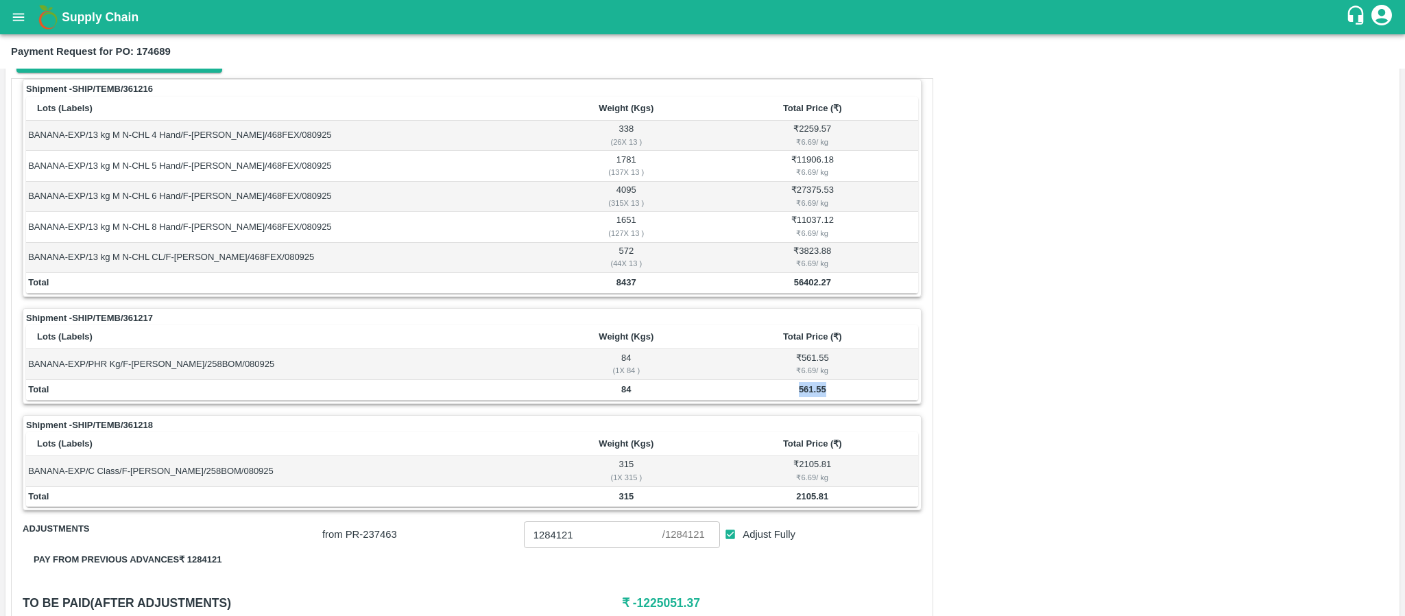
copy b "561.55"
click at [820, 501] on b "2105.81" at bounding box center [812, 496] width 32 height 10
copy b "2105.81"
click at [529, 278] on td "Total" at bounding box center [286, 283] width 520 height 21
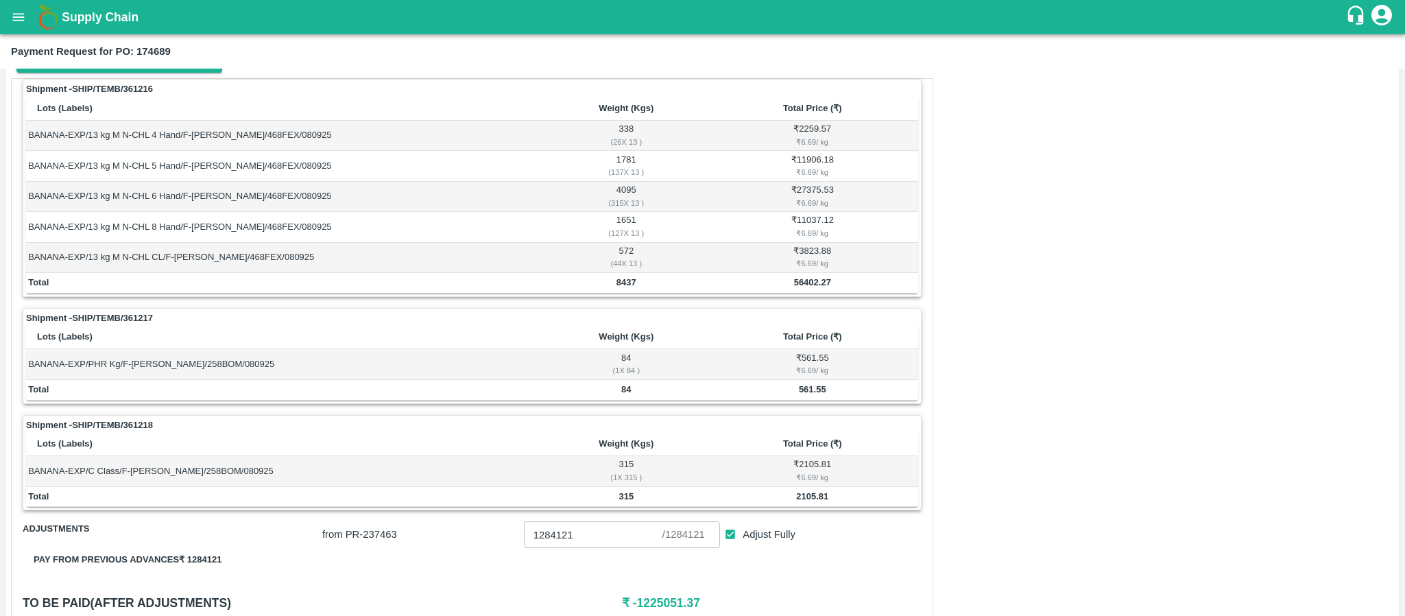
scroll to position [0, 0]
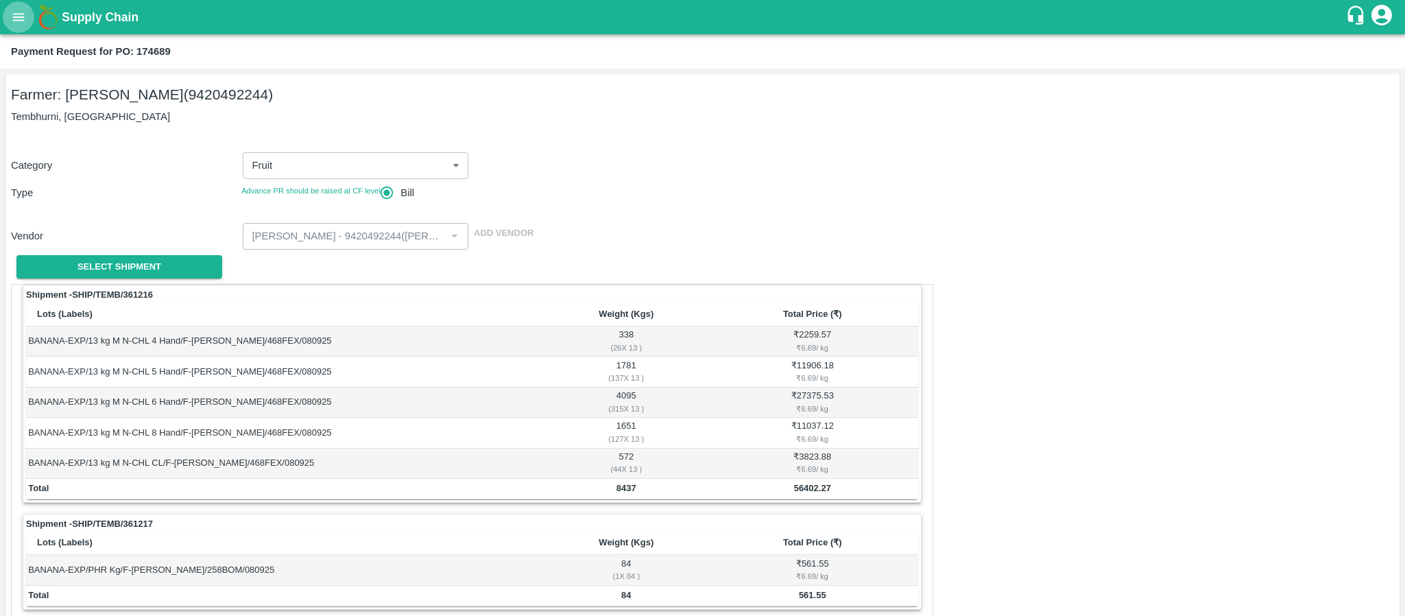
click at [19, 19] on icon "open drawer" at bounding box center [18, 17] width 15 height 15
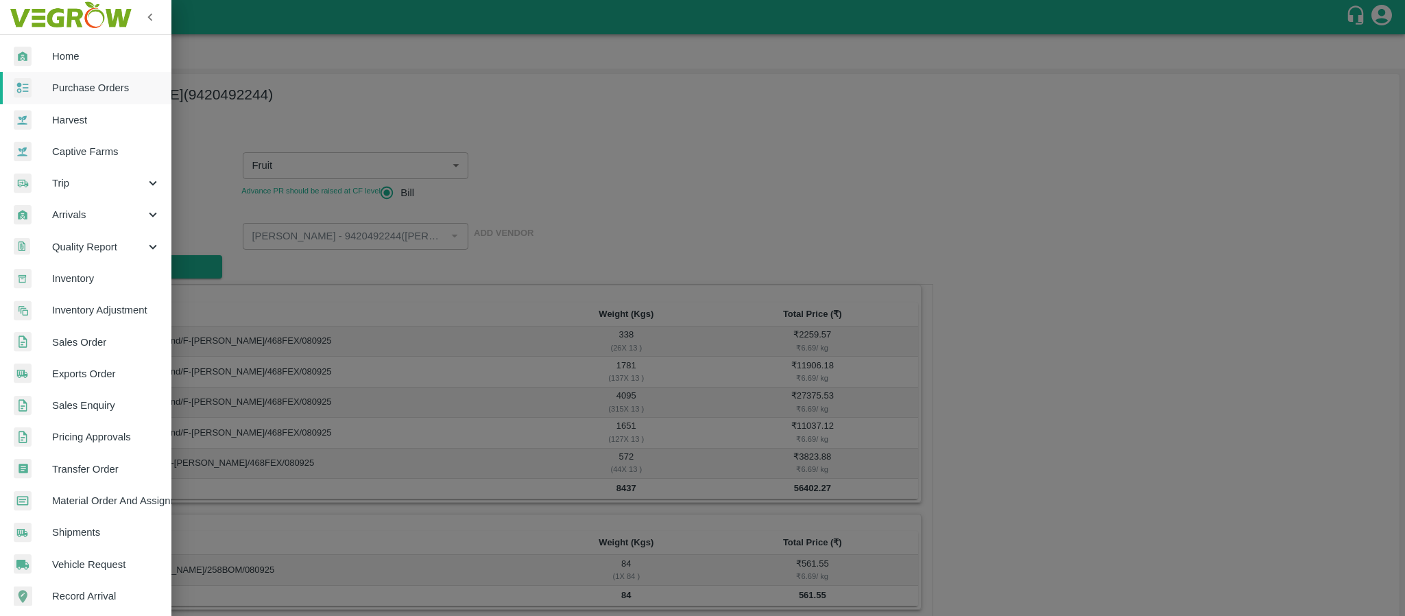
click at [73, 86] on span "Purchase Orders" at bounding box center [106, 87] width 108 height 15
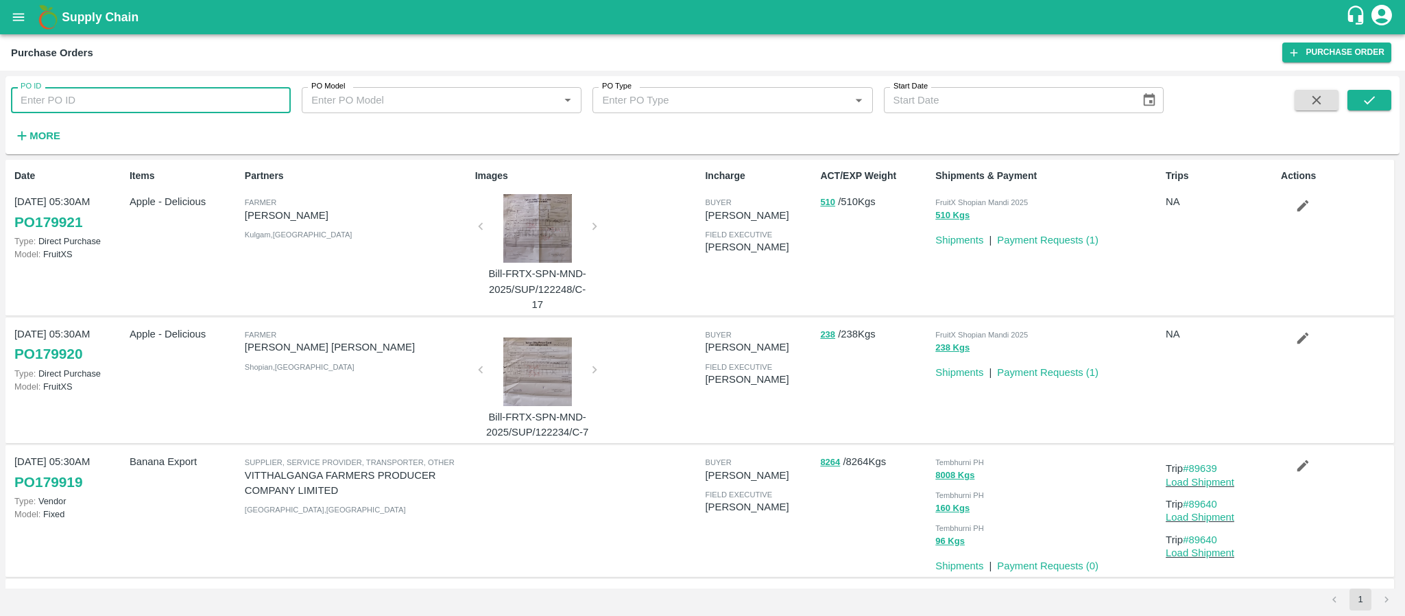
click at [73, 118] on div "PO ID PO ID PO Model PO Model   * PO Type PO Type   * Start Date Start Date More" at bounding box center [582, 111] width 1164 height 71
drag, startPoint x: 73, startPoint y: 118, endPoint x: 62, endPoint y: 104, distance: 17.7
click at [62, 104] on input "PO ID" at bounding box center [151, 100] width 280 height 26
click at [69, 89] on input "PO ID" at bounding box center [151, 100] width 280 height 26
paste input "174688"
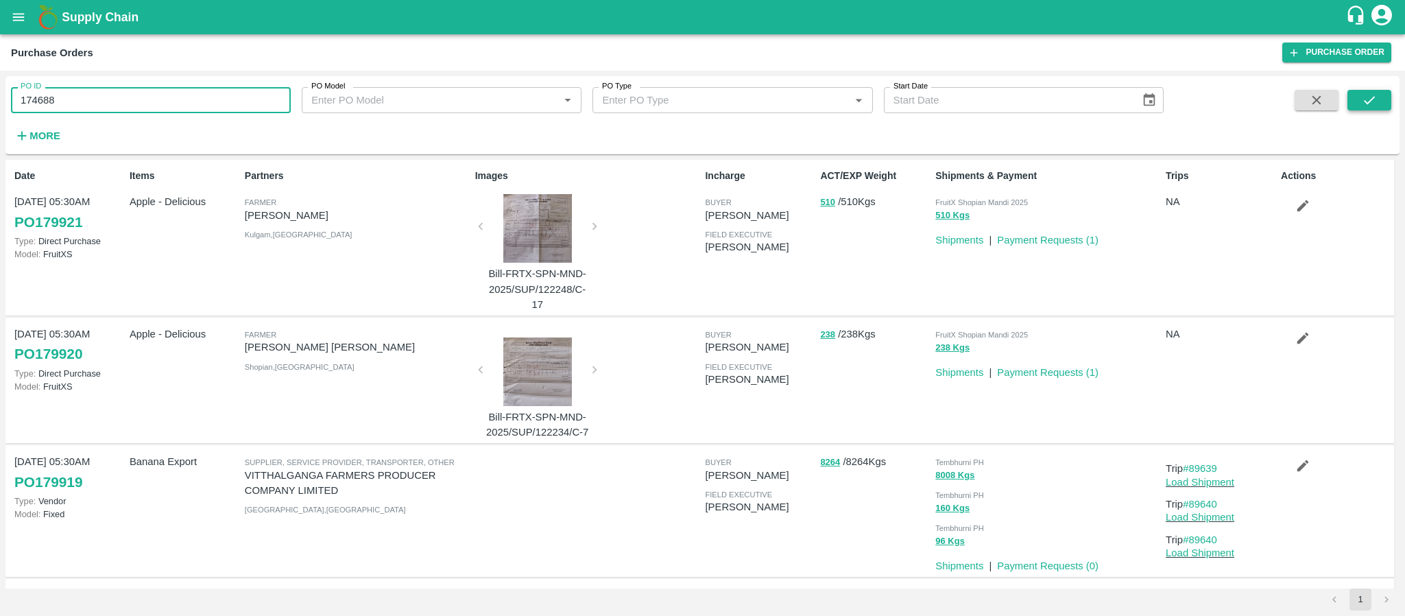
type input "174688"
click at [1364, 91] on button "submit" at bounding box center [1370, 100] width 44 height 21
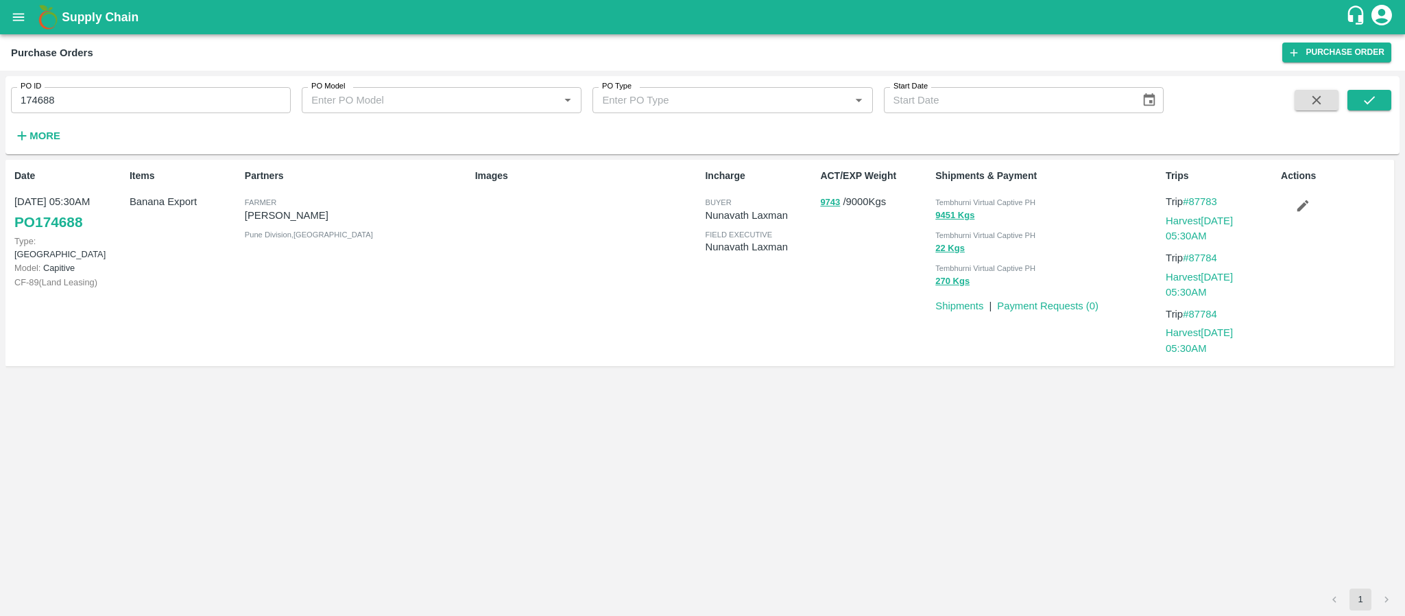
click at [1011, 202] on span "Tembhurni Virtual Captive PH" at bounding box center [985, 202] width 100 height 8
copy div "Tembhurni Virtual Captive PH 9451 Kgs"
click at [141, 126] on div "PO ID 174688 PO ID PO Model PO Model   * PO Type PO Type   * Start Date Start D…" at bounding box center [582, 111] width 1164 height 71
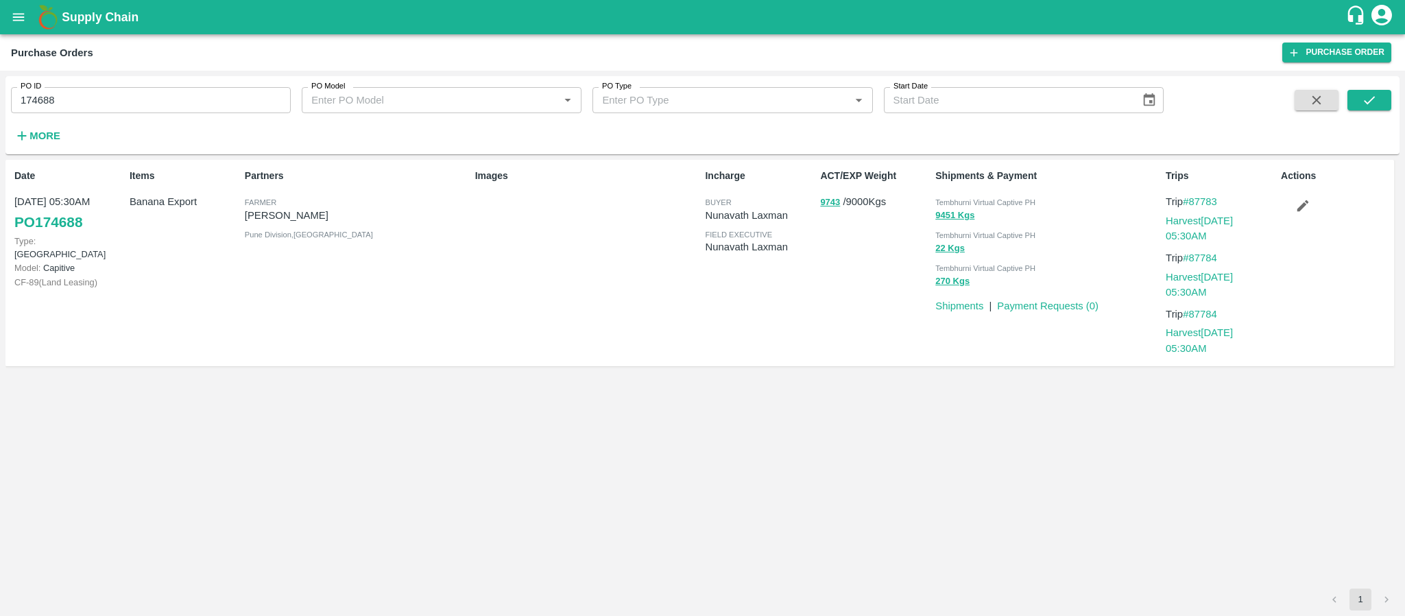
click at [140, 107] on input "174688" at bounding box center [151, 100] width 280 height 26
click at [416, 265] on div "Partners Farmer Sharada Ramesh Shinde Pune Division , Maharashtra" at bounding box center [354, 263] width 230 height 200
drag, startPoint x: 658, startPoint y: 329, endPoint x: 671, endPoint y: 326, distance: 13.5
click at [662, 329] on div "Images" at bounding box center [585, 263] width 230 height 200
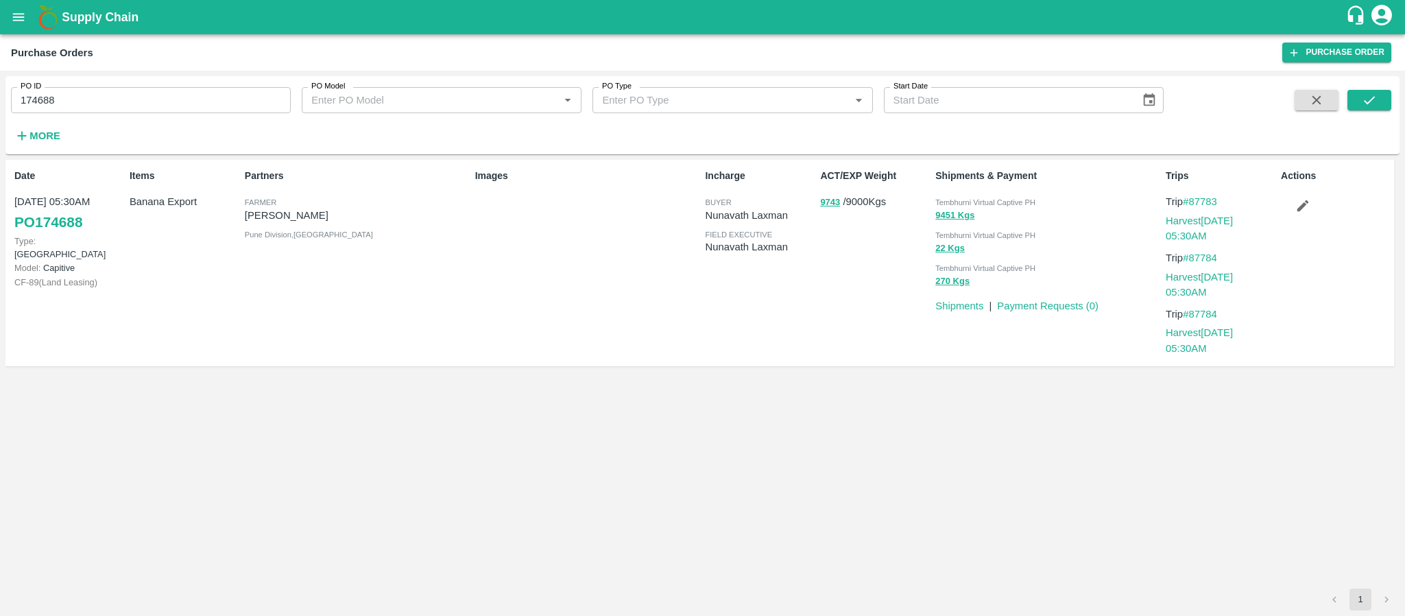
click at [767, 330] on div "Incharge buyer Nunavath Laxman field executive Nunavath Laxman" at bounding box center [757, 263] width 115 height 200
click at [1021, 311] on p "Payment Requests ( 0 )" at bounding box center [1048, 305] width 102 height 15
click at [1021, 307] on link "Payment Requests ( 0 )" at bounding box center [1048, 305] width 102 height 11
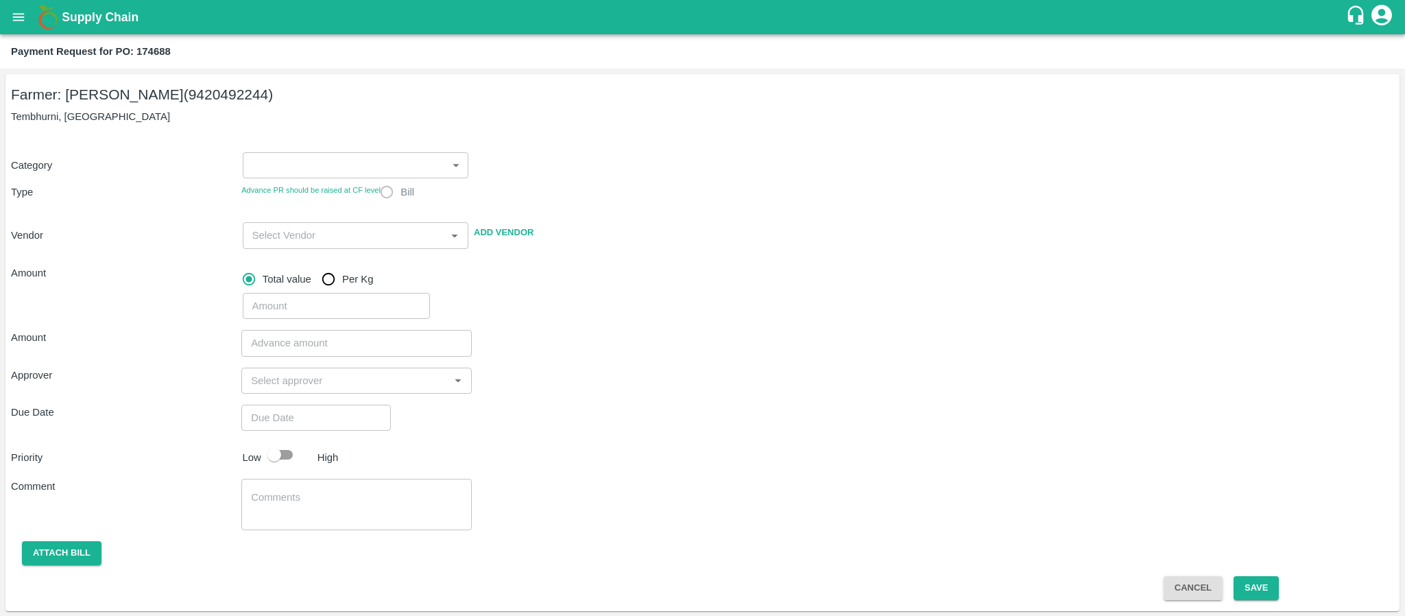
click at [276, 160] on body "Supply Chain Payment Request for PO: 174688 Farmer: [PERSON_NAME] (9420492244) …" at bounding box center [702, 308] width 1405 height 616
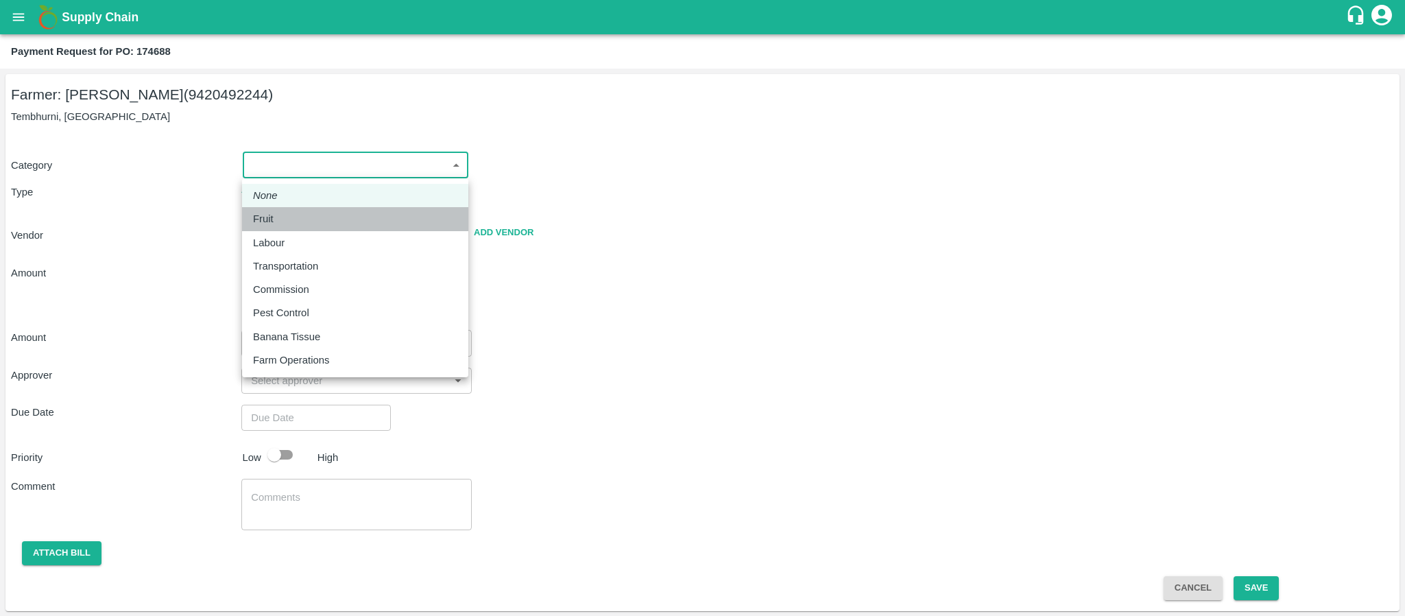
click at [274, 229] on li "Fruit" at bounding box center [355, 218] width 226 height 23
type input "1"
radio input "true"
type input "[PERSON_NAME] - 9420492244([PERSON_NAME])"
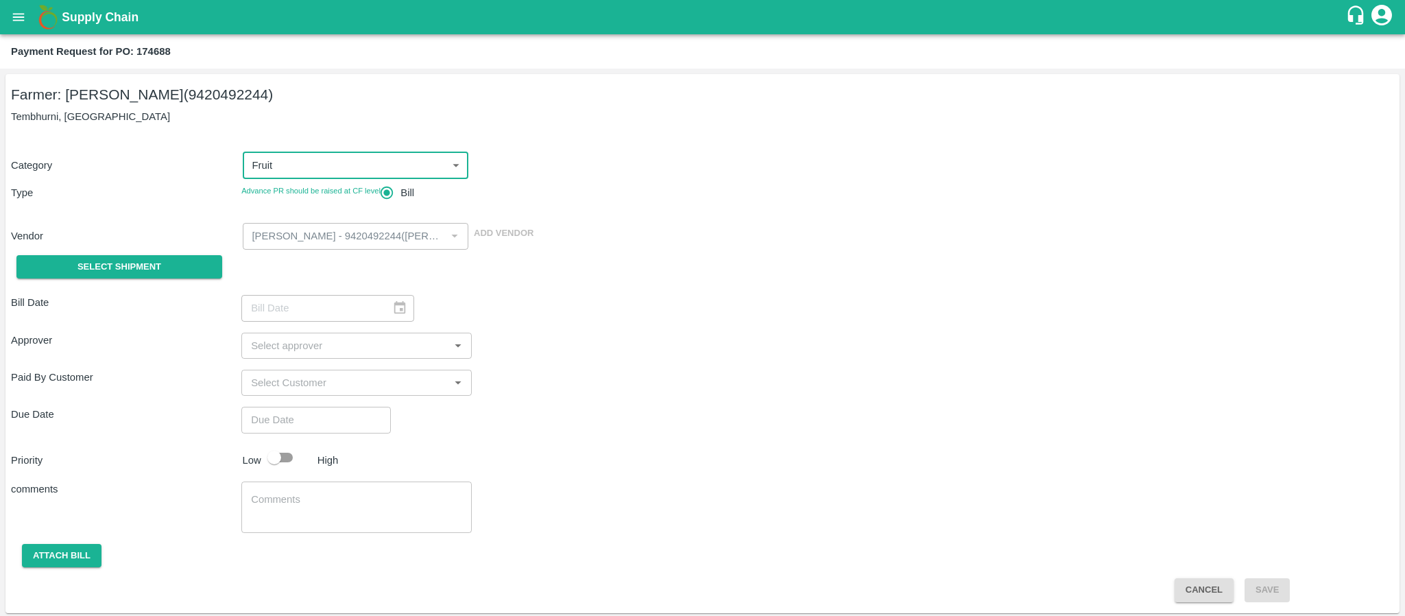
scroll to position [2, 0]
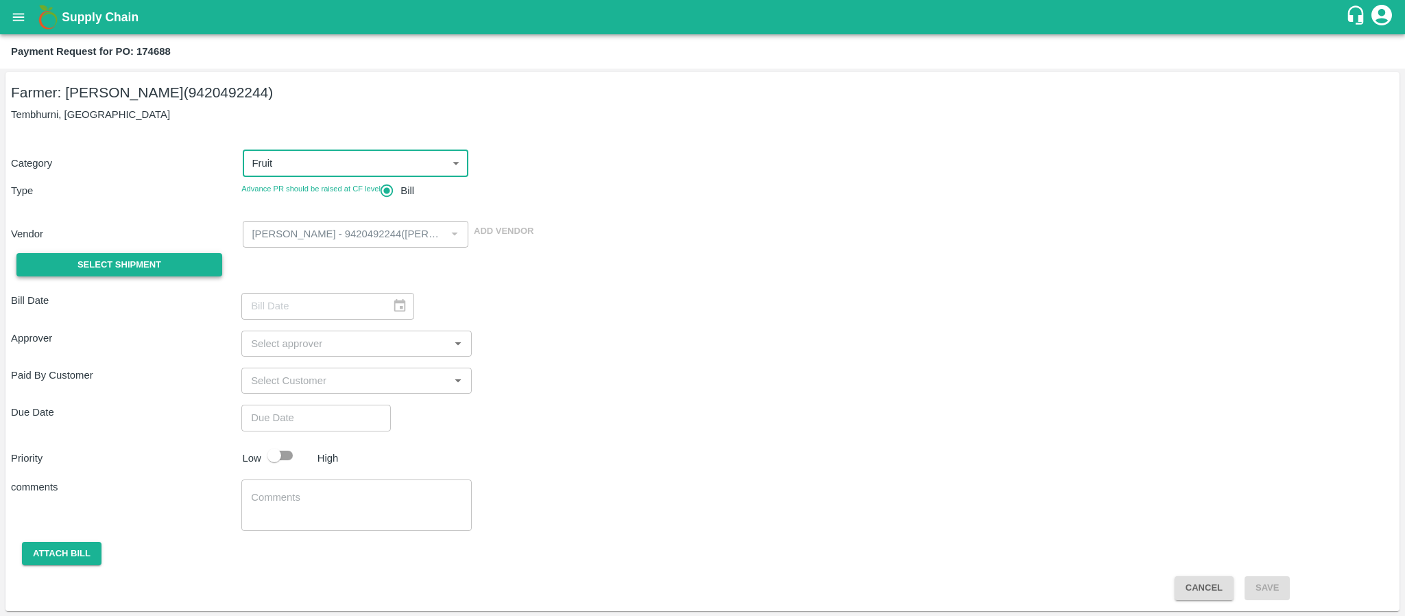
click at [178, 266] on button "Select Shipment" at bounding box center [119, 265] width 206 height 24
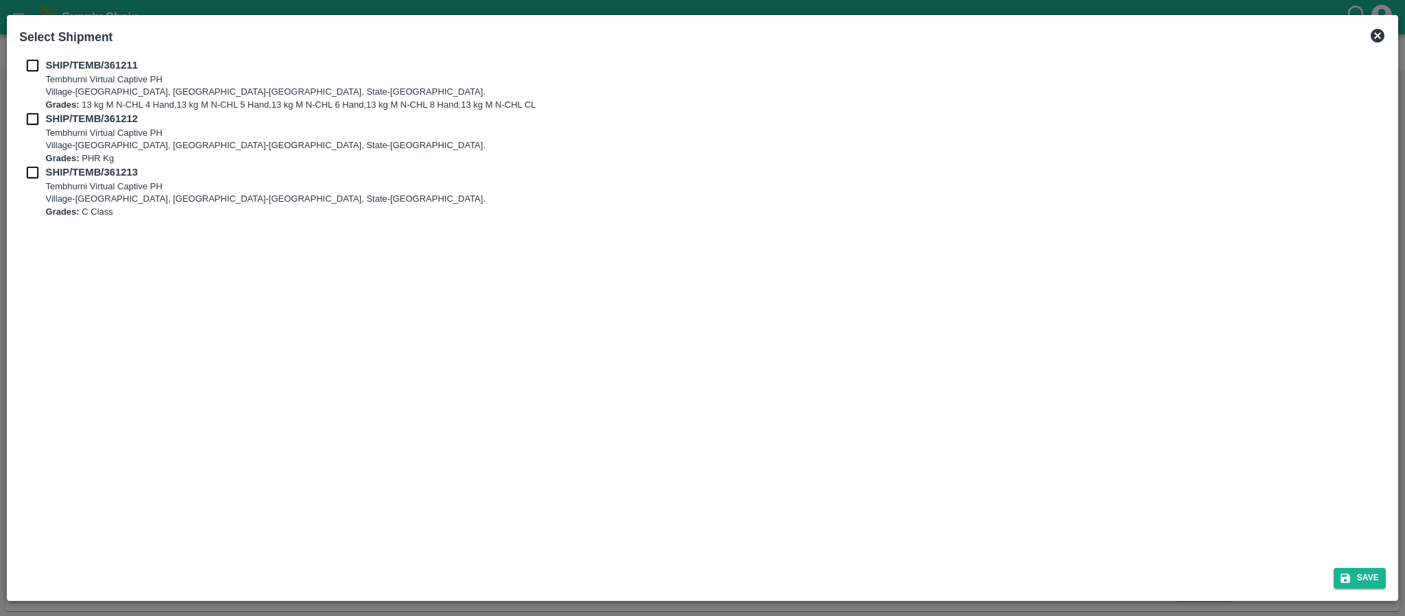
click at [34, 62] on input "checkbox" at bounding box center [32, 65] width 26 height 15
checkbox input "true"
click at [31, 118] on input "checkbox" at bounding box center [32, 118] width 26 height 15
checkbox input "true"
click at [31, 171] on input "checkbox" at bounding box center [32, 172] width 26 height 15
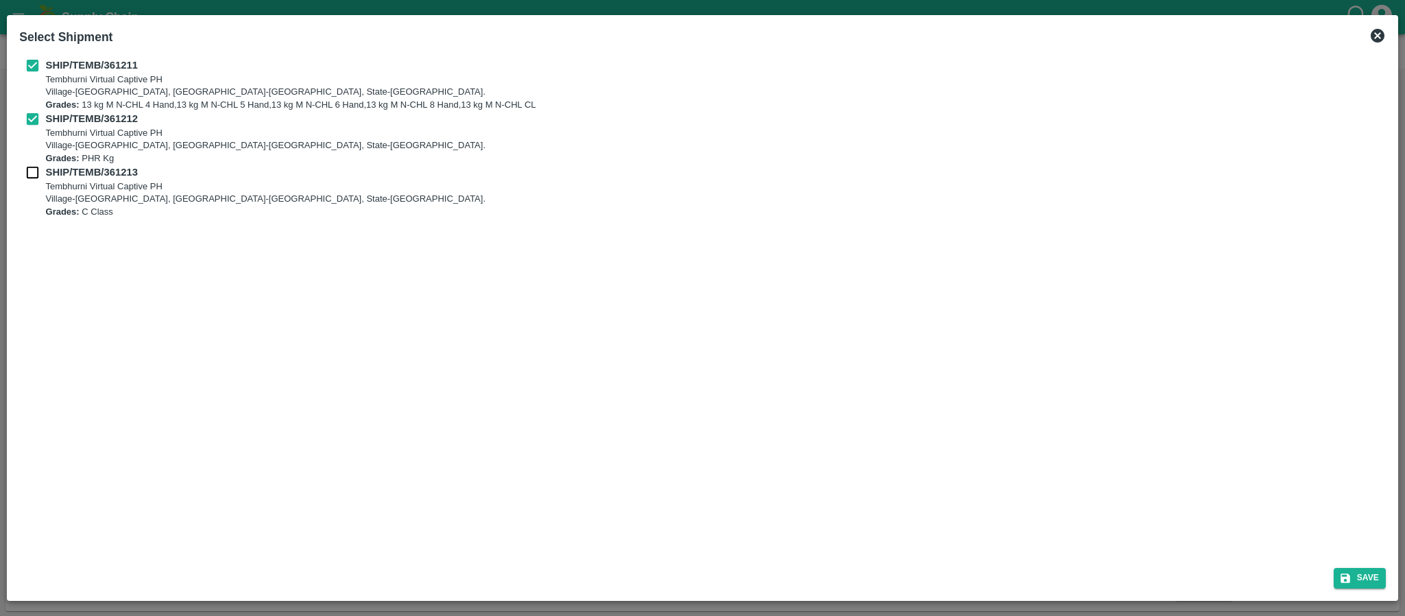
checkbox input "true"
click at [1348, 571] on button "Save" at bounding box center [1360, 578] width 52 height 20
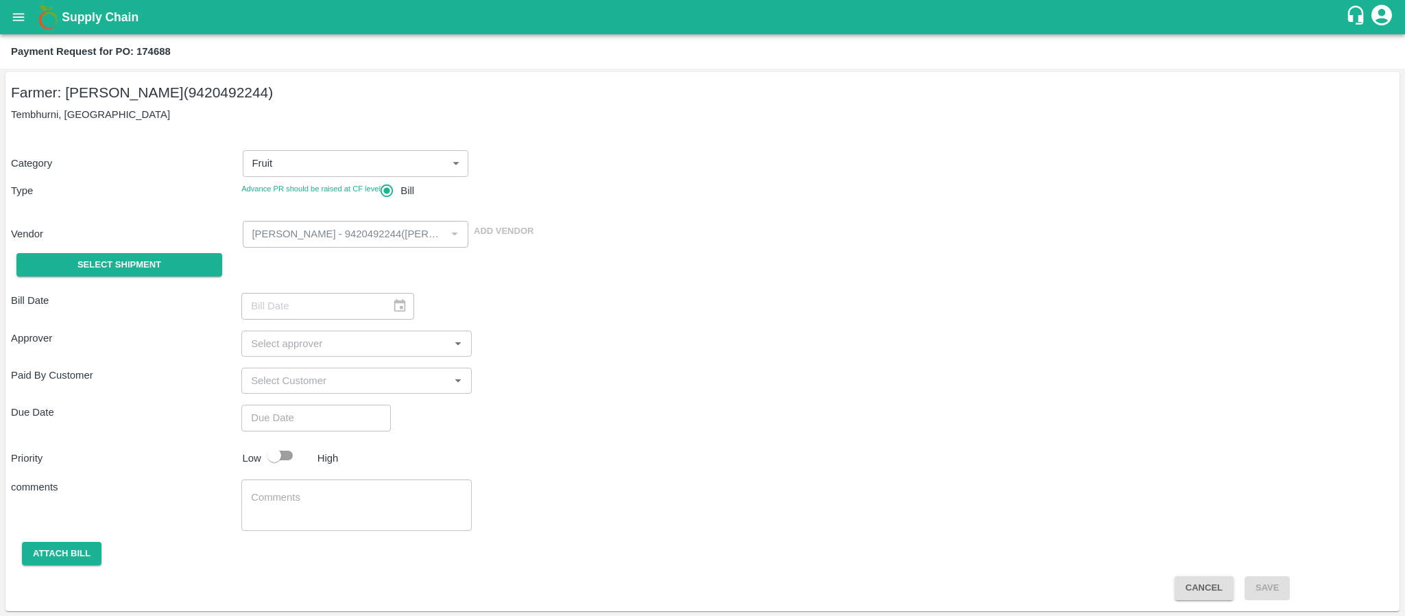
type input "[DATE]"
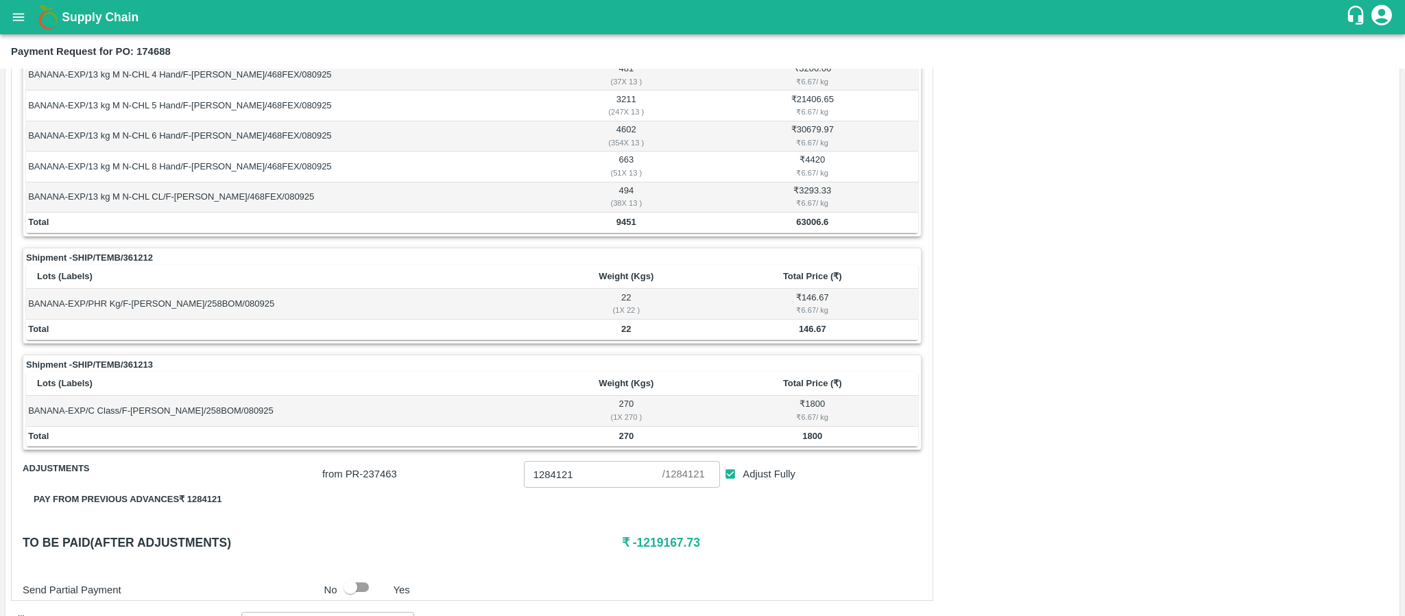
scroll to position [311, 0]
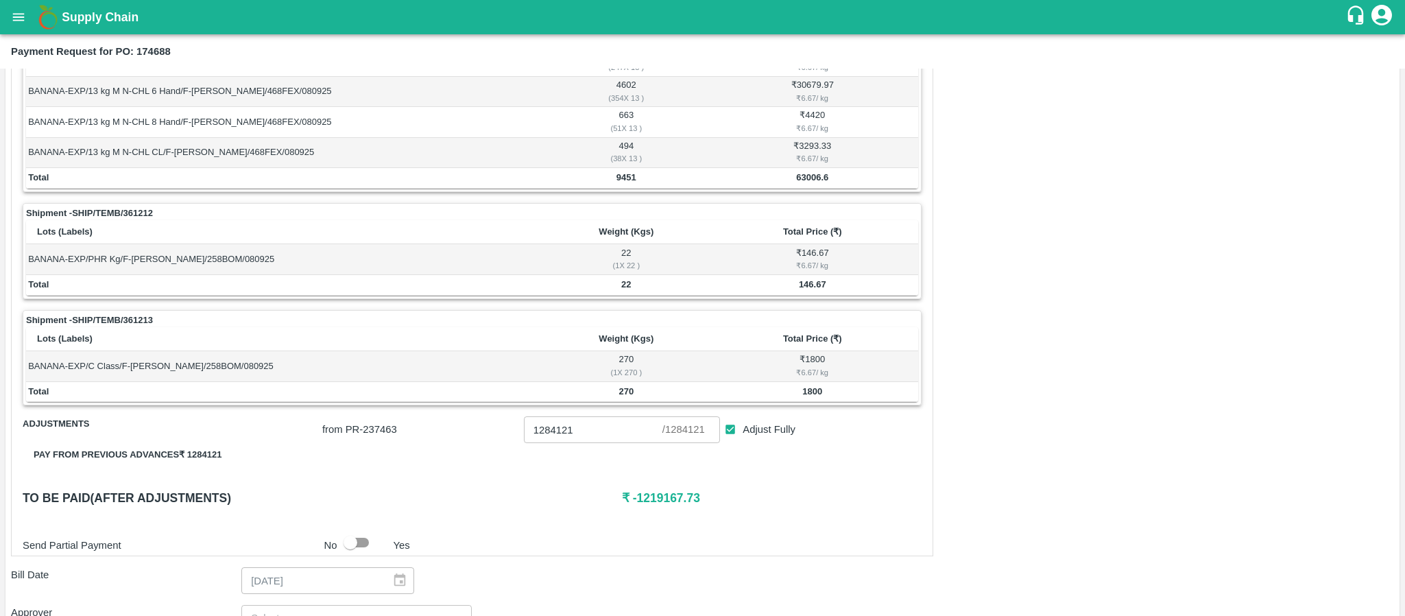
click at [809, 182] on b "63006.6" at bounding box center [812, 177] width 32 height 10
copy b "63006.6"
click at [803, 289] on b "146.67" at bounding box center [812, 284] width 27 height 10
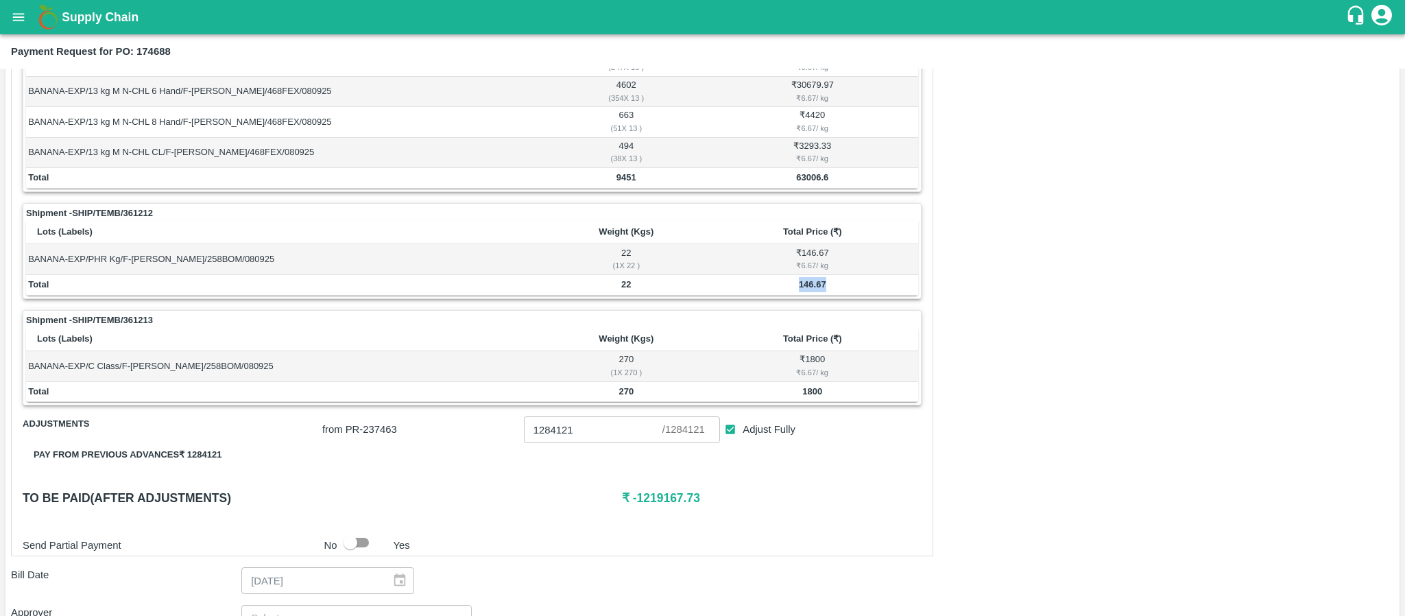
copy b "146.67"
click at [807, 396] on b "1800" at bounding box center [812, 391] width 20 height 10
copy b "1800"
click at [545, 327] on div "Shipment - SHIP/TEMB/361213" at bounding box center [472, 320] width 892 height 14
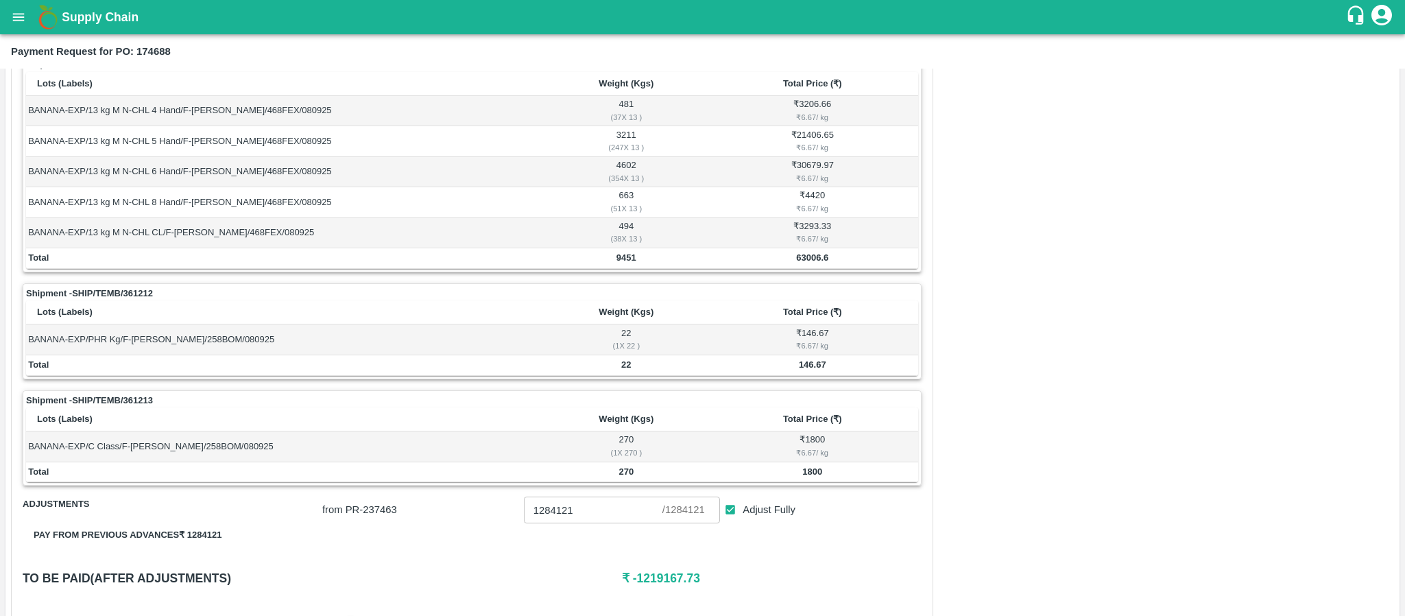
scroll to position [208, 0]
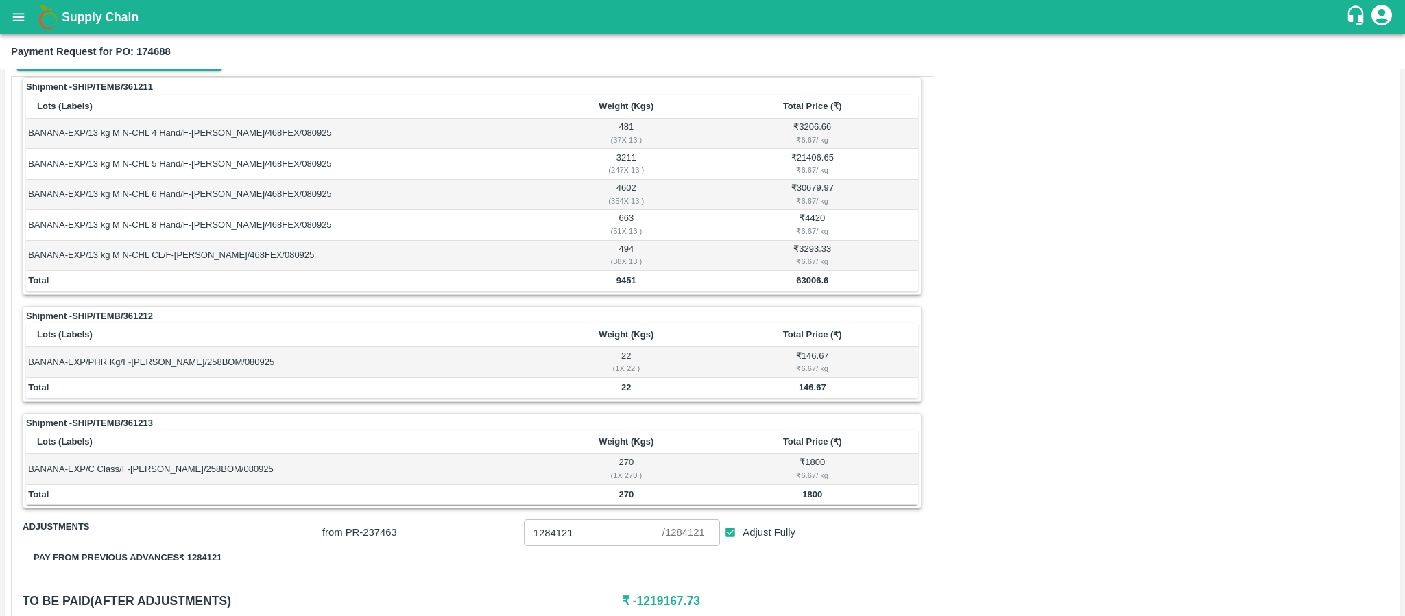
click at [811, 285] on b "63006.6" at bounding box center [812, 280] width 32 height 10
copy b "63006.6"
click at [809, 389] on b "146.67" at bounding box center [812, 387] width 27 height 10
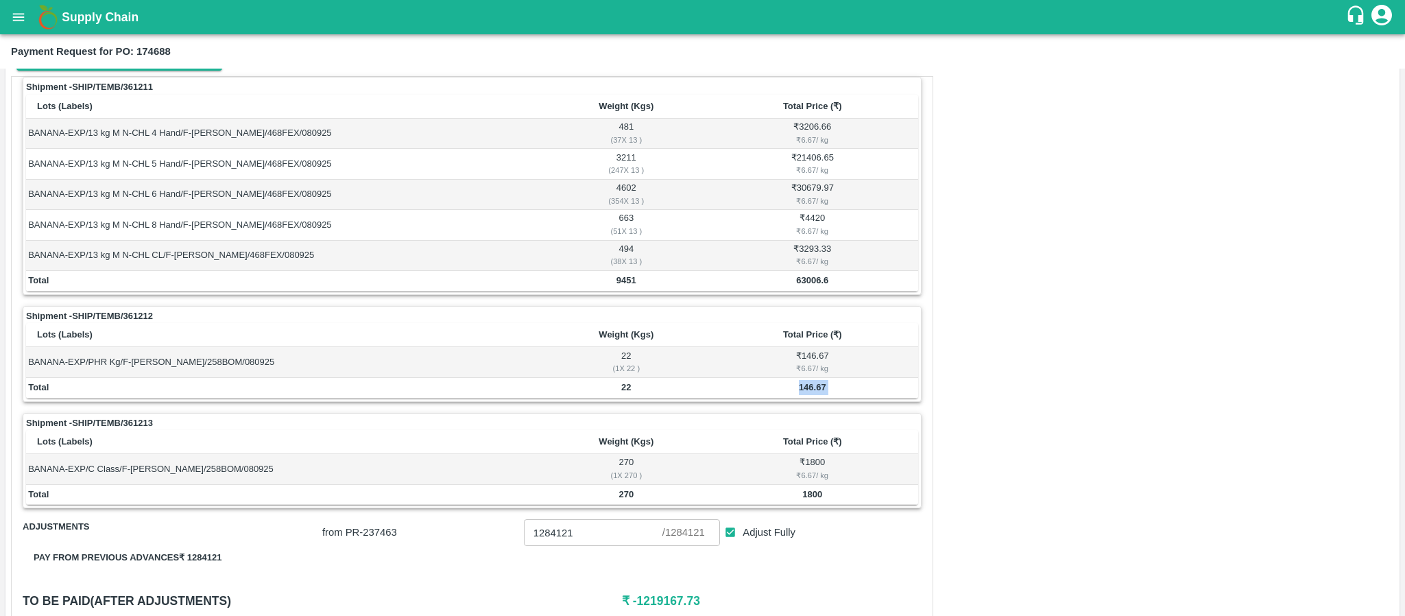
click at [809, 389] on b "146.67" at bounding box center [812, 387] width 27 height 10
copy b "146.67"
click at [809, 499] on b "1800" at bounding box center [812, 494] width 20 height 10
copy b "1800"
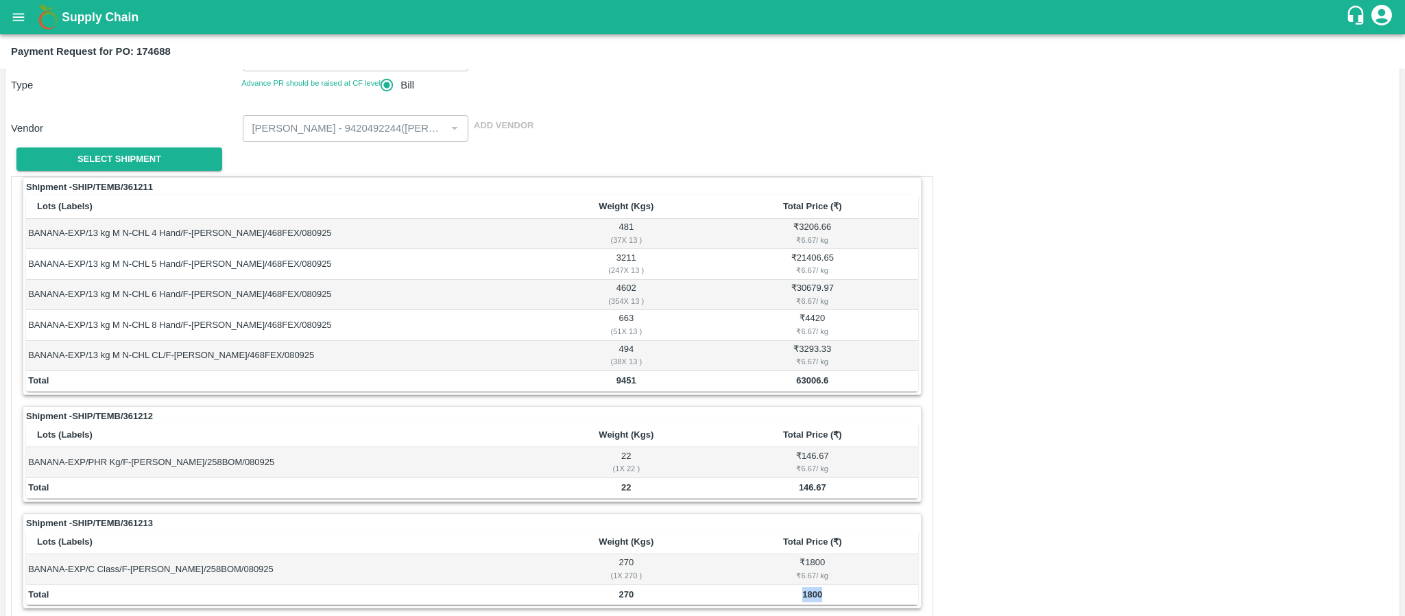
scroll to position [0, 0]
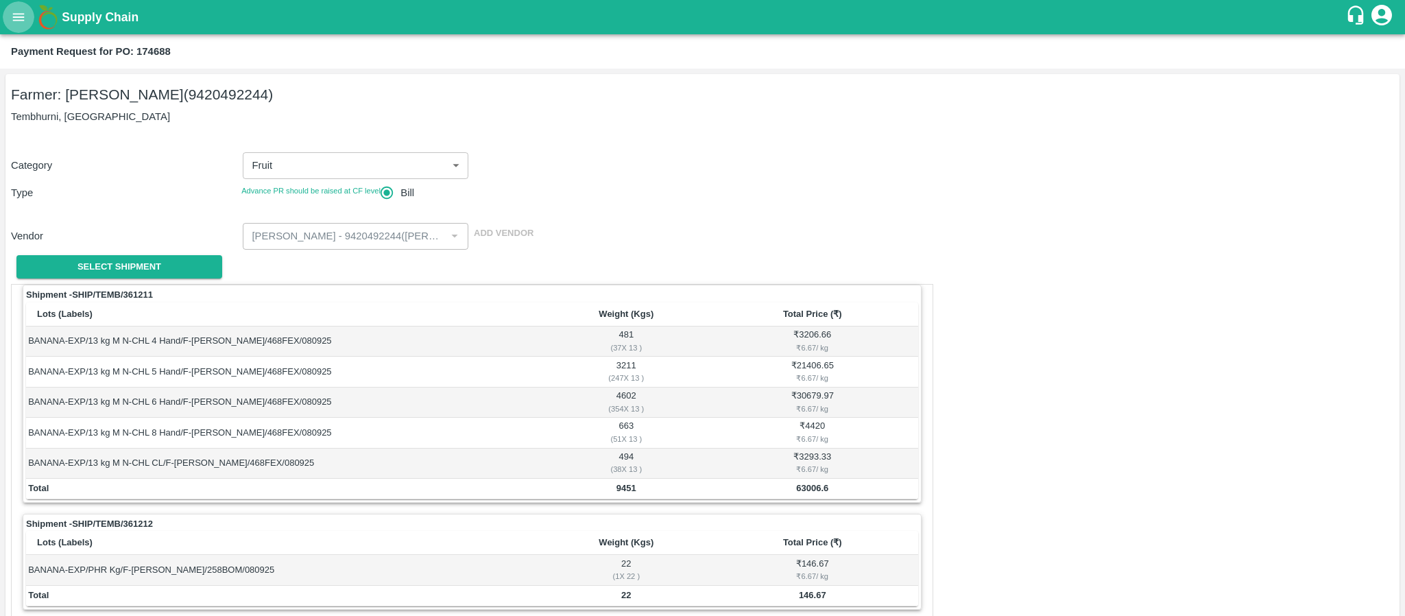
click at [21, 23] on icon "open drawer" at bounding box center [18, 17] width 15 height 15
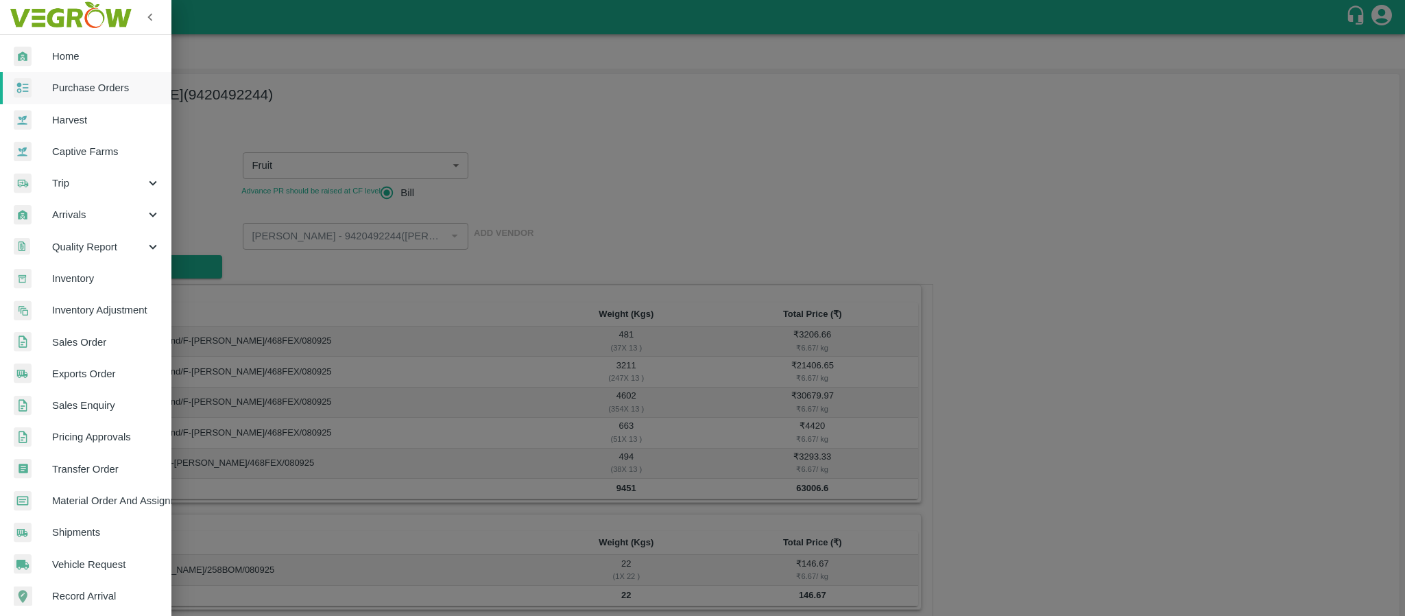
click at [86, 87] on span "Purchase Orders" at bounding box center [106, 87] width 108 height 15
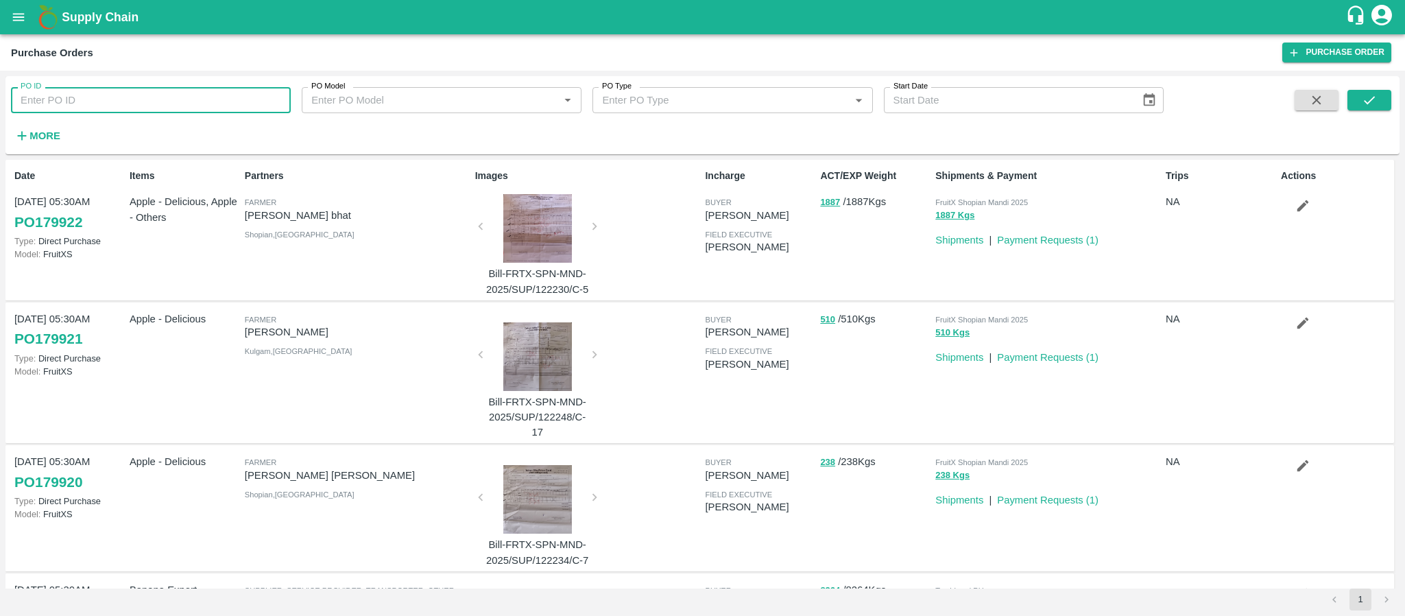
click at [99, 111] on input "PO ID" at bounding box center [151, 100] width 280 height 26
paste input "174699"
type input "174699"
click at [1391, 85] on div "PO ID 174699 PO ID PO Model PO Model   * PO Type PO Type   * Start Date Start D…" at bounding box center [702, 115] width 1394 height 67
click at [1375, 99] on icon "submit" at bounding box center [1369, 100] width 15 height 15
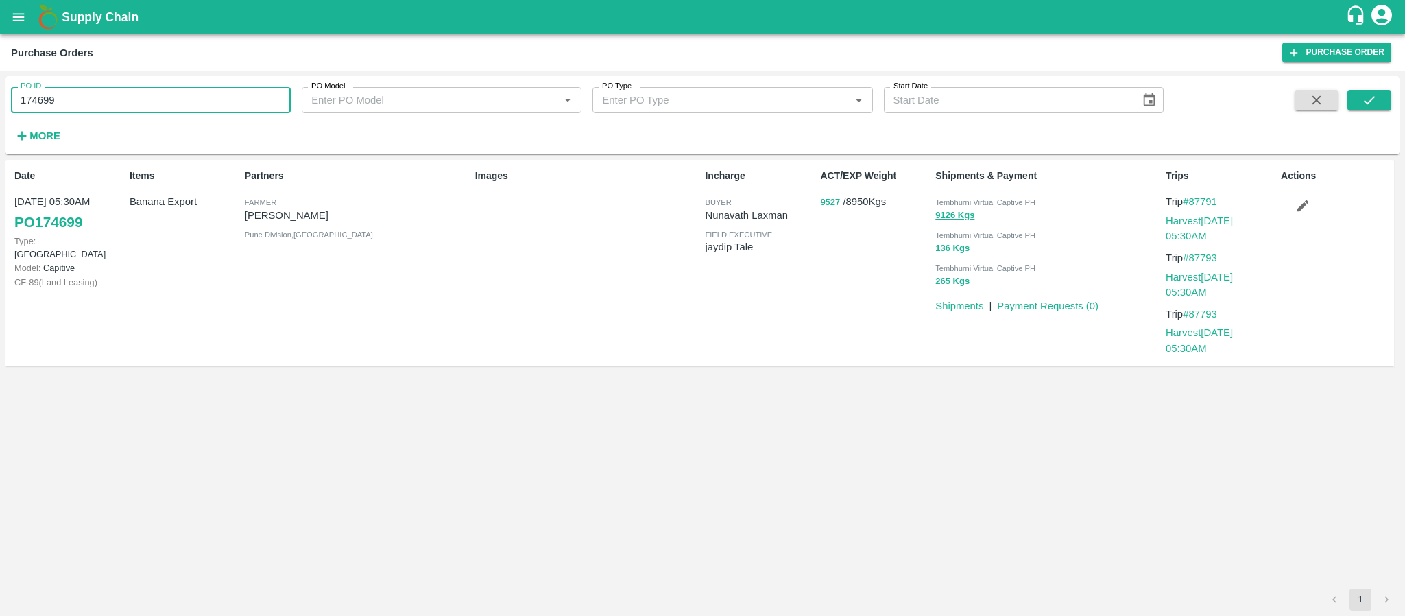
click at [138, 110] on input "174699" at bounding box center [151, 100] width 280 height 26
click at [313, 319] on div "Partners [PERSON_NAME] [PERSON_NAME] Pune Division , [GEOGRAPHIC_DATA]" at bounding box center [354, 263] width 230 height 200
click at [830, 216] on div "ACT/EXP Weight 9527 / 8950 Kgs" at bounding box center [872, 263] width 115 height 200
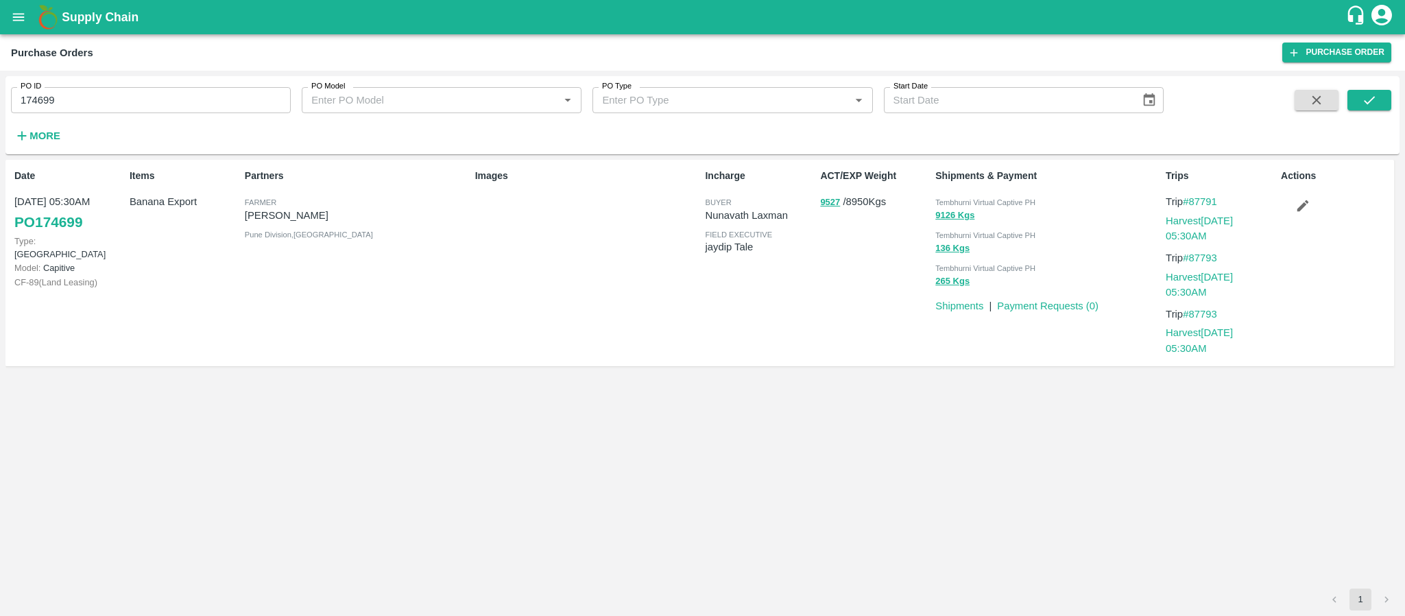
click at [829, 217] on div "ACT/EXP Weight 9527 / 8950 Kgs" at bounding box center [872, 263] width 115 height 200
click at [842, 225] on div "ACT/EXP Weight 9527 / 8950 Kgs" at bounding box center [872, 263] width 115 height 200
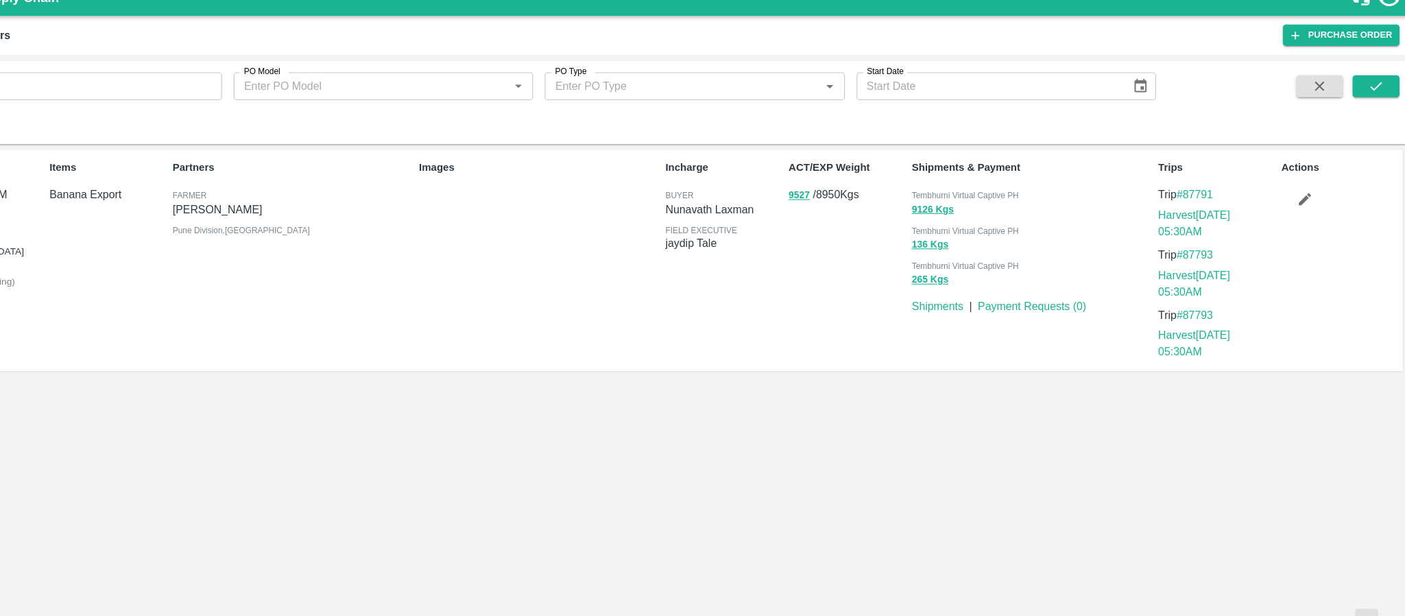
click at [833, 368] on div "Date [DATE] 05:30AM PO 174699 Type: Farm Gate Model: Capitive CF- 89 ( Land Lea…" at bounding box center [702, 269] width 1383 height 208
click at [1040, 302] on link "Payment Requests ( 0 )" at bounding box center [1048, 305] width 102 height 11
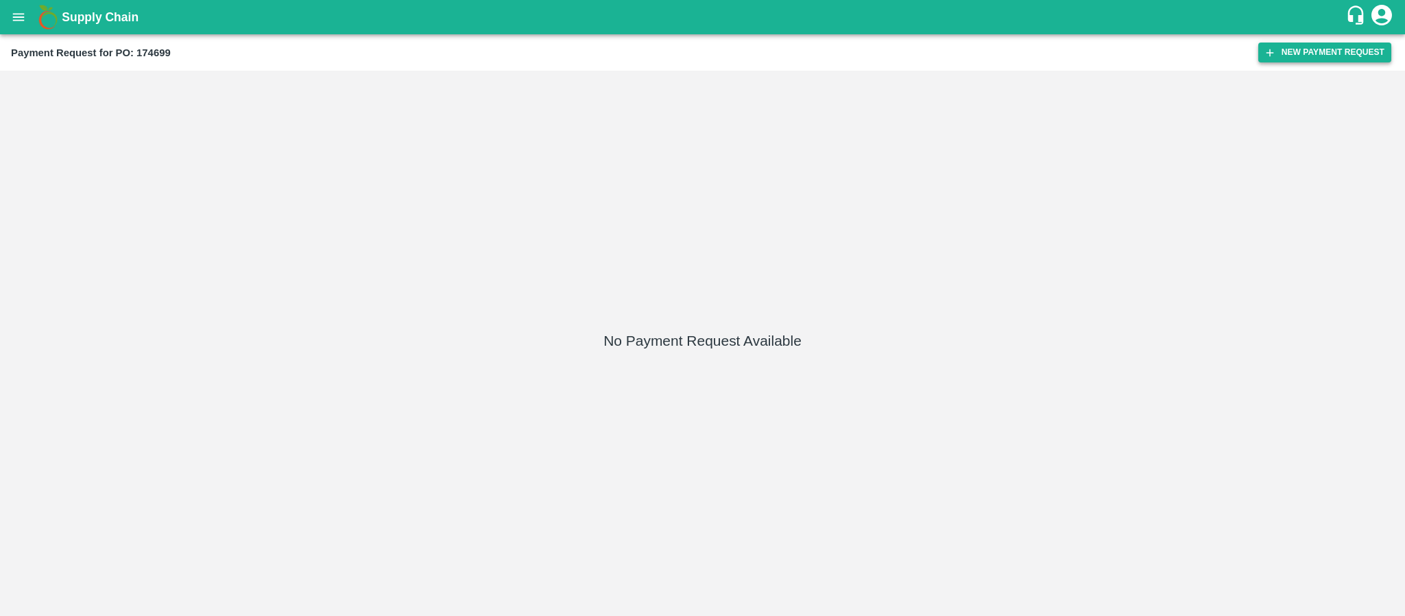
click at [1293, 56] on button "New Payment Request" at bounding box center [1324, 53] width 133 height 20
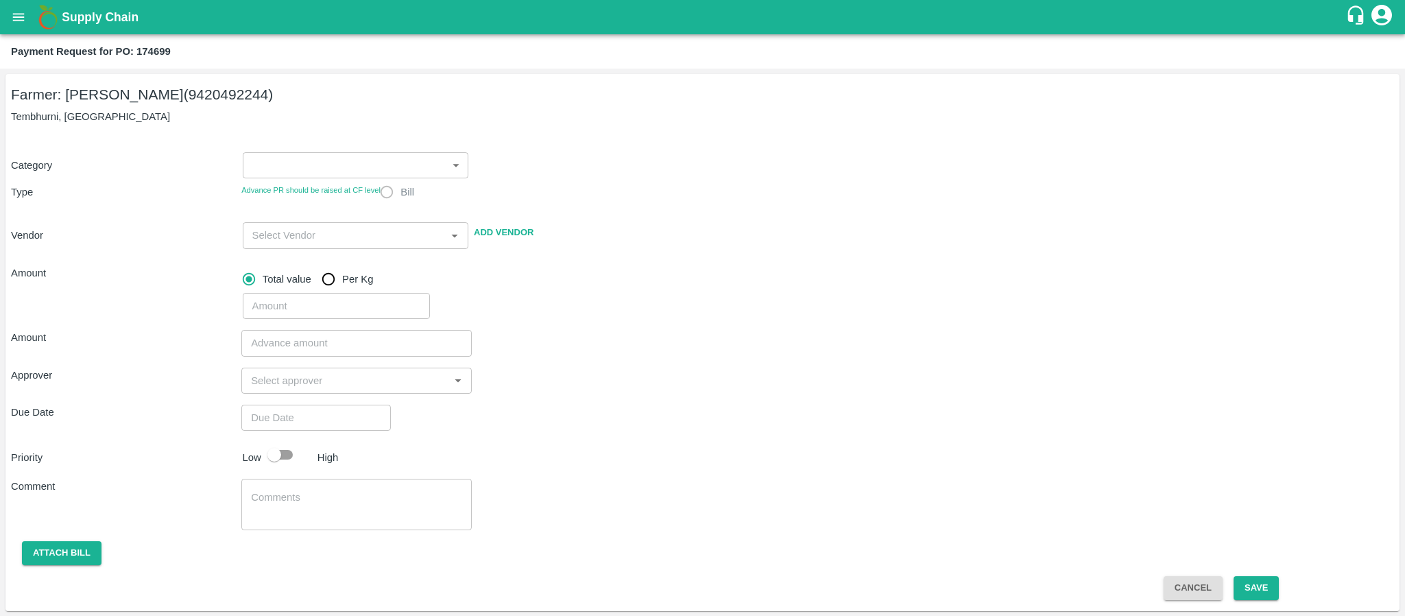
click at [334, 169] on body "Supply Chain Payment Request for PO: 174699 Farmer: [PERSON_NAME] (9420492244) …" at bounding box center [702, 308] width 1405 height 616
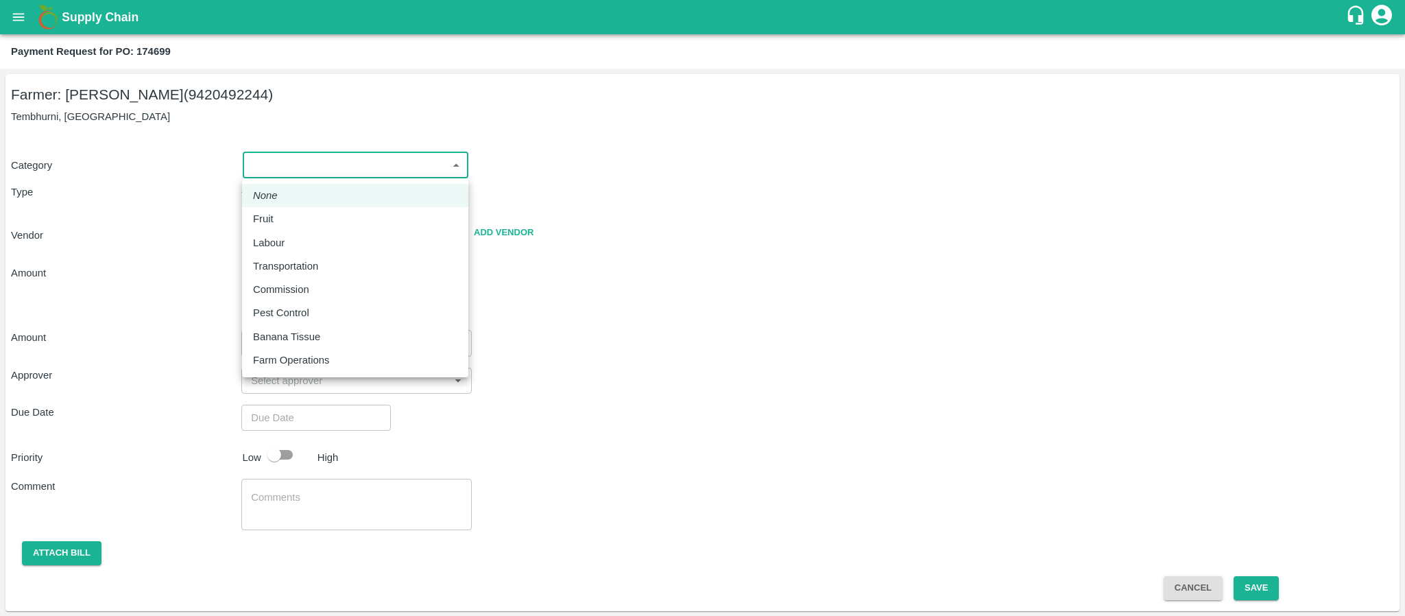
click at [283, 226] on div "Fruit" at bounding box center [355, 218] width 204 height 15
type input "1"
radio input "true"
type input "[PERSON_NAME] - 9420492244([PERSON_NAME])"
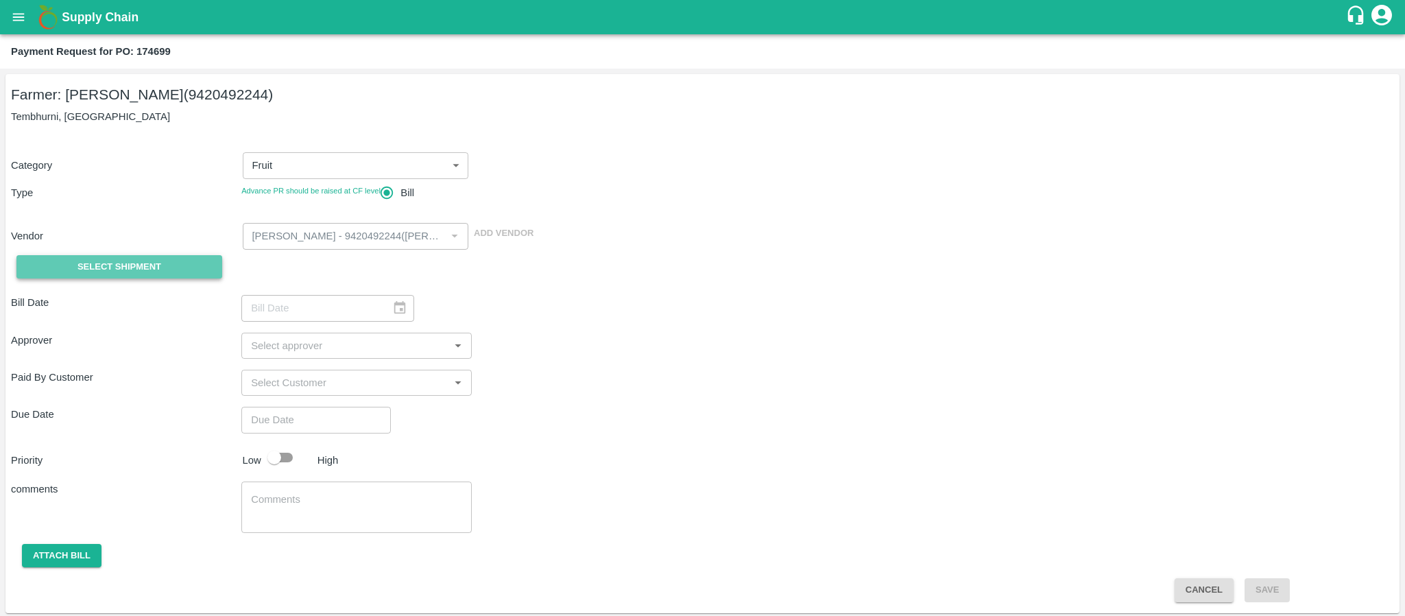
click at [146, 261] on span "Select Shipment" at bounding box center [119, 267] width 84 height 16
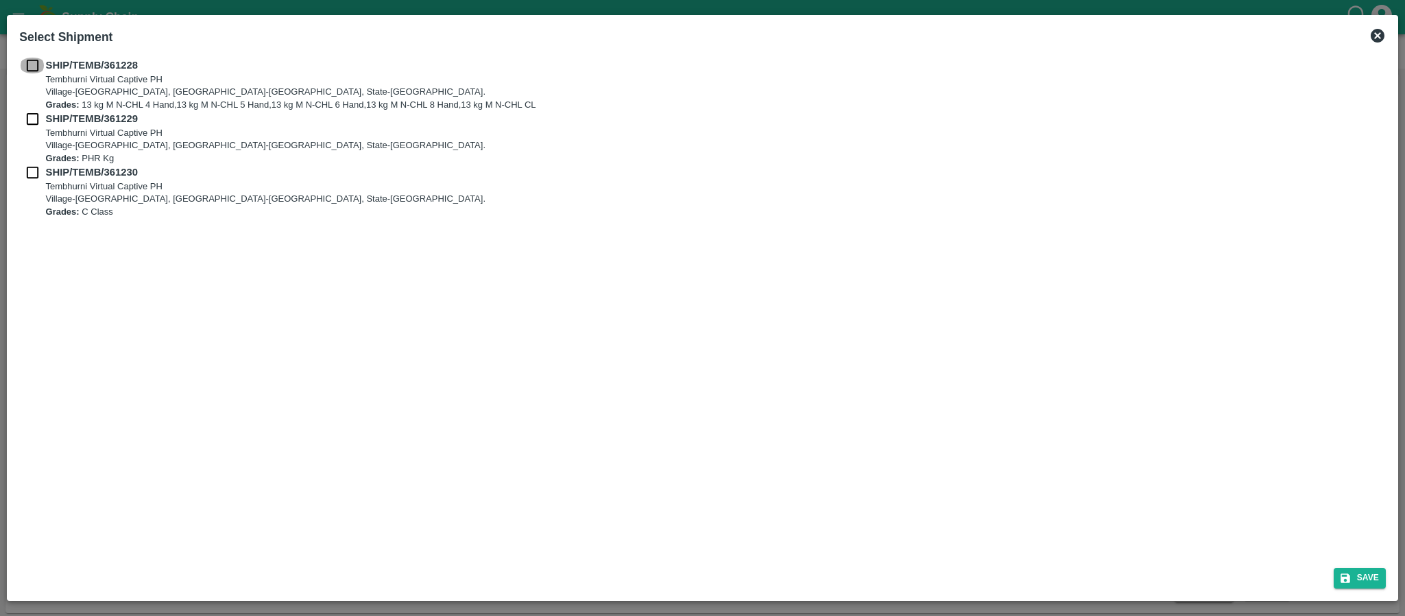
click at [33, 66] on input "checkbox" at bounding box center [32, 65] width 26 height 15
checkbox input "true"
drag, startPoint x: 33, startPoint y: 119, endPoint x: 31, endPoint y: 140, distance: 20.7
click at [33, 126] on input "checkbox" at bounding box center [32, 118] width 26 height 15
checkbox input "true"
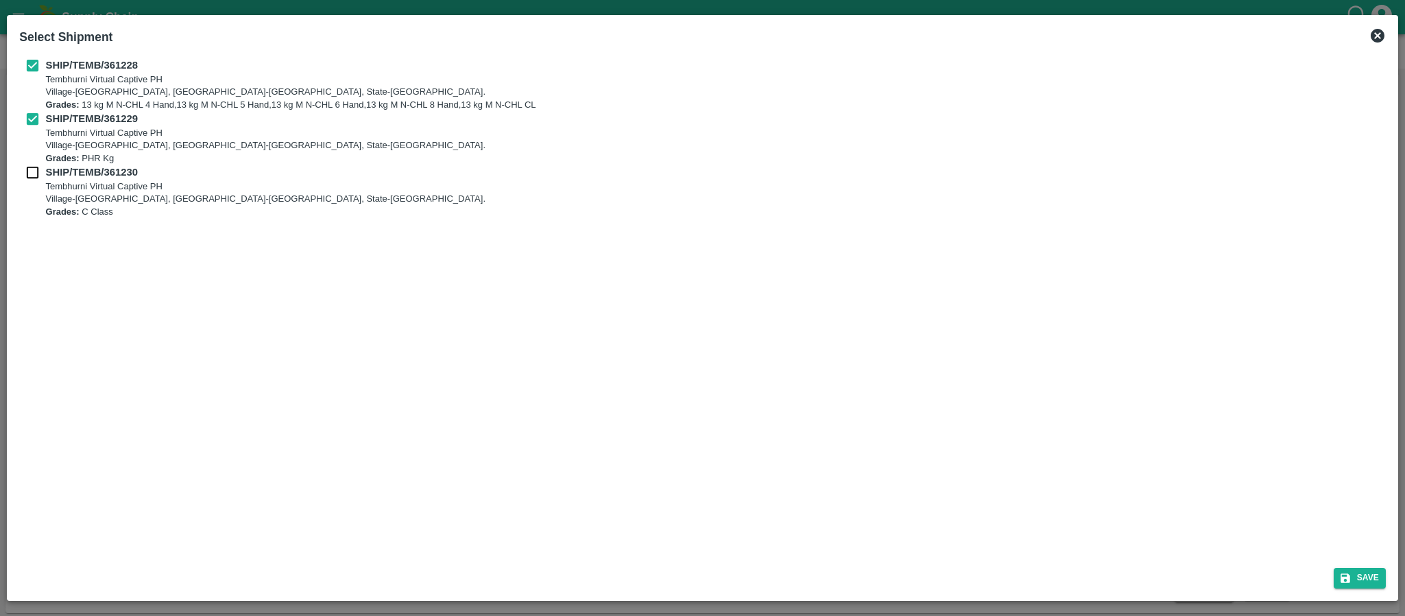
click at [25, 175] on input "checkbox" at bounding box center [32, 172] width 26 height 15
checkbox input "true"
click at [1359, 576] on button "Save" at bounding box center [1360, 578] width 52 height 20
type input "[DATE]"
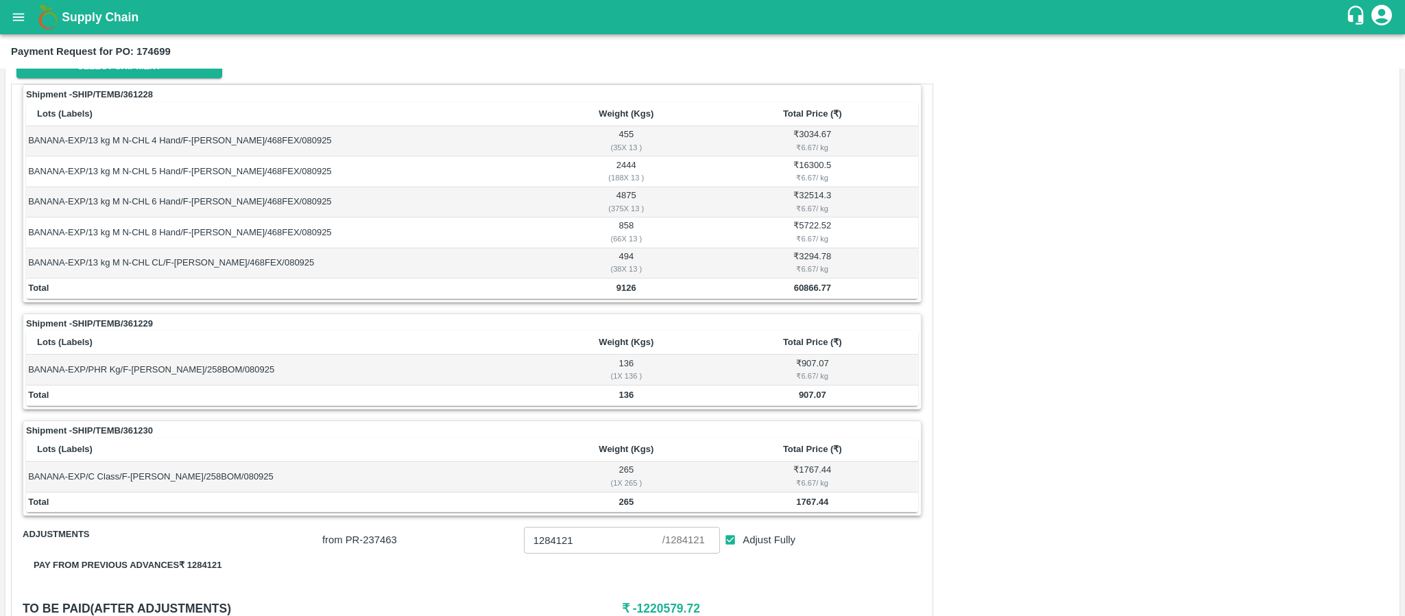
scroll to position [206, 0]
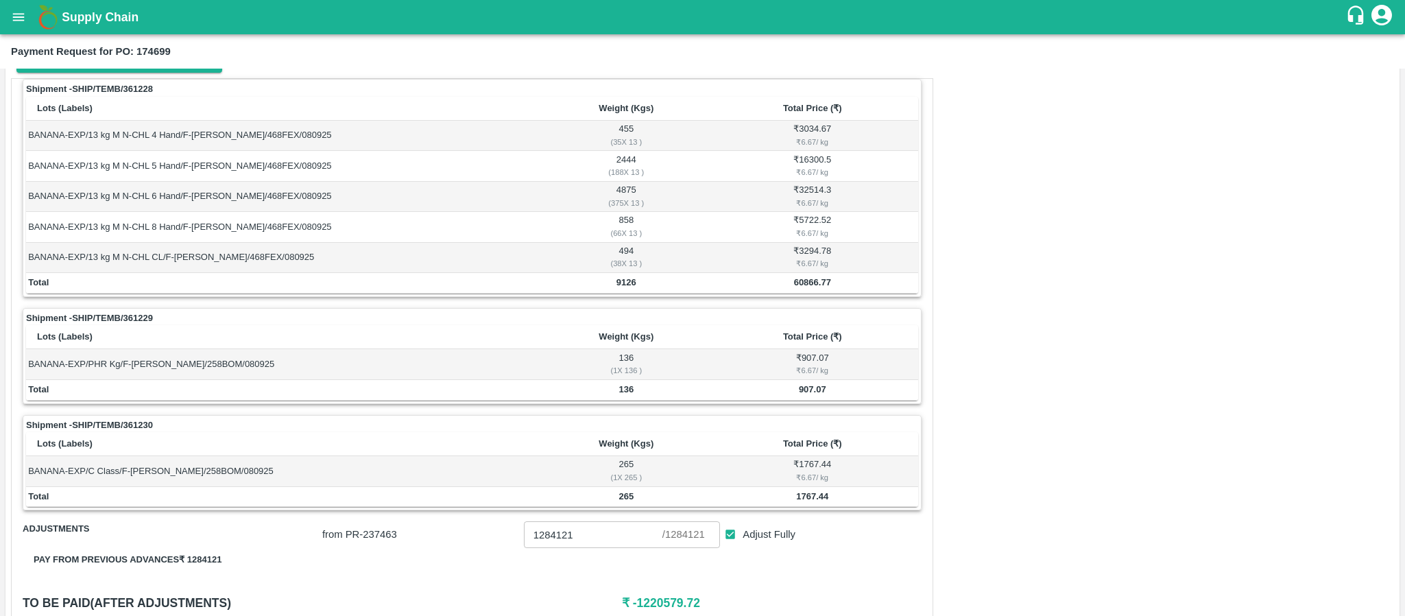
click at [807, 292] on td "60866.77" at bounding box center [812, 283] width 211 height 21
copy b "60866.77"
click at [804, 394] on b "907.07" at bounding box center [812, 389] width 27 height 10
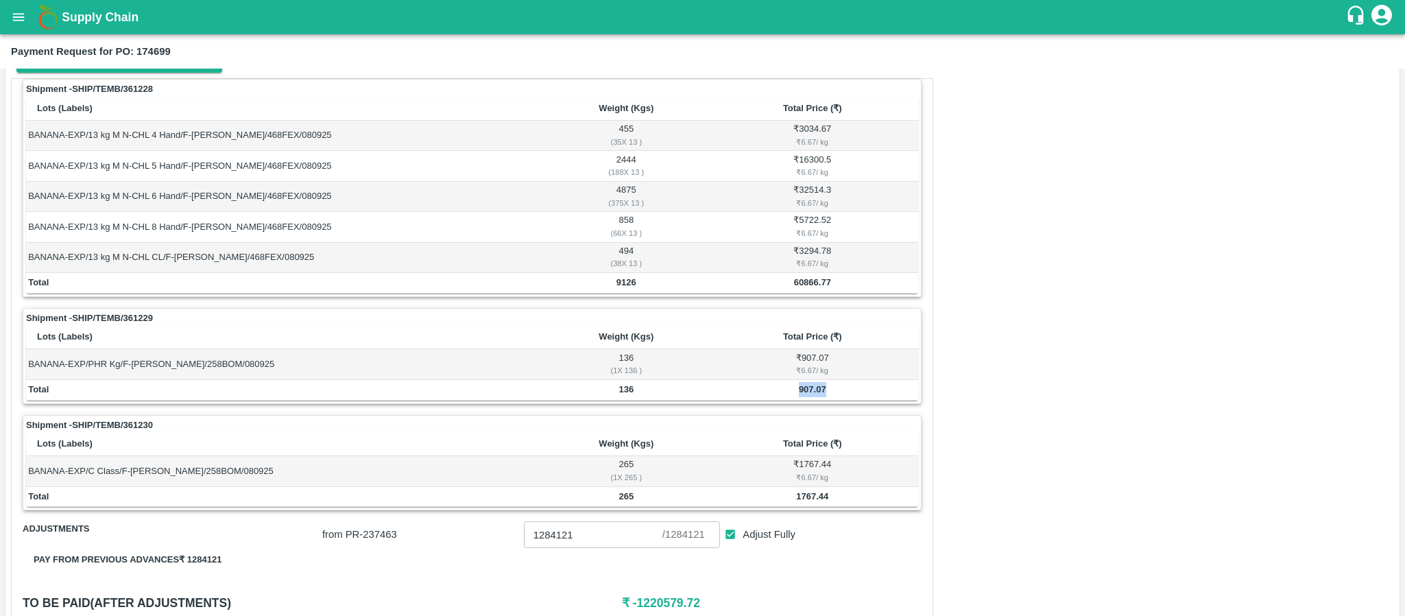
copy b "907.07"
click at [822, 496] on td "1767.44" at bounding box center [812, 497] width 211 height 21
copy b "1767.44"
click at [494, 317] on div "Shipment - SHIP/TEMB/361229" at bounding box center [472, 318] width 892 height 14
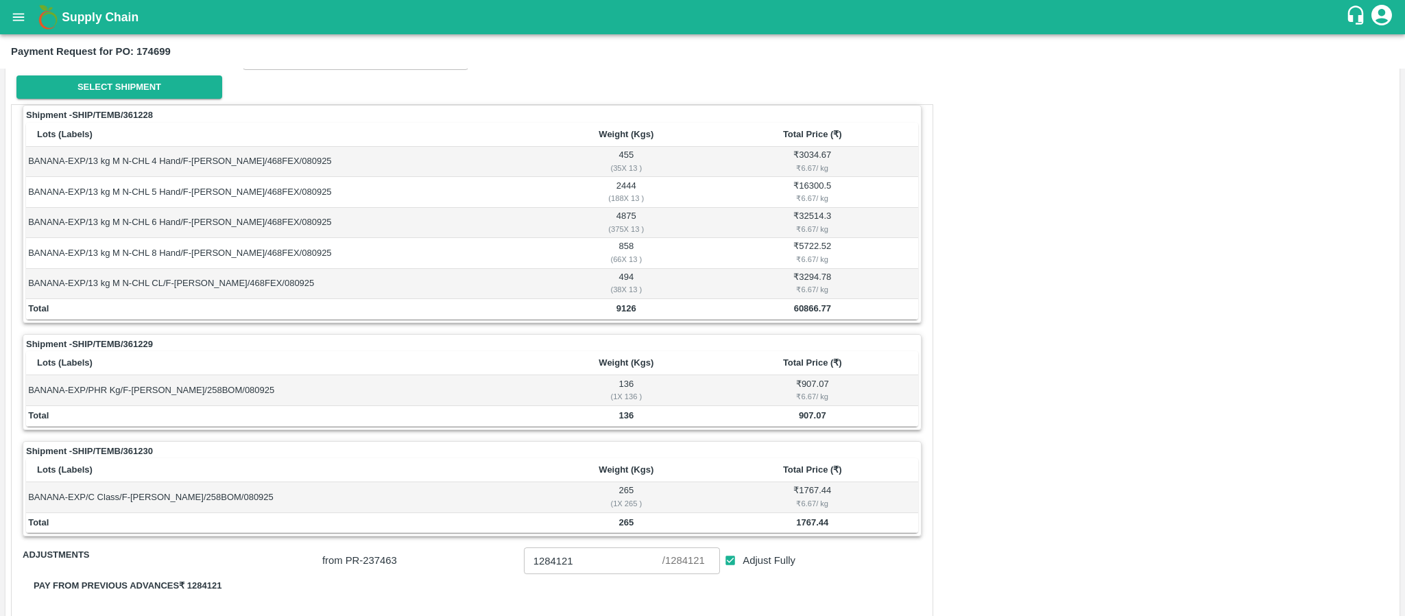
scroll to position [0, 0]
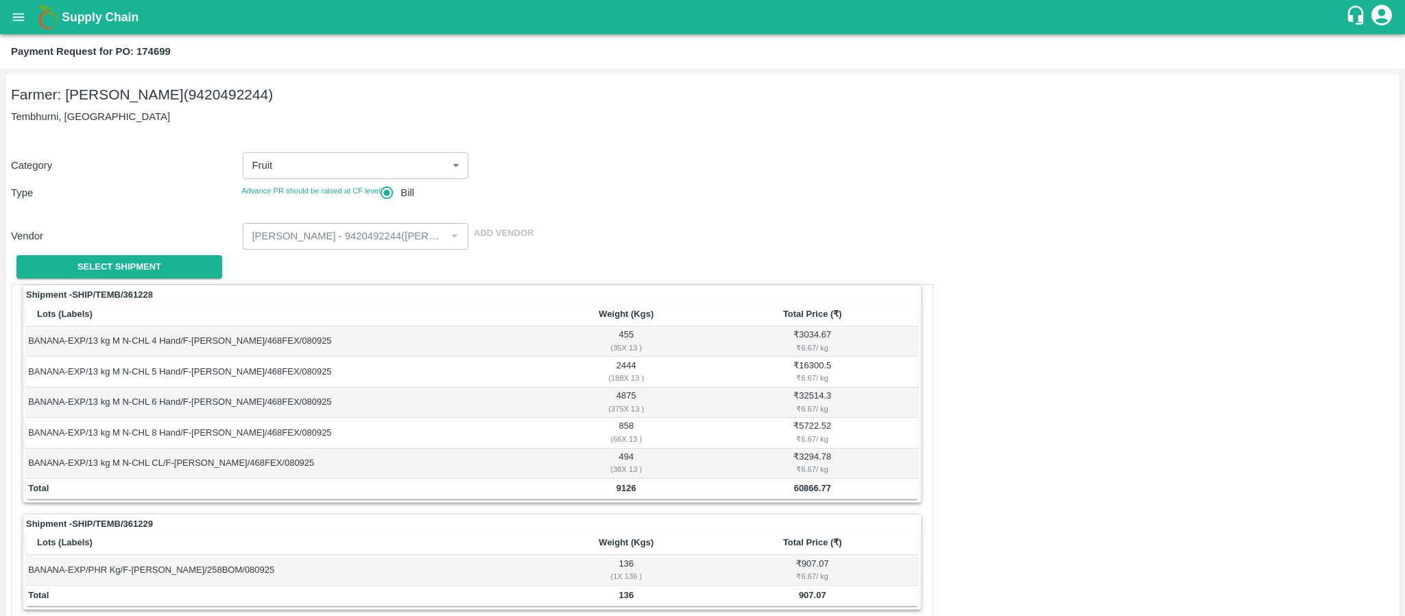
click at [27, 16] on button "open drawer" at bounding box center [19, 17] width 32 height 32
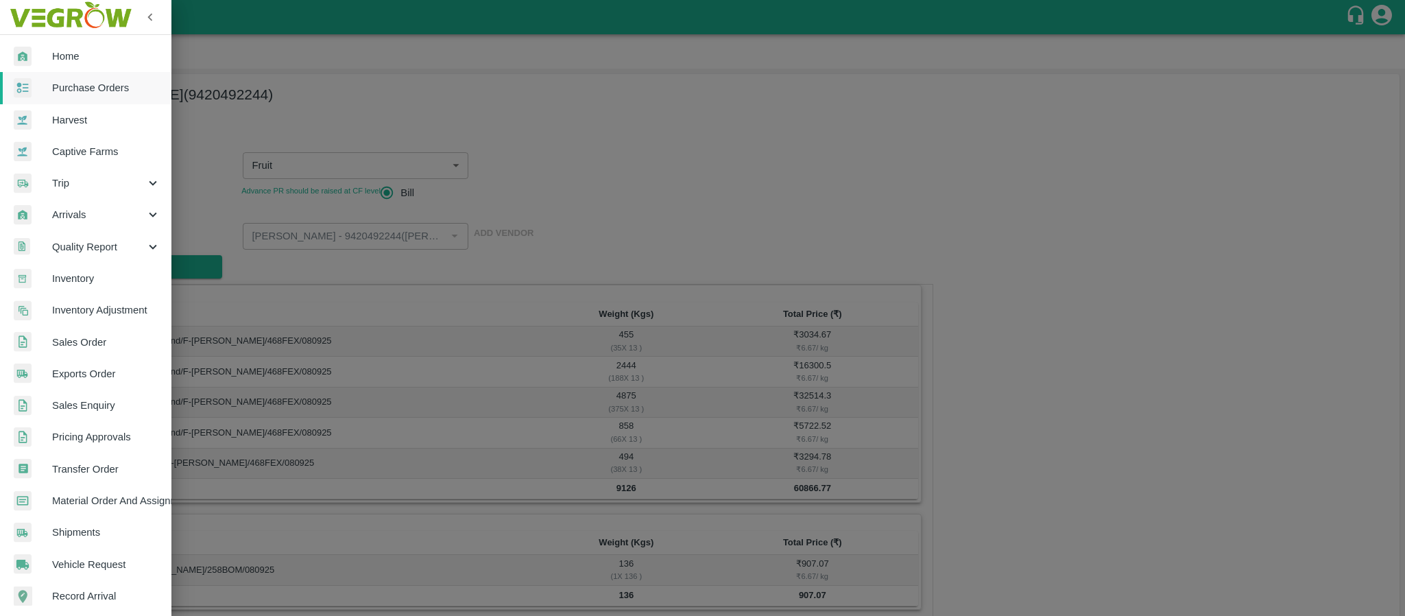
click at [75, 85] on span "Purchase Orders" at bounding box center [106, 87] width 108 height 15
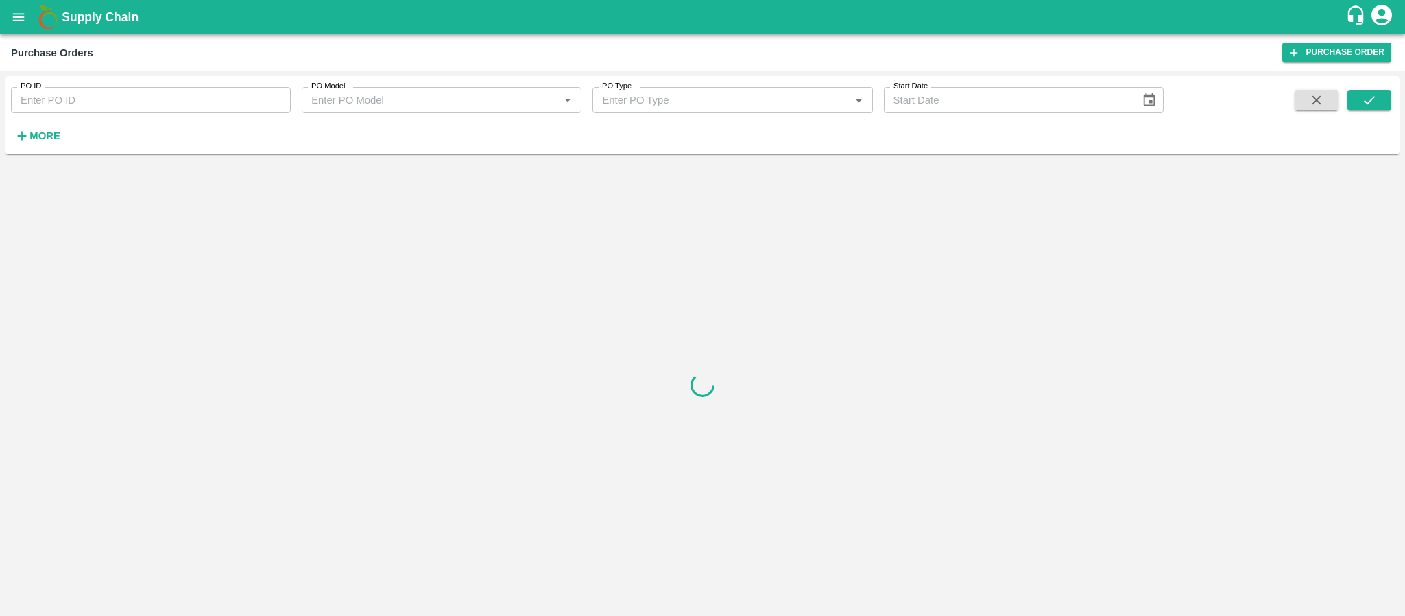
click at [121, 99] on input "PO ID" at bounding box center [151, 100] width 280 height 26
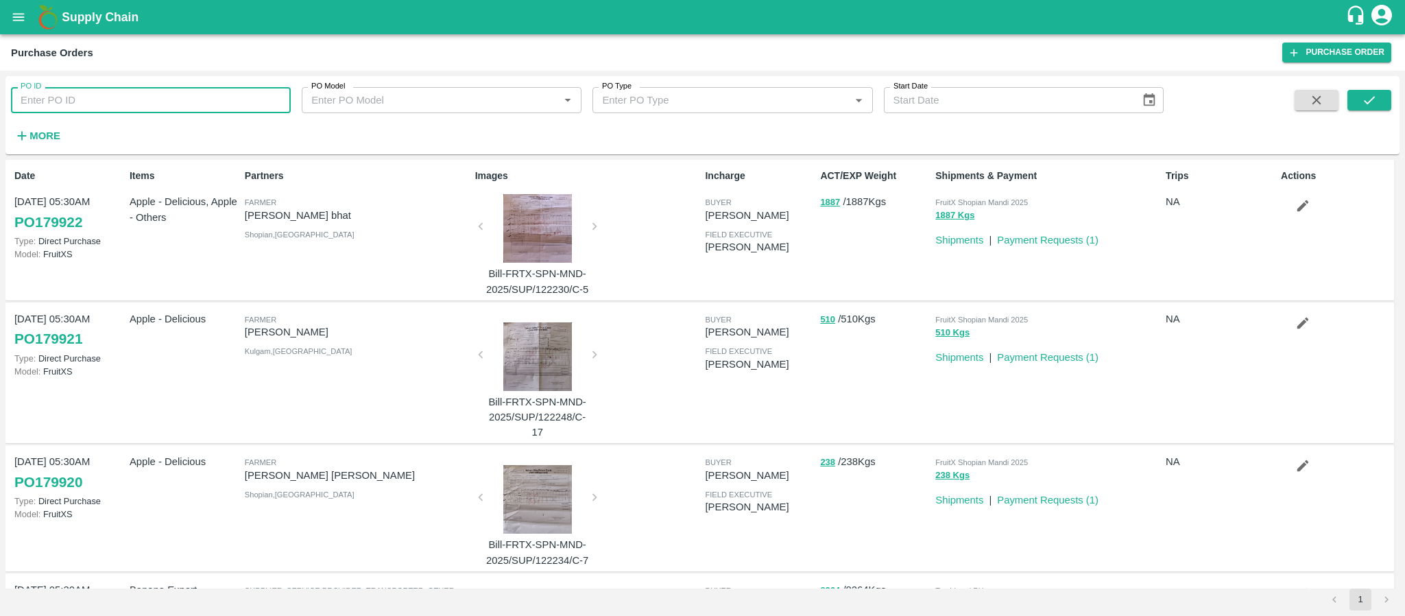
paste input "177844"
type input "177844"
click at [1364, 101] on icon "submit" at bounding box center [1369, 100] width 15 height 15
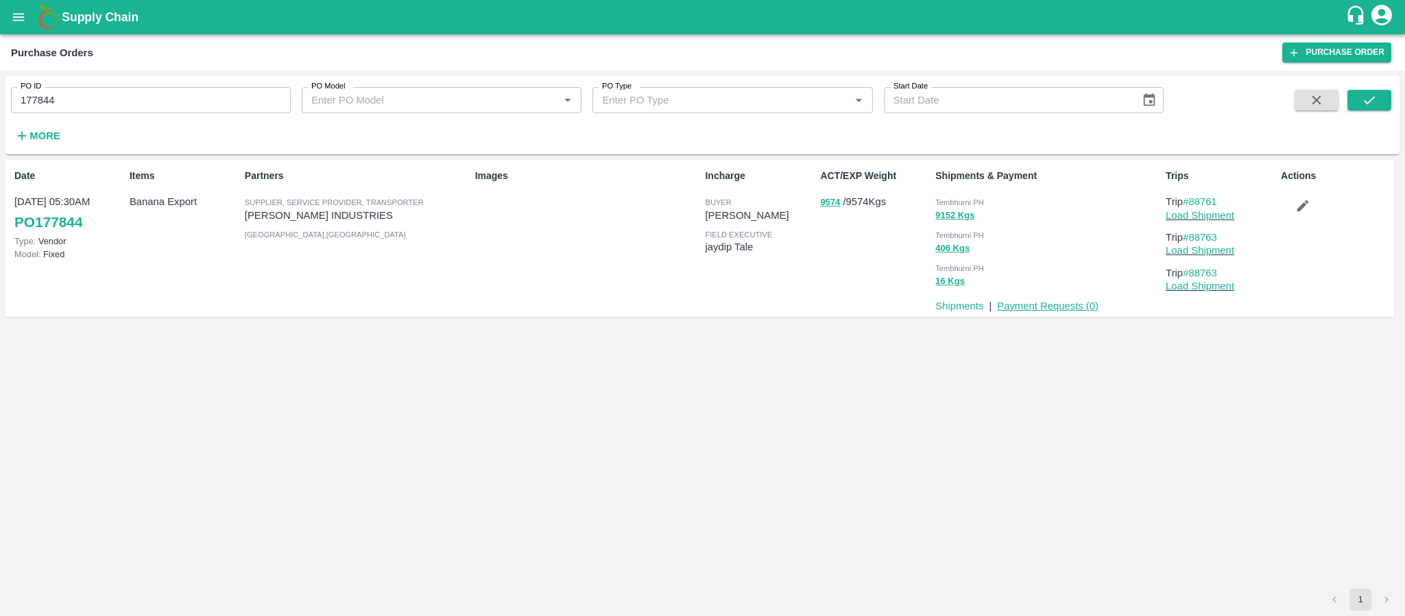
click at [1071, 301] on link "Payment Requests ( 0 )" at bounding box center [1048, 305] width 102 height 11
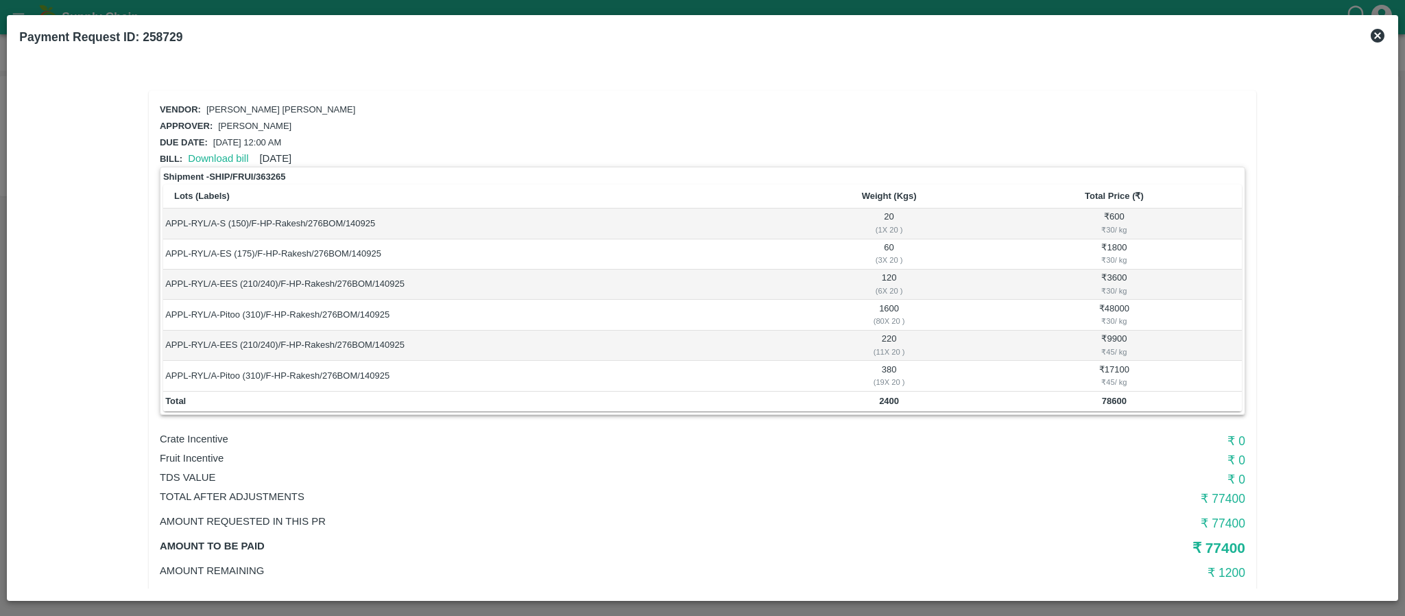
click at [1381, 35] on icon at bounding box center [1378, 36] width 14 height 14
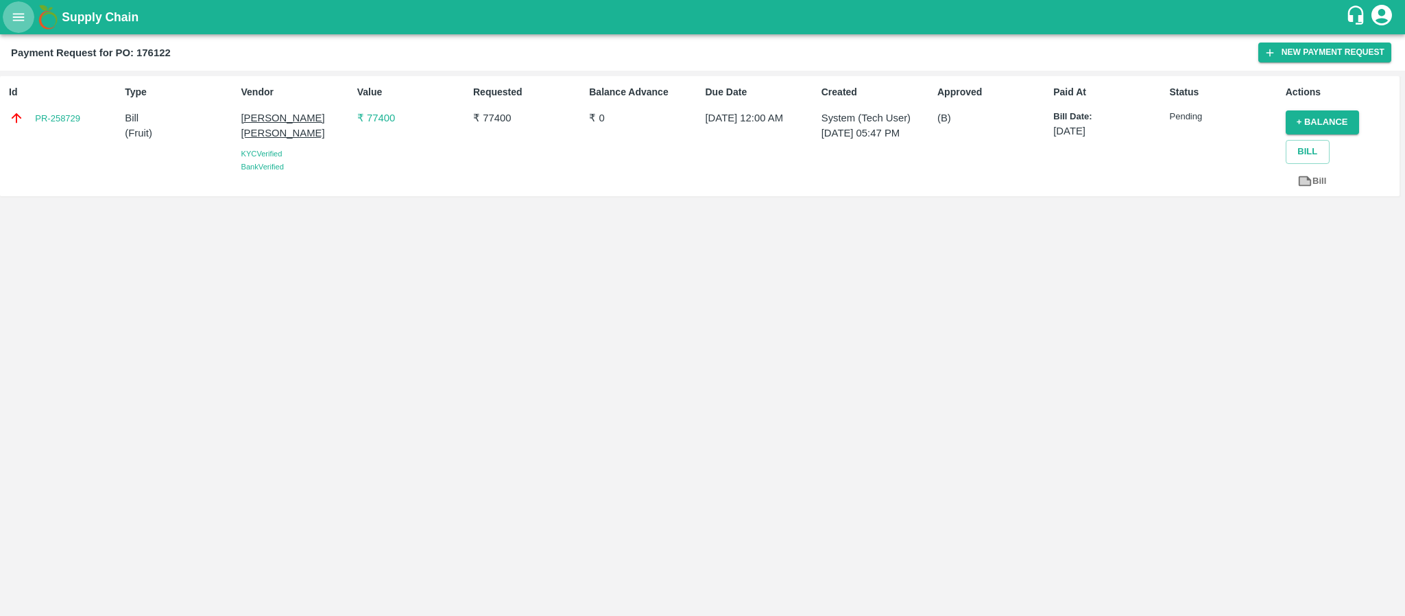
click at [16, 21] on icon "open drawer" at bounding box center [19, 17] width 12 height 8
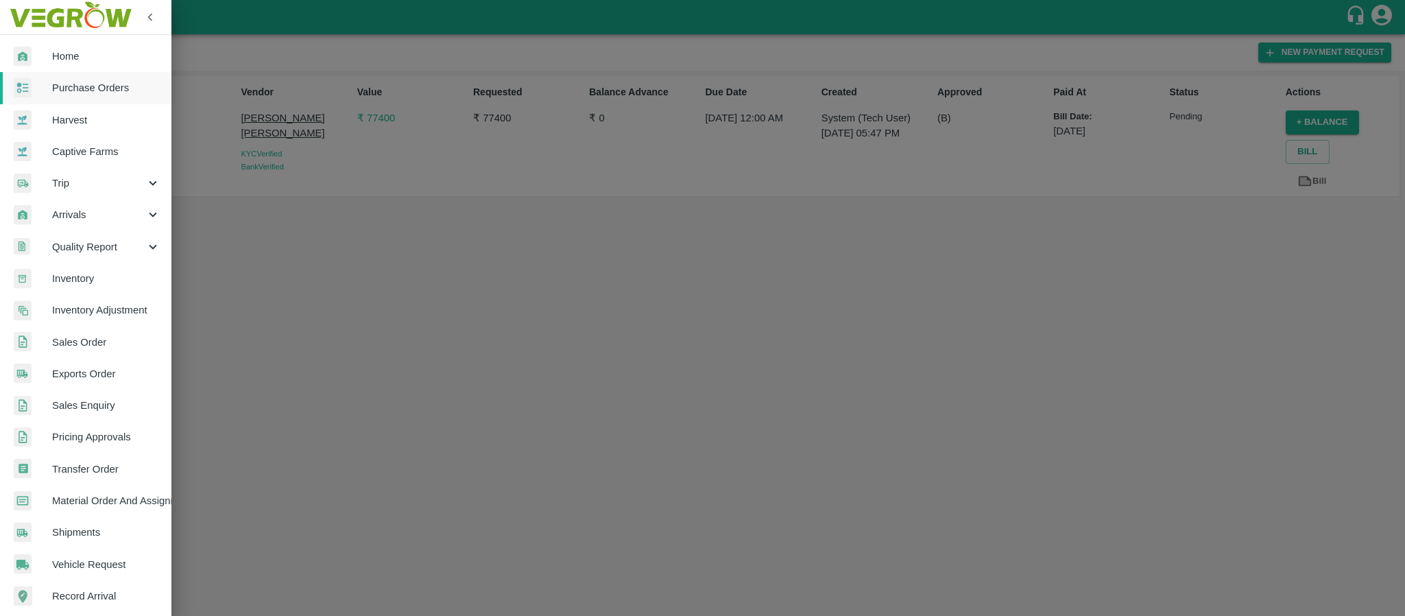
click at [83, 97] on link "Purchase Orders" at bounding box center [85, 88] width 171 height 32
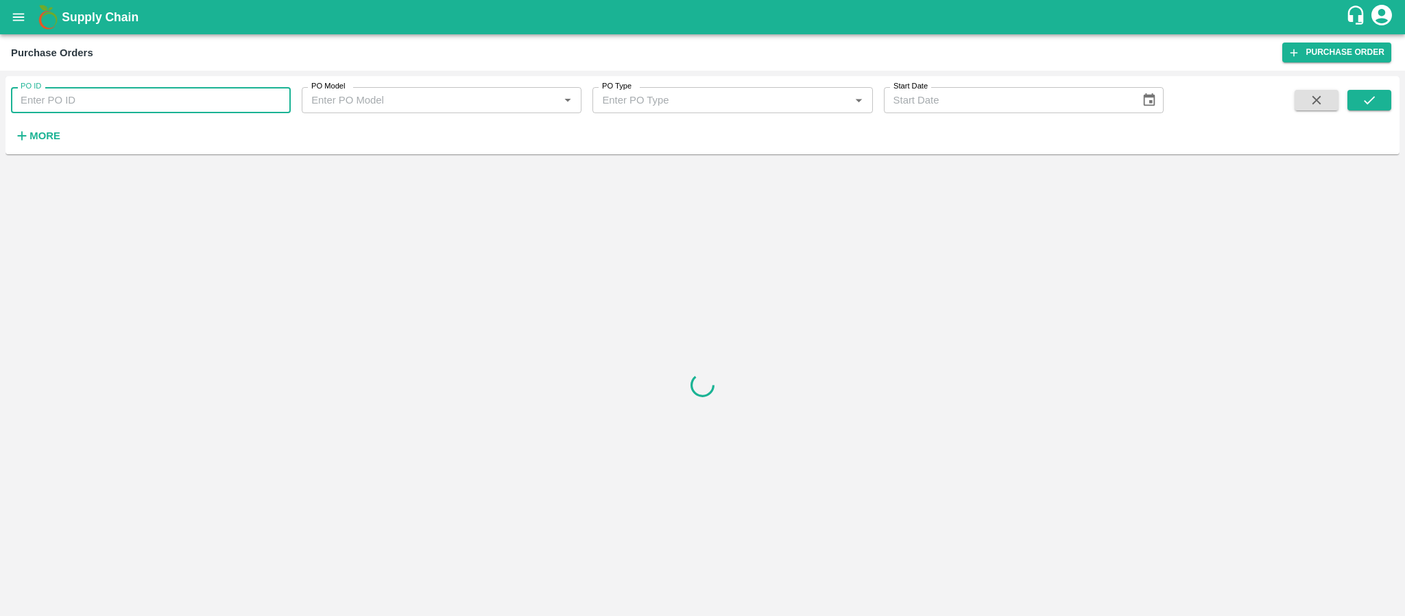
click at [149, 112] on input "PO ID" at bounding box center [151, 100] width 280 height 26
paste input "176122"
type input "176122"
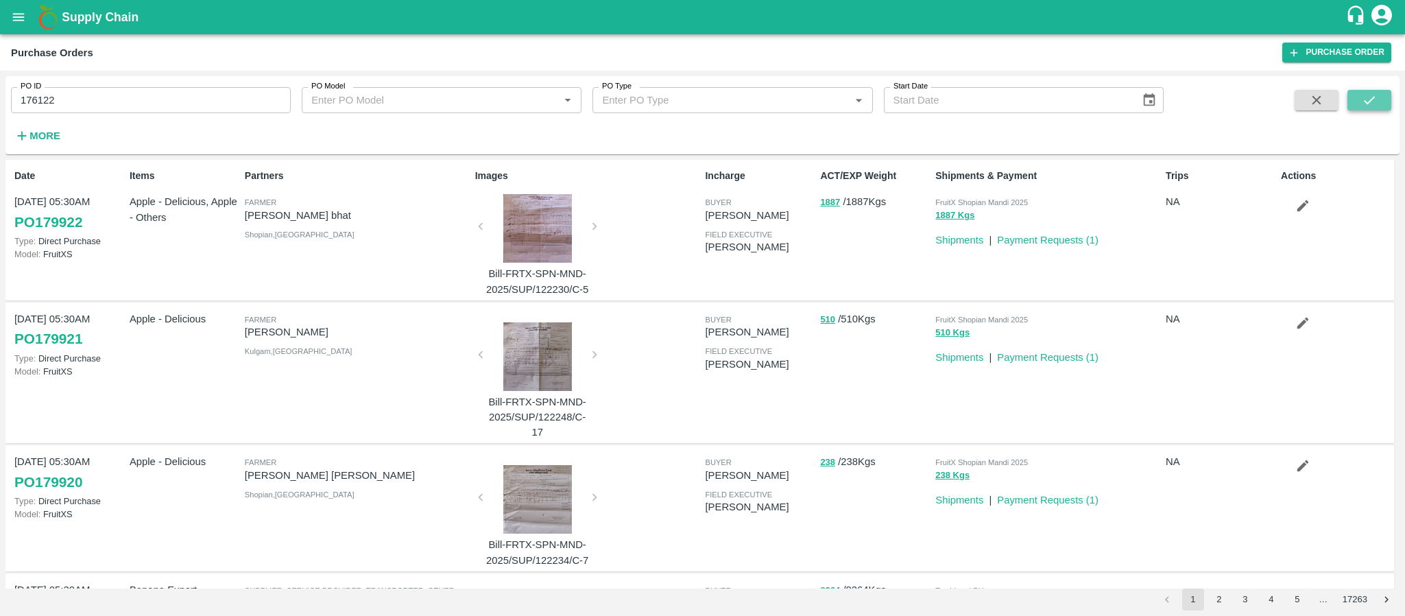
click at [1357, 107] on button "submit" at bounding box center [1370, 100] width 44 height 21
click at [1350, 97] on button "submit" at bounding box center [1370, 100] width 44 height 21
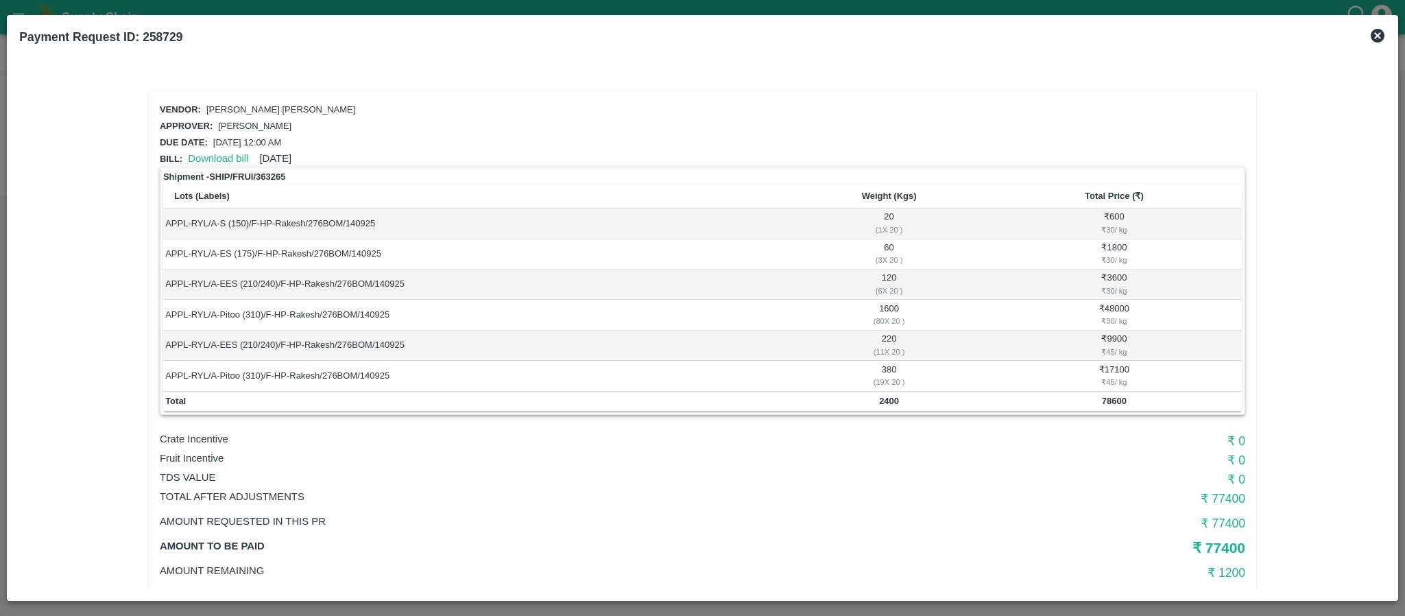
scroll to position [27, 0]
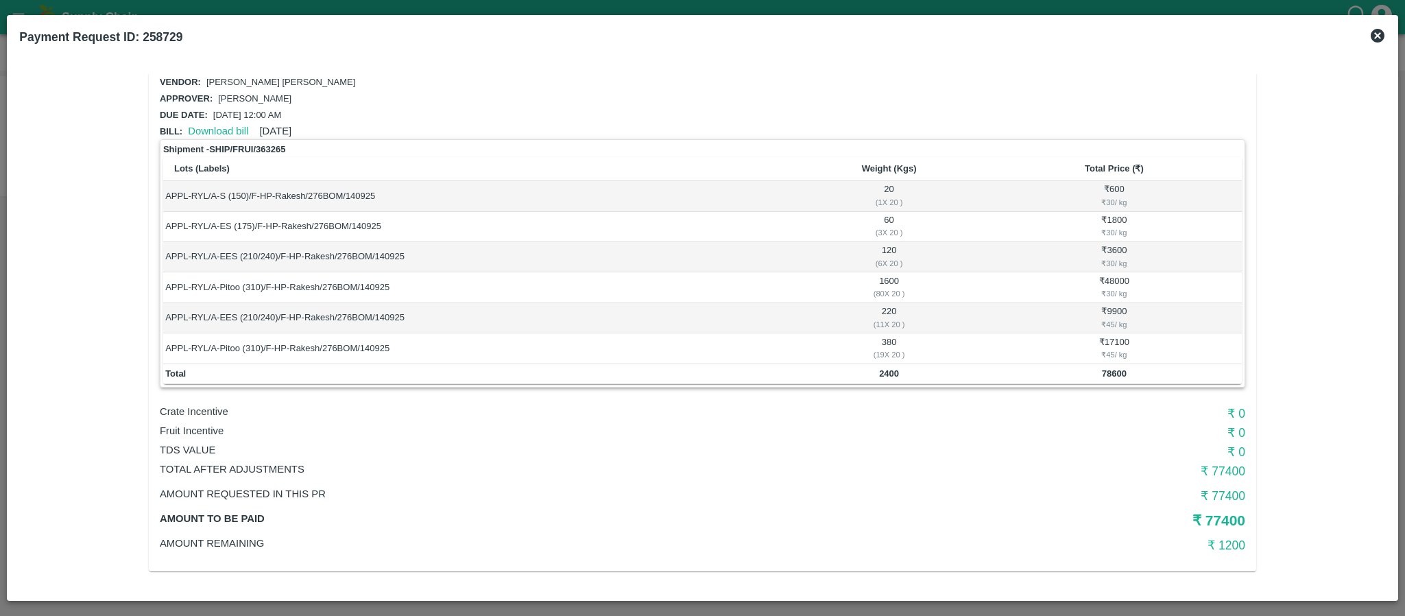
click at [877, 374] on td "2400" at bounding box center [888, 374] width 195 height 21
copy b "2400"
click at [1111, 372] on b "78600" at bounding box center [1114, 373] width 25 height 10
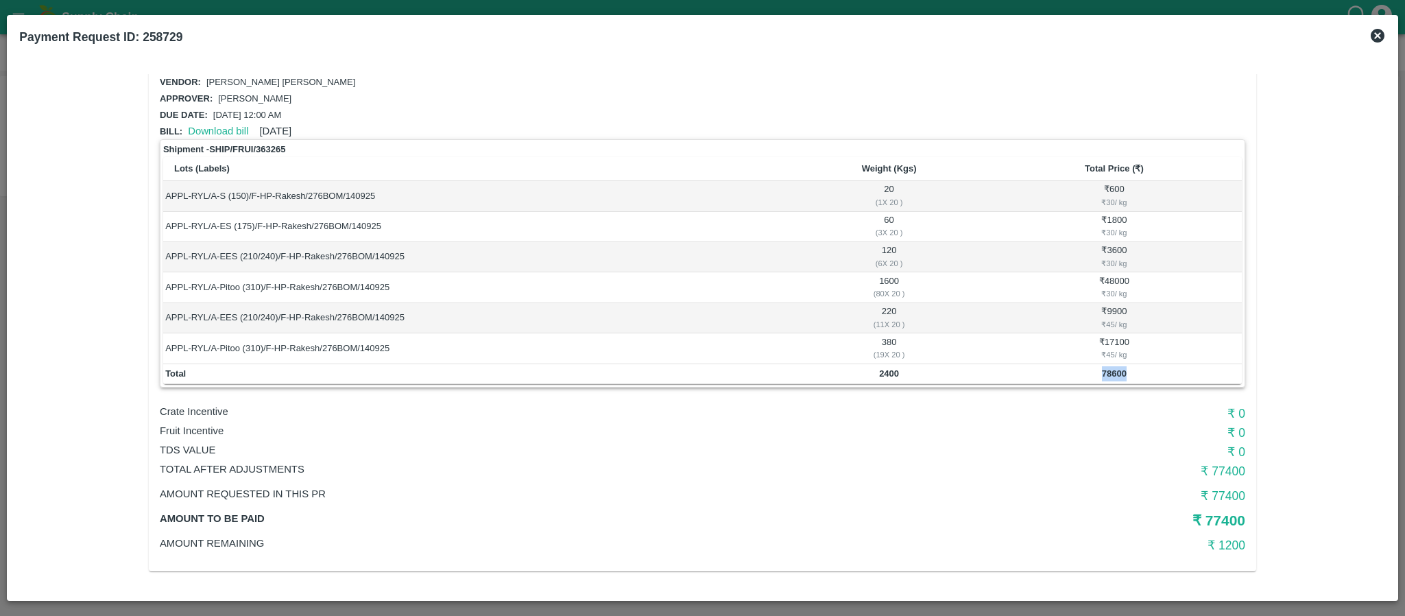
click at [1111, 372] on b "78600" at bounding box center [1114, 373] width 25 height 10
copy b "78600"
click at [873, 370] on td "2400" at bounding box center [888, 374] width 195 height 21
copy b "2400"
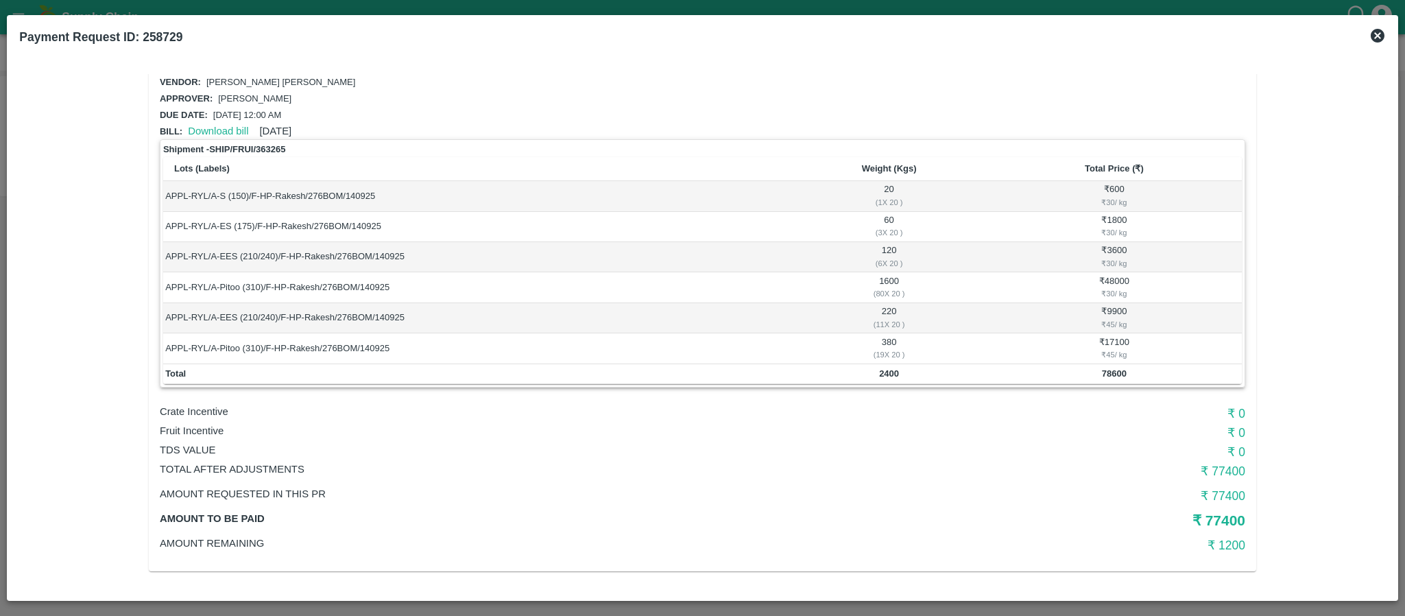
click at [693, 333] on td "APPL-RYL/A-Pitoo (310)/F-HP-Rakesh/276BOM/140925" at bounding box center [477, 348] width 628 height 30
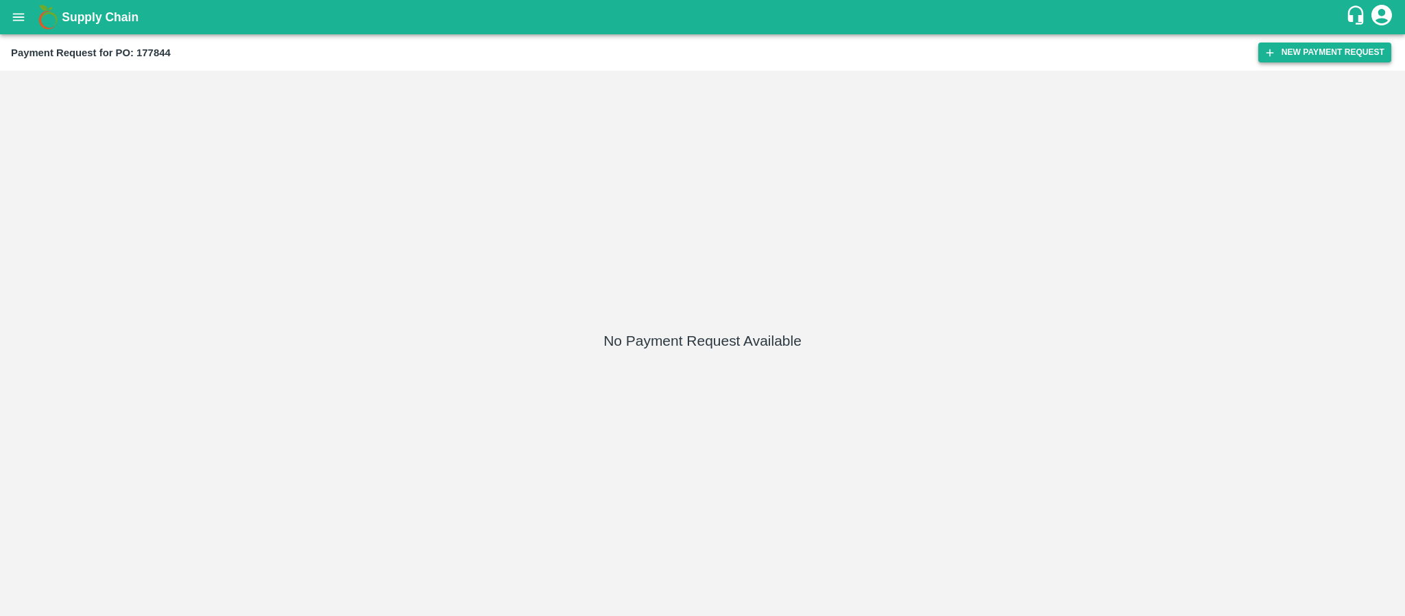
click at [1271, 56] on icon "button" at bounding box center [1270, 53] width 12 height 12
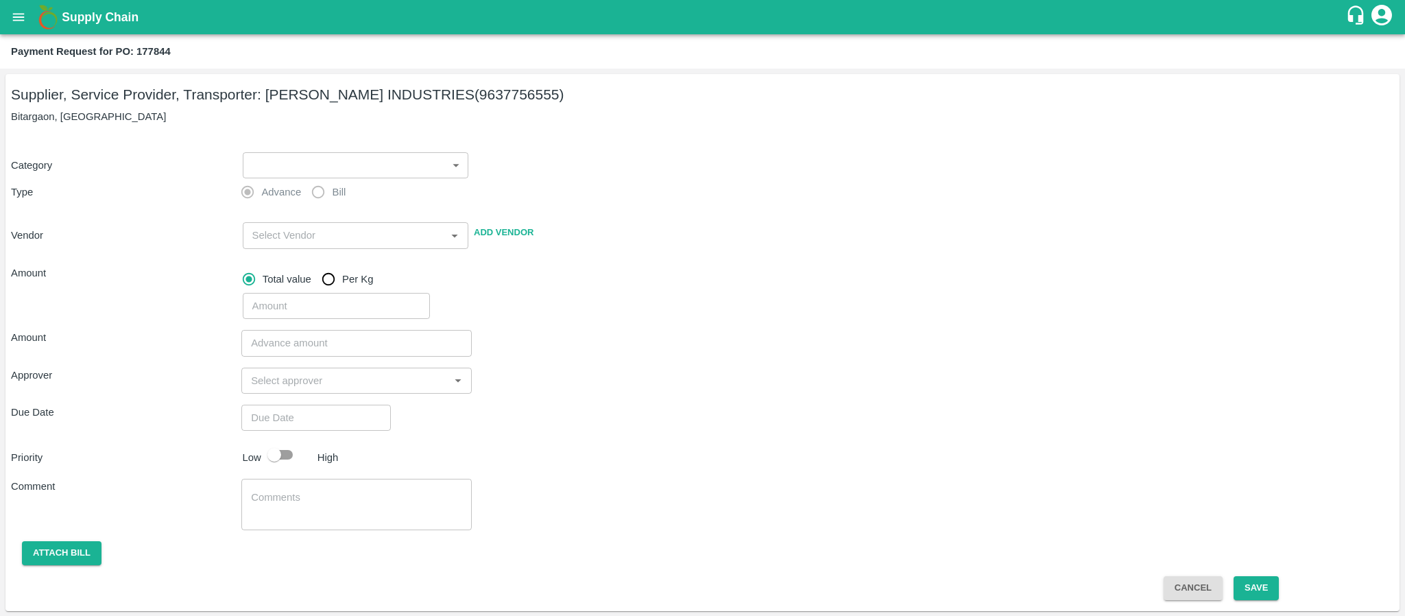
click at [322, 165] on body "Supply Chain Payment Request for PO: 177844 Supplier, Service Provider, Transpo…" at bounding box center [702, 308] width 1405 height 616
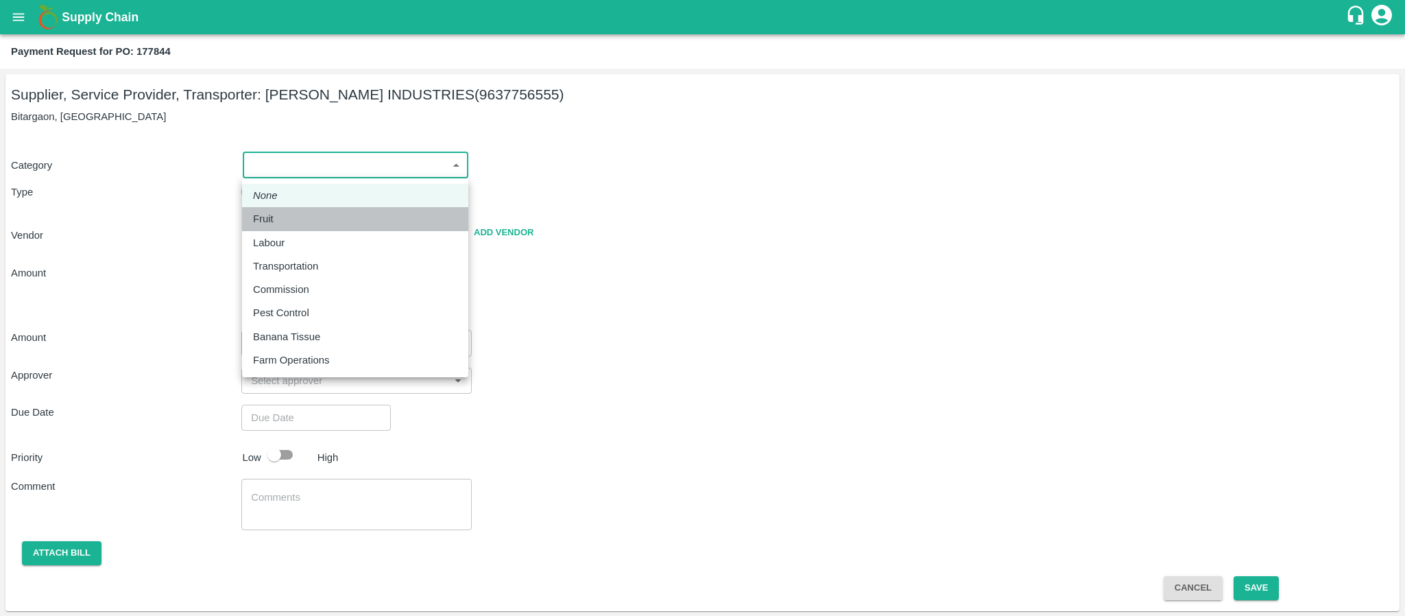
click at [307, 225] on div "Fruit" at bounding box center [355, 218] width 204 height 15
type input "1"
type input "[PERSON_NAME] INDUSTRIES - 9637756555(Supplier, Service Provider, Transporter)"
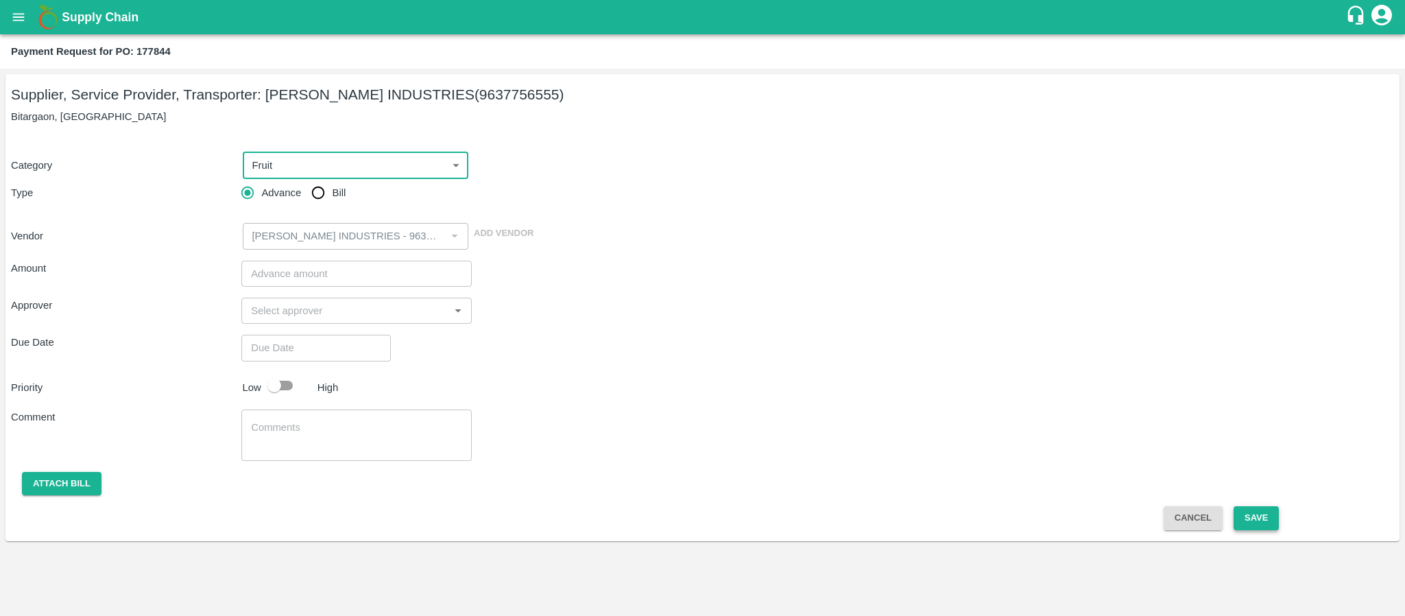
click at [1254, 515] on button "Save" at bounding box center [1256, 518] width 45 height 24
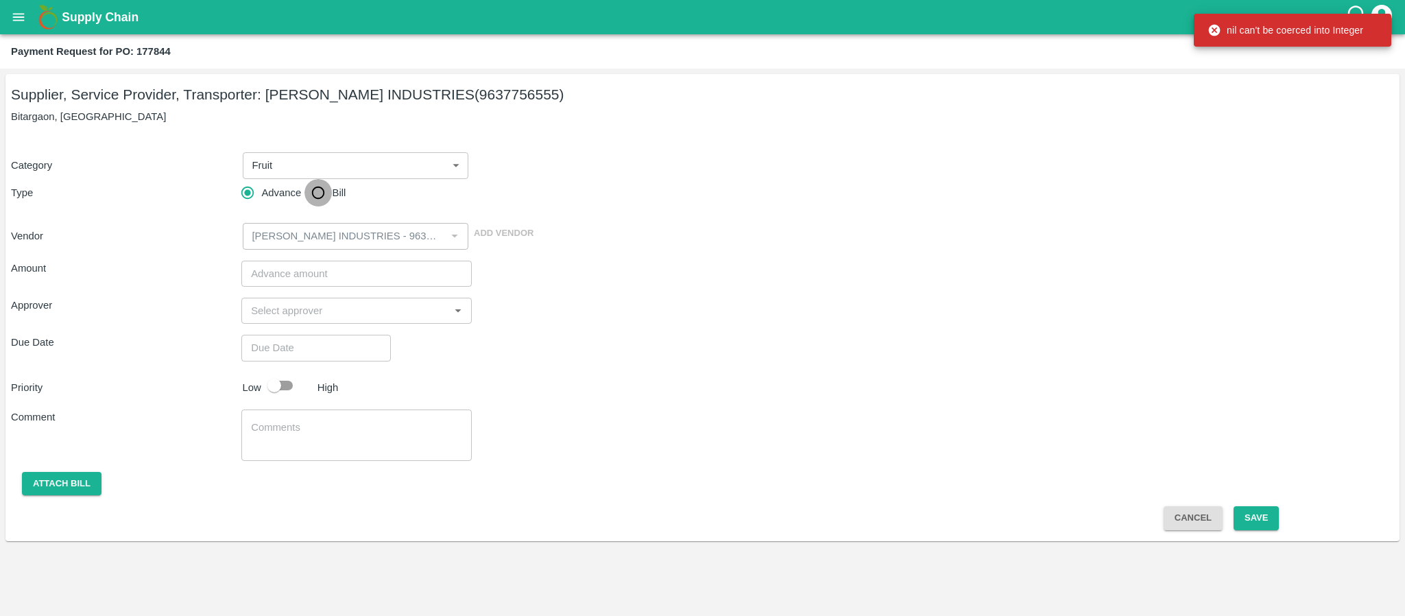
click at [317, 194] on input "Bill" at bounding box center [318, 192] width 27 height 27
radio input "true"
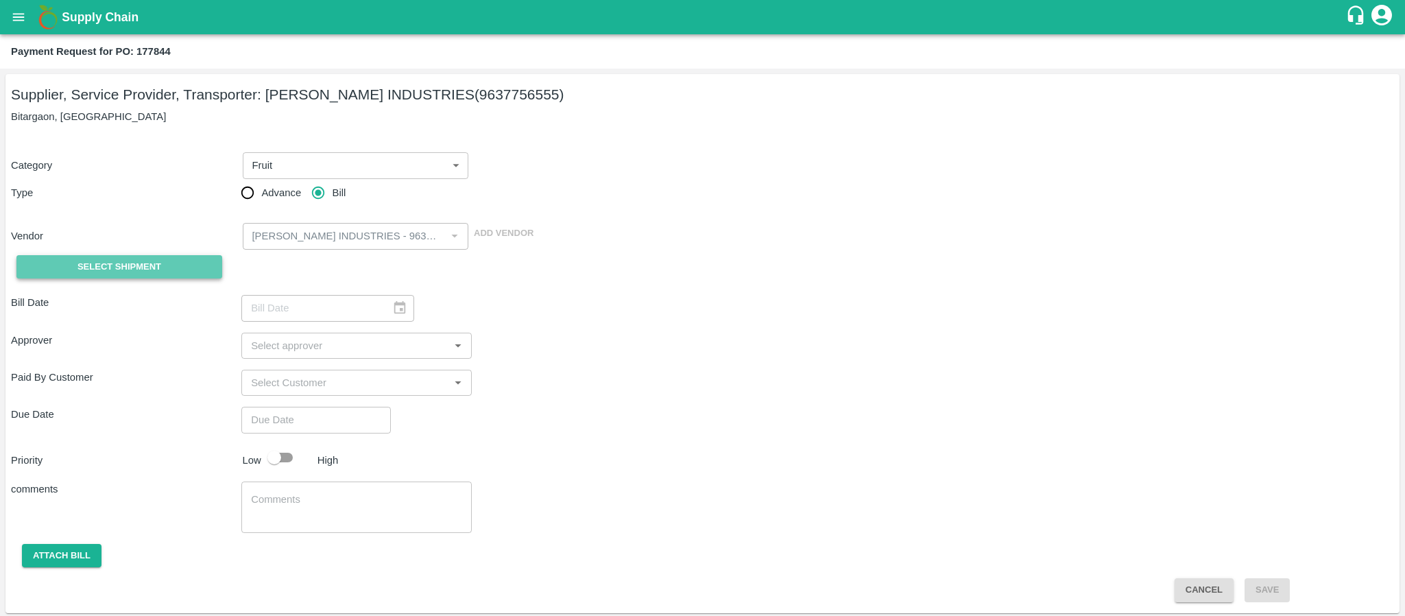
click at [175, 262] on button "Select Shipment" at bounding box center [119, 267] width 206 height 24
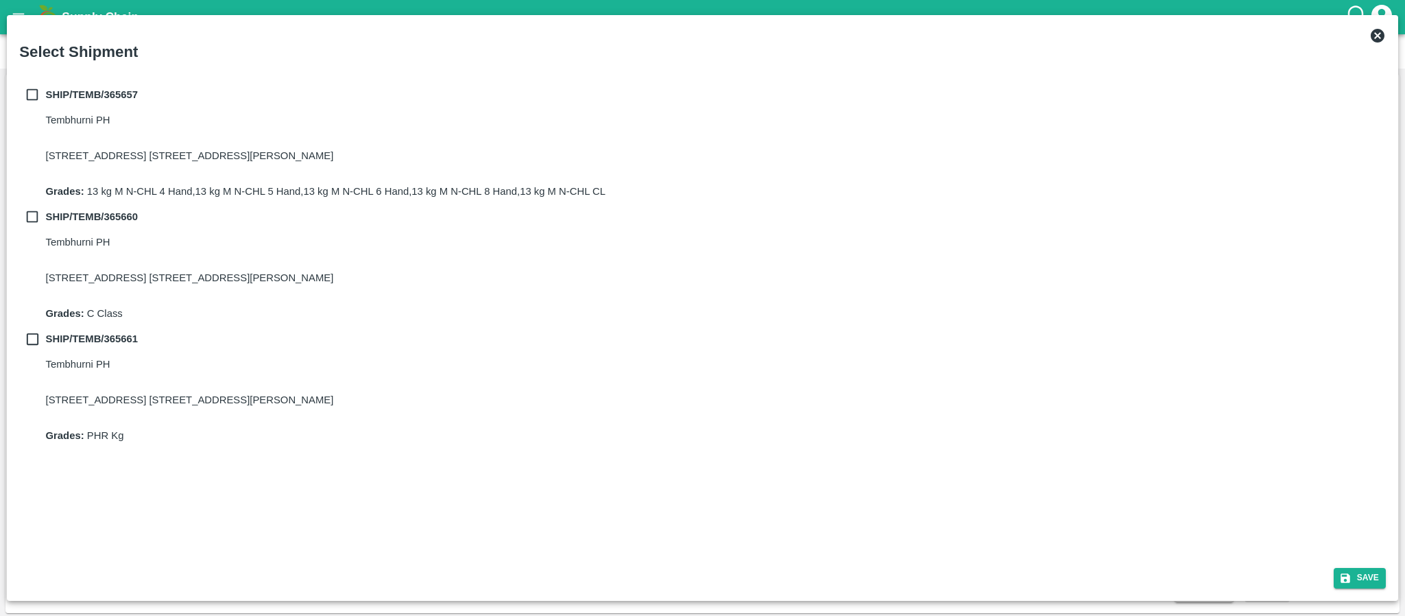
click at [29, 87] on input "checkbox" at bounding box center [32, 94] width 26 height 15
checkbox input "true"
click at [32, 209] on input "checkbox" at bounding box center [32, 216] width 26 height 15
checkbox input "true"
click at [32, 331] on input "checkbox" at bounding box center [32, 338] width 26 height 15
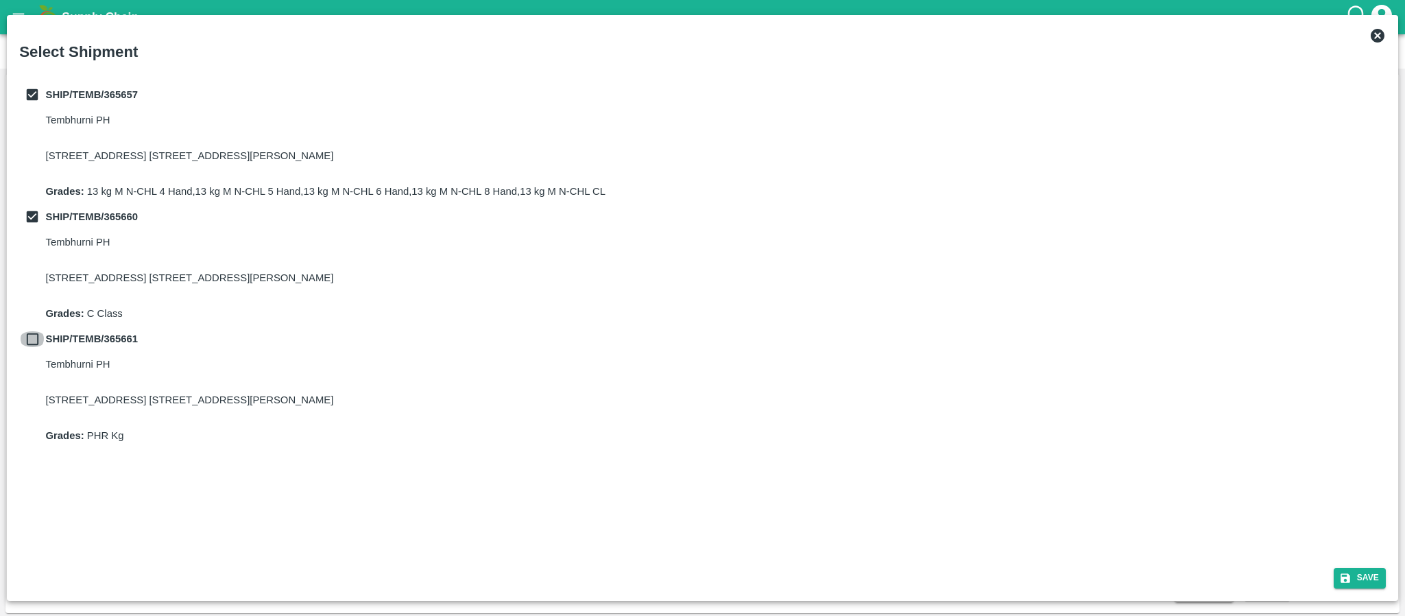
checkbox input "true"
click at [1357, 575] on button "Save" at bounding box center [1360, 578] width 52 height 20
type input "22/09/2025"
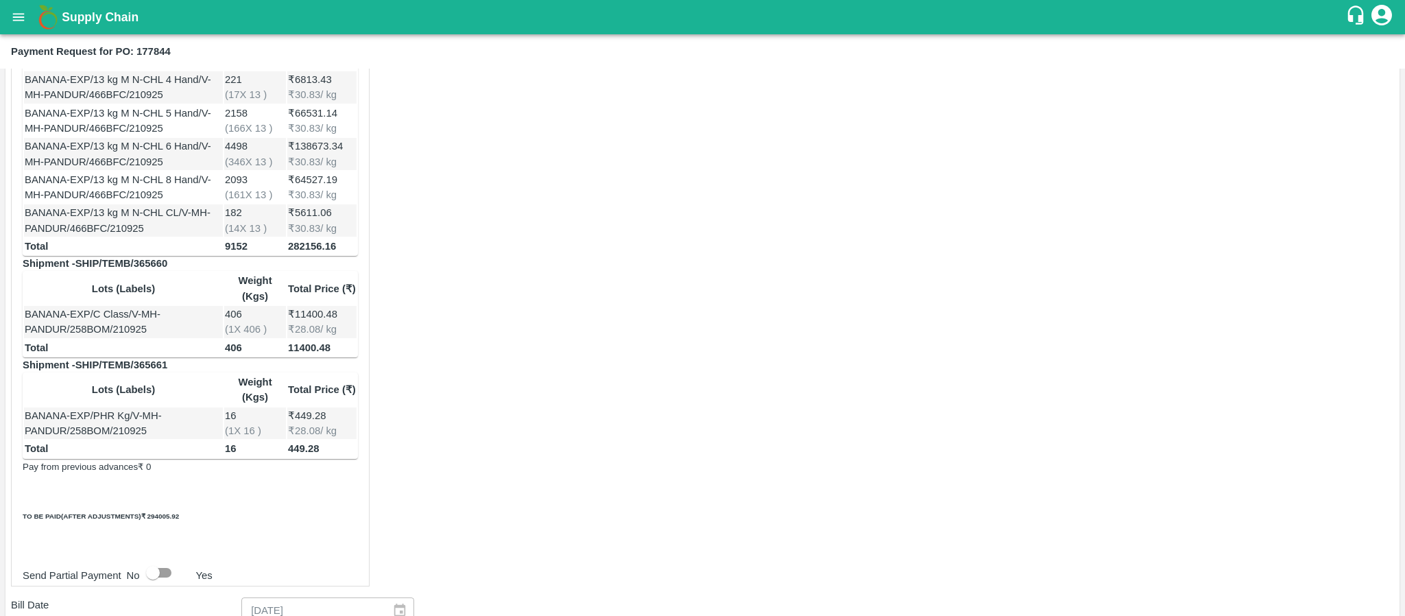
scroll to position [309, 0]
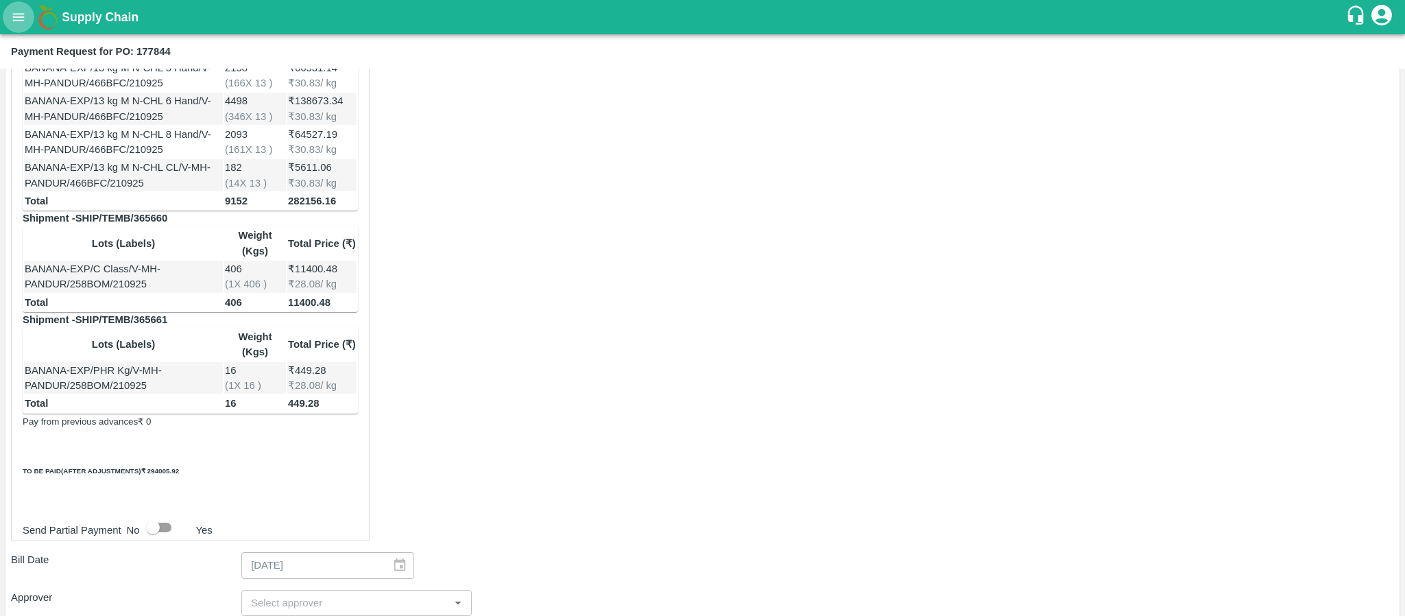
click at [5, 15] on button "open drawer" at bounding box center [19, 17] width 32 height 32
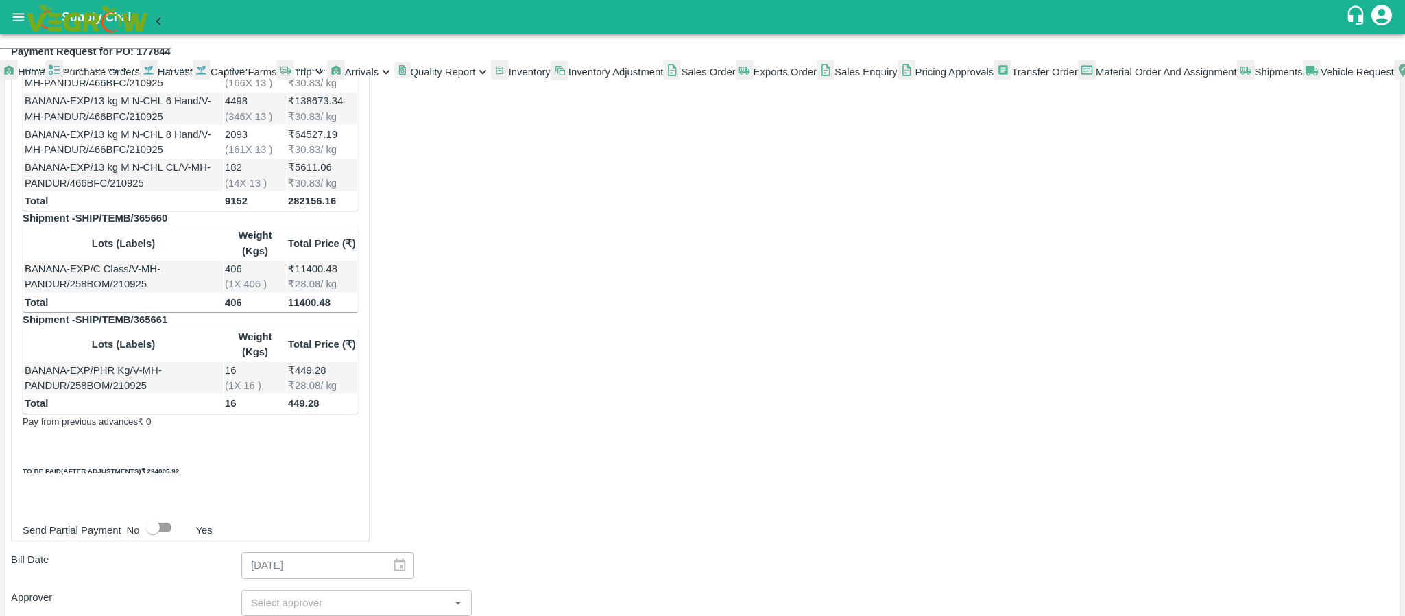
click at [93, 77] on span "Purchase Orders" at bounding box center [101, 72] width 77 height 11
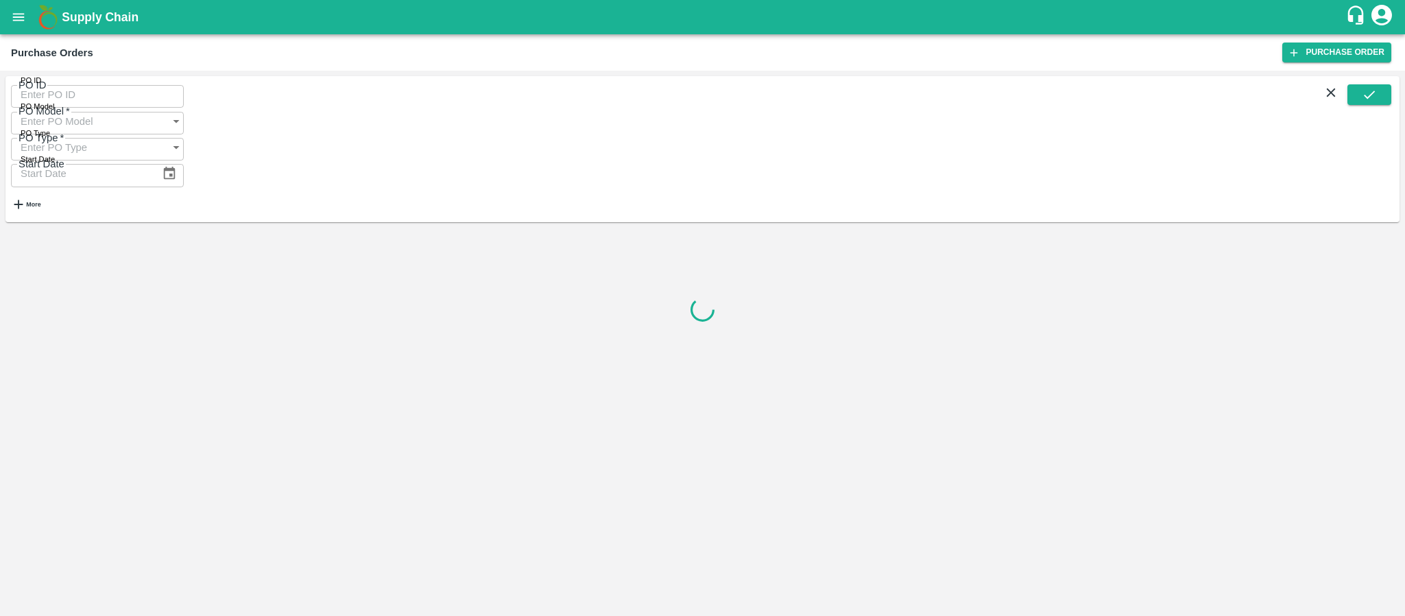
click at [113, 103] on input "PO ID" at bounding box center [97, 95] width 173 height 26
paste input "177844"
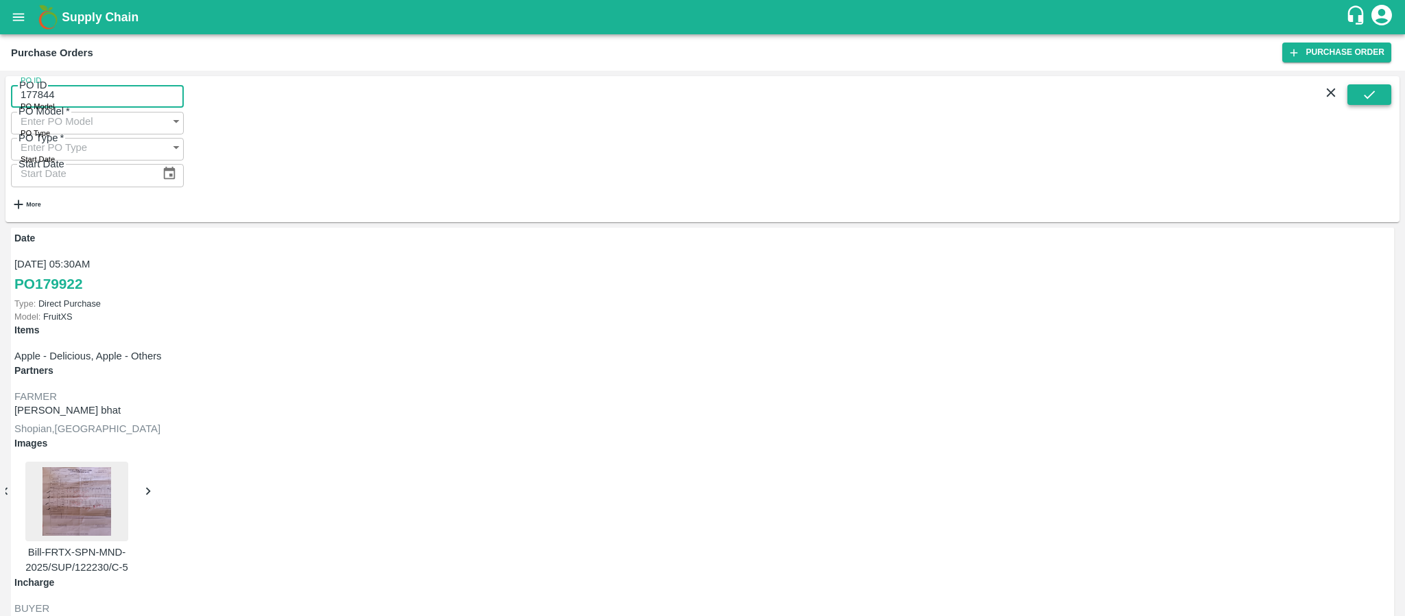
type input "177844"
click at [1354, 105] on button "submit" at bounding box center [1370, 94] width 44 height 21
click at [1354, 91] on button "submit" at bounding box center [1370, 94] width 44 height 21
click at [25, 11] on icon "open drawer" at bounding box center [18, 17] width 15 height 15
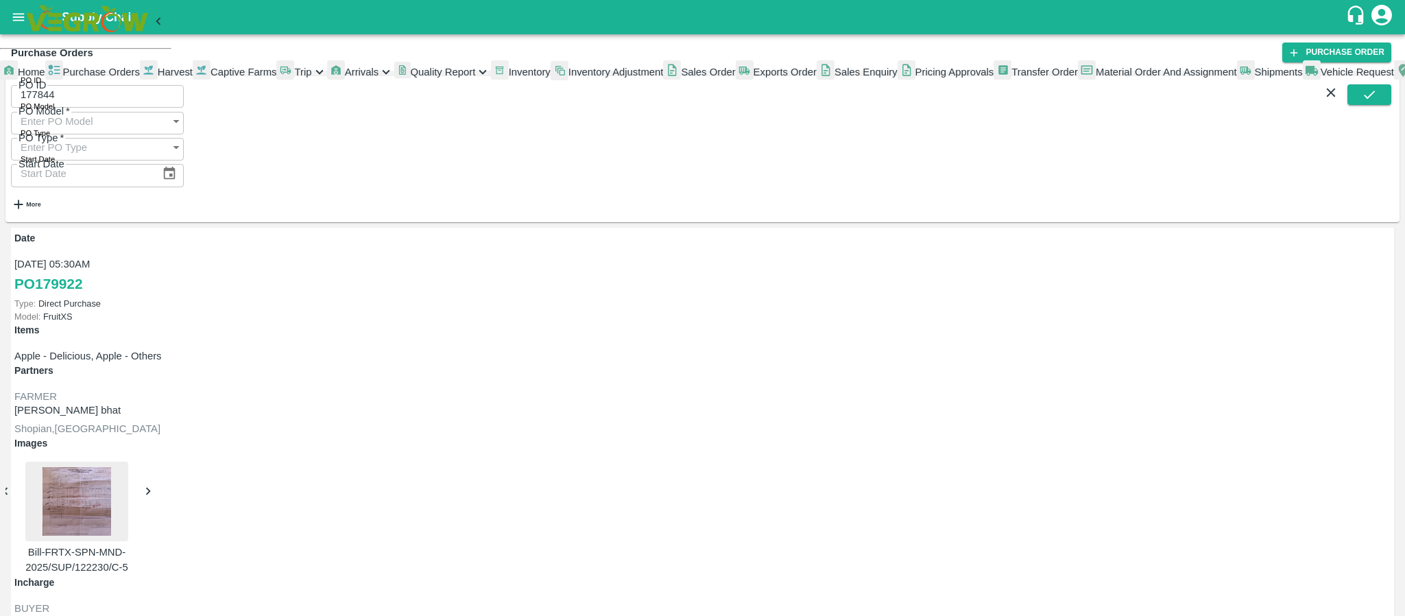
click at [80, 77] on span "Purchase Orders" at bounding box center [101, 72] width 77 height 11
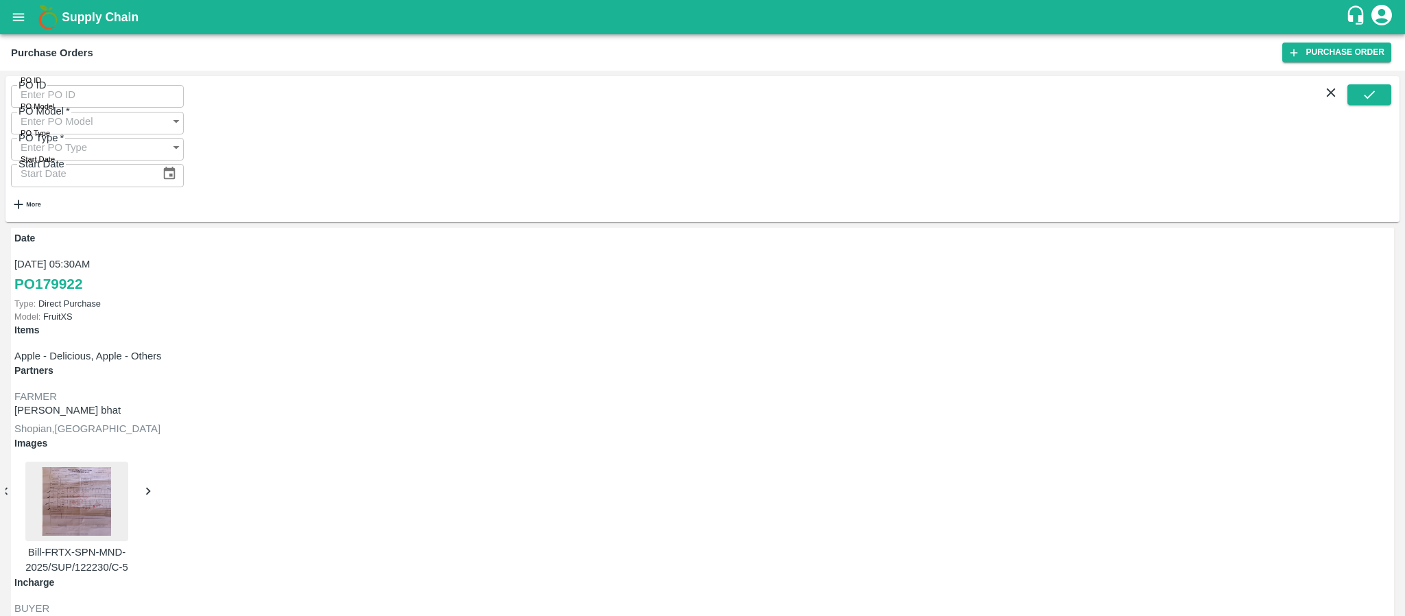
click at [136, 105] on input "PO ID" at bounding box center [97, 95] width 173 height 26
paste input "177844"
type input "177844"
click at [1365, 102] on icon "submit" at bounding box center [1369, 94] width 15 height 15
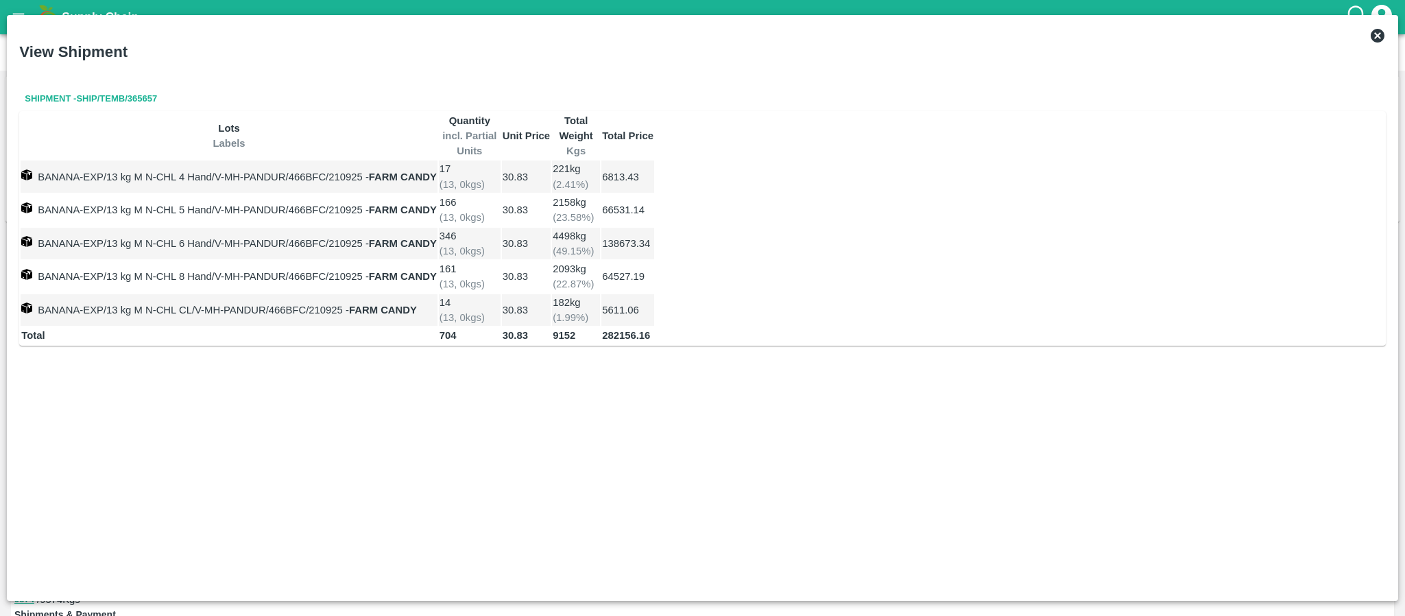
click at [1378, 34] on icon at bounding box center [1378, 36] width 14 height 14
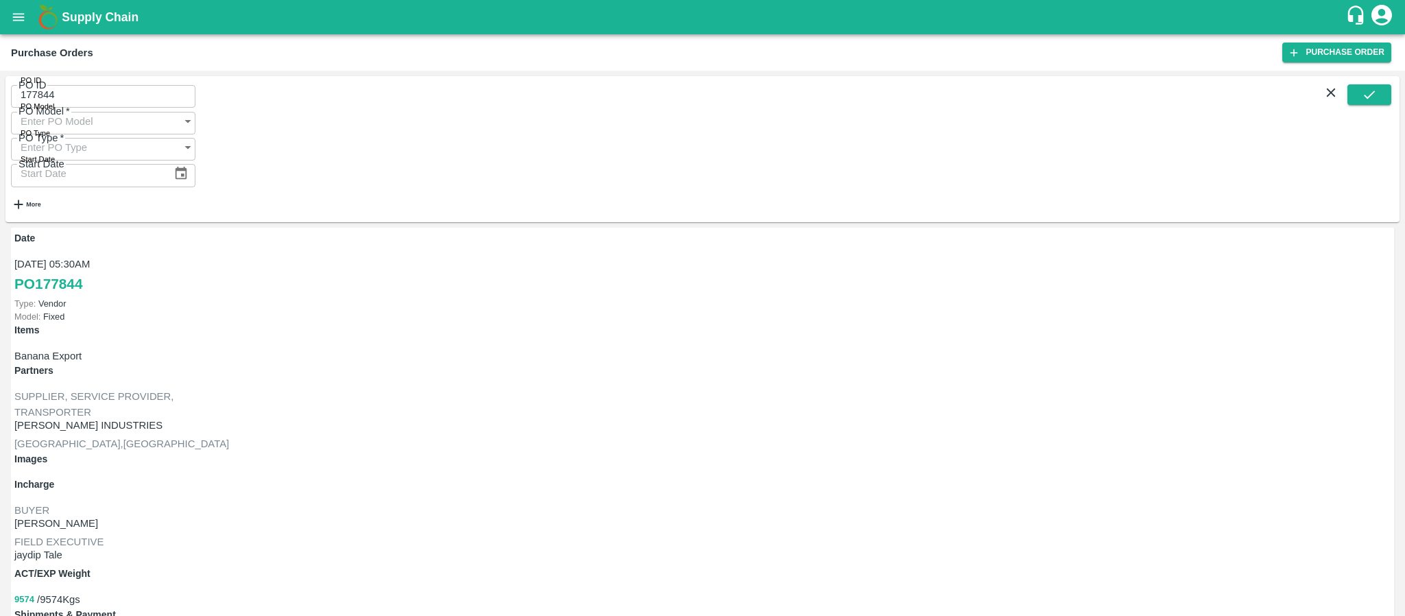
click at [34, 592] on button "9574" at bounding box center [24, 600] width 20 height 16
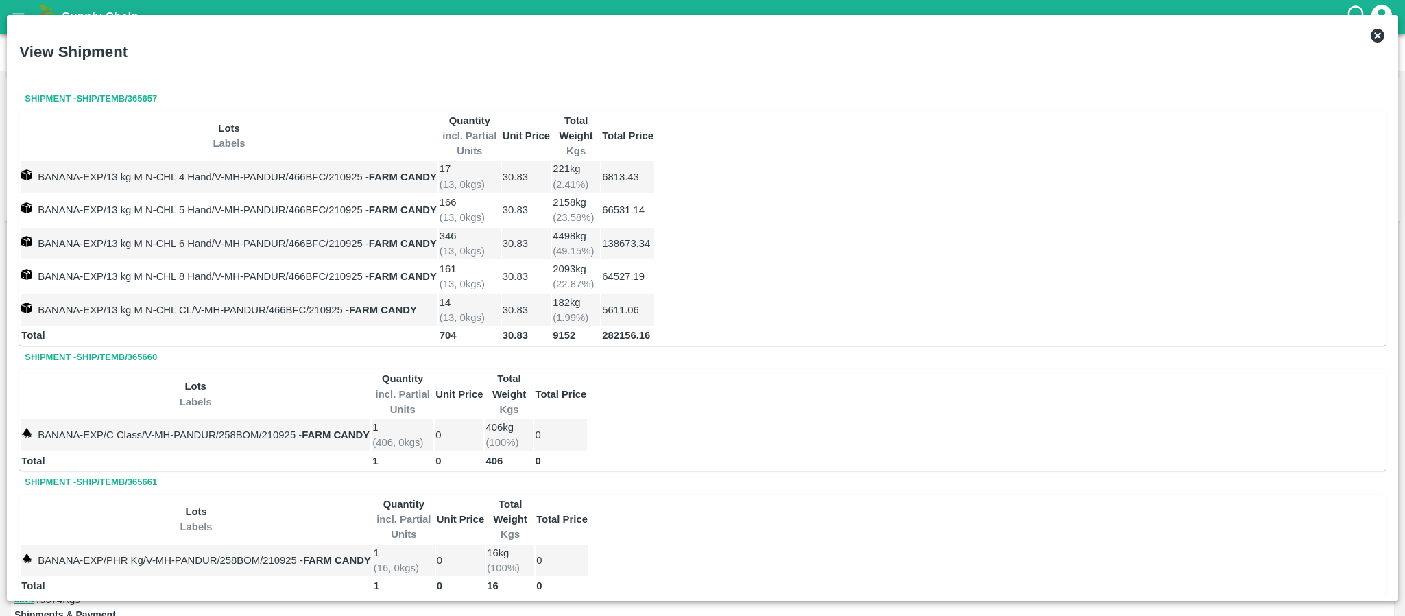
click at [1374, 33] on icon at bounding box center [1378, 36] width 14 height 14
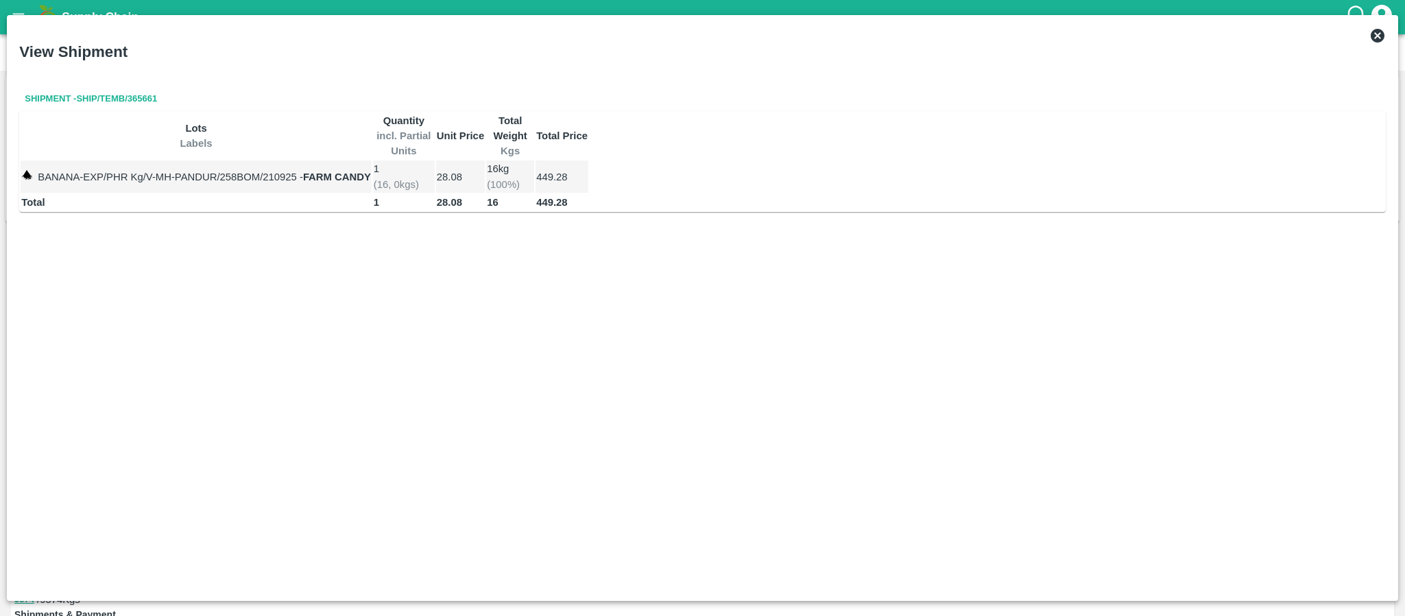
click at [1374, 29] on icon at bounding box center [1378, 35] width 16 height 16
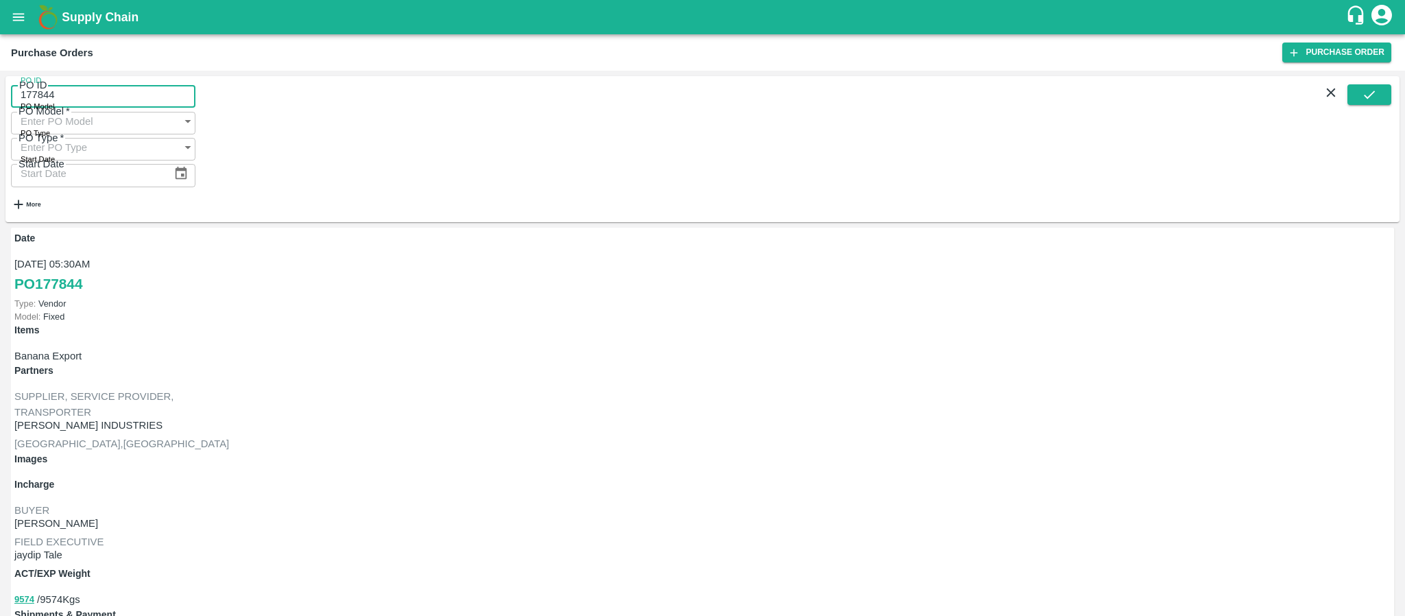
click at [136, 102] on input "177844" at bounding box center [103, 95] width 184 height 26
paste input "text"
type input "178695"
click at [1389, 99] on button "submit" at bounding box center [1370, 94] width 44 height 21
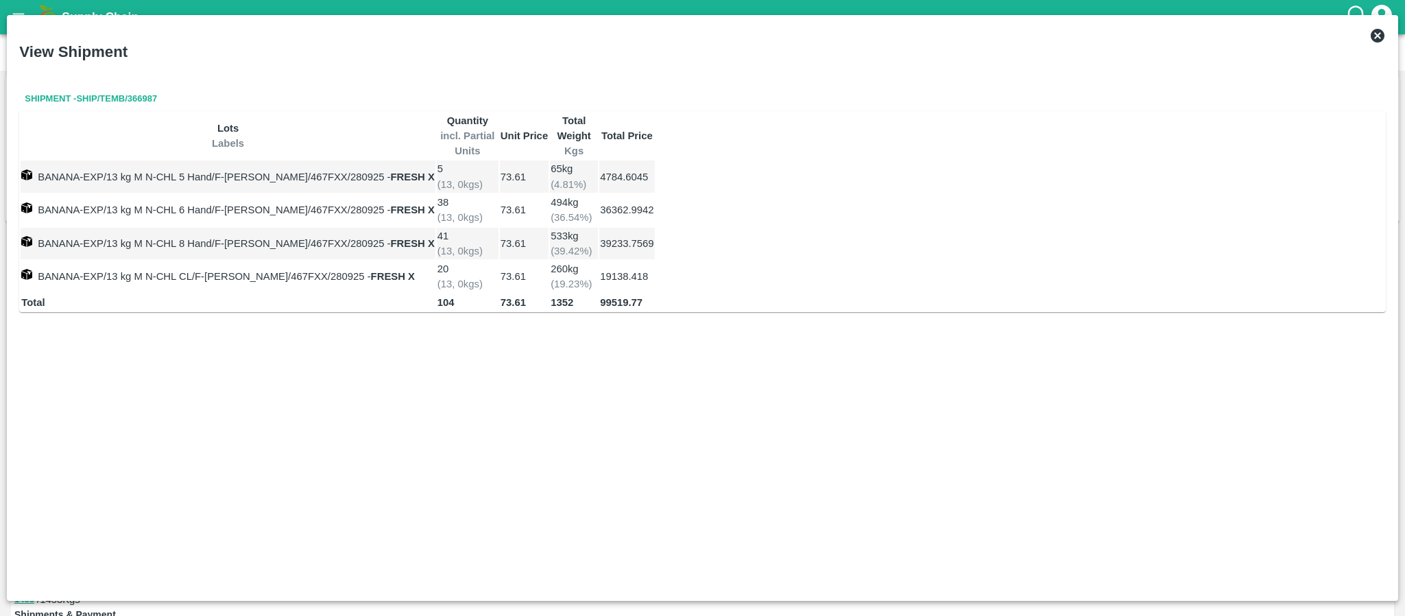
click at [654, 294] on td "99519.77" at bounding box center [626, 302] width 55 height 16
copy b "99519.77"
click at [1377, 37] on icon at bounding box center [1378, 35] width 16 height 16
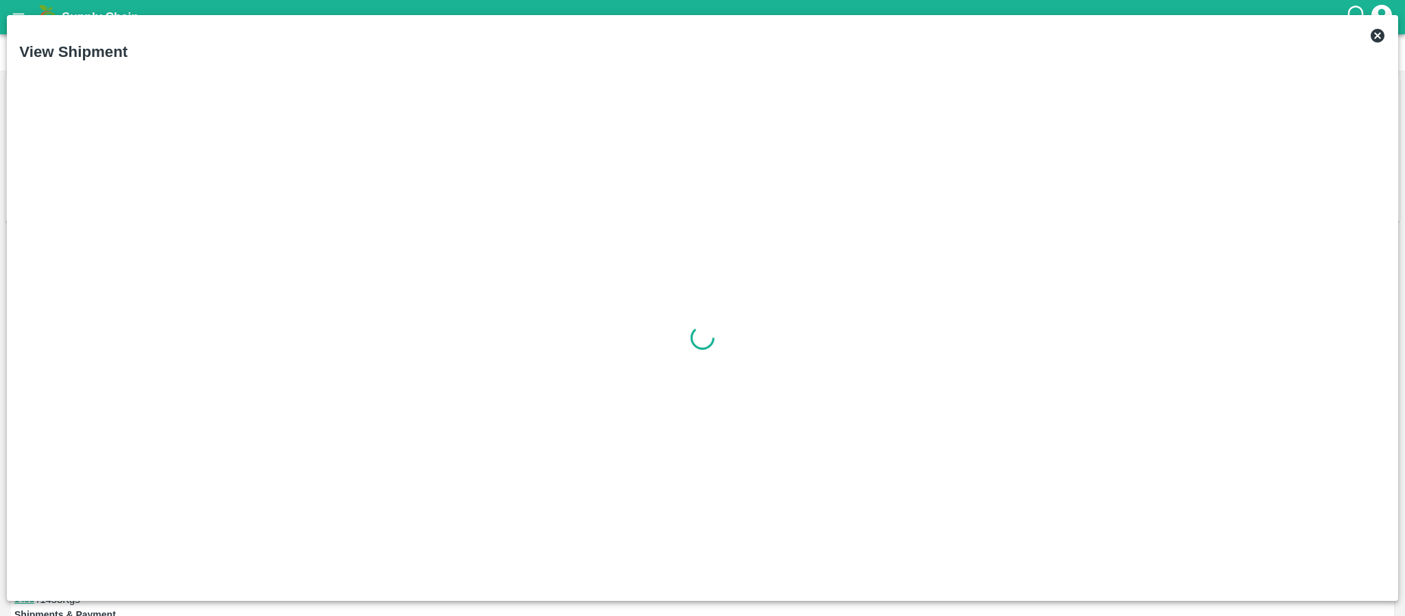
click at [1370, 36] on icon at bounding box center [1378, 35] width 16 height 16
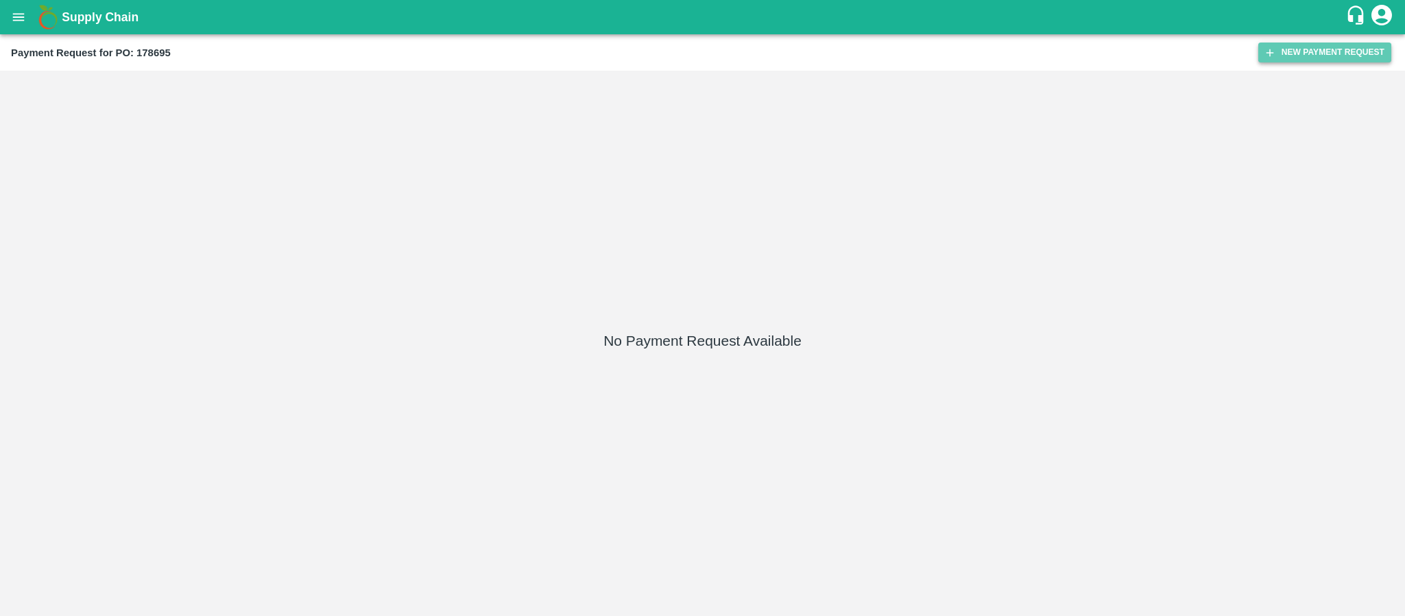
click at [1274, 54] on icon "button" at bounding box center [1270, 53] width 12 height 12
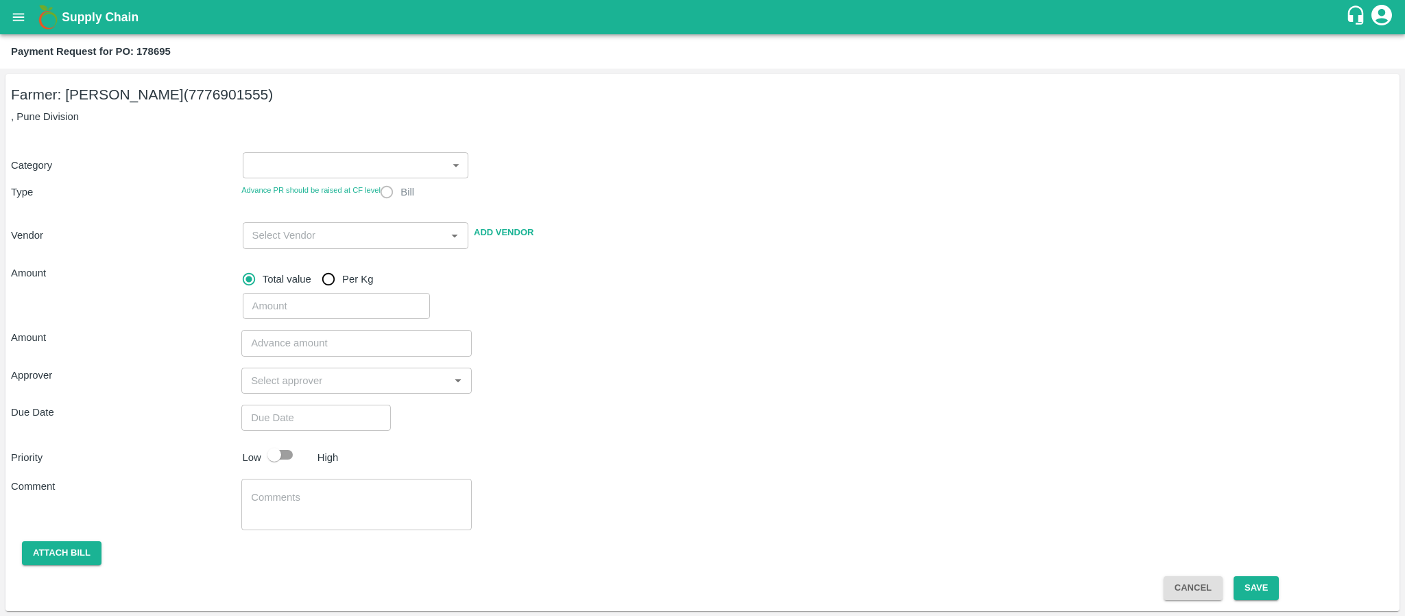
click at [305, 171] on body "Supply Chain Payment Request for PO: 178695 Farmer: Nikhil [PERSON_NAME] (77769…" at bounding box center [702, 308] width 1405 height 616
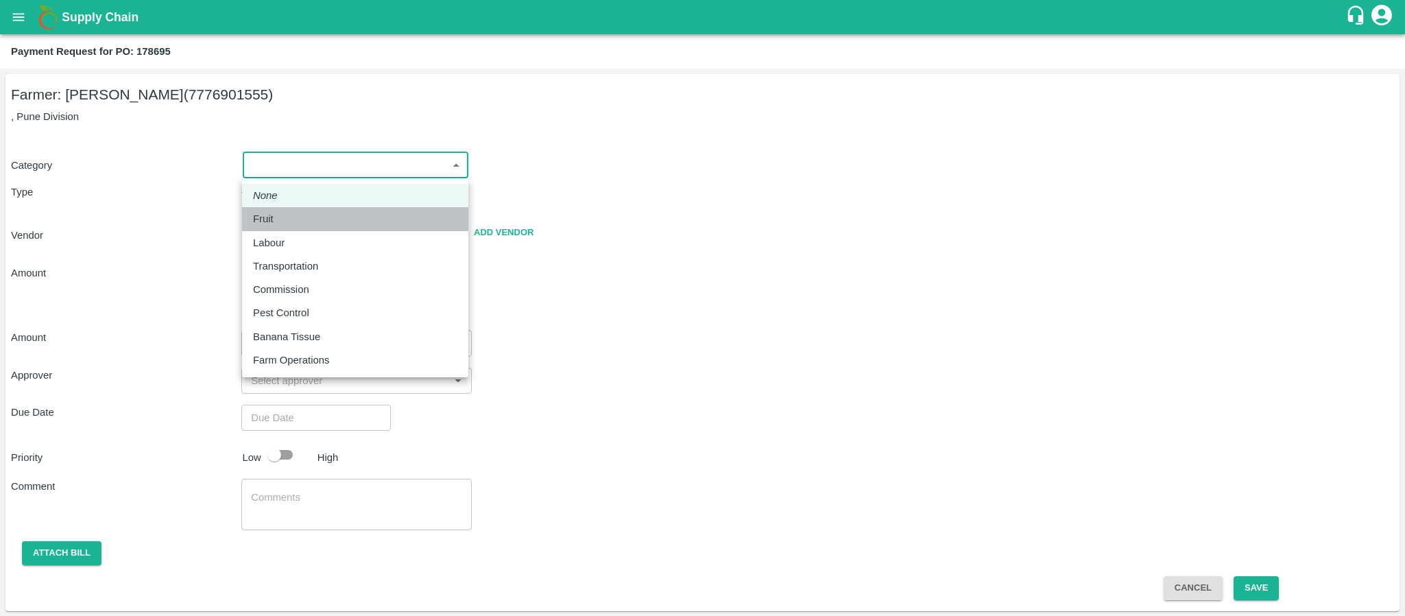
click at [299, 221] on div "Fruit" at bounding box center [355, 218] width 204 height 15
type input "1"
radio input "true"
type input "[PERSON_NAME] - 7776901555(Farmer)"
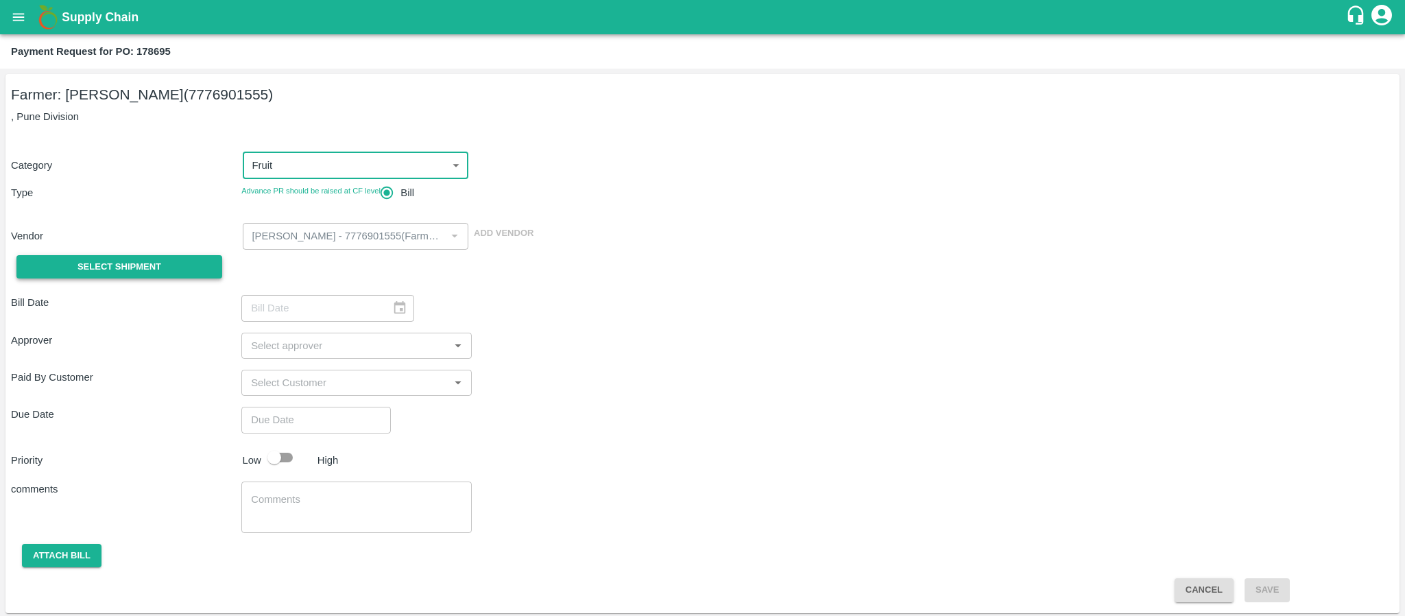
click at [167, 261] on button "Select Shipment" at bounding box center [119, 267] width 206 height 24
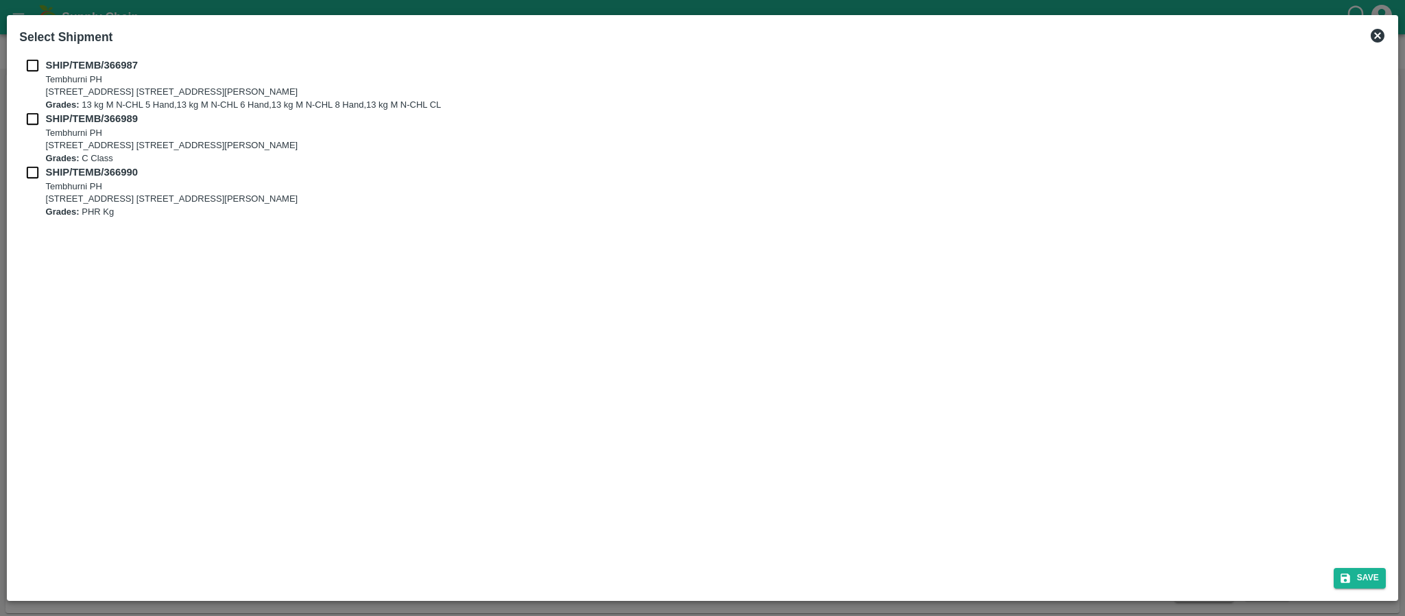
click at [27, 64] on input "checkbox" at bounding box center [32, 65] width 26 height 15
checkbox input "true"
click at [36, 123] on input "checkbox" at bounding box center [32, 118] width 26 height 15
checkbox input "true"
click at [34, 157] on div "SHIP/TEMB/[STREET_ADDRESS] [STREET_ADDRESS][PERSON_NAME] Grades: C Class" at bounding box center [702, 137] width 1367 height 53
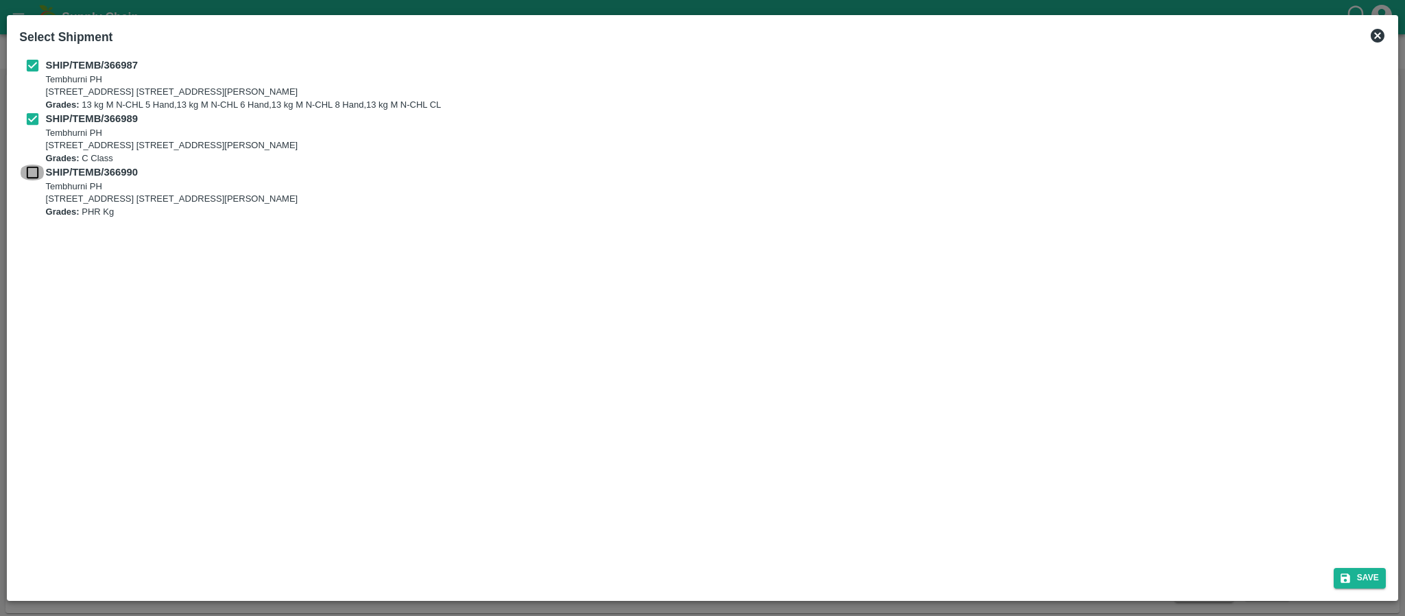
click at [34, 169] on input "checkbox" at bounding box center [32, 172] width 26 height 15
checkbox input "true"
click at [1379, 580] on button "Save" at bounding box center [1360, 578] width 52 height 20
type input "[DATE]"
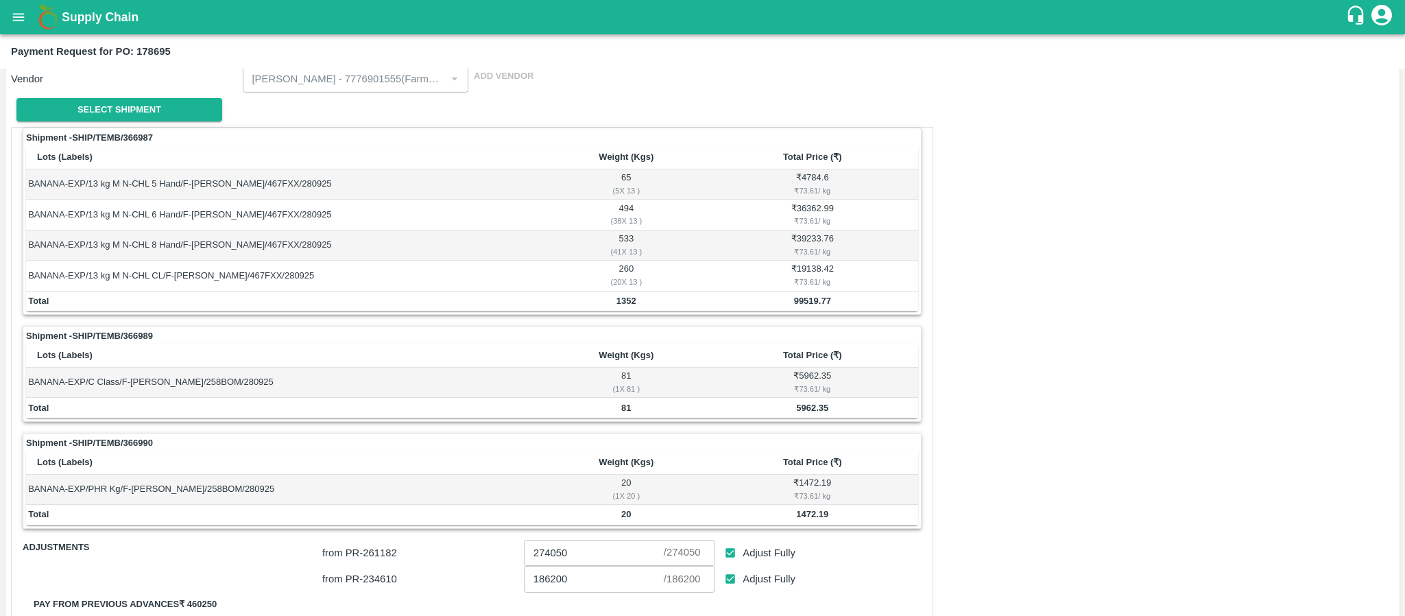
scroll to position [206, 0]
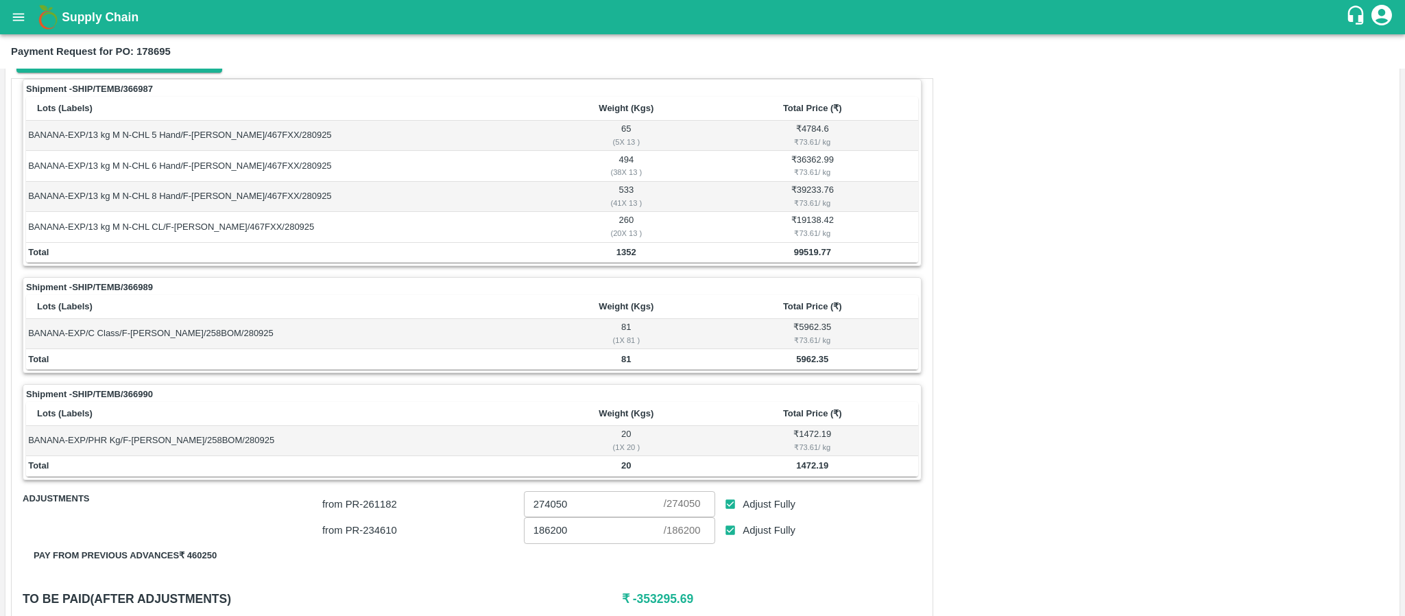
click at [800, 257] on b "99519.77" at bounding box center [812, 252] width 37 height 10
copy b "99519.77"
click at [809, 364] on b "5962.35" at bounding box center [812, 359] width 32 height 10
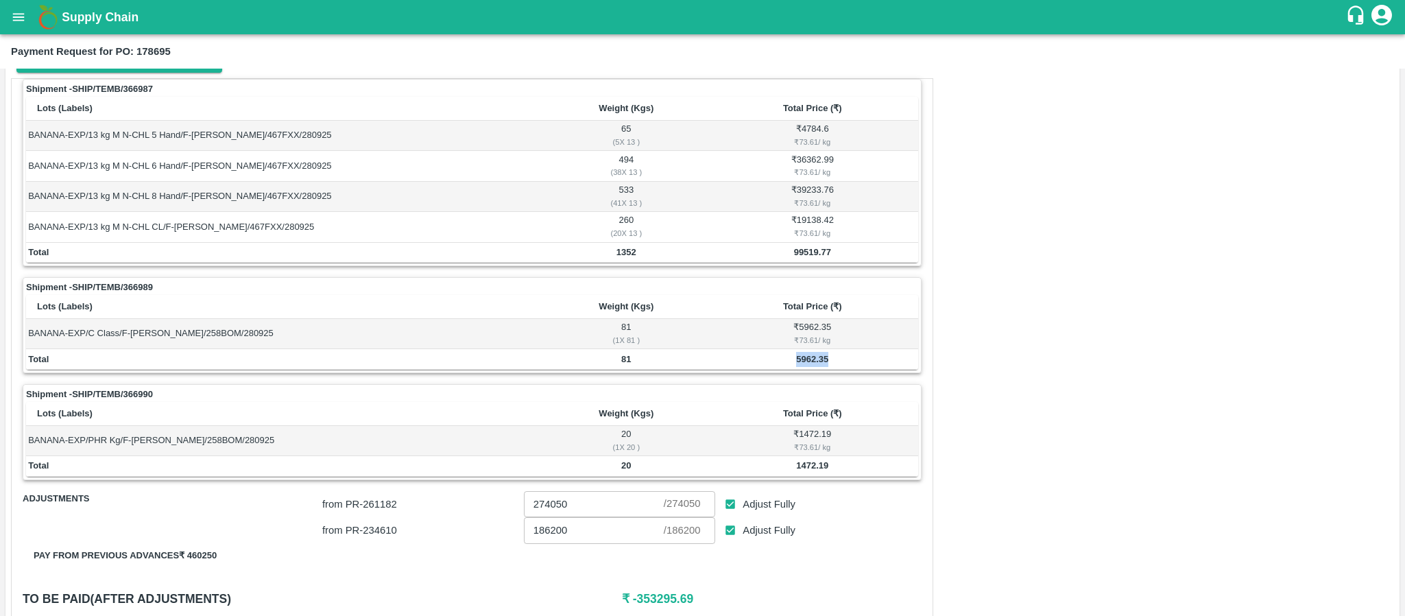
copy b "5962.35"
click at [811, 470] on b "1472.19" at bounding box center [812, 465] width 32 height 10
copy b "1472.19"
click at [883, 307] on th "Total Price (₹)" at bounding box center [812, 307] width 211 height 24
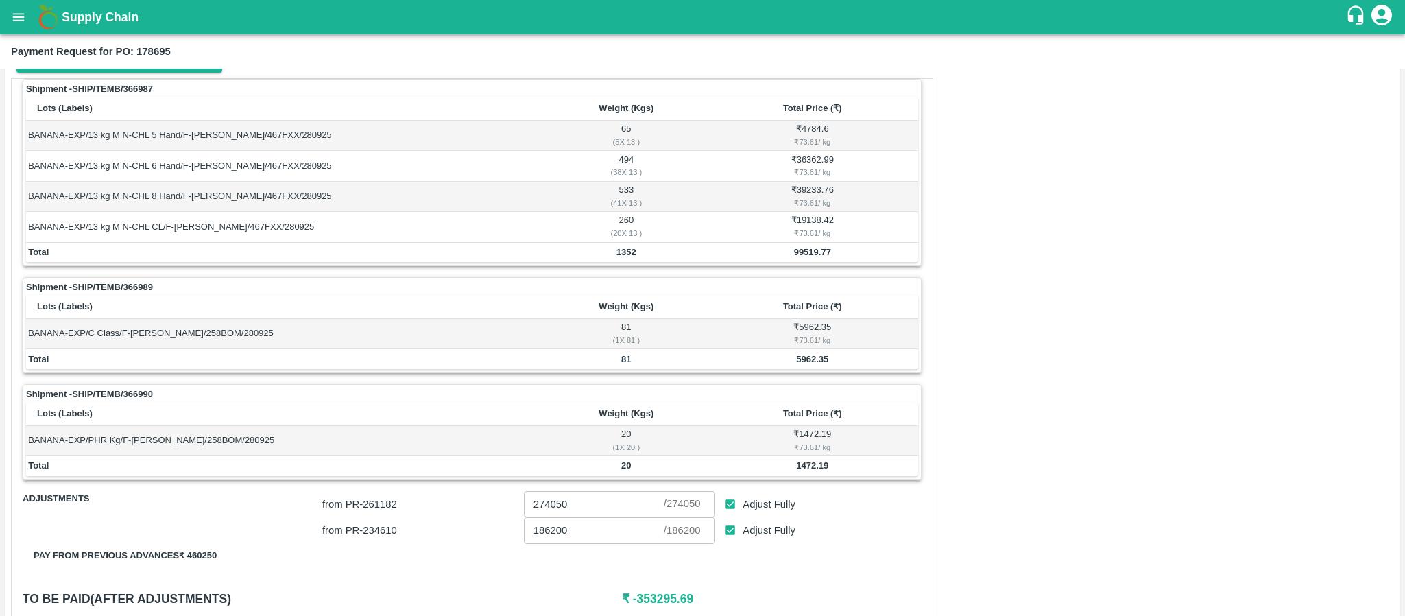
click at [804, 251] on b "99519.77" at bounding box center [812, 252] width 37 height 10
copy b "99519.77"
click at [807, 359] on b "5962.35" at bounding box center [812, 359] width 32 height 10
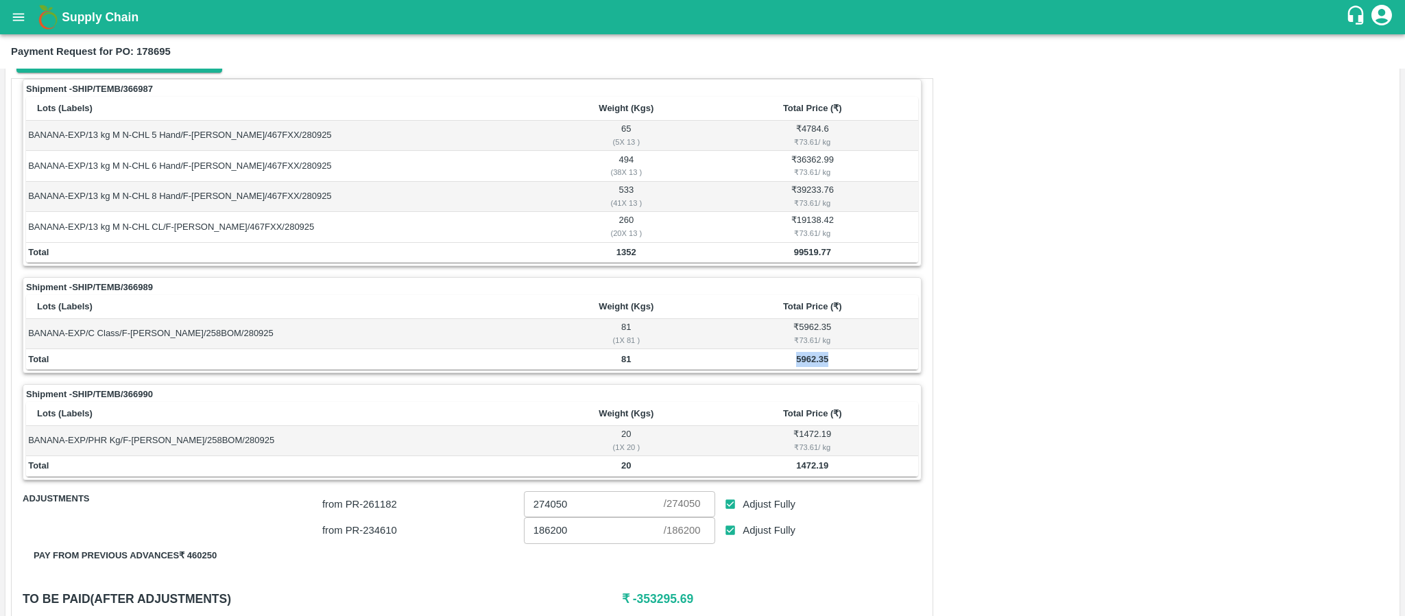
copy b "5962.35"
click at [809, 470] on b "1472.19" at bounding box center [812, 465] width 32 height 10
copy b "1472.19"
click at [717, 278] on div "Shipment - SHIP/TEMB/366987 Lots (Labels) Weight (Kgs) Total Price (₹) BANANA-E…" at bounding box center [472, 279] width 899 height 401
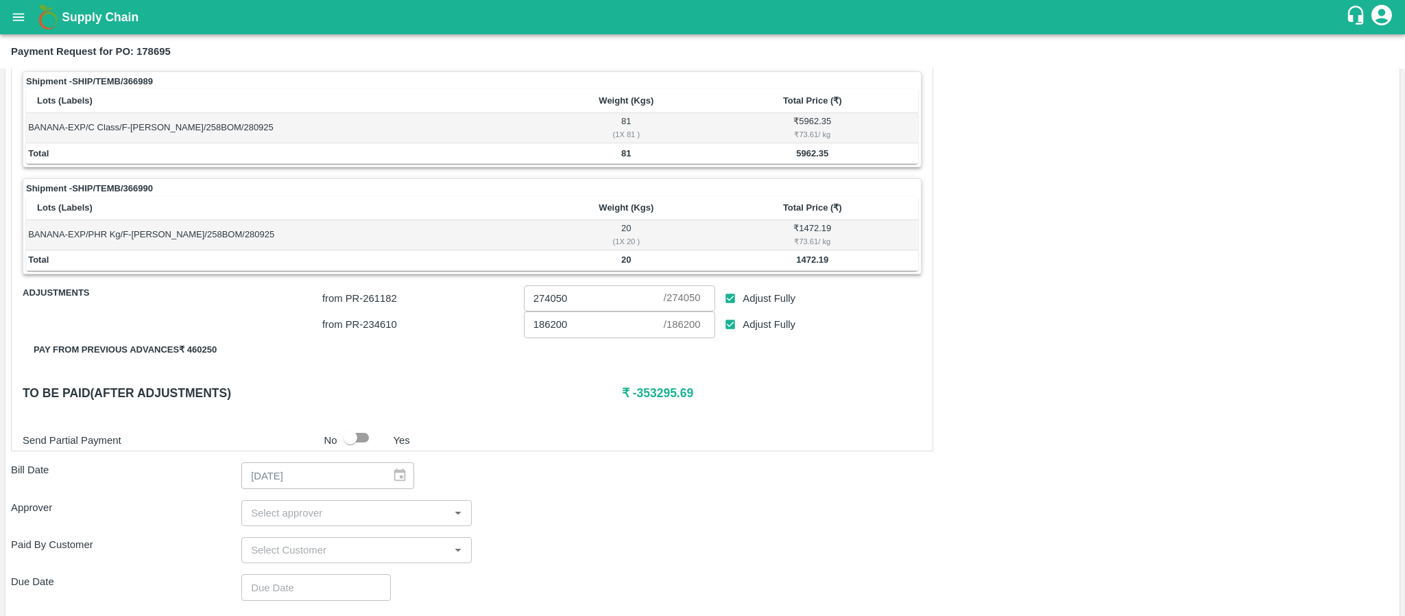
scroll to position [0, 0]
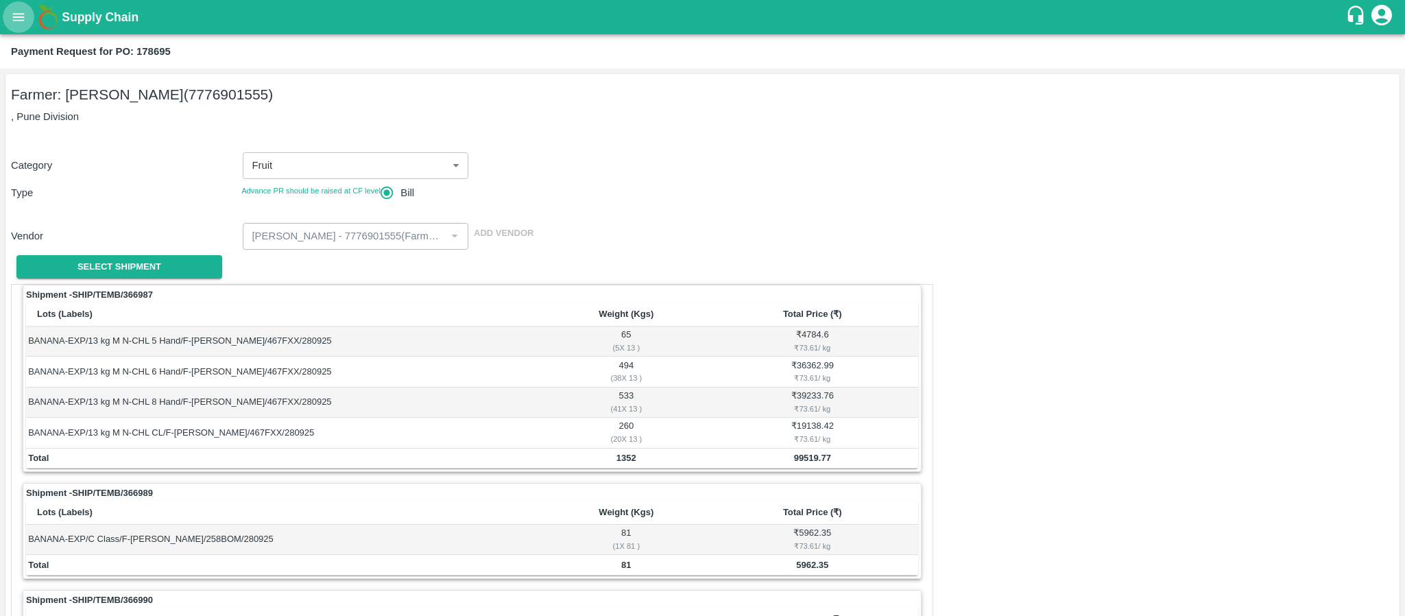
click at [17, 10] on icon "open drawer" at bounding box center [18, 17] width 15 height 15
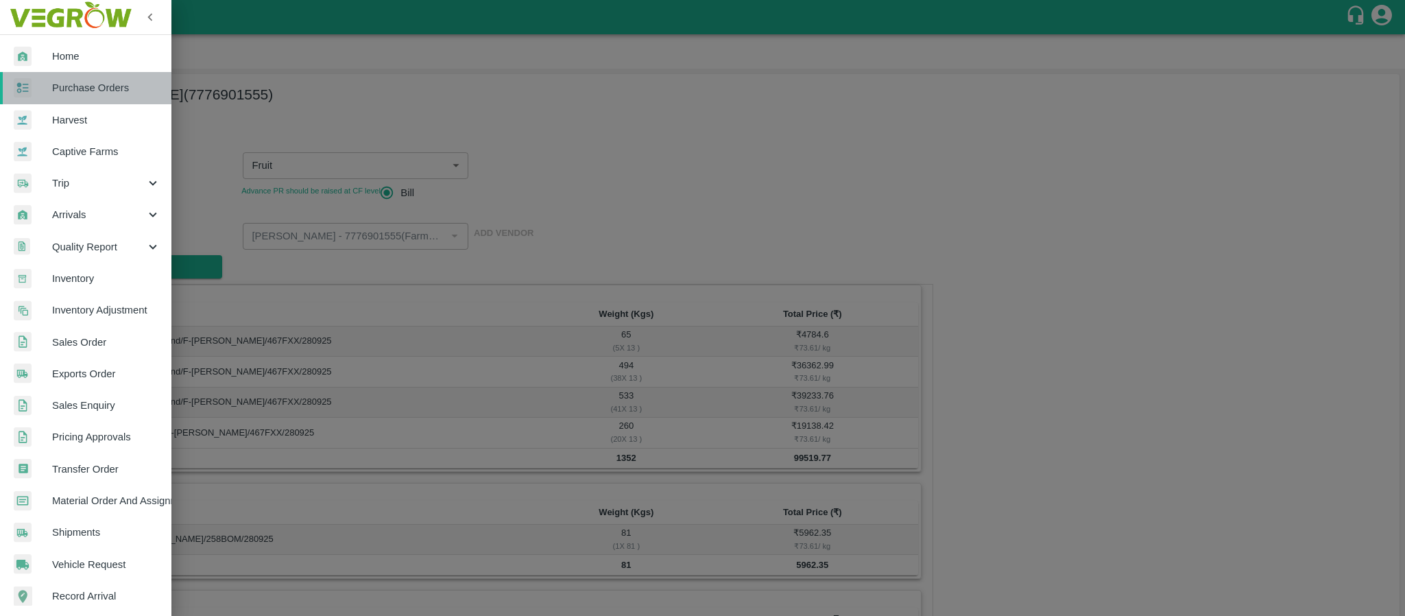
click at [106, 91] on span "Purchase Orders" at bounding box center [106, 87] width 108 height 15
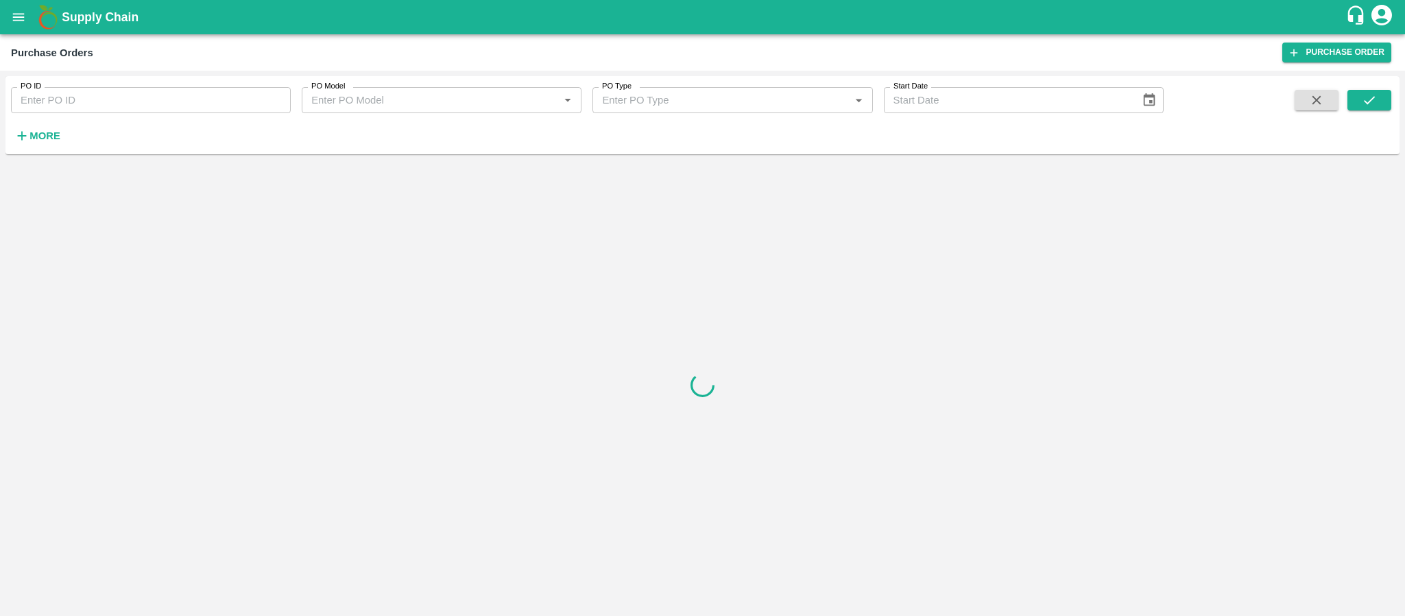
click at [157, 105] on input "PO ID" at bounding box center [151, 100] width 280 height 26
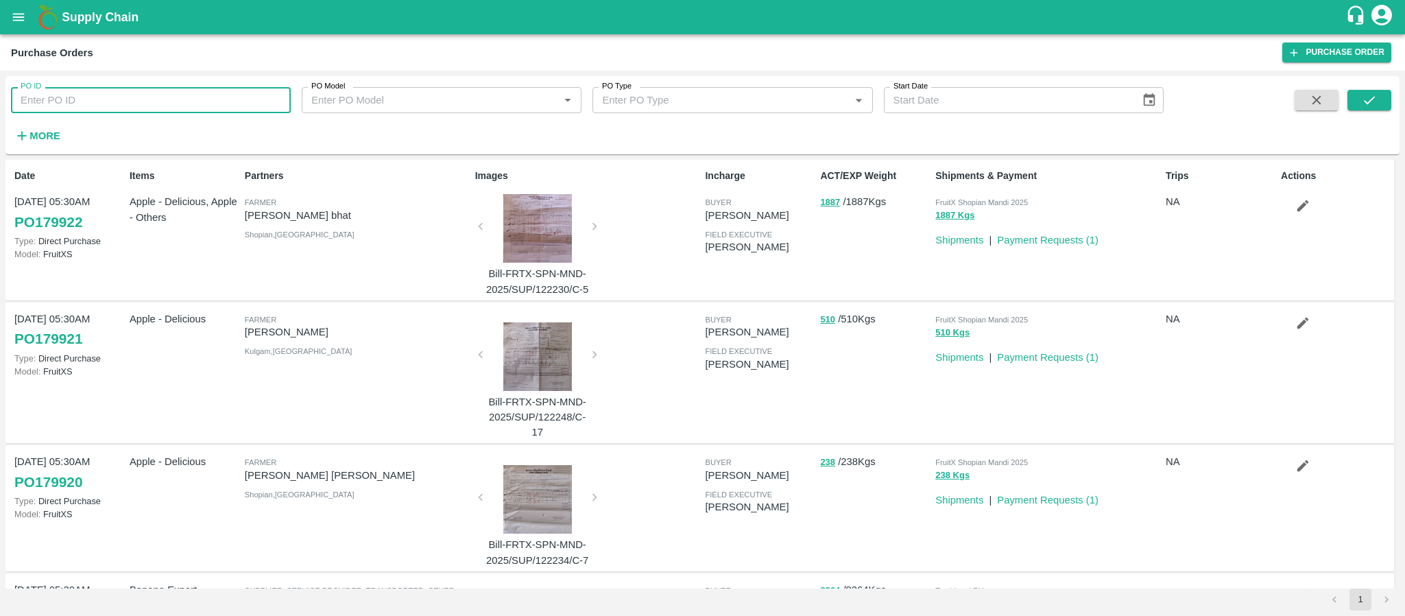
paste input "178843"
type input "178843"
click at [1372, 103] on icon "submit" at bounding box center [1369, 100] width 15 height 15
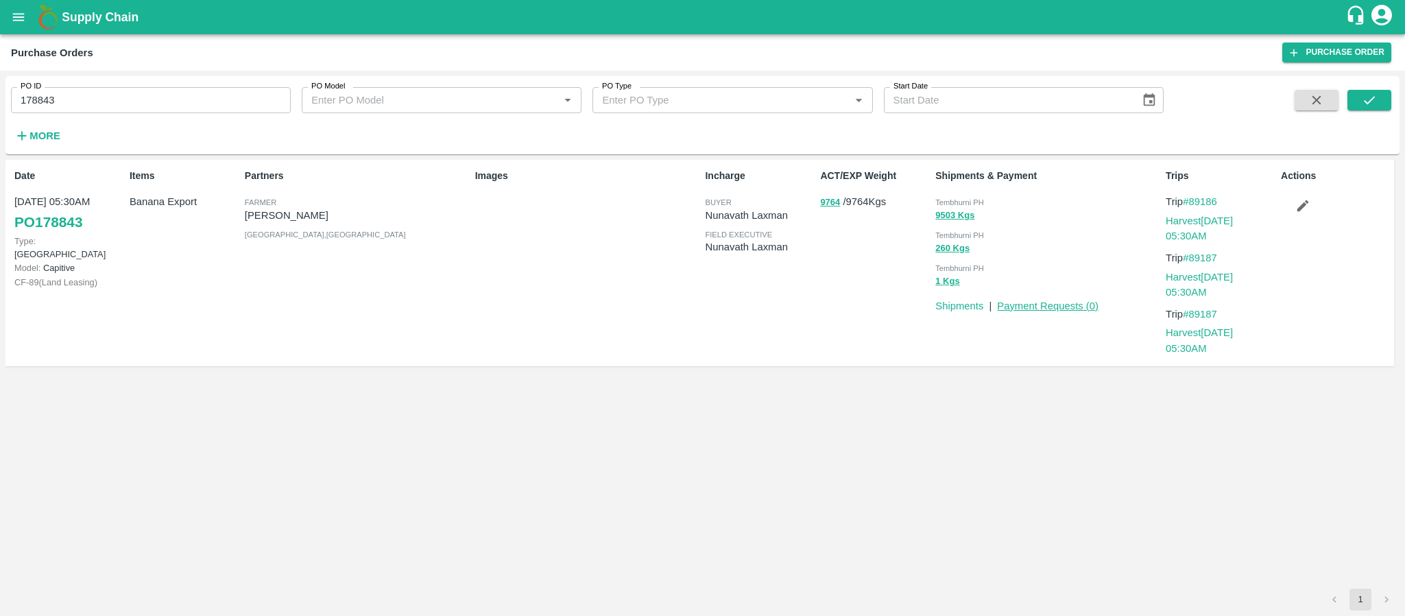
click at [1036, 305] on link "Payment Requests ( 0 )" at bounding box center [1048, 305] width 102 height 11
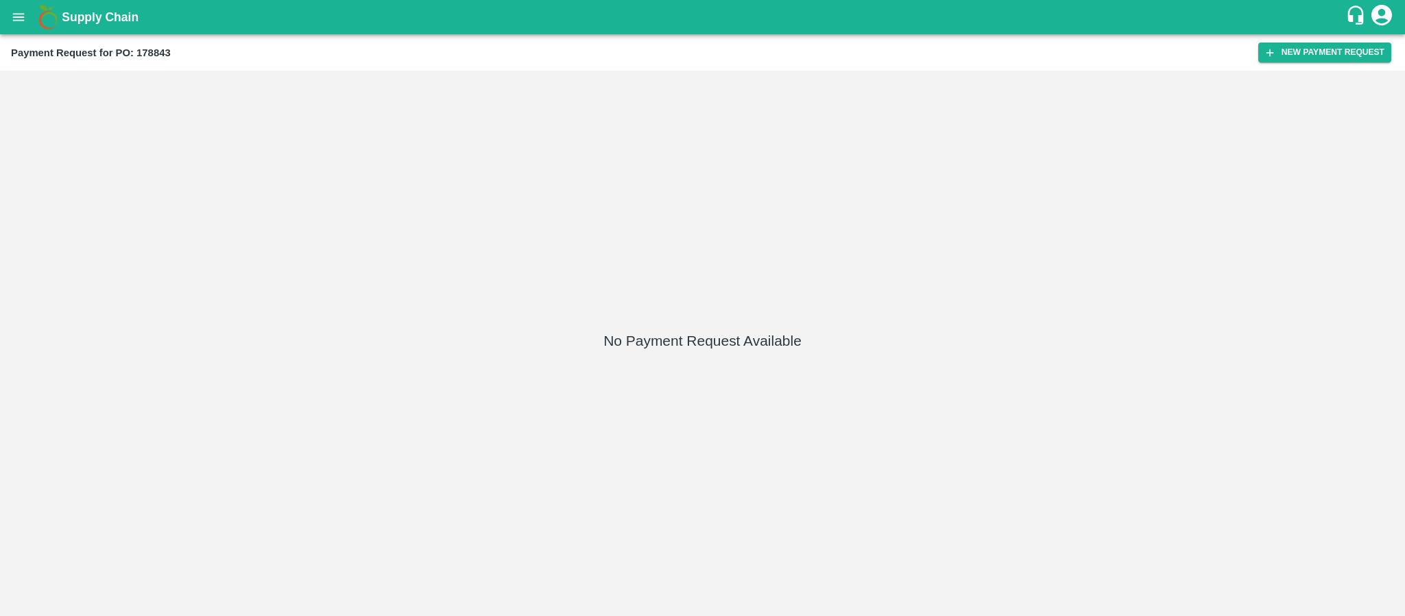
click at [1313, 38] on div "Payment Request for PO: 178843 New Payment Request" at bounding box center [702, 52] width 1405 height 36
click at [1315, 46] on button "New Payment Request" at bounding box center [1324, 53] width 133 height 20
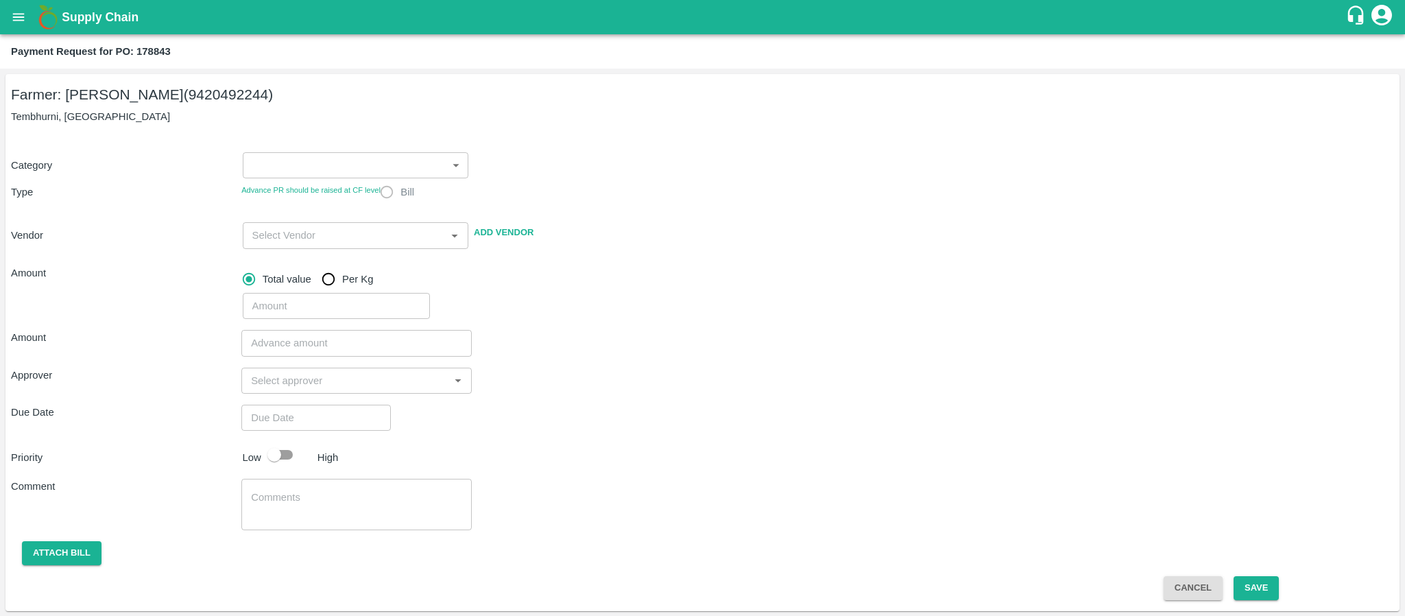
click at [338, 171] on body "Supply Chain Payment Request for PO: 178843 Farmer: [PERSON_NAME] (9420492244) …" at bounding box center [702, 308] width 1405 height 616
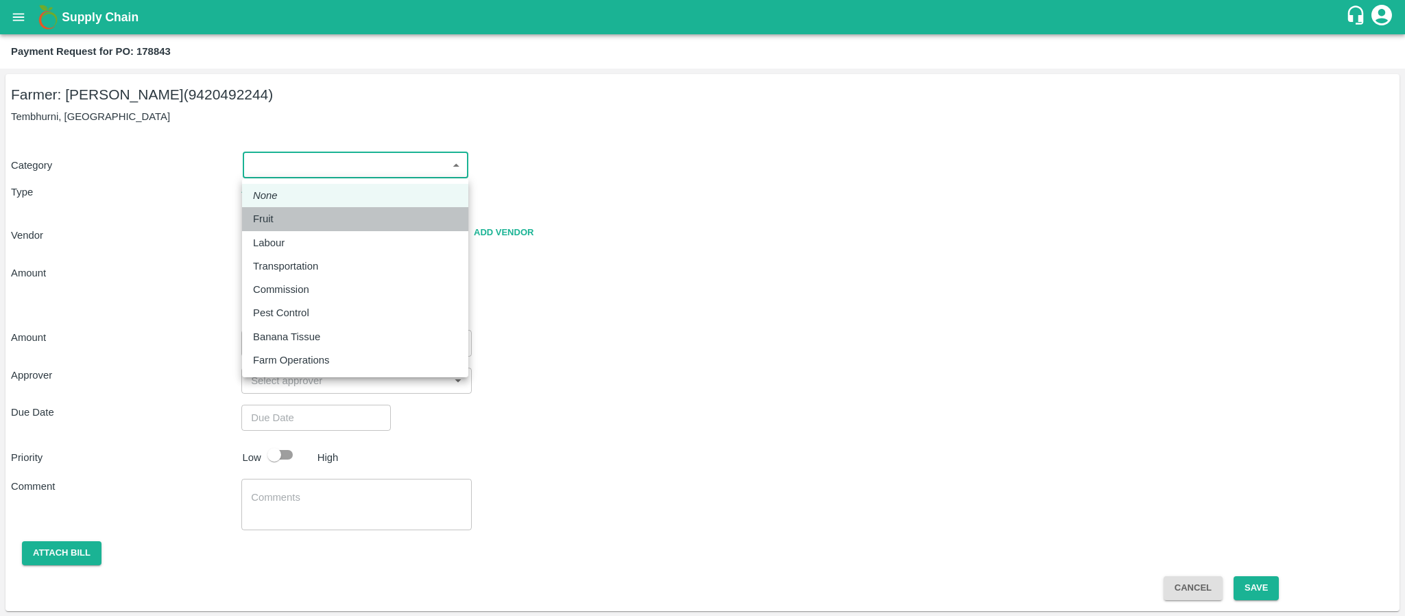
click at [285, 223] on div "Fruit" at bounding box center [355, 218] width 204 height 15
type input "1"
radio input "true"
type input "[PERSON_NAME] - 9420492244([PERSON_NAME])"
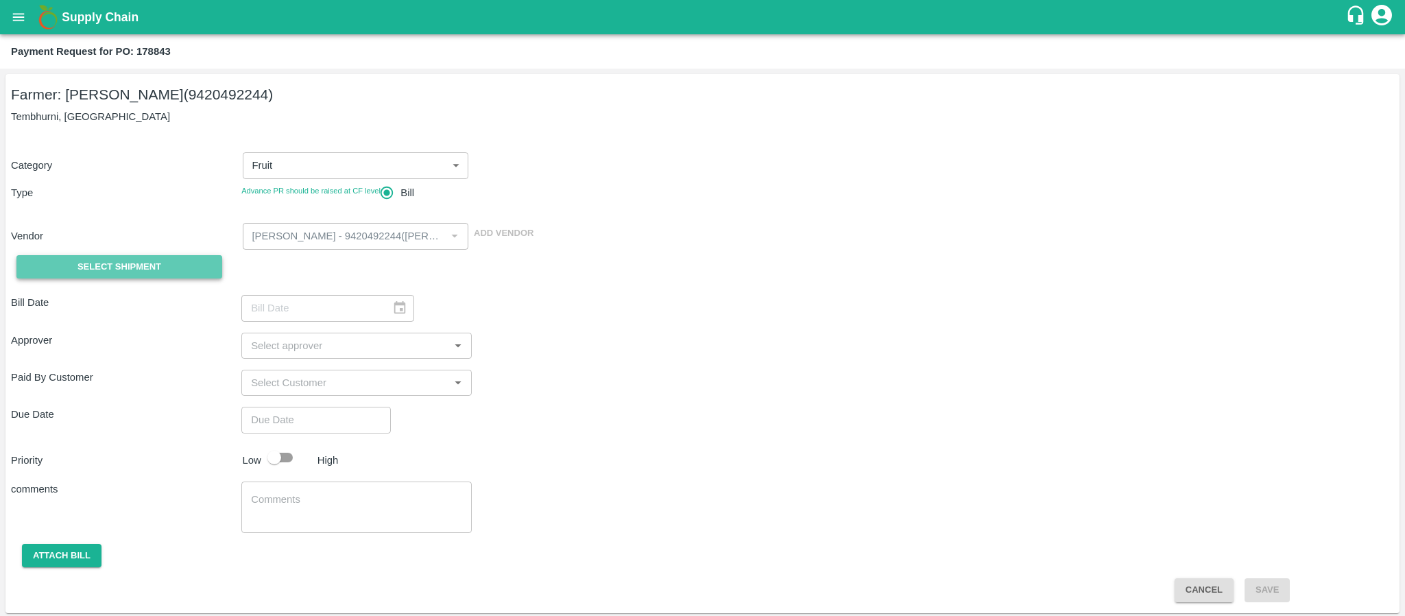
click at [143, 265] on span "Select Shipment" at bounding box center [119, 267] width 84 height 16
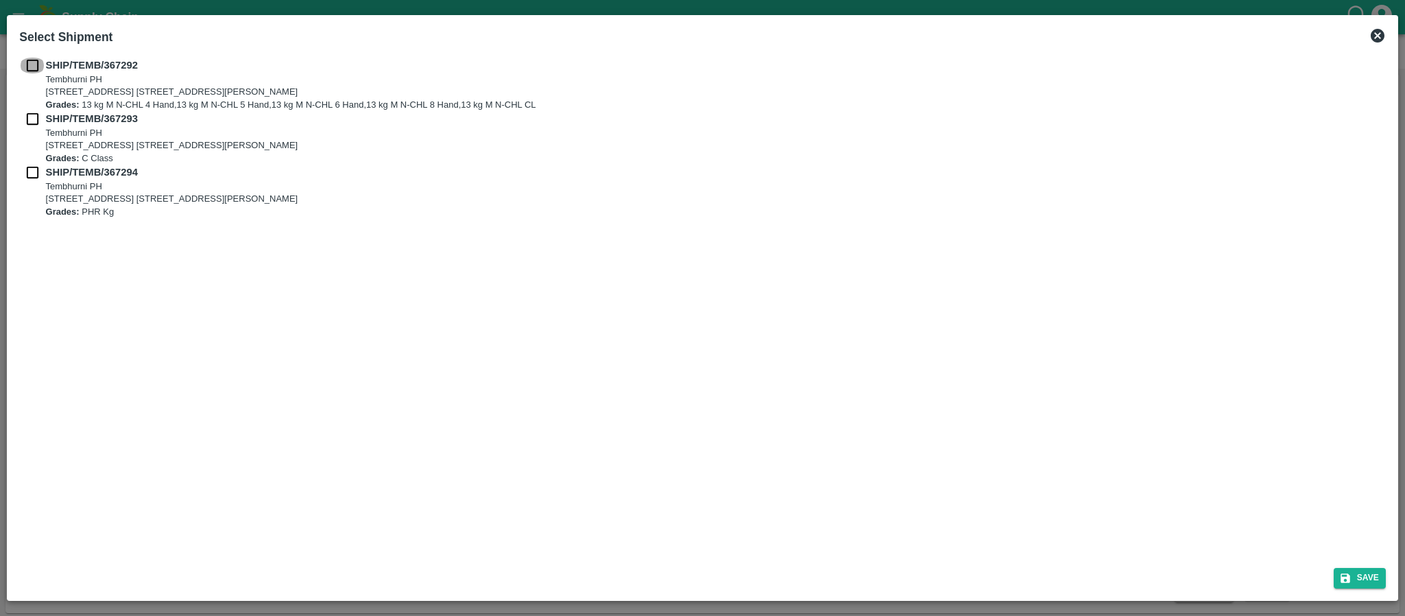
click at [34, 64] on input "checkbox" at bounding box center [32, 65] width 26 height 15
checkbox input "true"
click at [32, 118] on input "checkbox" at bounding box center [32, 118] width 26 height 15
checkbox input "true"
click at [32, 169] on input "checkbox" at bounding box center [32, 172] width 26 height 15
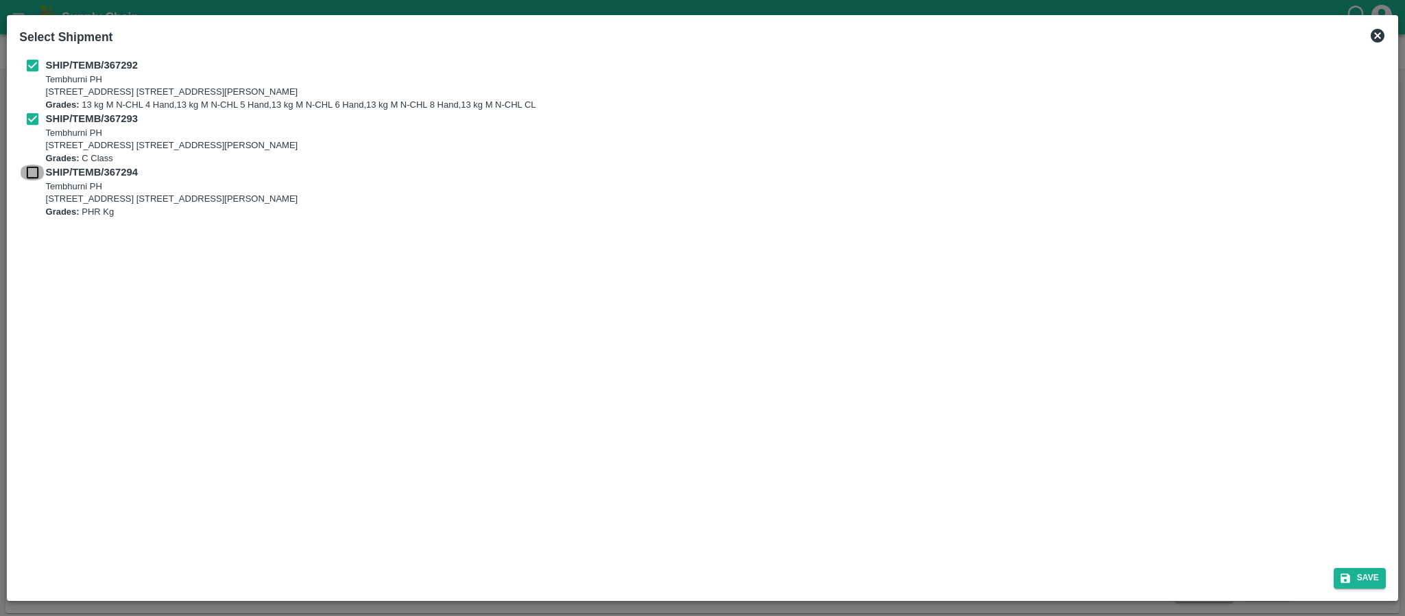
checkbox input "true"
click at [1379, 578] on button "Save" at bounding box center [1360, 578] width 52 height 20
type input "30/09/2025"
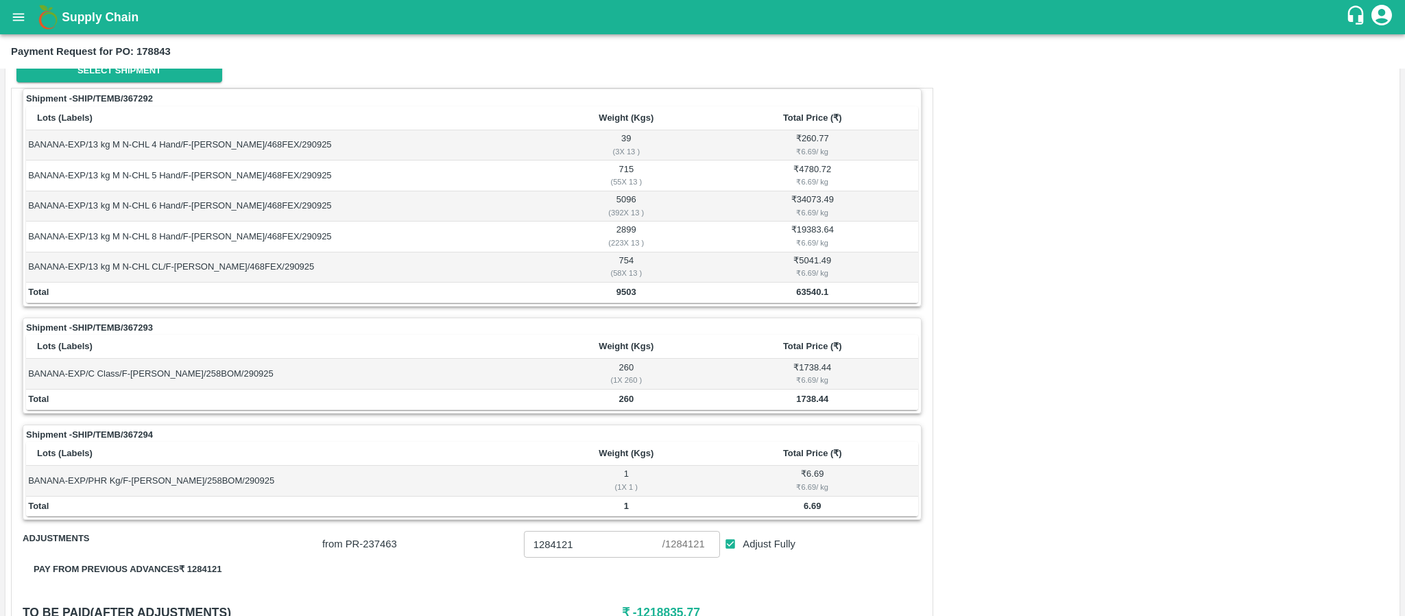
scroll to position [206, 0]
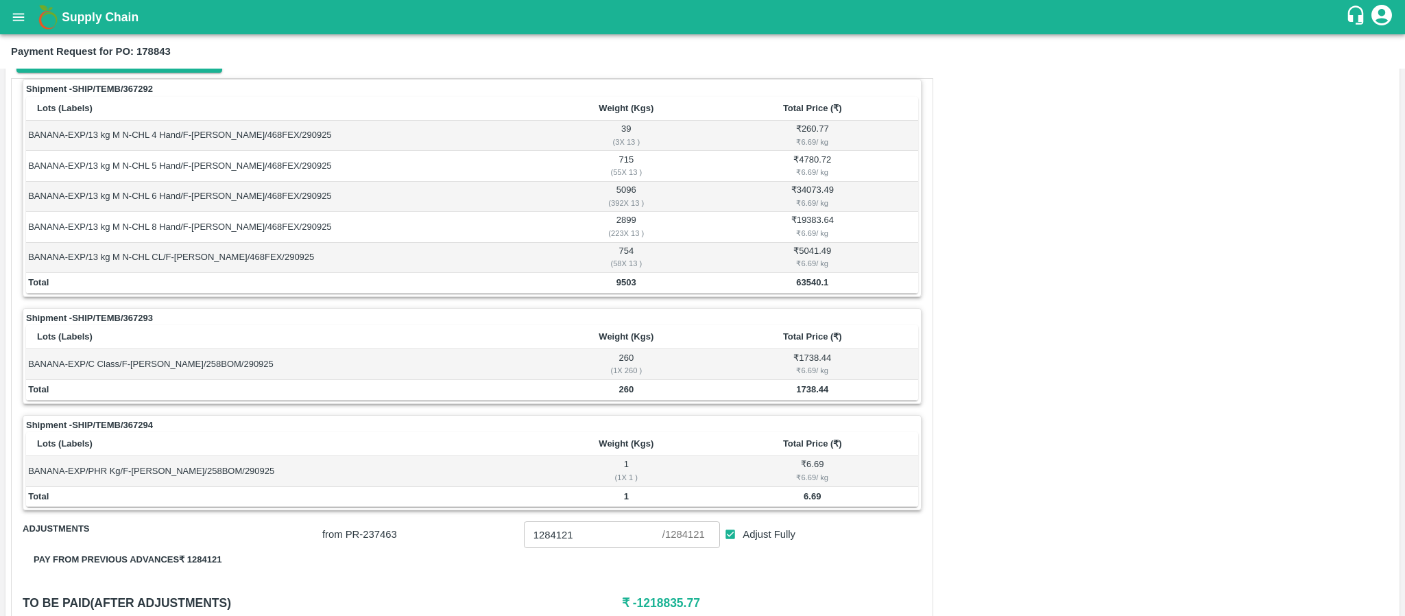
click at [811, 286] on b "63540.1" at bounding box center [812, 282] width 32 height 10
copy b "63540.1"
click at [815, 393] on b "1738.44" at bounding box center [812, 389] width 32 height 10
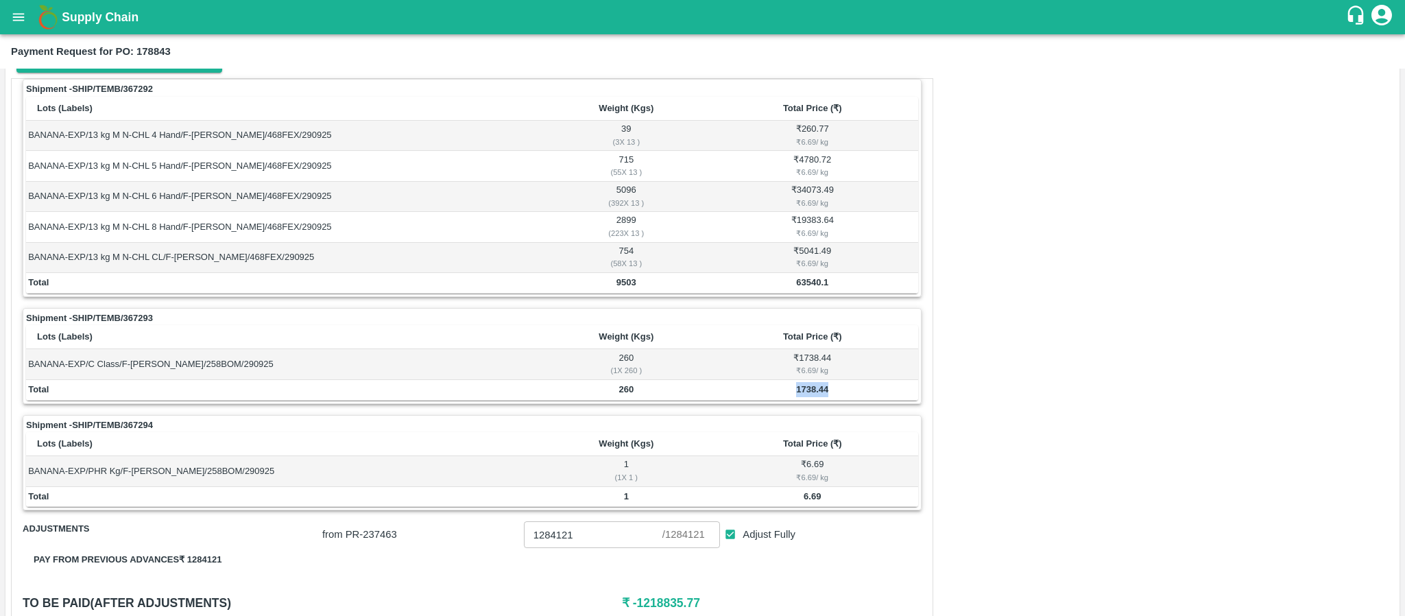
copy b "1738.44"
click at [809, 497] on b "6.69" at bounding box center [812, 496] width 17 height 10
copy b "6.69"
click at [471, 283] on td "Total" at bounding box center [286, 283] width 520 height 21
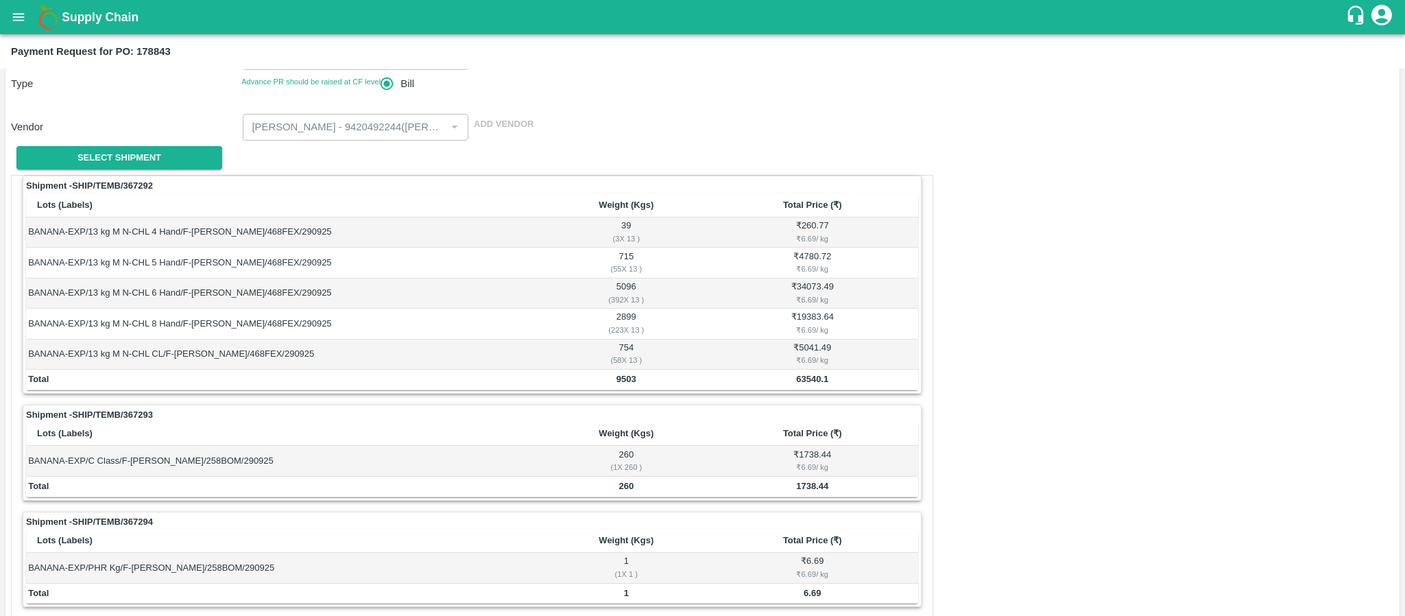
scroll to position [0, 0]
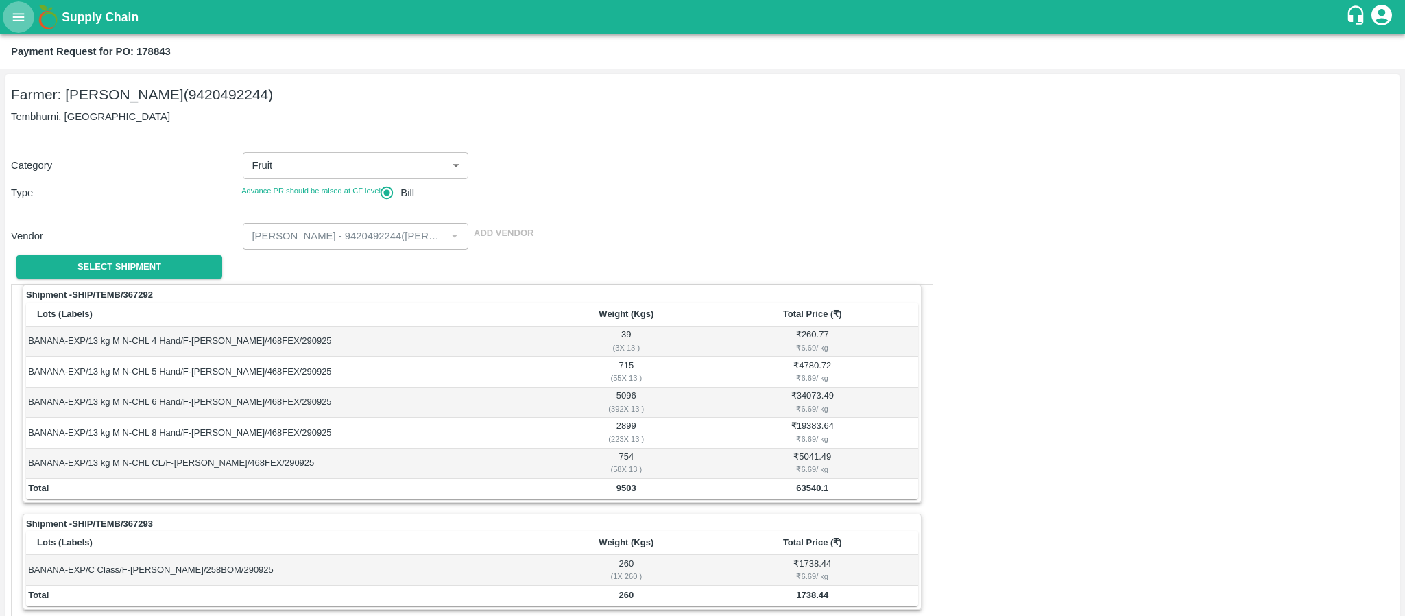
click at [25, 16] on icon "open drawer" at bounding box center [18, 17] width 15 height 15
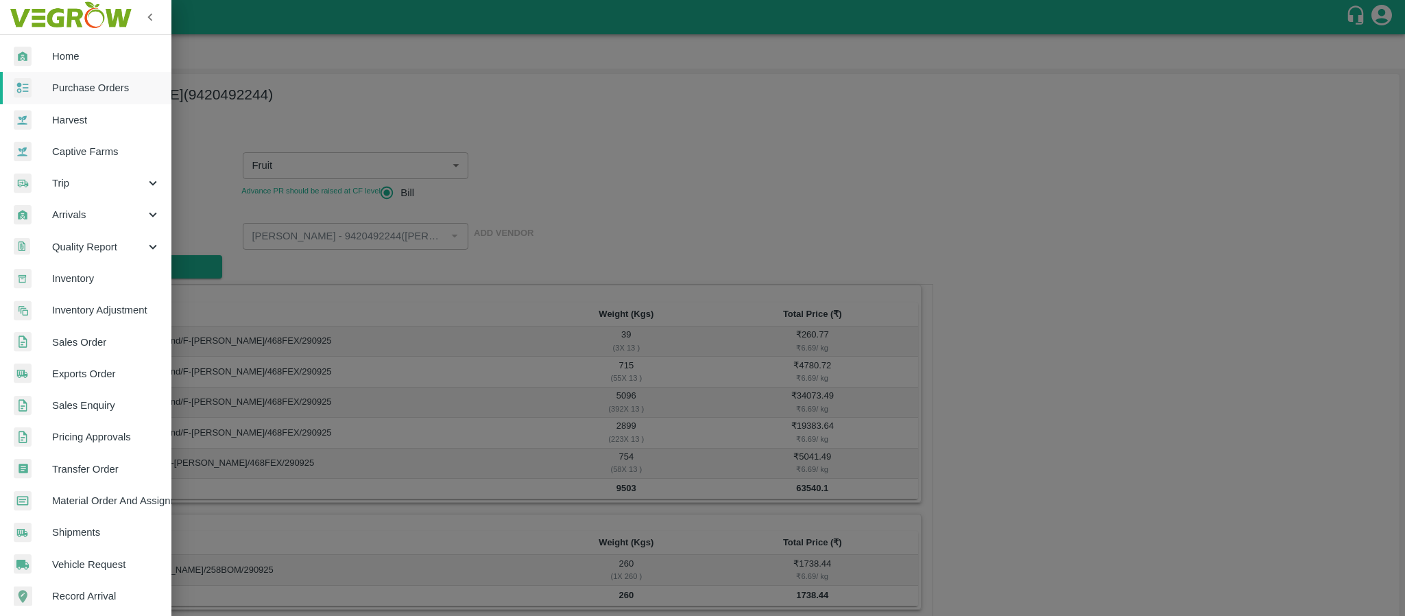
click at [88, 84] on span "Purchase Orders" at bounding box center [106, 87] width 108 height 15
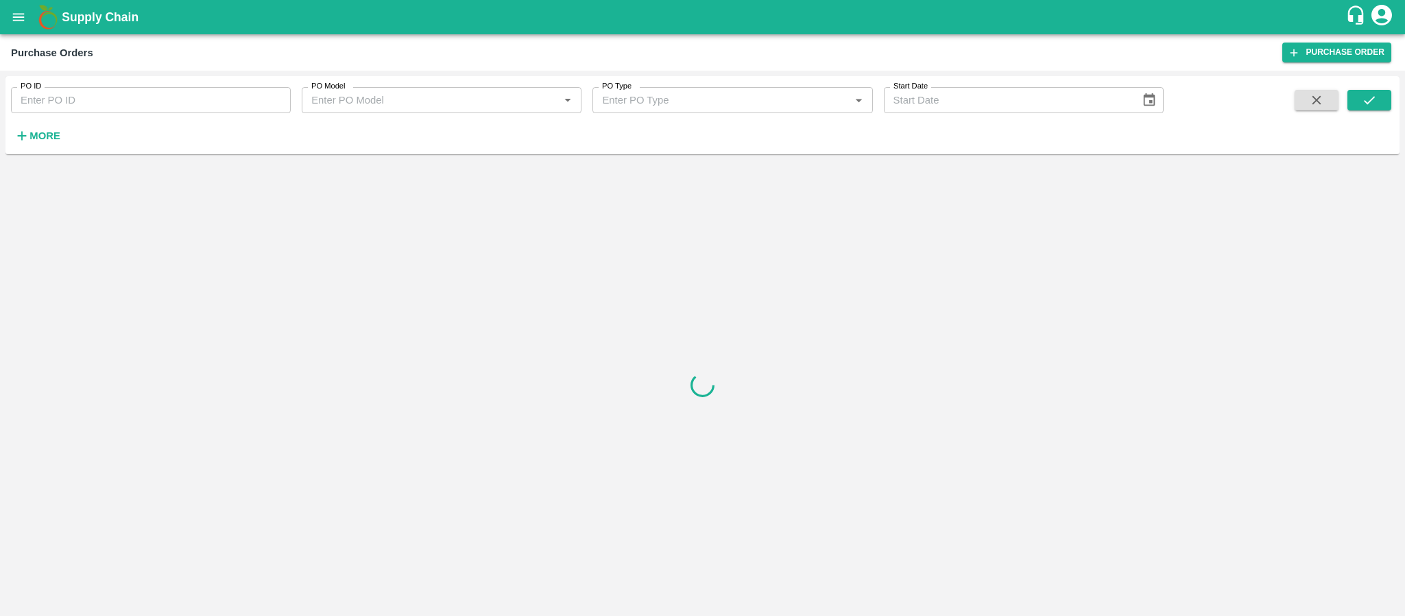
click at [119, 106] on input "PO ID" at bounding box center [151, 100] width 280 height 26
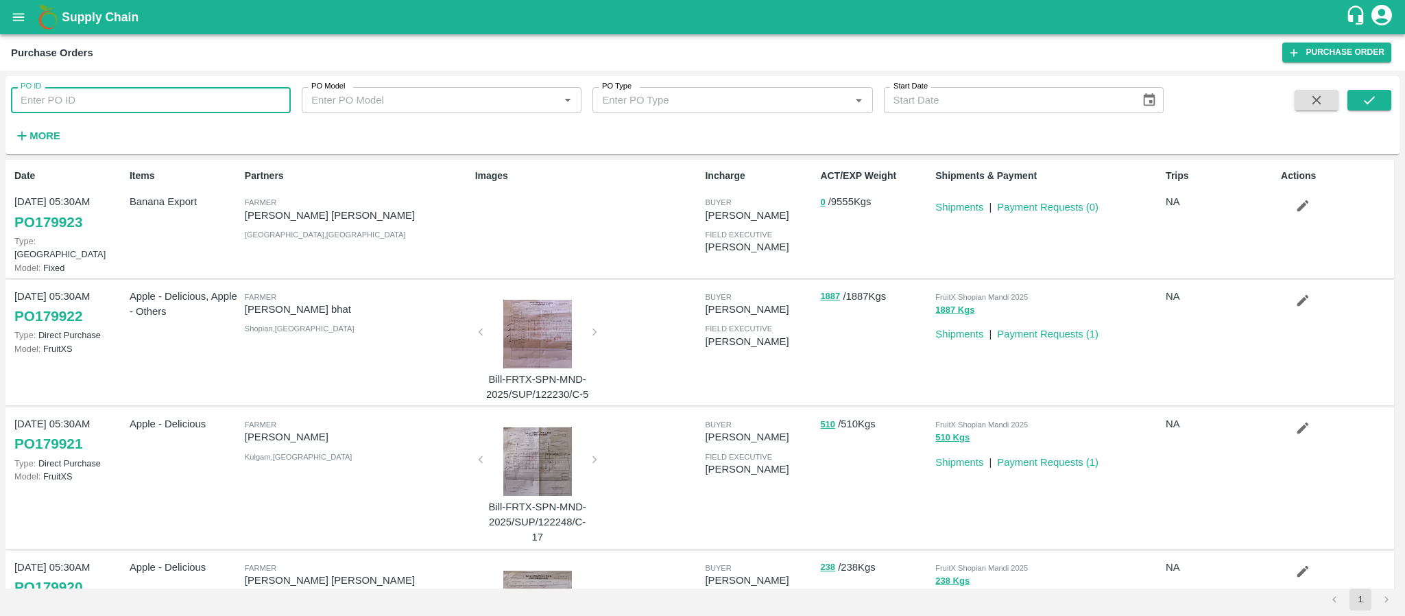
paste input "174107"
type input "174107"
click at [1369, 110] on button "submit" at bounding box center [1370, 100] width 44 height 21
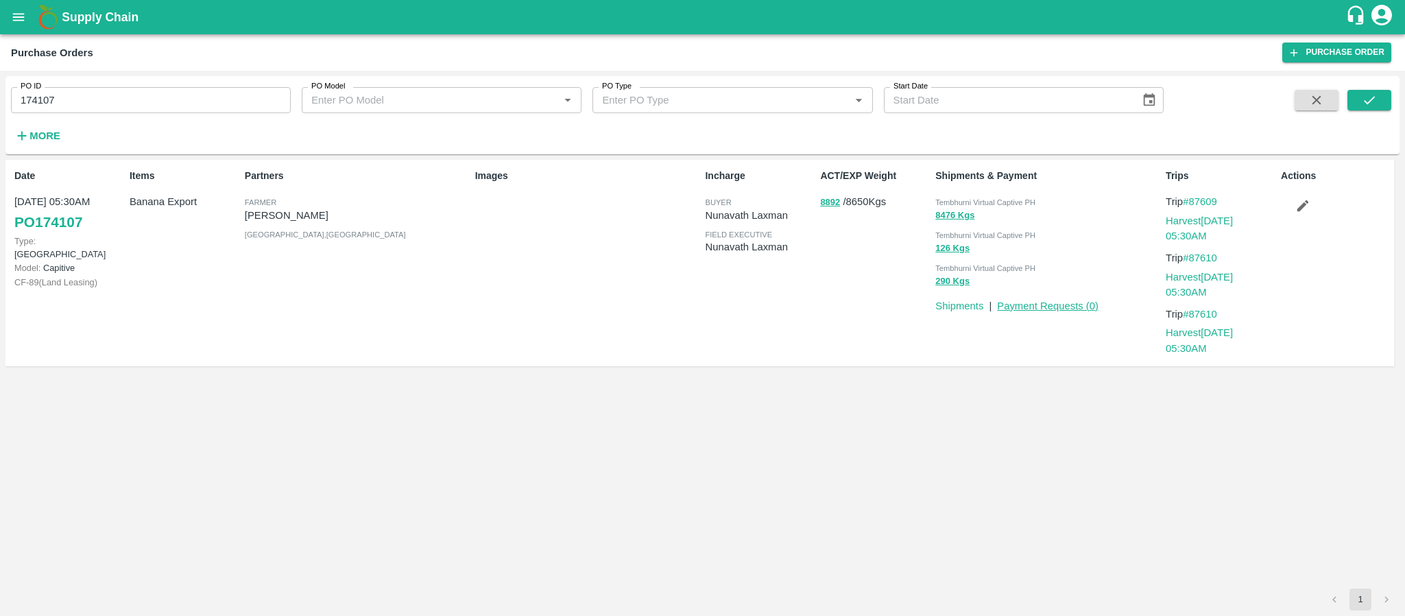
click at [1054, 303] on link "Payment Requests ( 0 )" at bounding box center [1048, 305] width 102 height 11
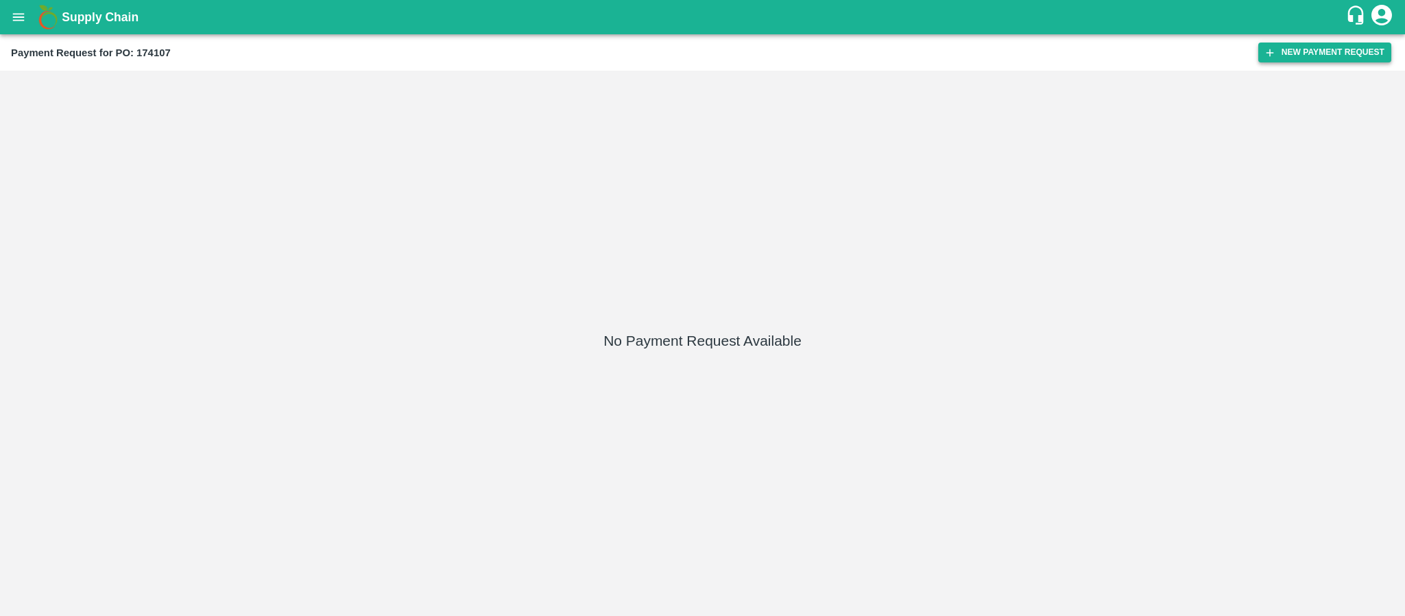
click at [1325, 43] on button "New Payment Request" at bounding box center [1324, 53] width 133 height 20
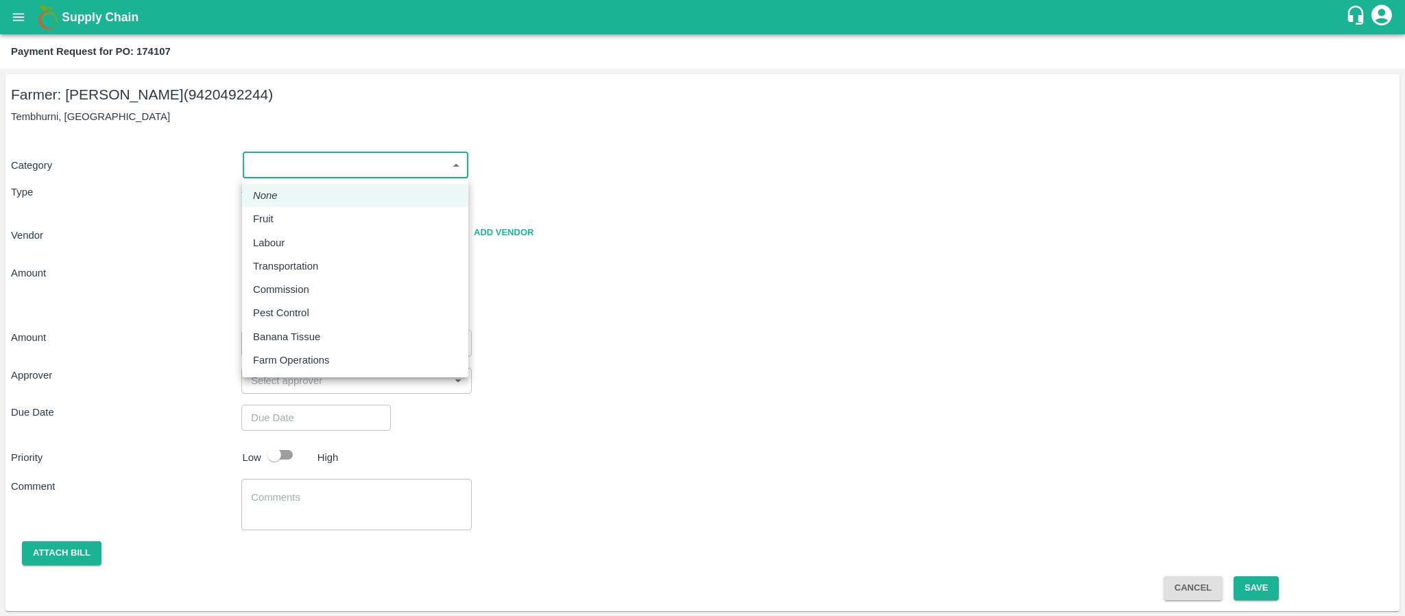
click at [311, 169] on body "Supply Chain Payment Request for PO: 174107 Farmer: [PERSON_NAME] (9420492244) …" at bounding box center [702, 308] width 1405 height 616
click at [280, 219] on div "Fruit" at bounding box center [266, 218] width 27 height 15
type input "1"
radio input "true"
type input "[PERSON_NAME] - 9420492244([PERSON_NAME])"
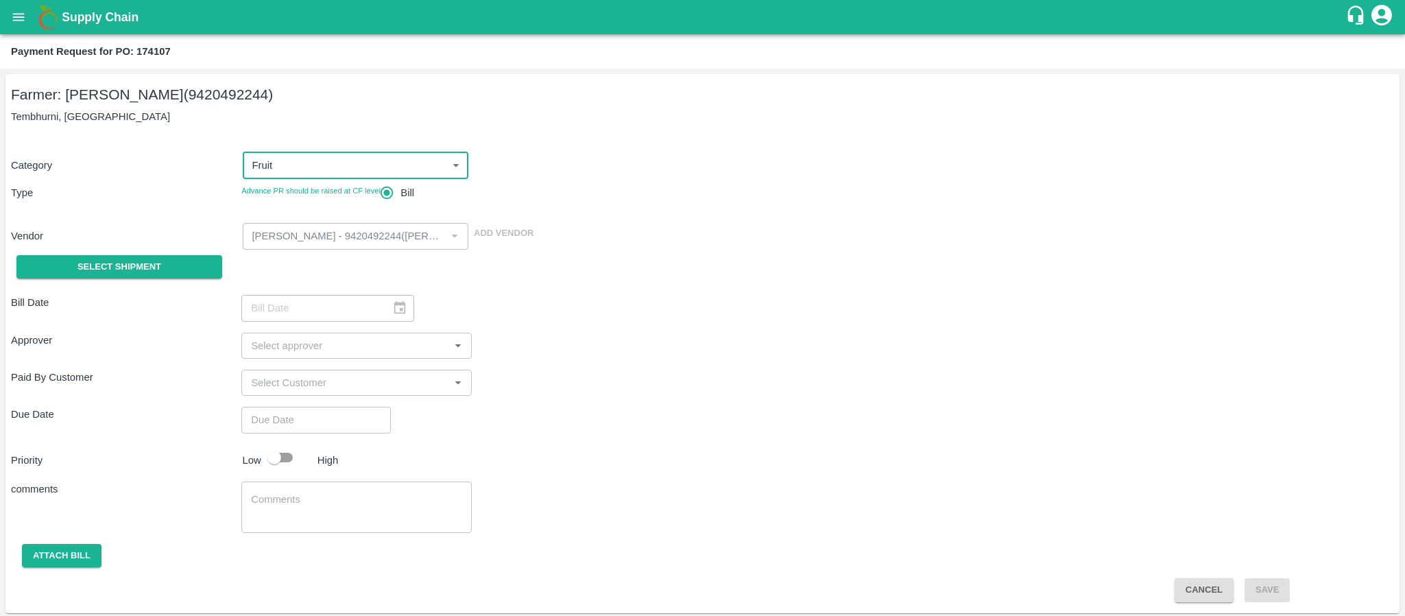
scroll to position [2, 0]
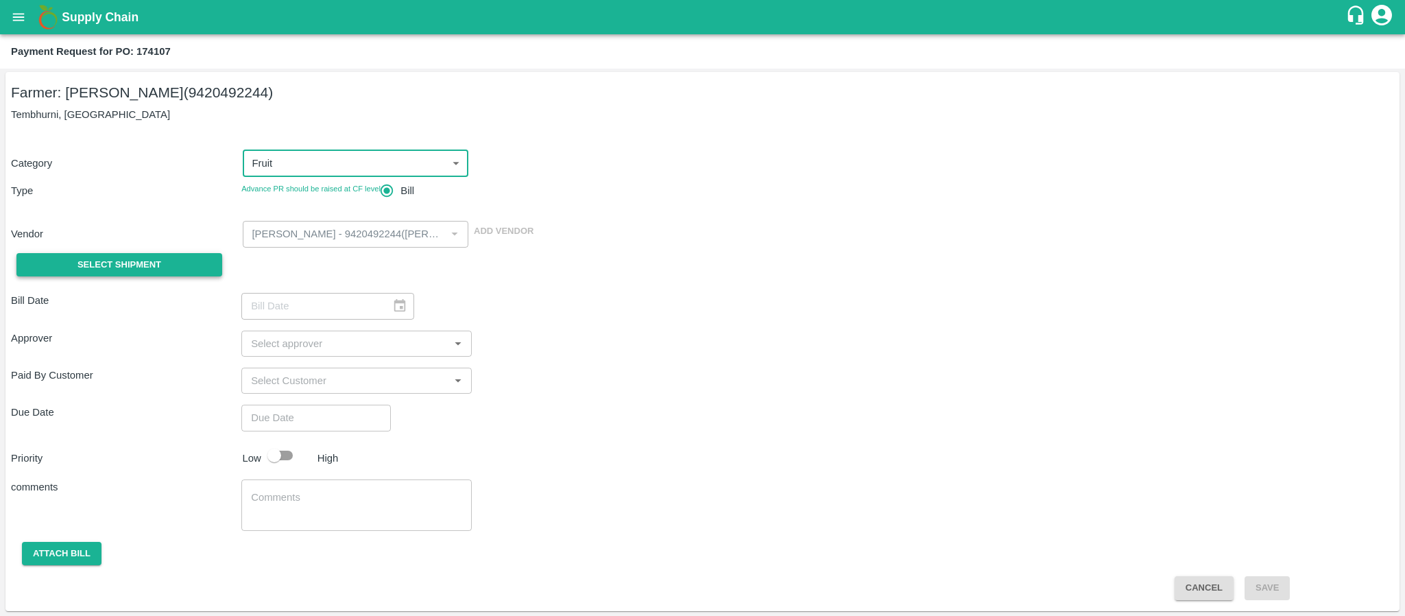
click at [132, 258] on span "Select Shipment" at bounding box center [119, 265] width 84 height 16
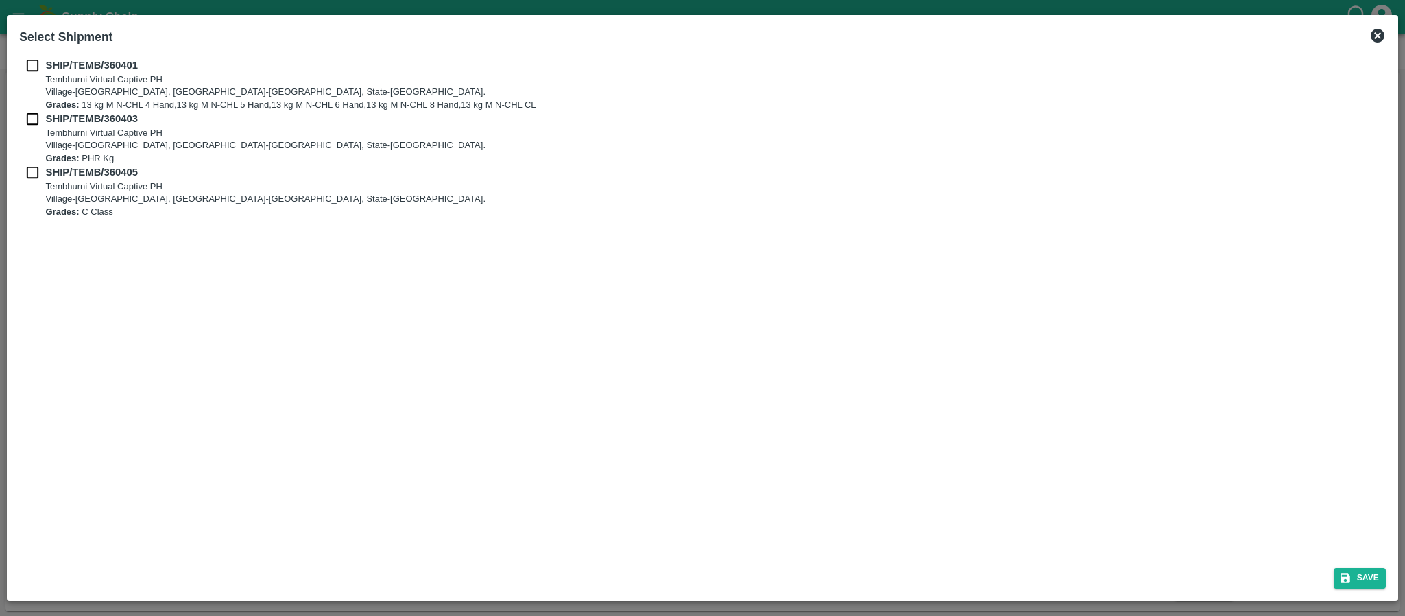
click at [32, 62] on input "checkbox" at bounding box center [32, 65] width 26 height 15
checkbox input "true"
click at [33, 116] on input "checkbox" at bounding box center [32, 118] width 26 height 15
checkbox input "true"
click at [29, 179] on input "checkbox" at bounding box center [32, 172] width 26 height 15
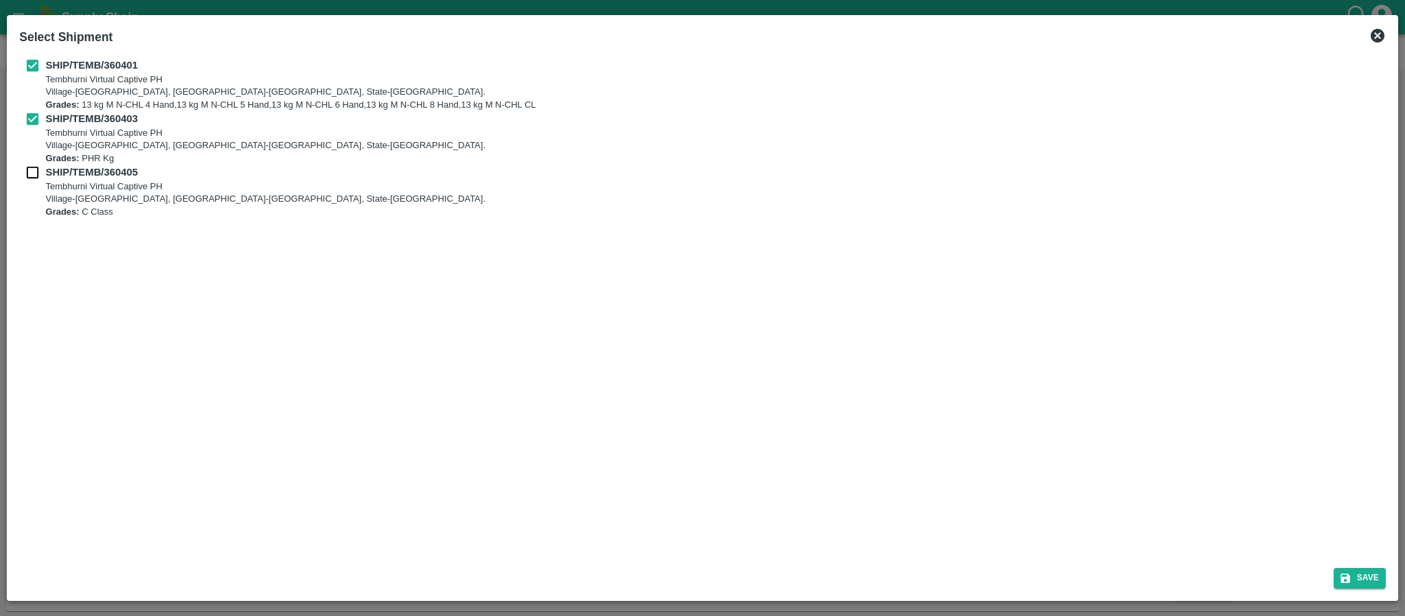
checkbox input "true"
click at [1370, 571] on button "Save" at bounding box center [1360, 578] width 52 height 20
type input "[DATE]"
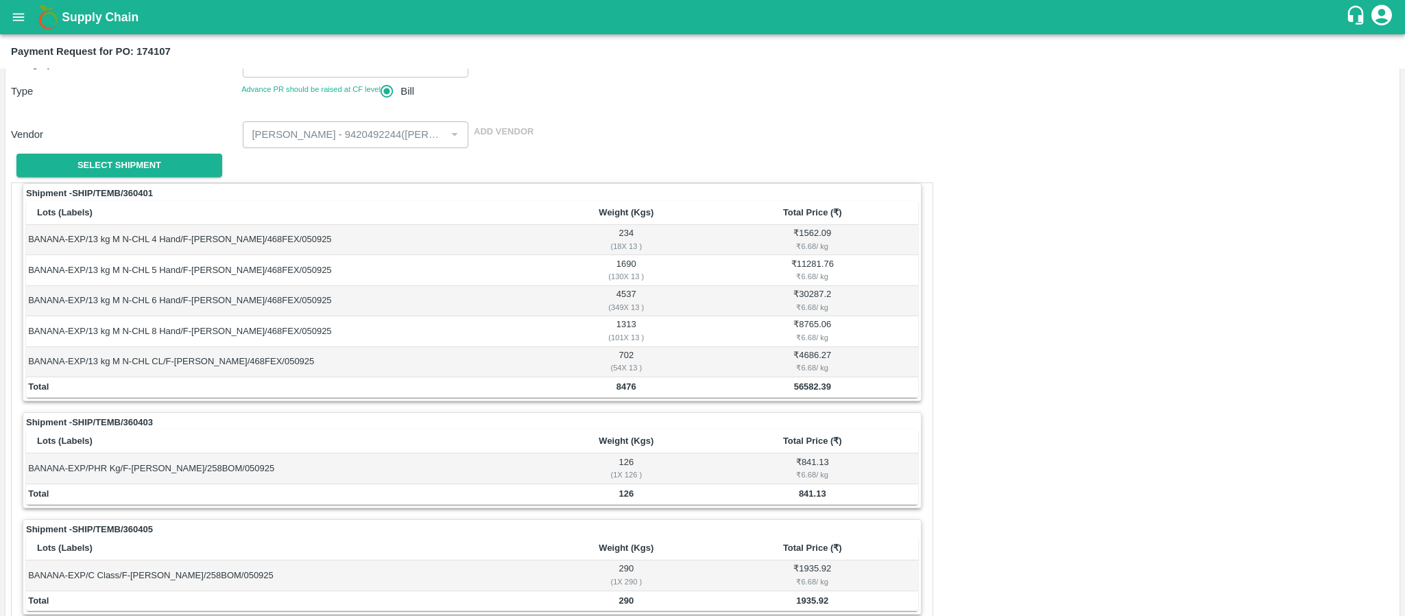
scroll to position [208, 0]
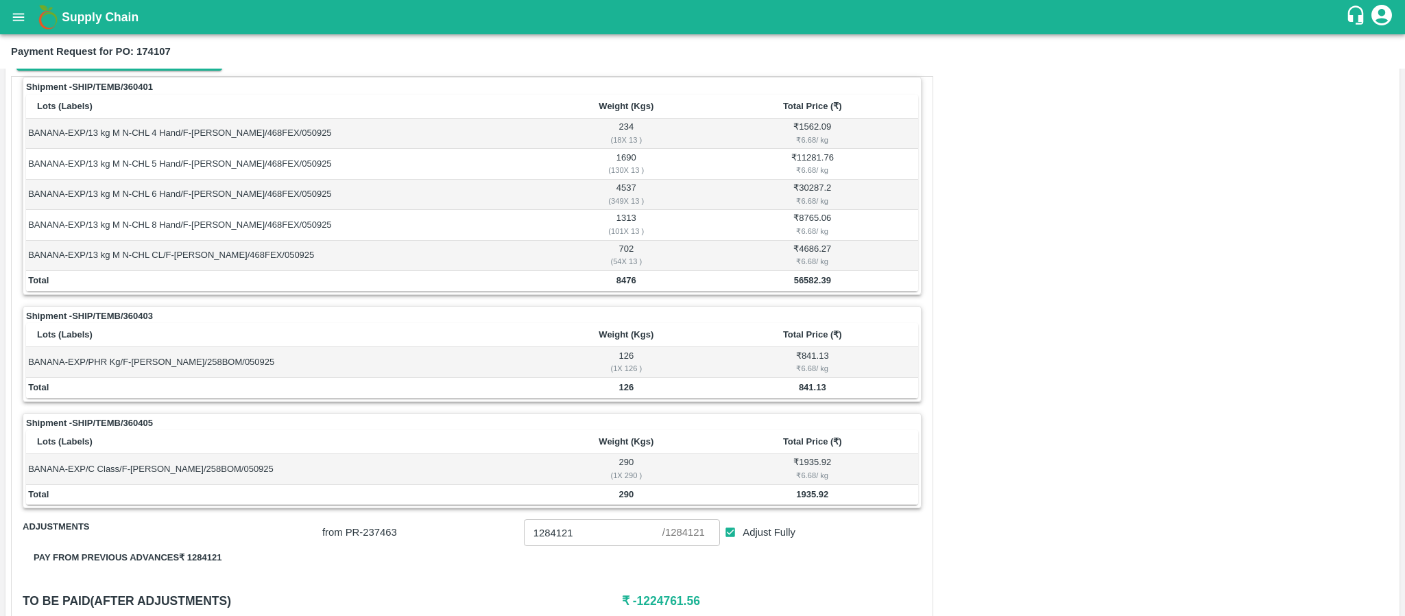
click at [811, 278] on b "56582.39" at bounding box center [812, 280] width 37 height 10
copy b "56582.39"
click at [805, 392] on b "841.13" at bounding box center [812, 387] width 27 height 10
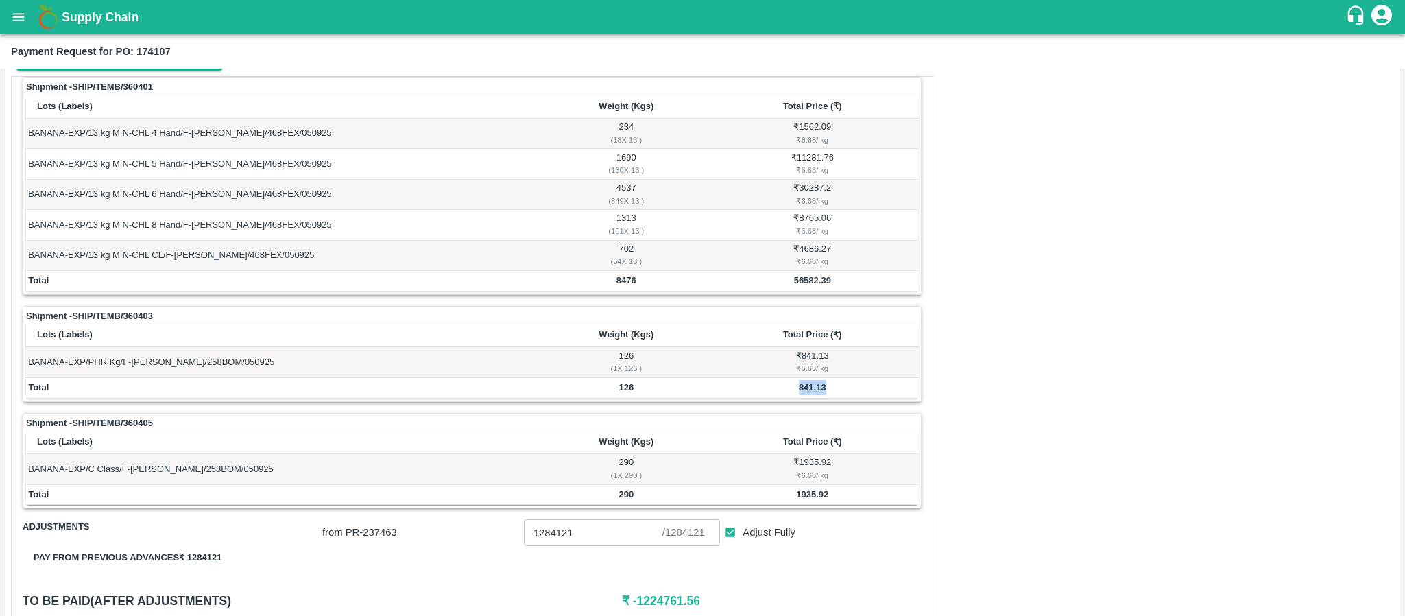
copy b "841.13"
click at [796, 499] on b "1935.92" at bounding box center [812, 494] width 32 height 10
copy b "1935.92"
click at [712, 366] on div "₹ 6.68 / kg" at bounding box center [812, 368] width 206 height 12
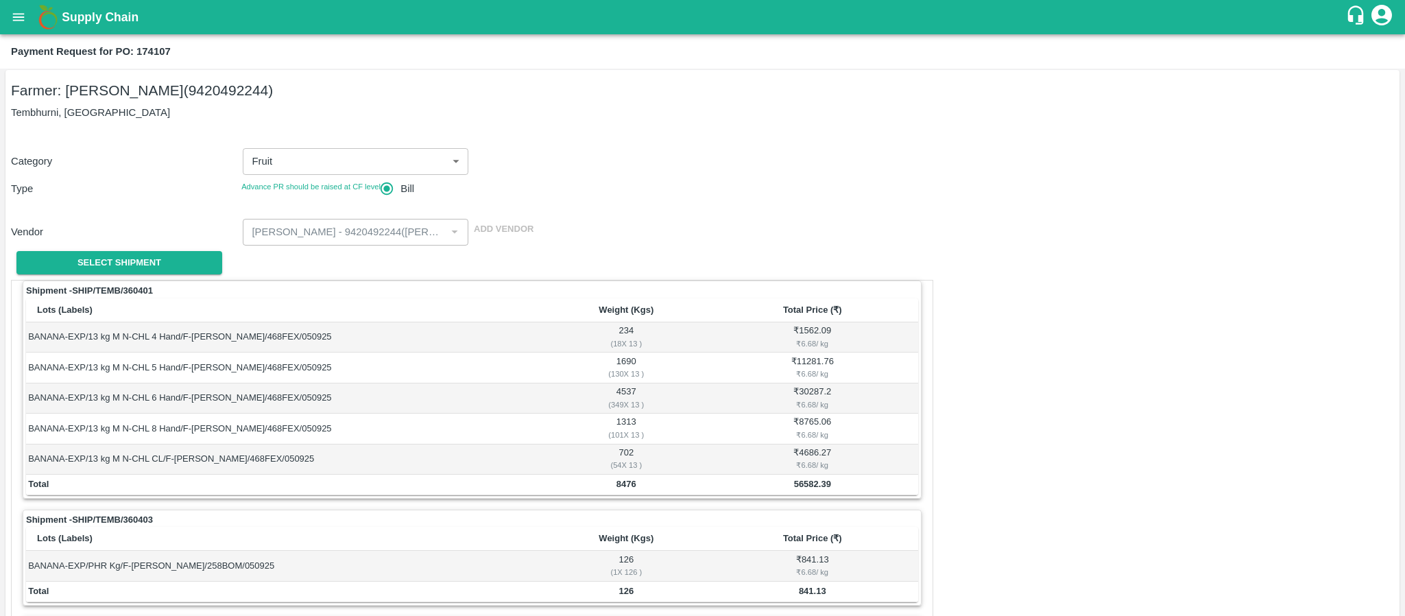
scroll to position [0, 0]
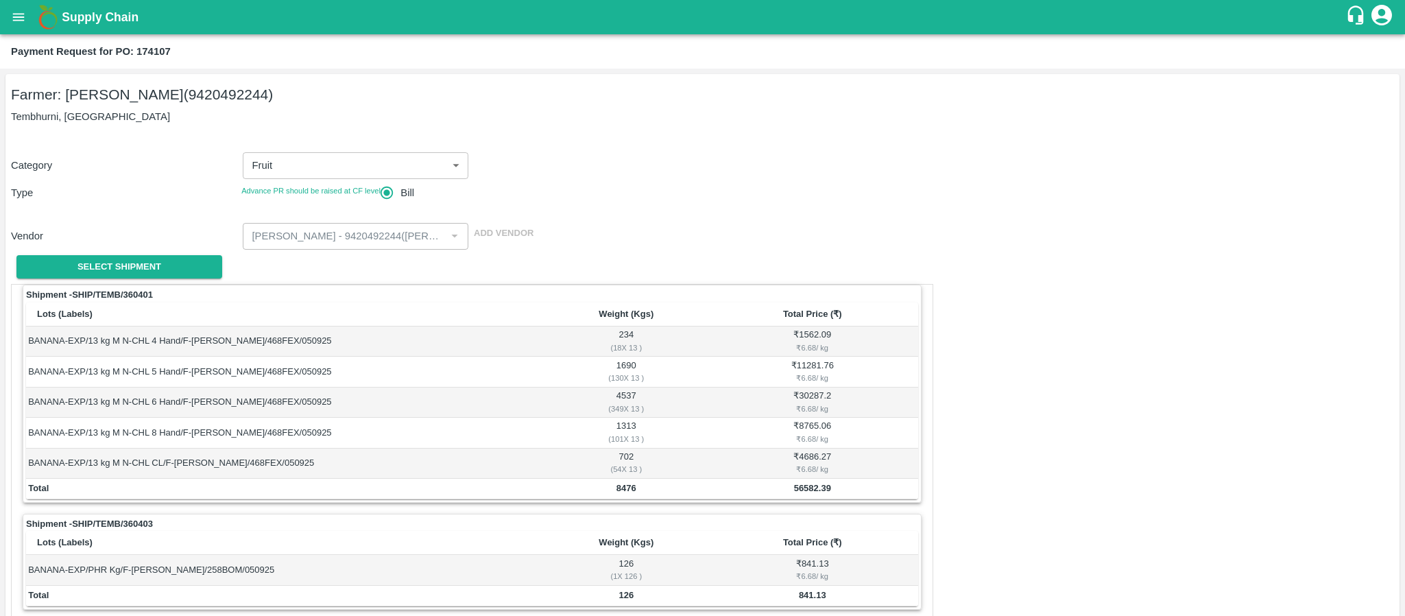
click at [17, 27] on button "open drawer" at bounding box center [19, 17] width 32 height 32
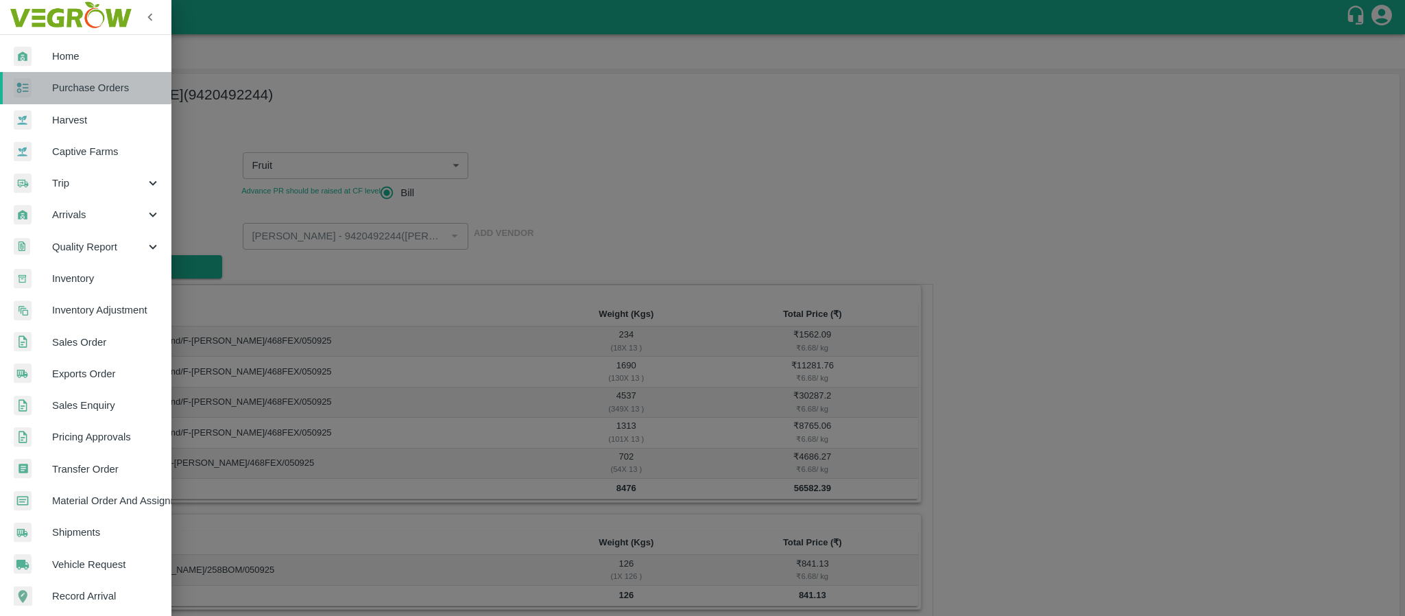
click at [82, 87] on span "Purchase Orders" at bounding box center [106, 87] width 108 height 15
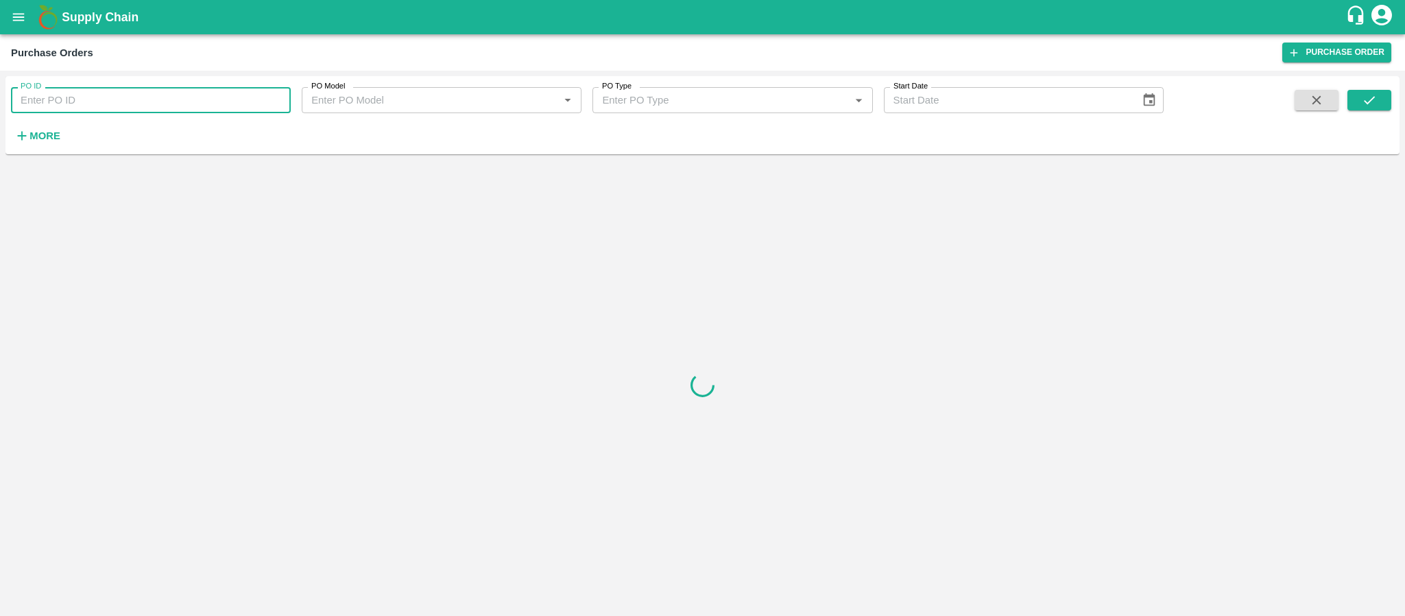
click at [124, 107] on input "PO ID" at bounding box center [151, 100] width 280 height 26
paste input "177006"
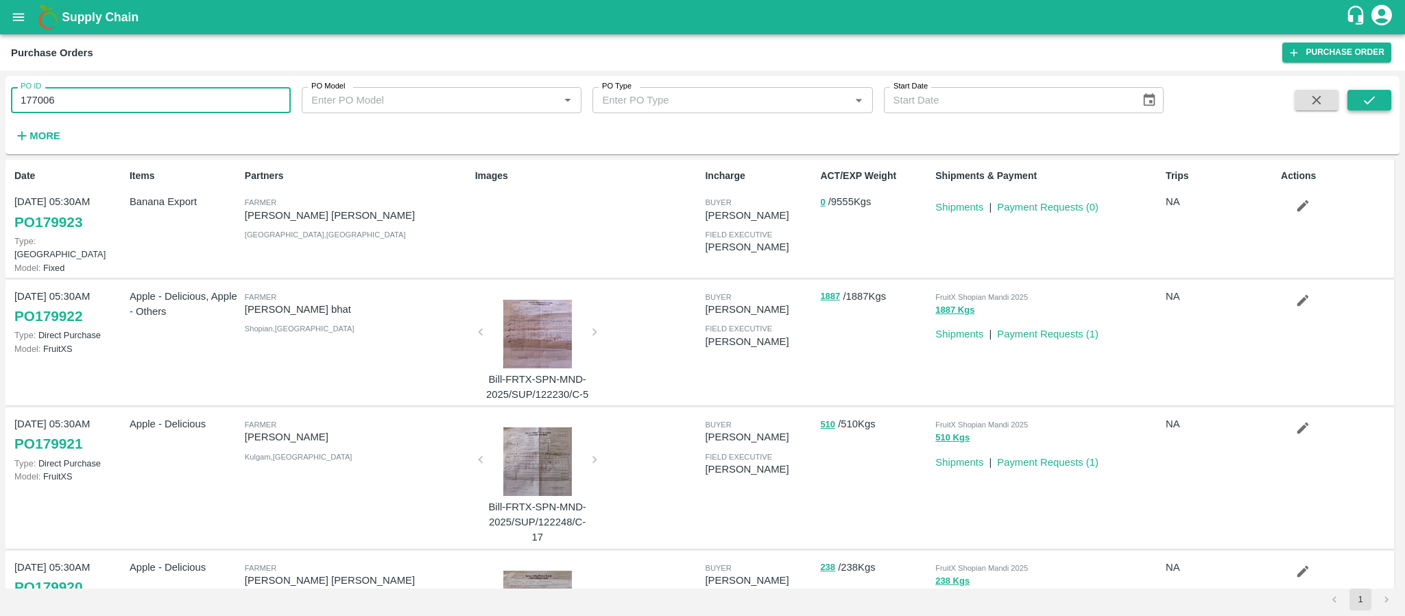
type input "177006"
click at [1374, 95] on icon "submit" at bounding box center [1369, 100] width 15 height 15
click at [1352, 97] on button "submit" at bounding box center [1370, 100] width 44 height 21
click at [19, 25] on icon "open drawer" at bounding box center [18, 17] width 15 height 15
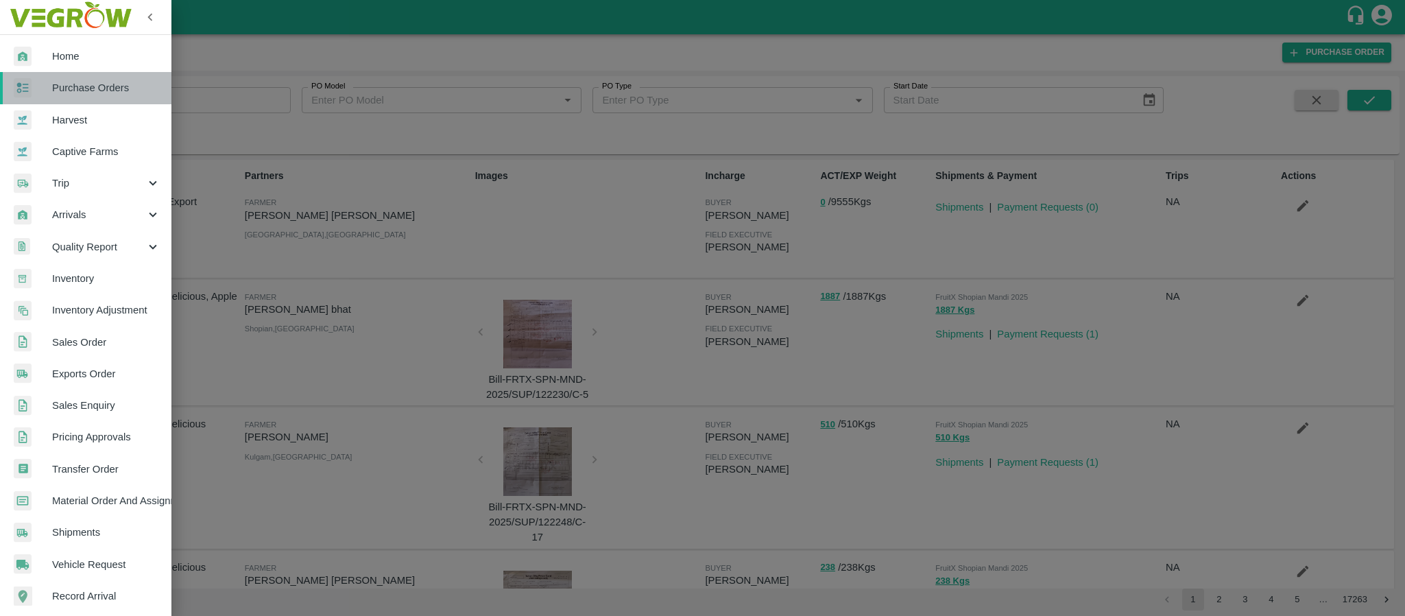
click at [99, 88] on span "Purchase Orders" at bounding box center [106, 87] width 108 height 15
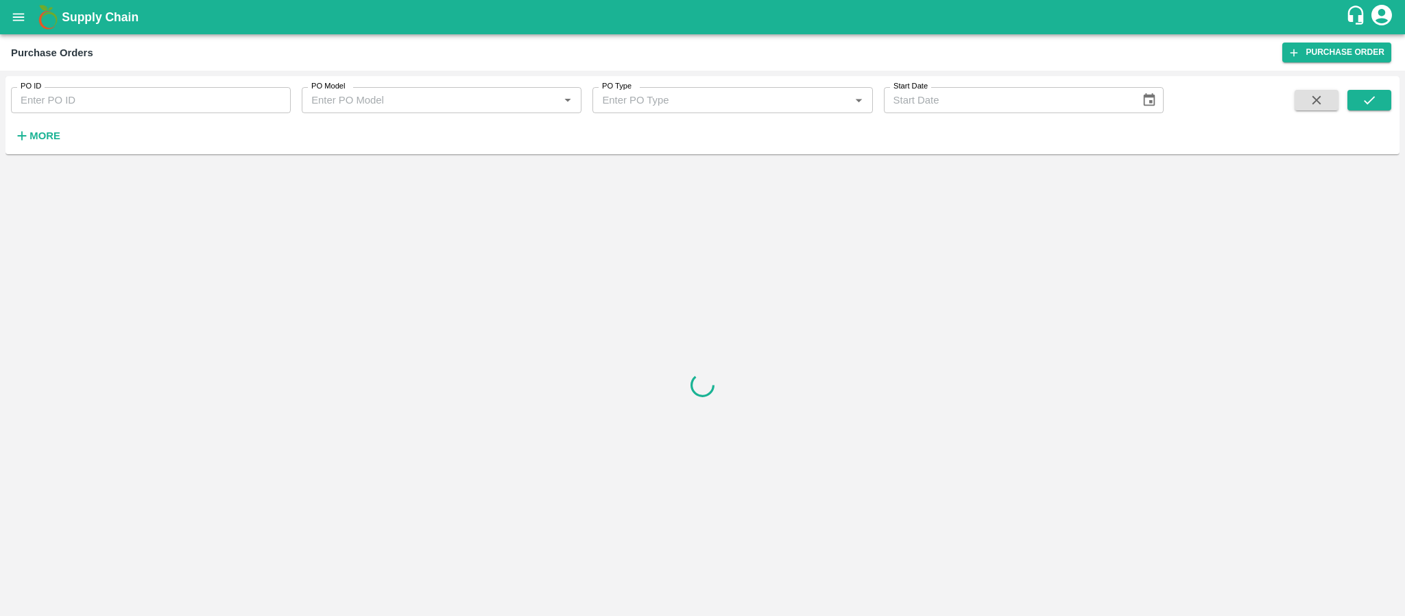
click at [142, 97] on input "PO ID" at bounding box center [151, 100] width 280 height 26
paste input "177006"
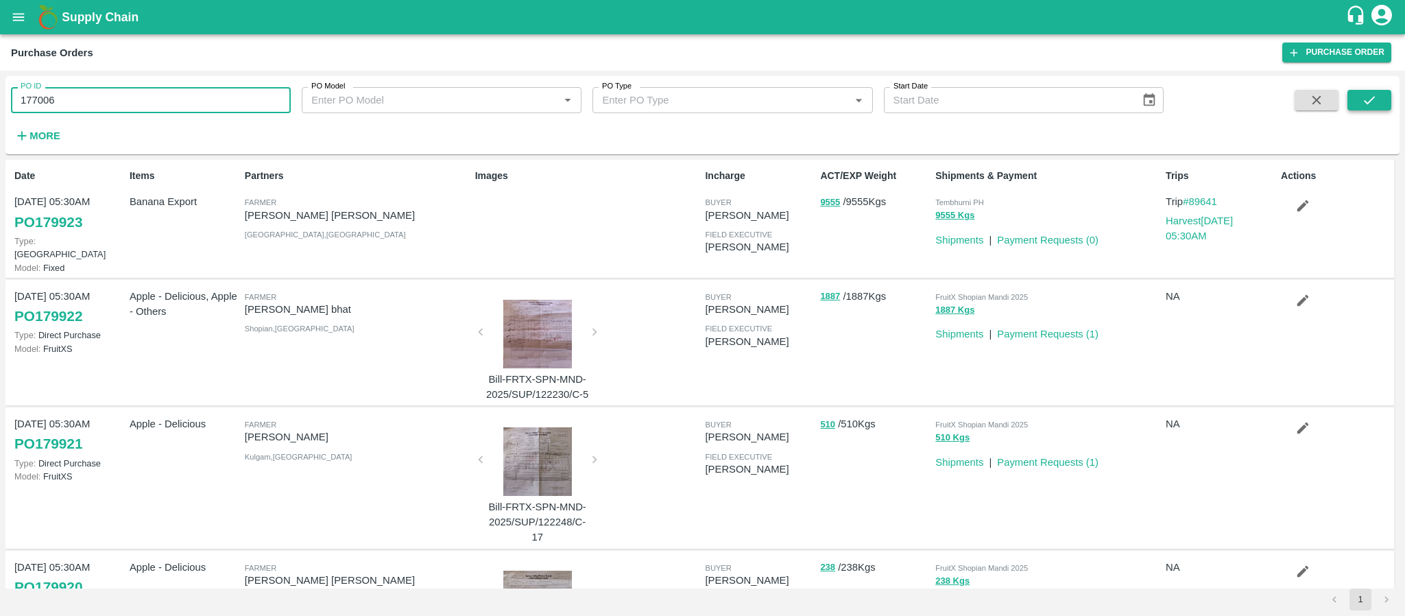
type input "177006"
click at [1378, 106] on button "submit" at bounding box center [1370, 100] width 44 height 21
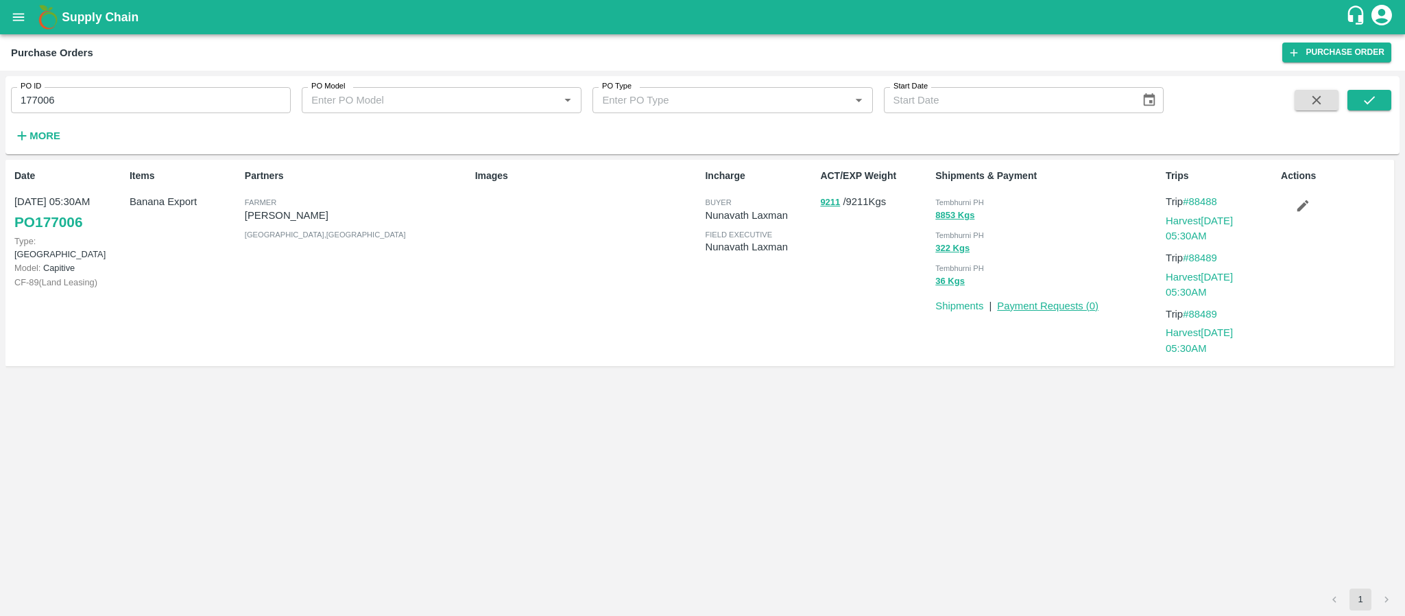
click at [1043, 305] on link "Payment Requests ( 0 )" at bounding box center [1048, 305] width 102 height 11
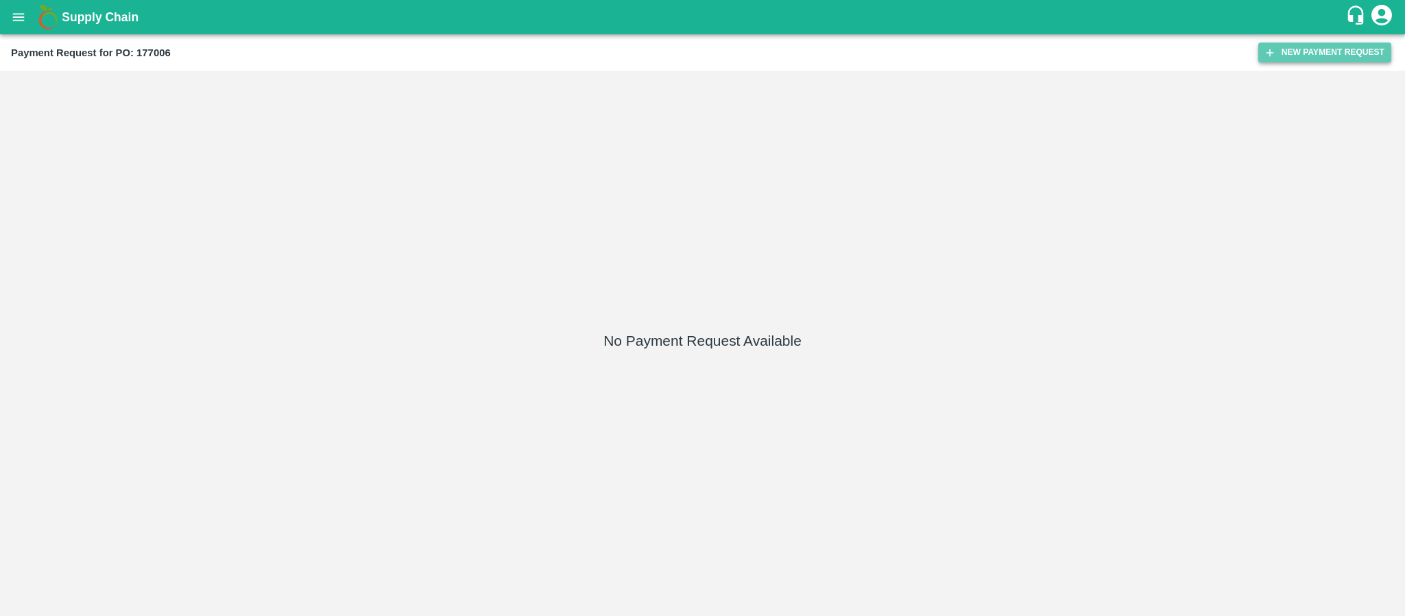
click at [1336, 51] on button "New Payment Request" at bounding box center [1324, 53] width 133 height 20
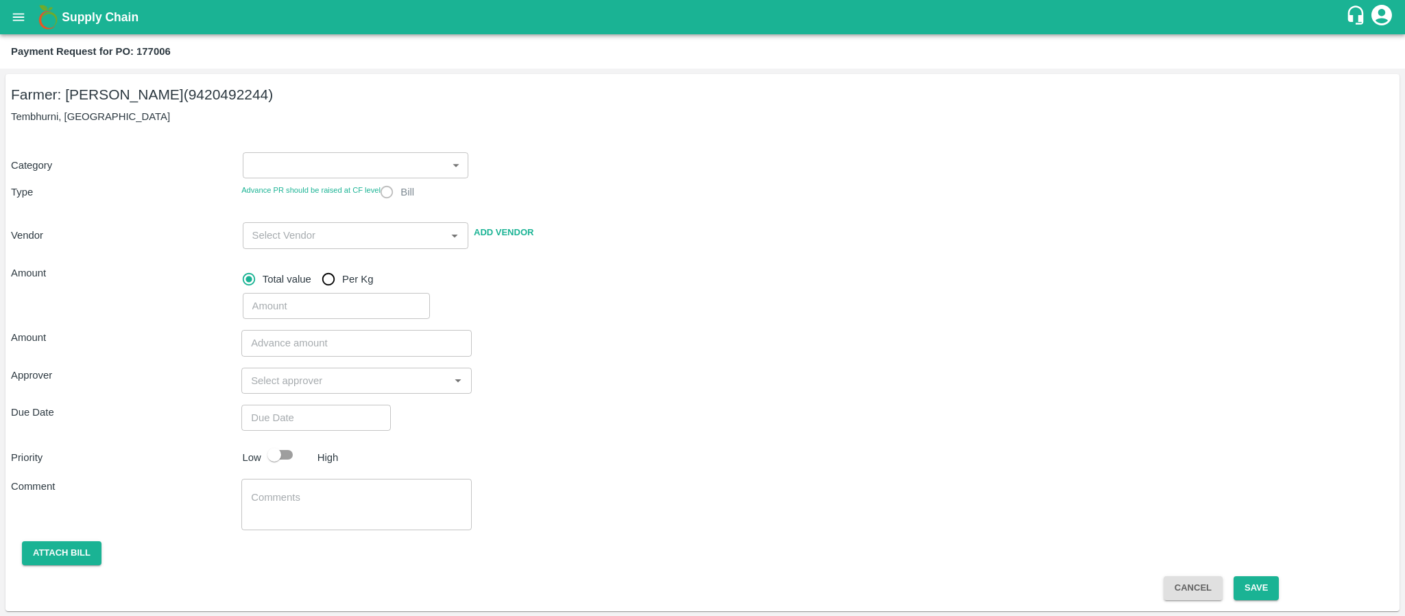
click at [276, 165] on body "Supply Chain Payment Request for PO: 177006 Farmer: [PERSON_NAME] (9420492244) …" at bounding box center [702, 308] width 1405 height 616
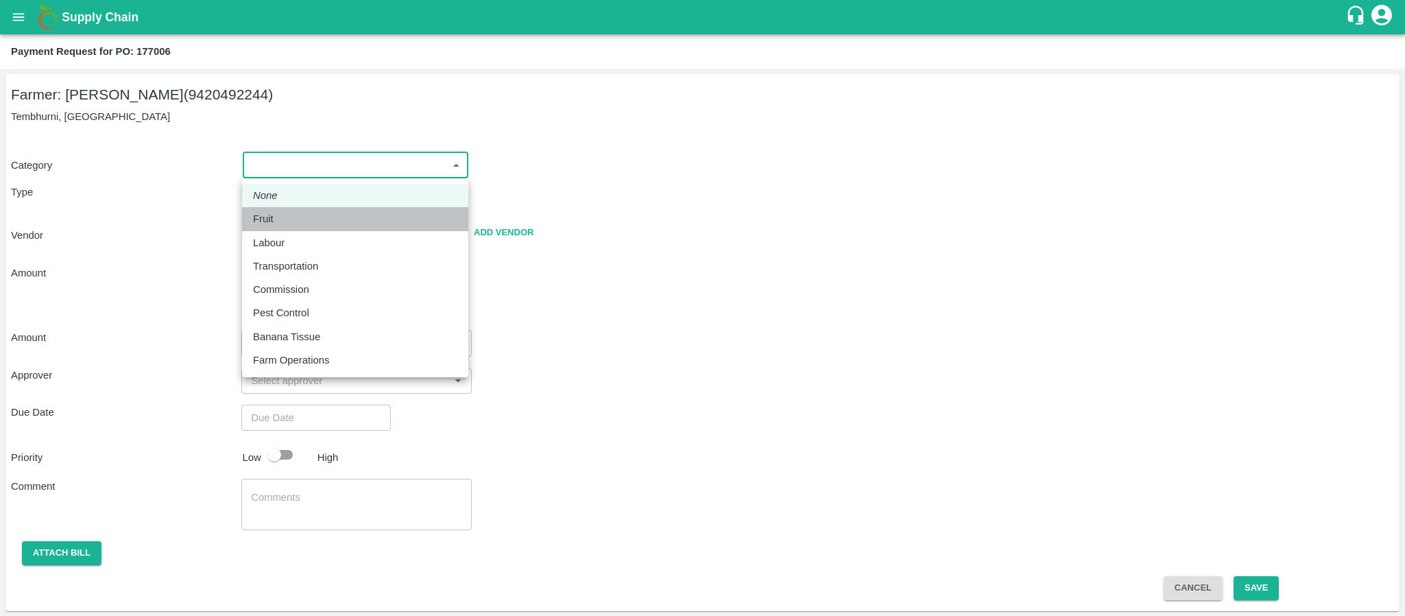
click at [278, 218] on div "Fruit" at bounding box center [266, 218] width 27 height 15
type input "1"
radio input "true"
type input "[PERSON_NAME] - 9420492244([PERSON_NAME])"
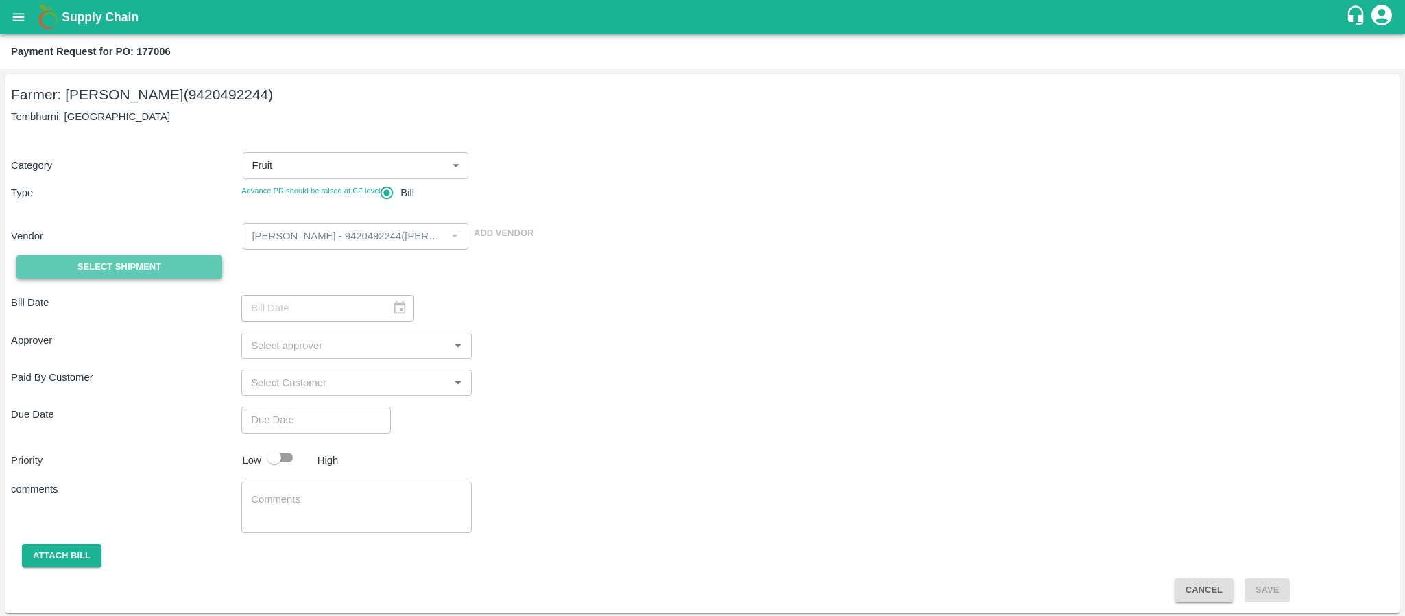
click at [165, 267] on button "Select Shipment" at bounding box center [119, 267] width 206 height 24
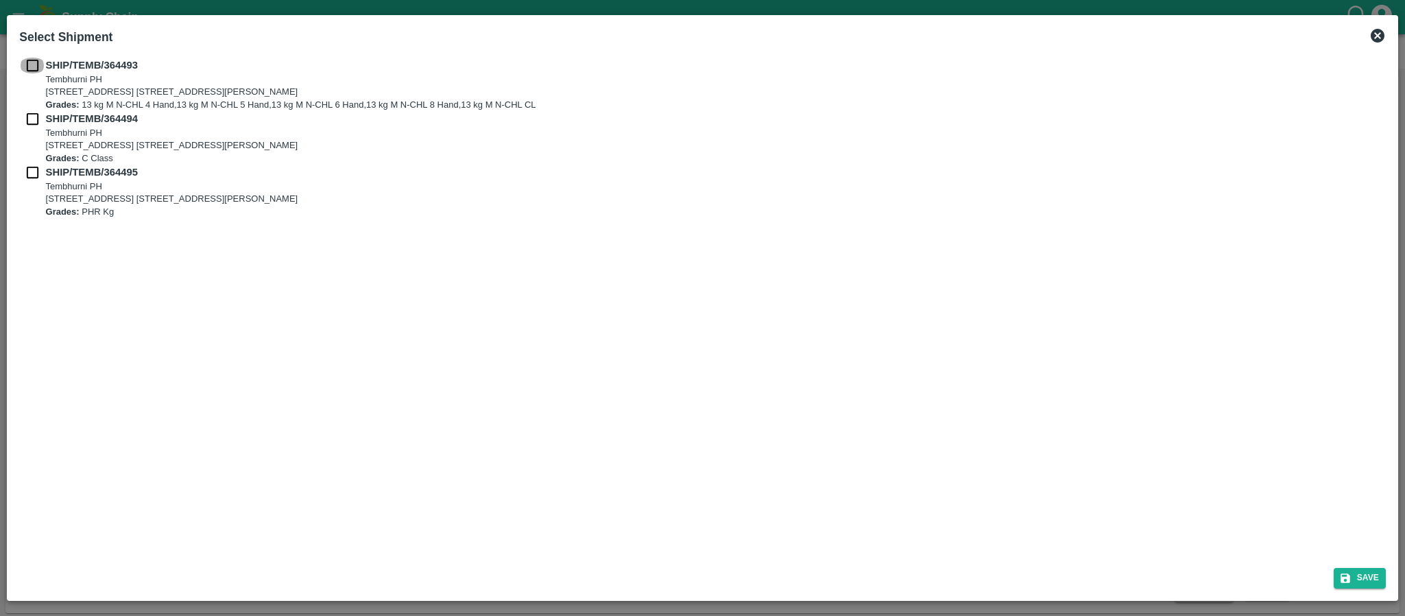
click at [34, 68] on input "checkbox" at bounding box center [32, 65] width 26 height 15
checkbox input "true"
click at [33, 119] on input "checkbox" at bounding box center [32, 118] width 26 height 15
checkbox input "true"
click at [29, 169] on input "checkbox" at bounding box center [32, 172] width 26 height 15
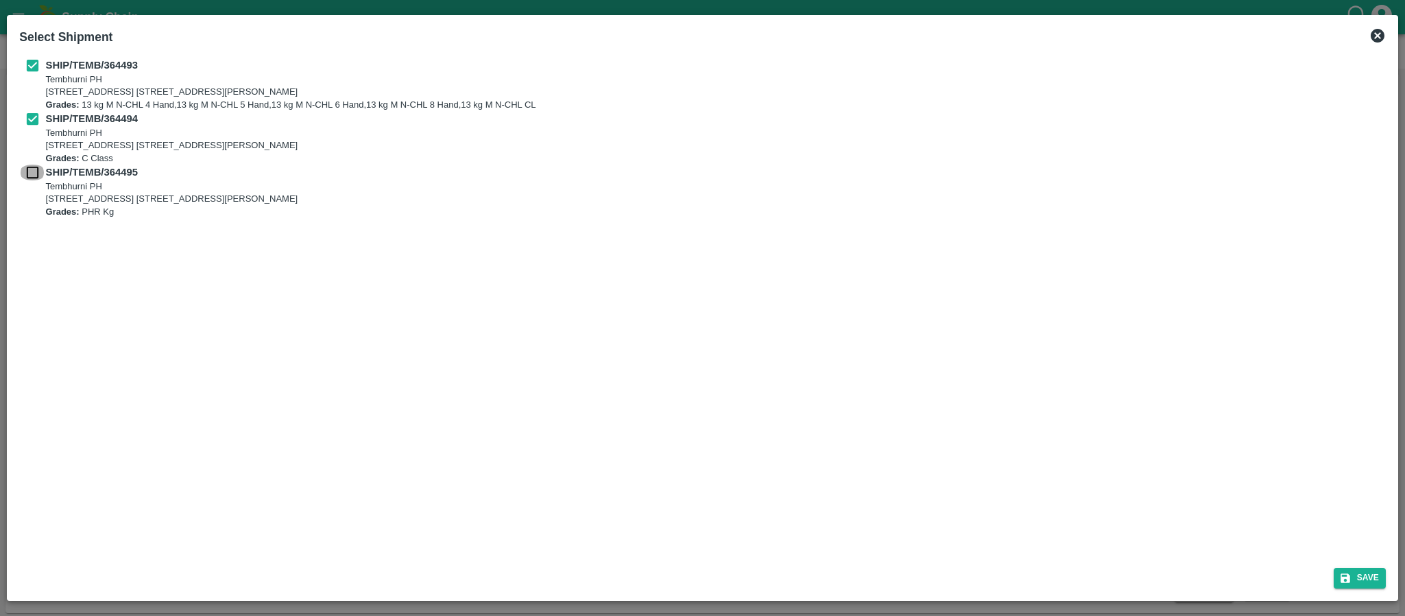
checkbox input "true"
click at [1342, 574] on icon "submit" at bounding box center [1346, 578] width 10 height 10
type input "[DATE]"
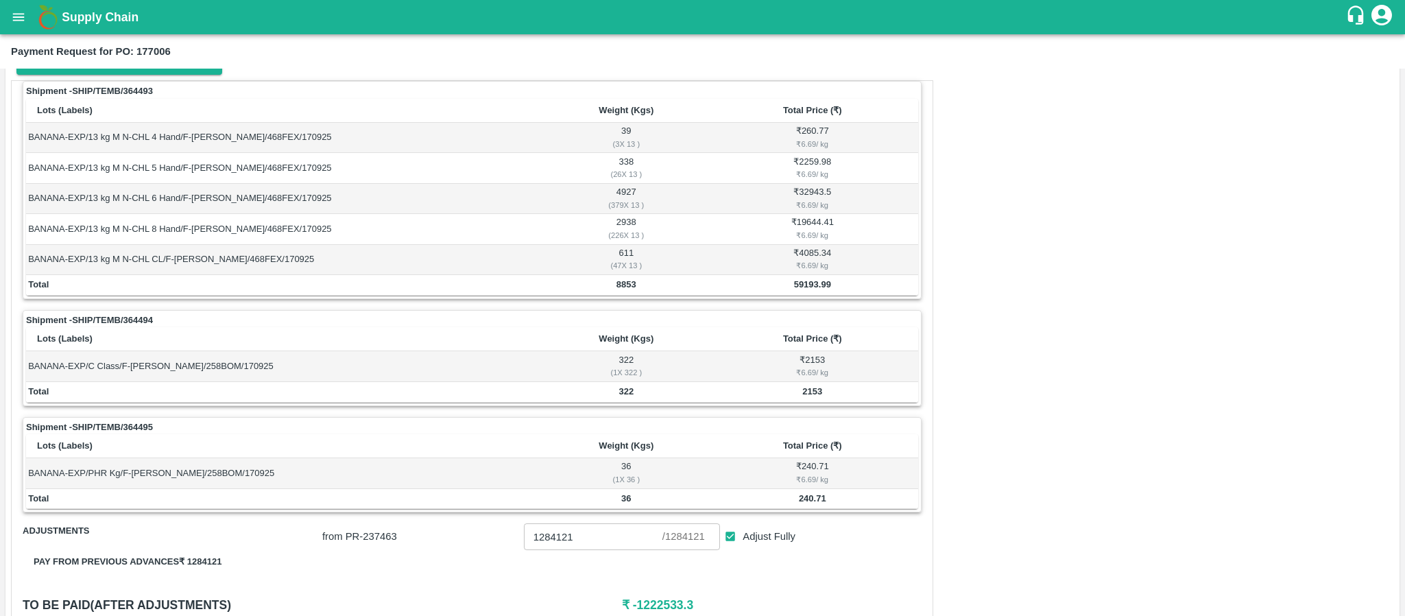
scroll to position [206, 0]
click at [790, 293] on td "59193.99" at bounding box center [812, 283] width 211 height 21
copy b "59193.99"
click at [813, 394] on b "2153" at bounding box center [812, 389] width 20 height 10
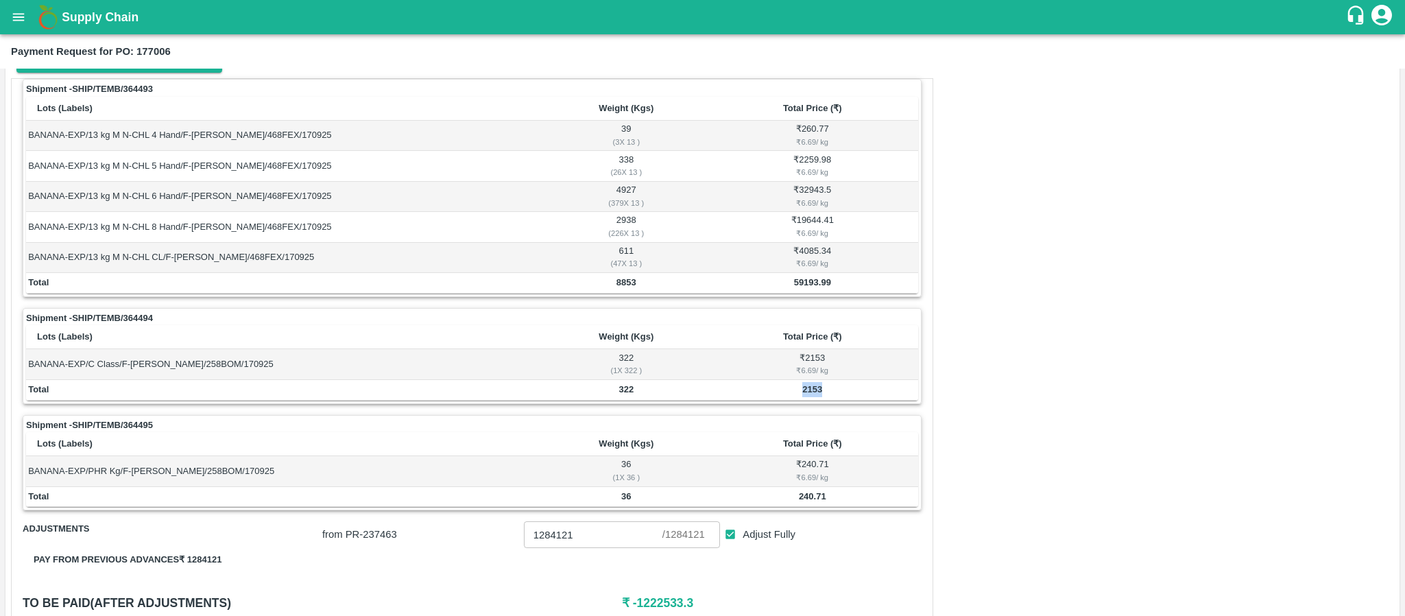
click at [813, 394] on b "2153" at bounding box center [812, 389] width 20 height 10
copy b "2153"
click at [801, 501] on b "240.71" at bounding box center [812, 496] width 27 height 10
copy b "240.71"
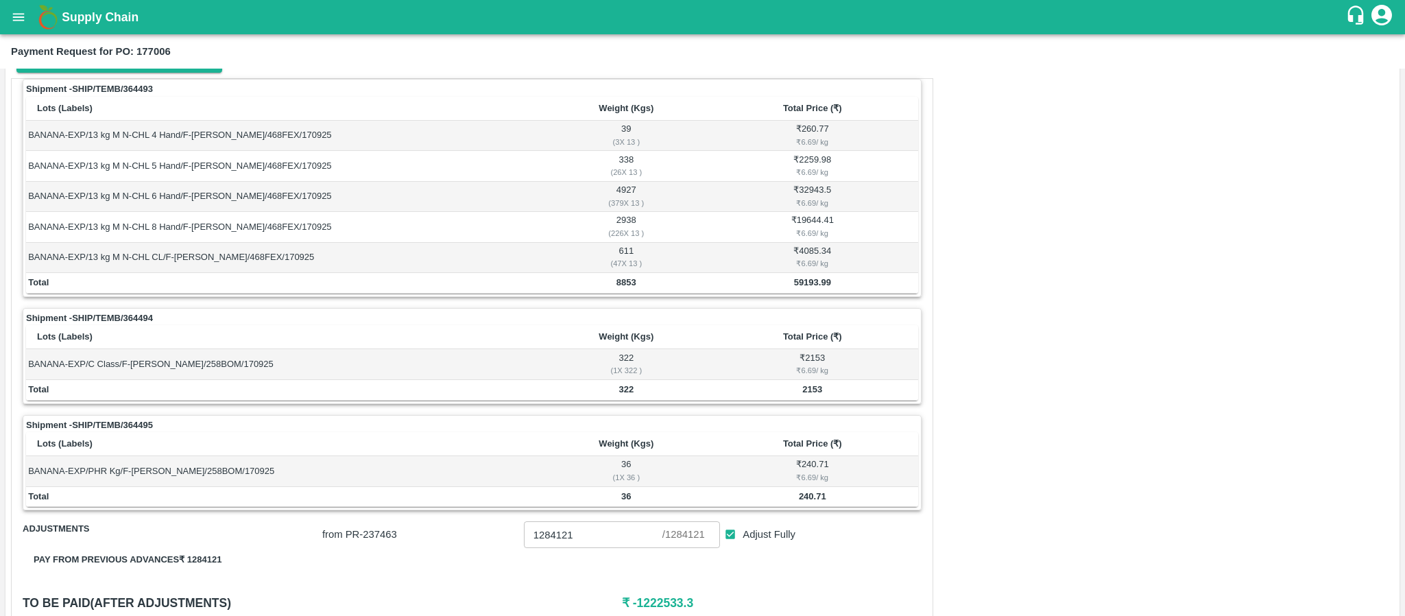
click at [569, 313] on div "Shipment - SHIP/TEMB/364494 Lots (Labels) Weight (Kgs) Total Price (₹) BANANA-E…" at bounding box center [472, 356] width 899 height 96
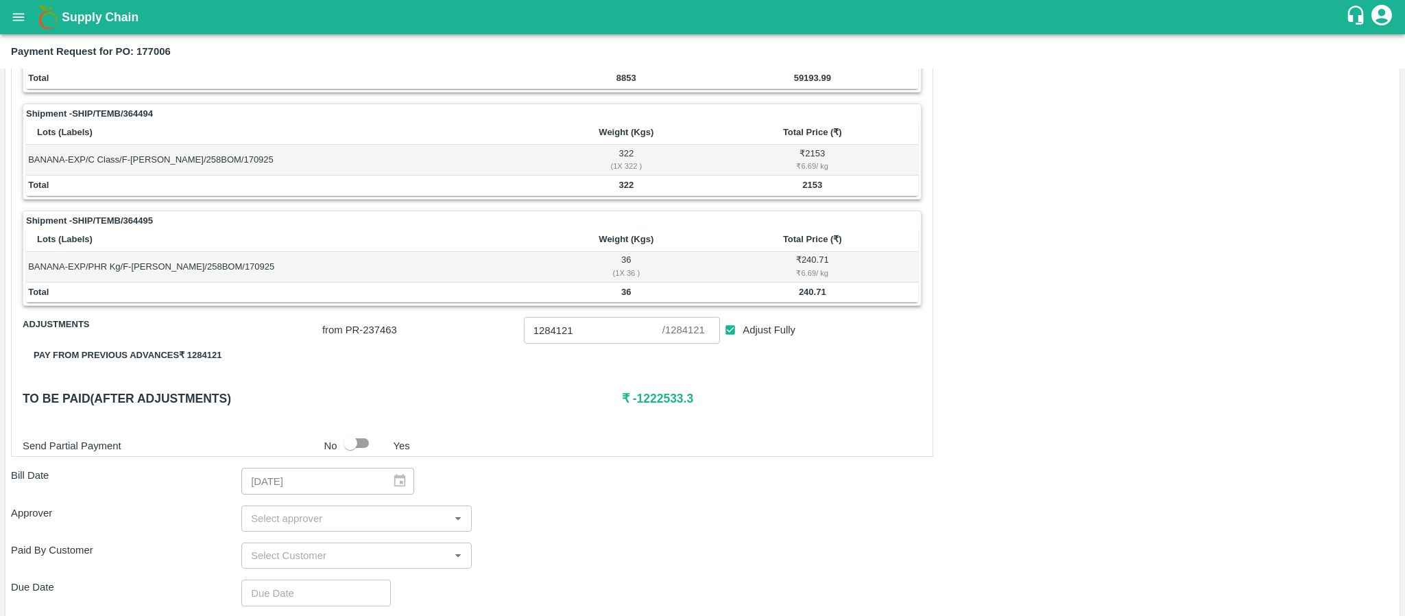
scroll to position [411, 0]
click at [658, 407] on h6 "₹ -1222533.3" at bounding box center [772, 396] width 300 height 19
click at [850, 407] on h6 "₹ -1222533.3" at bounding box center [772, 396] width 300 height 19
